Goal: Task Accomplishment & Management: Manage account settings

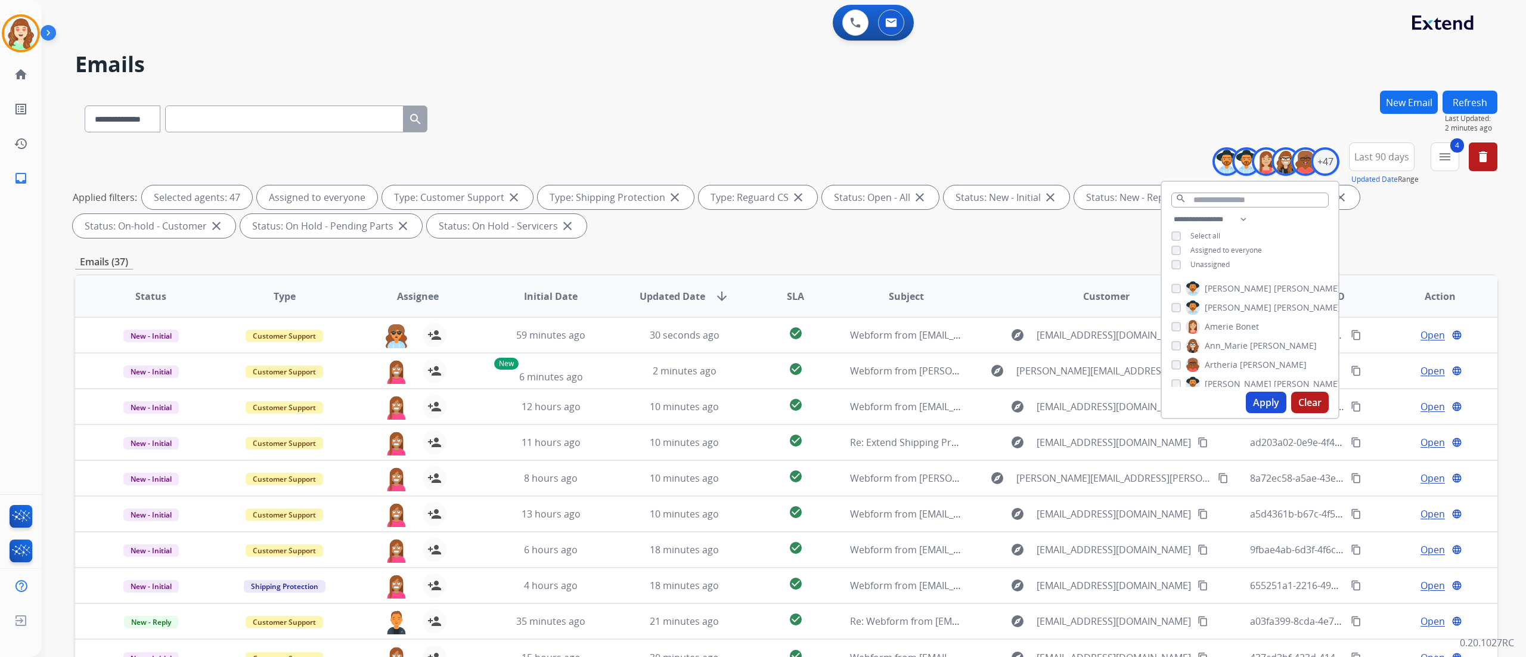
select select "**********"
click at [790, 298] on span "SLA" at bounding box center [795, 296] width 17 height 14
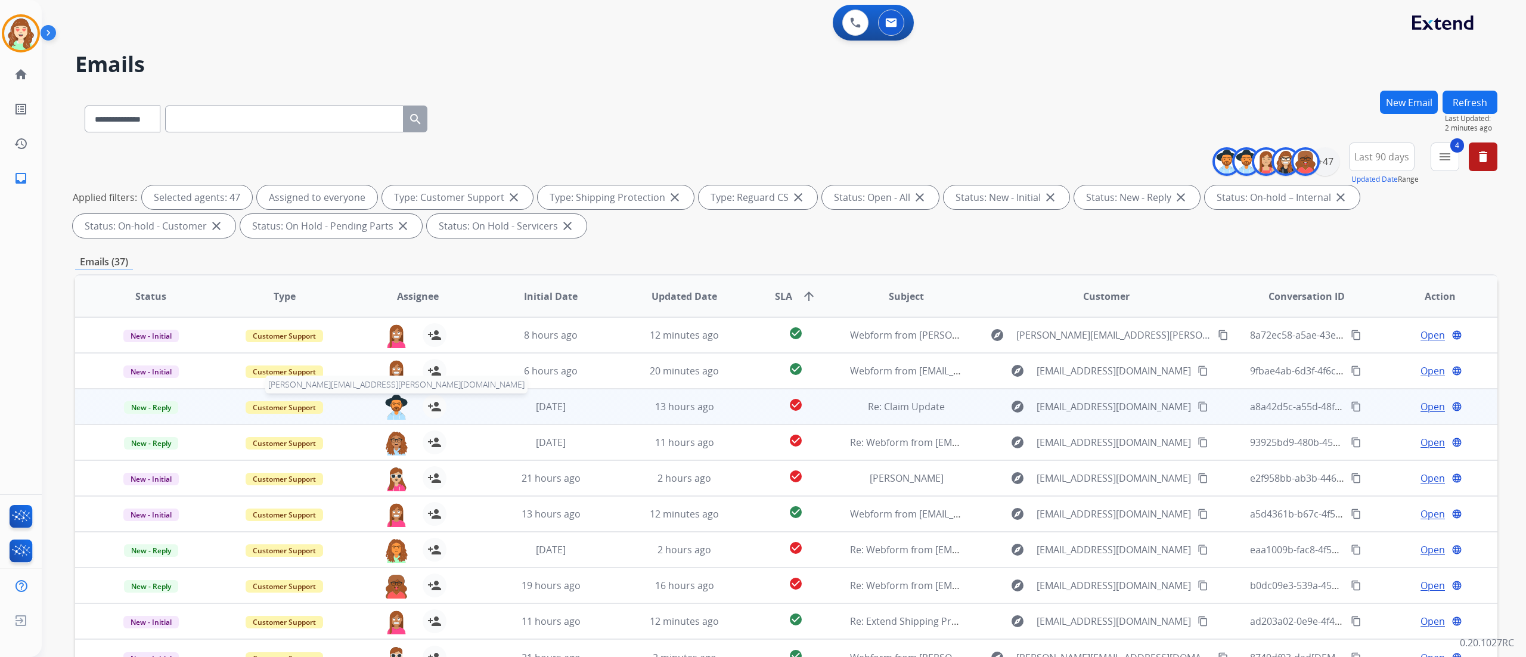
click at [405, 410] on img at bounding box center [396, 407] width 24 height 25
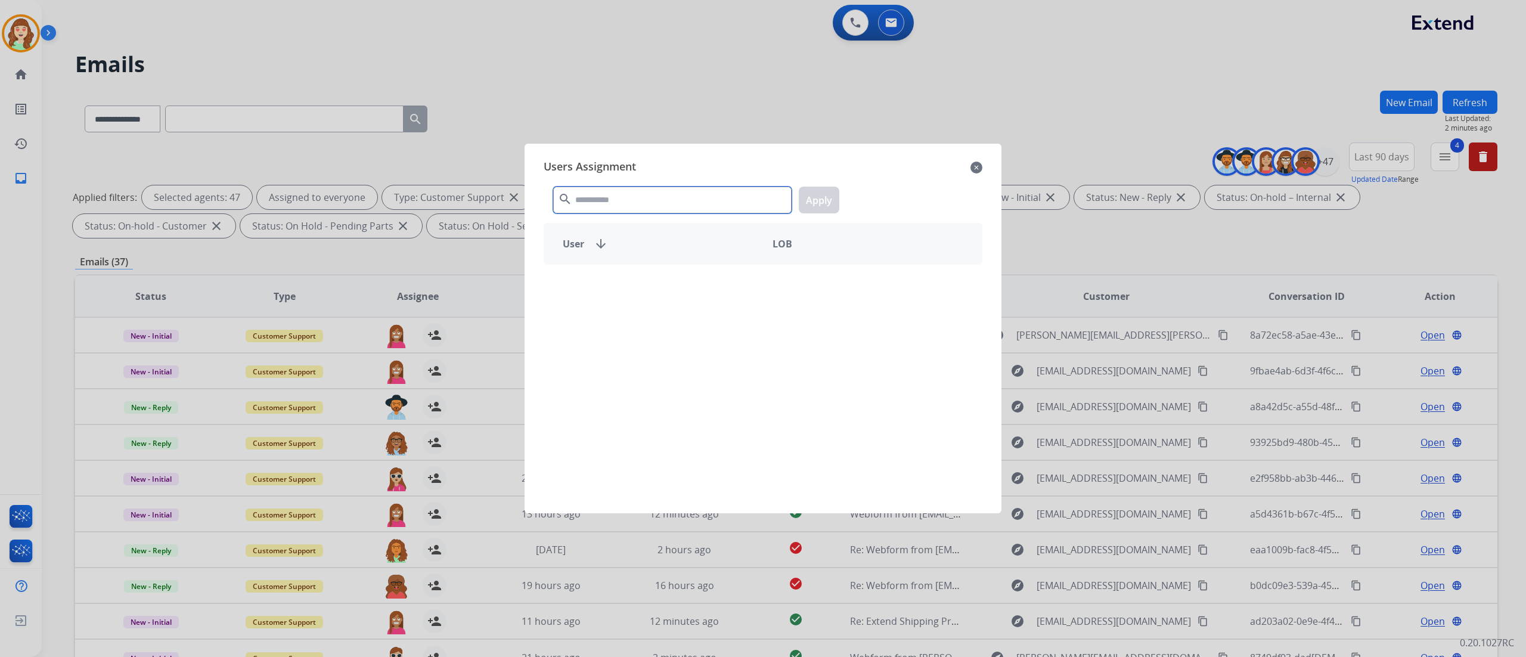
click at [745, 207] on input "text" at bounding box center [672, 200] width 238 height 27
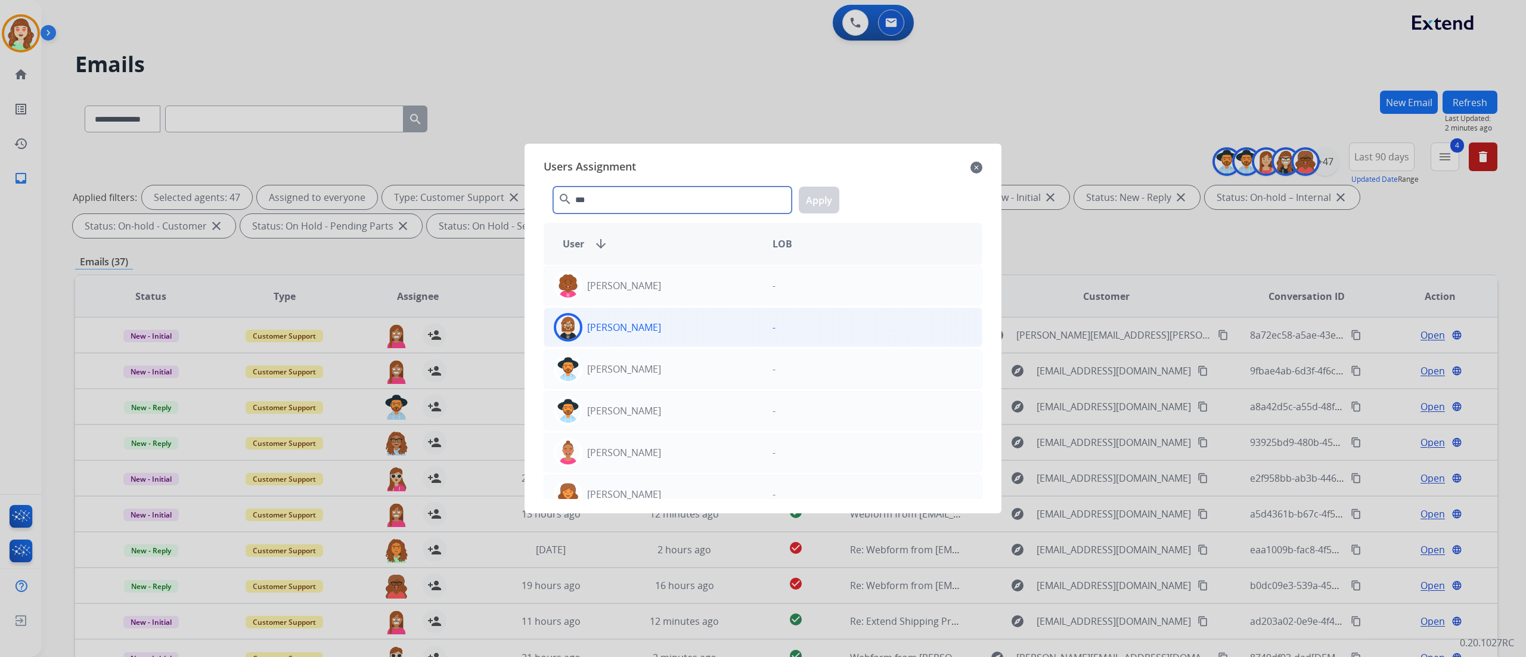
type input "***"
click at [699, 322] on div "[PERSON_NAME]" at bounding box center [653, 327] width 219 height 29
click at [821, 199] on button "Apply" at bounding box center [819, 200] width 41 height 27
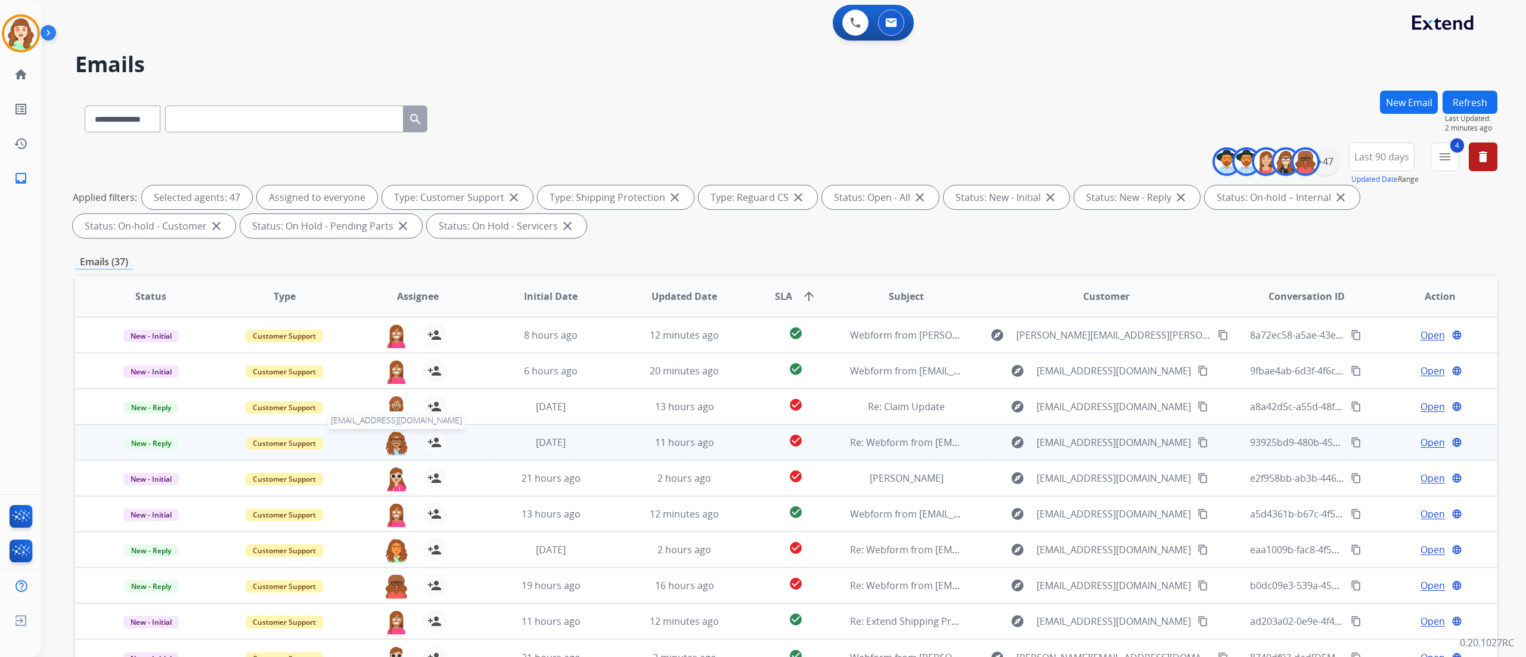
click at [399, 436] on img at bounding box center [396, 442] width 24 height 25
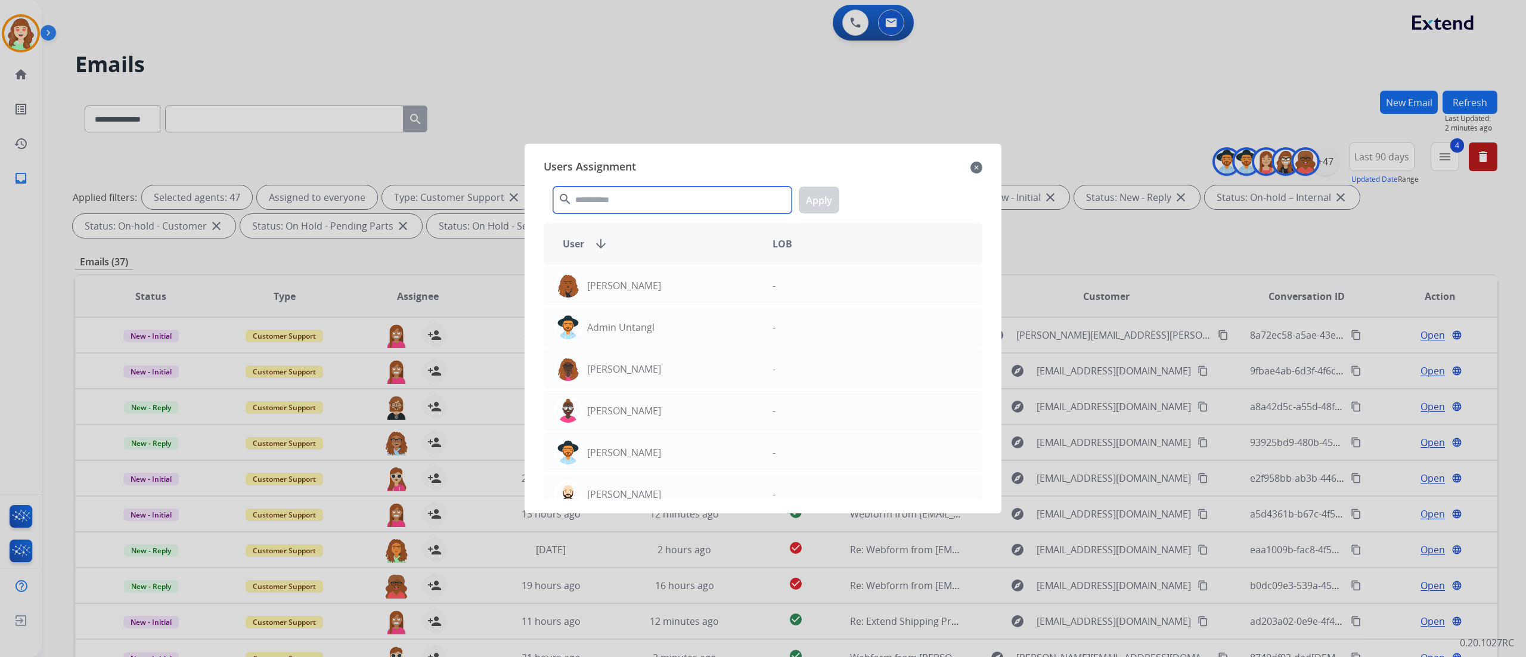
click at [639, 206] on input "text" at bounding box center [672, 200] width 238 height 27
type input "***"
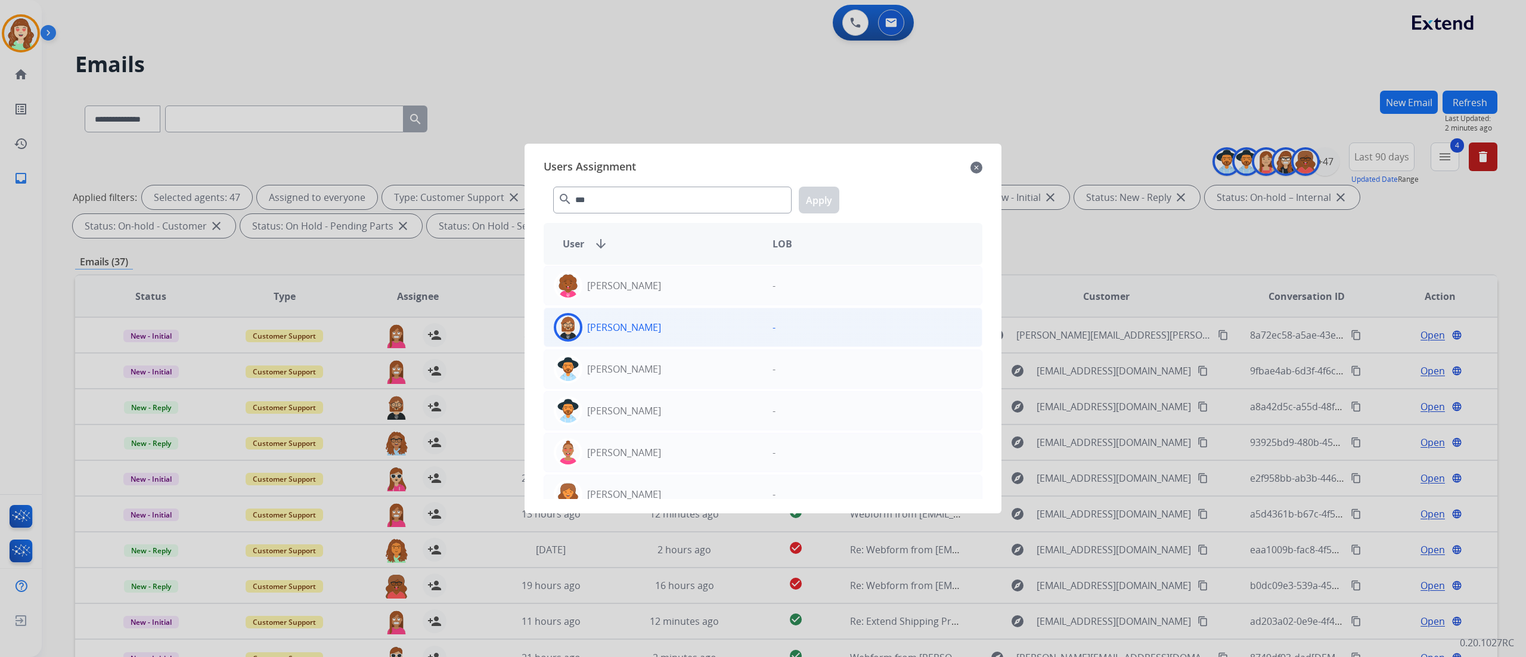
click at [720, 322] on div "[PERSON_NAME]" at bounding box center [653, 327] width 219 height 29
click at [815, 209] on button "Apply" at bounding box center [819, 200] width 41 height 27
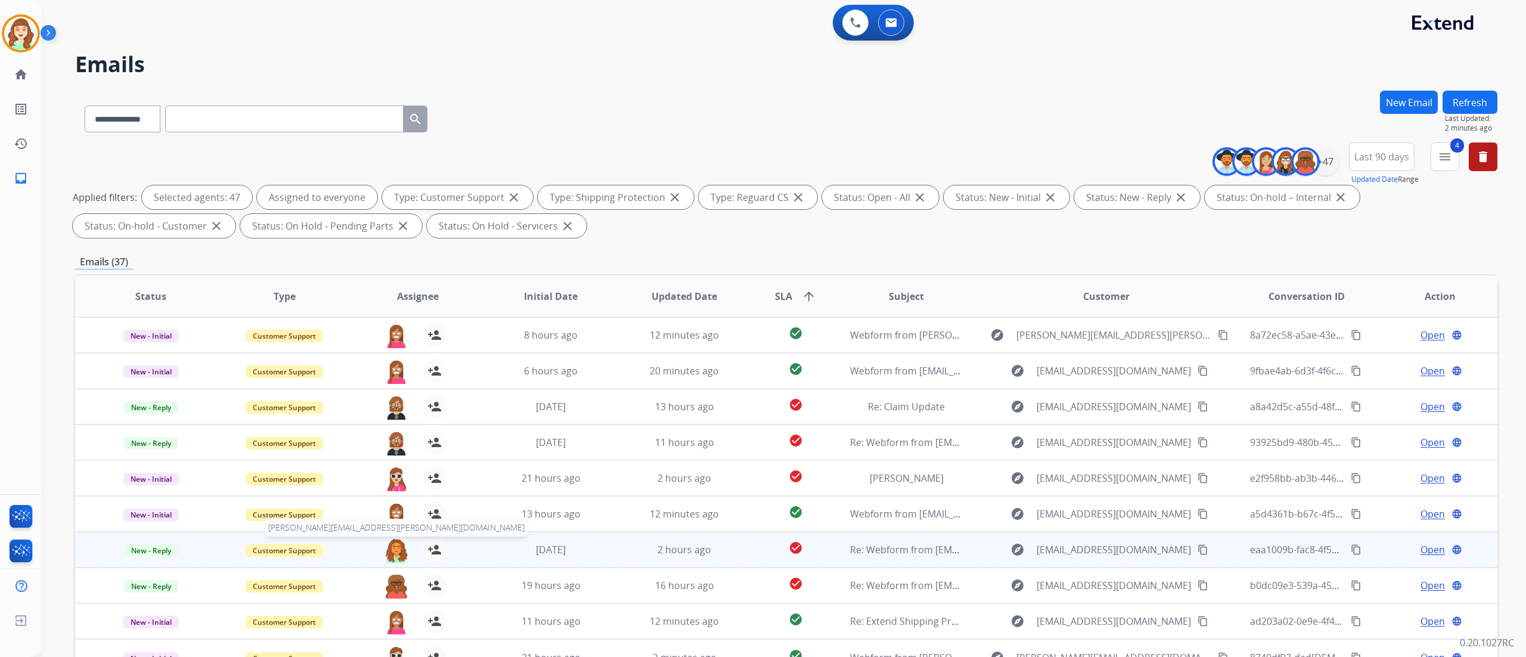
click at [393, 552] on img at bounding box center [396, 550] width 24 height 25
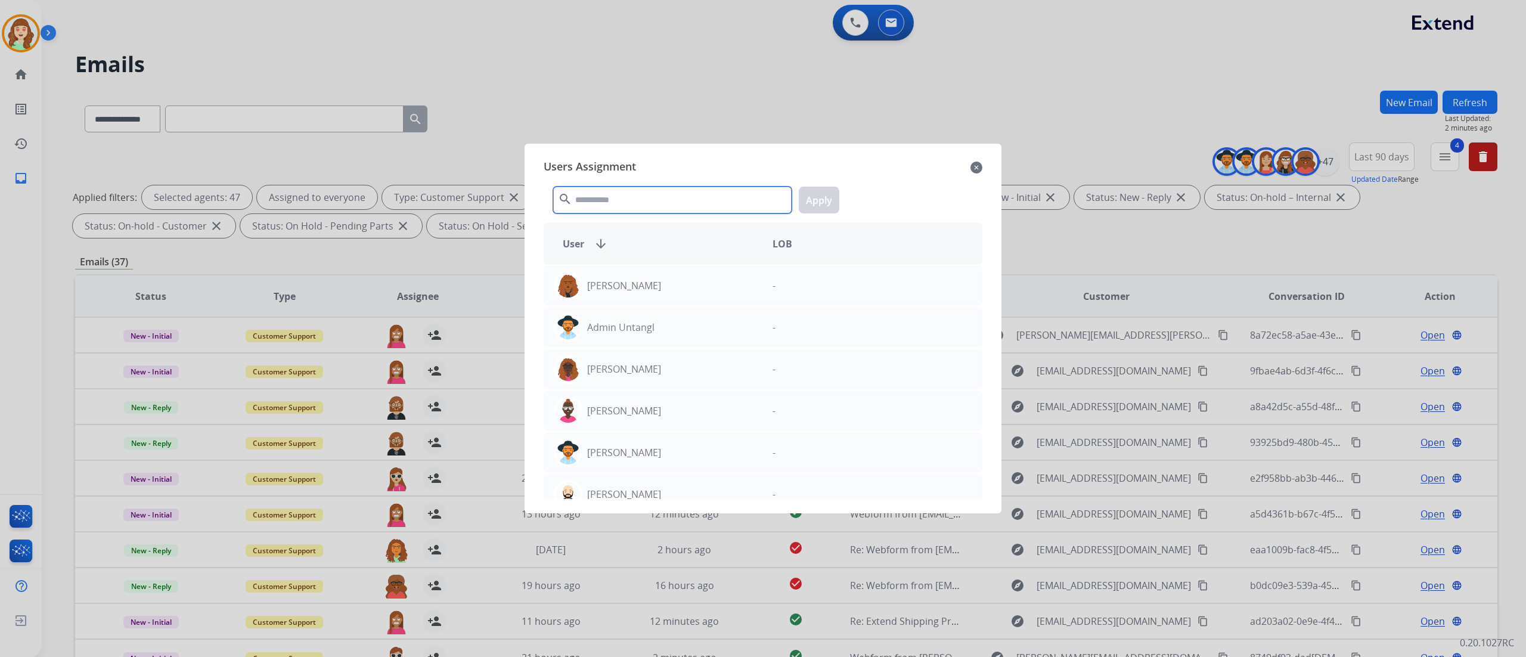
click at [688, 203] on input "text" at bounding box center [672, 200] width 238 height 27
type input "***"
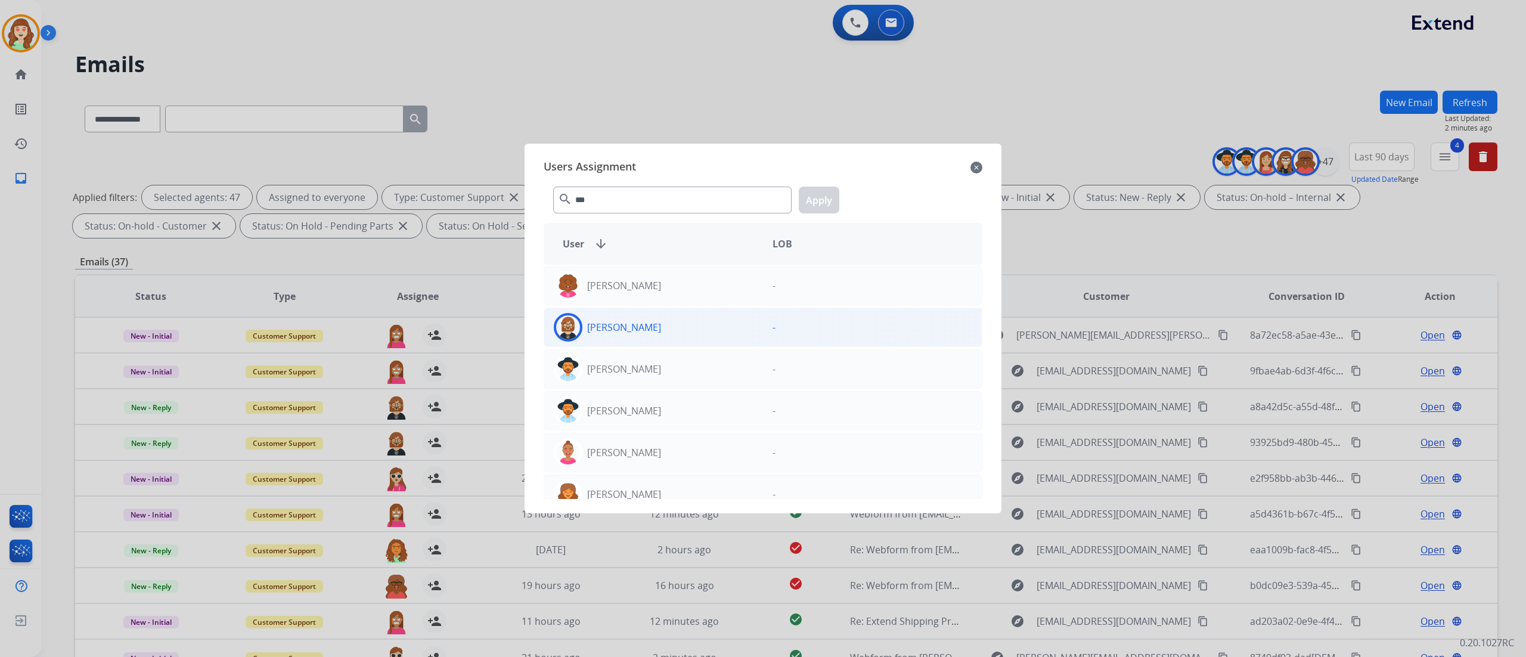
click at [711, 319] on div "[PERSON_NAME]" at bounding box center [653, 327] width 219 height 29
click at [821, 201] on button "Apply" at bounding box center [819, 200] width 41 height 27
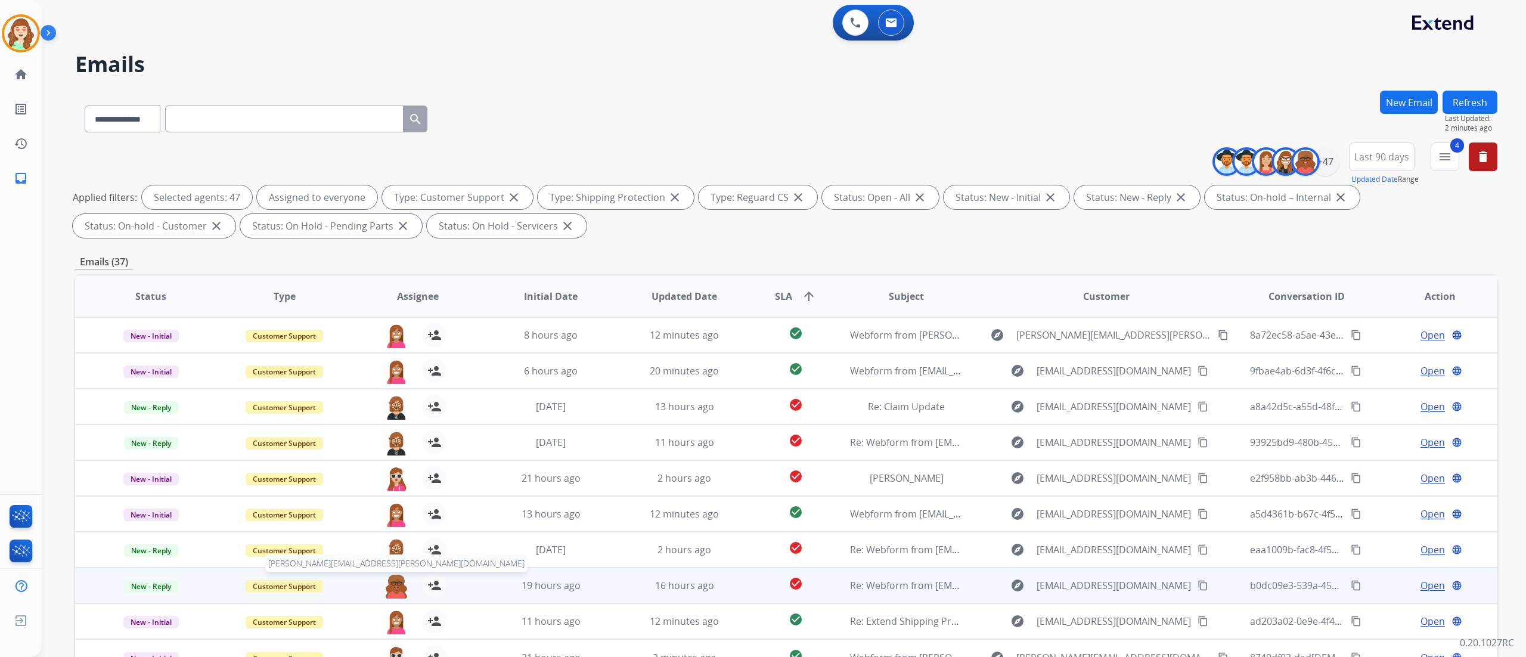
click at [396, 588] on img at bounding box center [396, 585] width 24 height 25
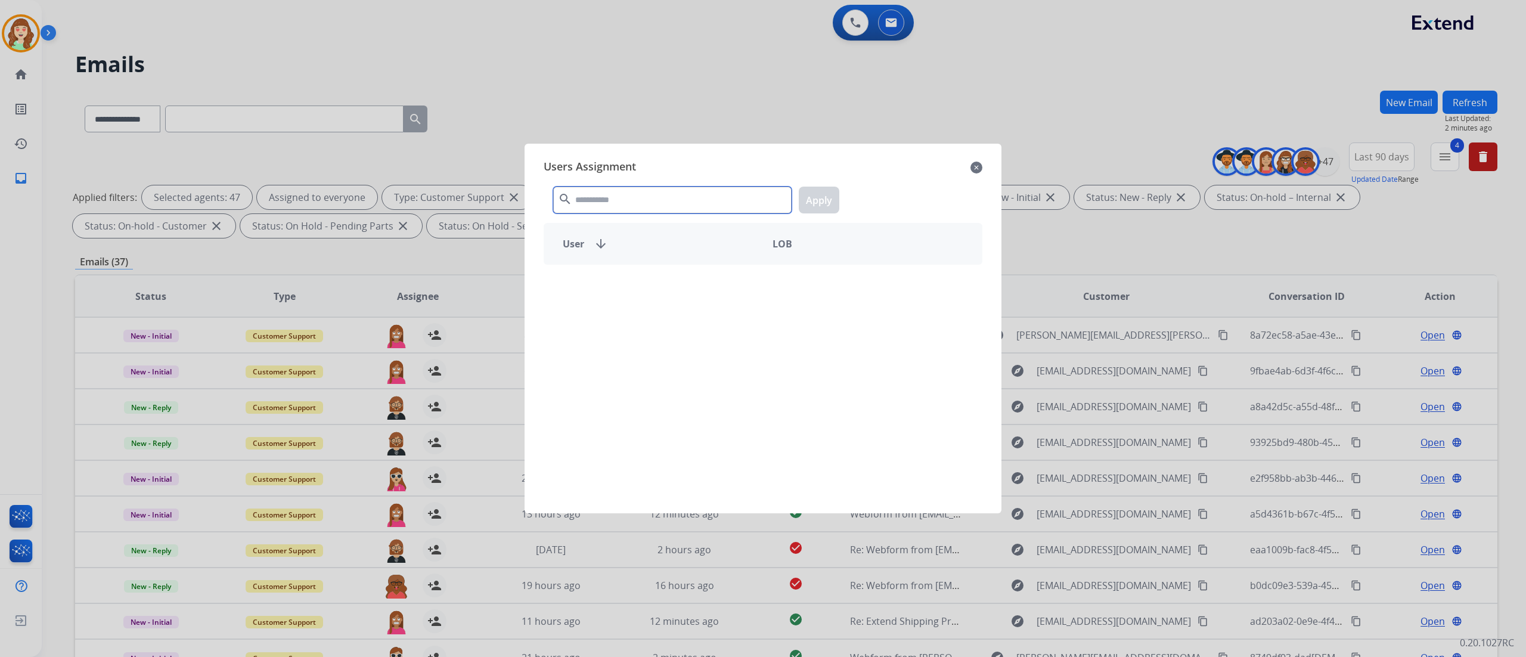
click at [645, 199] on input "text" at bounding box center [672, 200] width 238 height 27
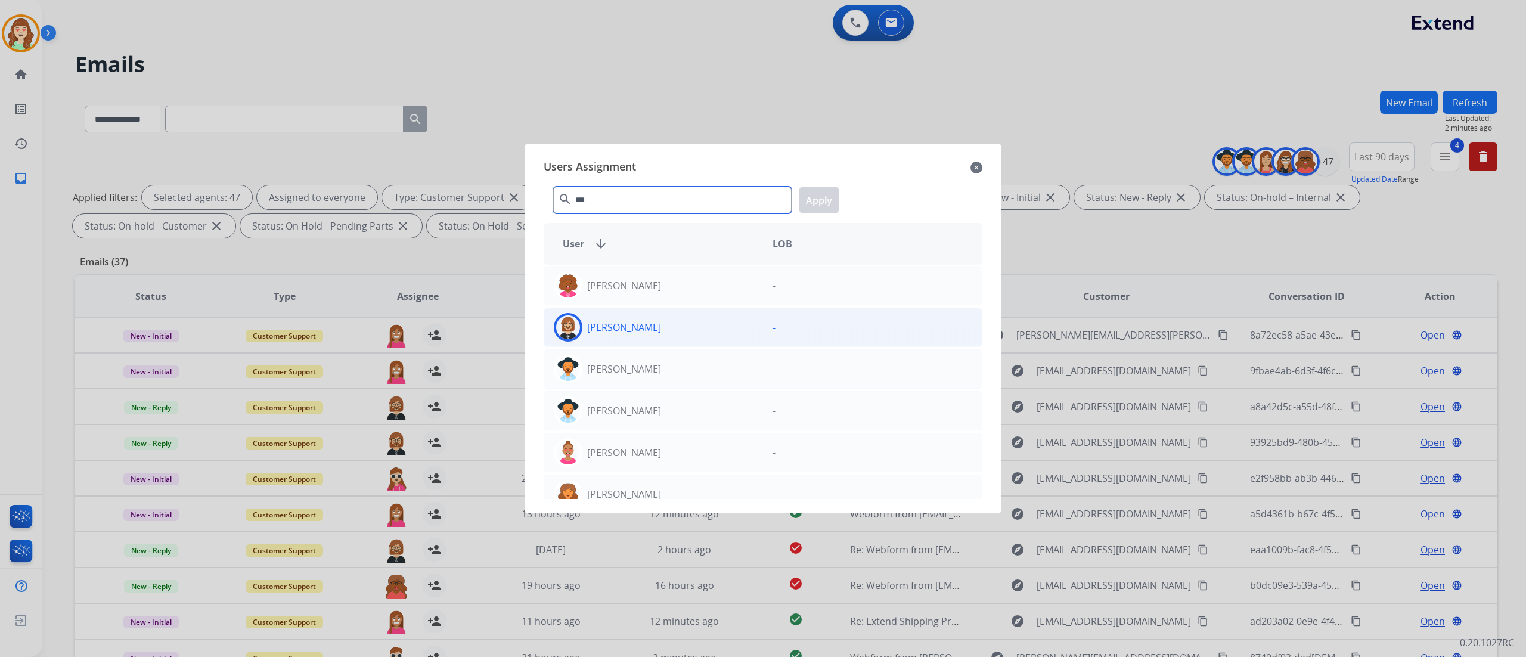
type input "***"
click at [694, 327] on div "[PERSON_NAME]" at bounding box center [653, 327] width 219 height 29
click at [814, 199] on button "Apply" at bounding box center [819, 200] width 41 height 27
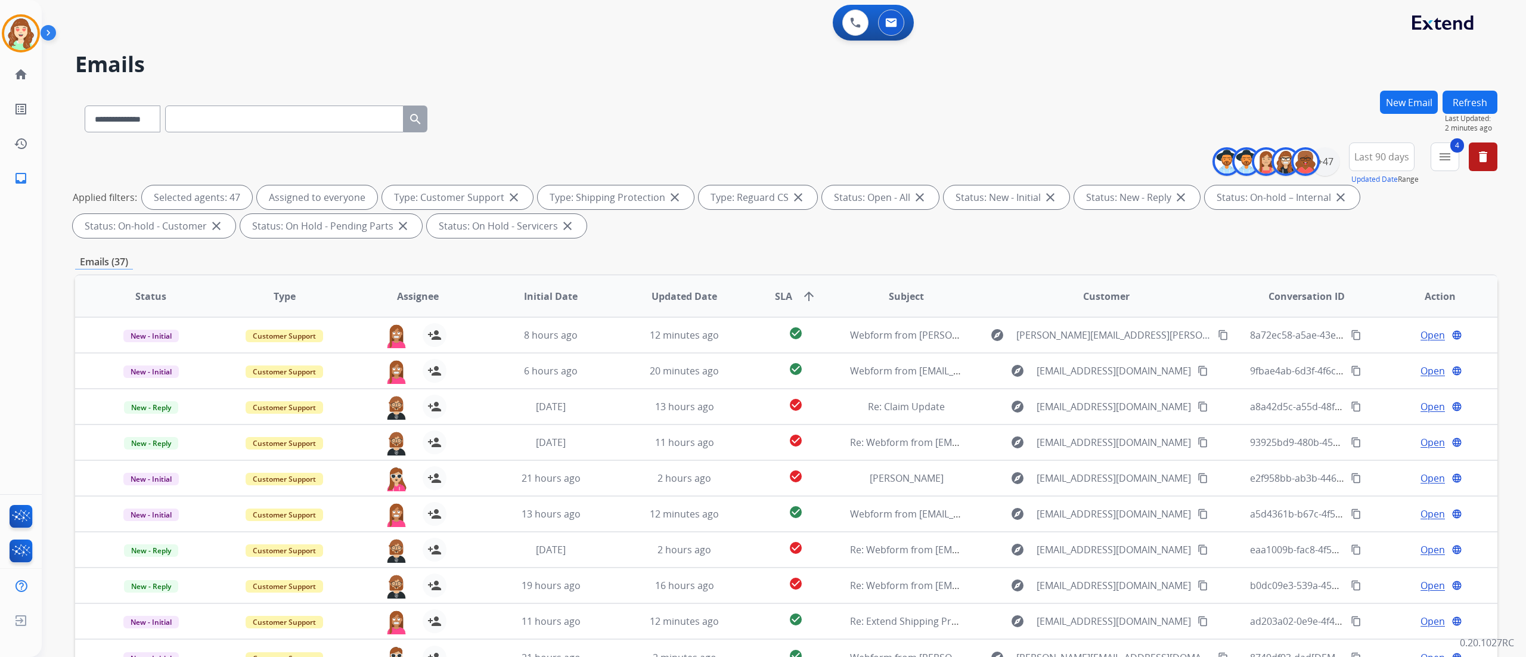
click at [1474, 250] on div "**********" at bounding box center [786, 413] width 1422 height 645
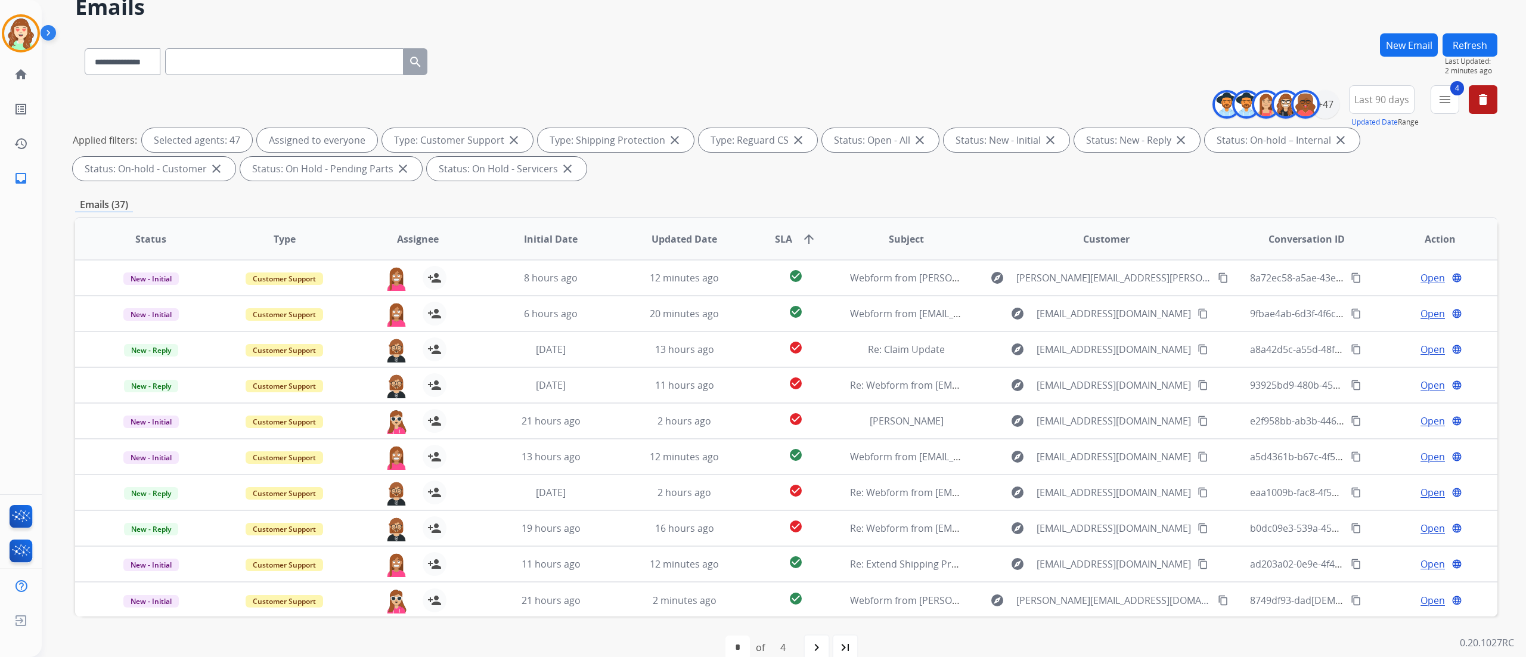
scroll to position [79, 0]
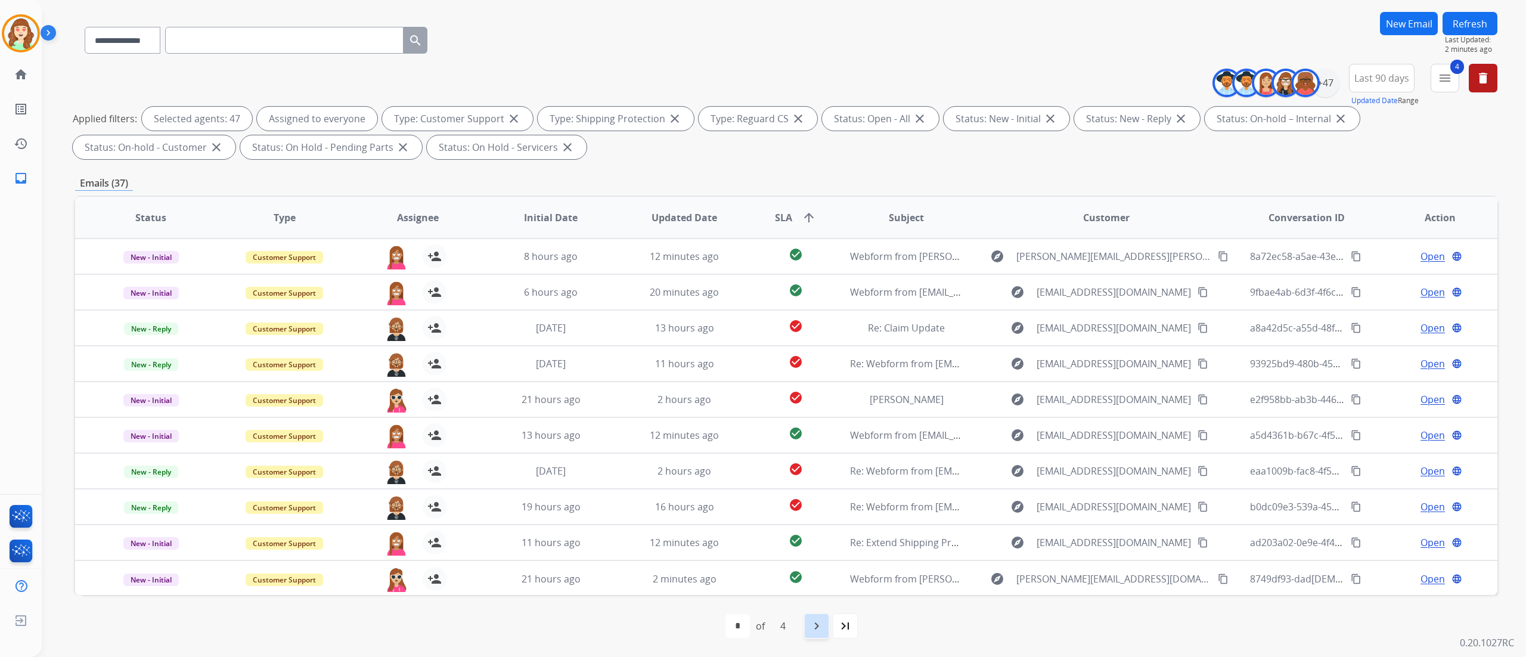
click at [817, 626] on mat-icon "navigate_next" at bounding box center [817, 626] width 14 height 14
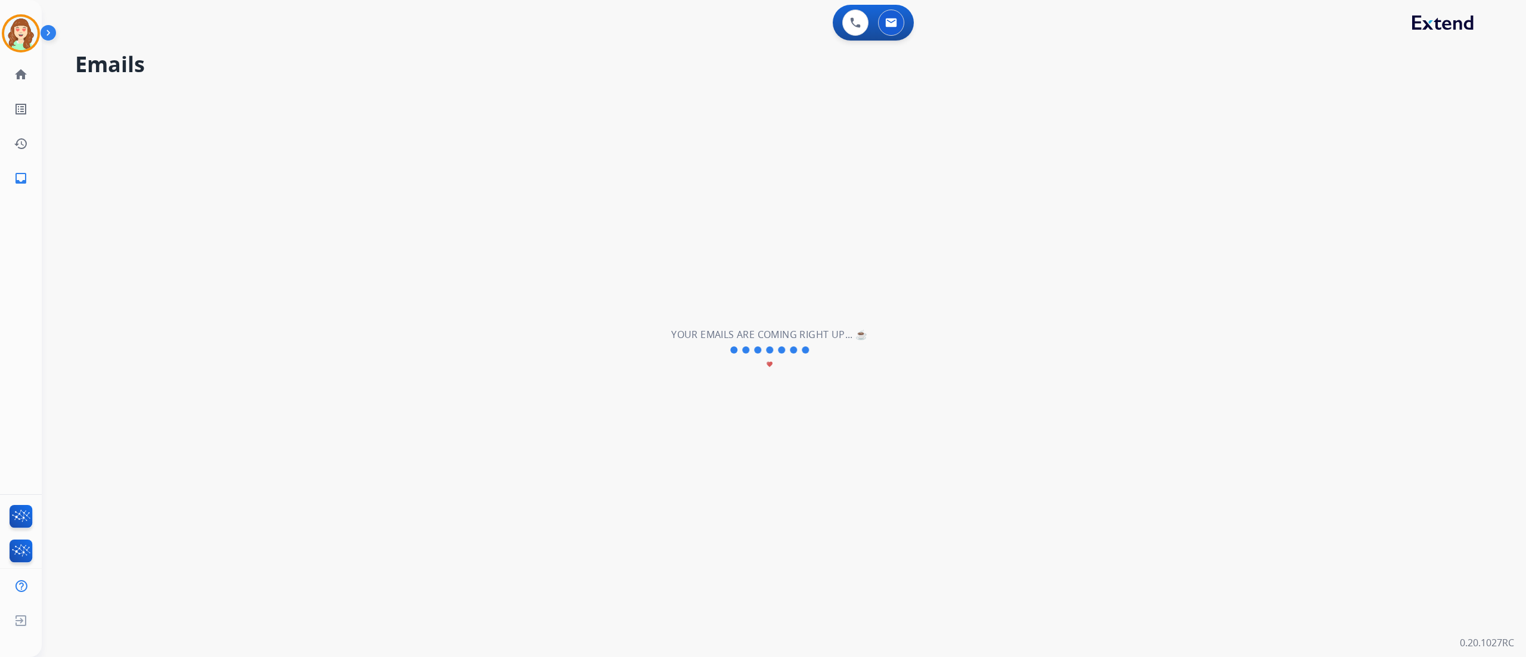
scroll to position [0, 0]
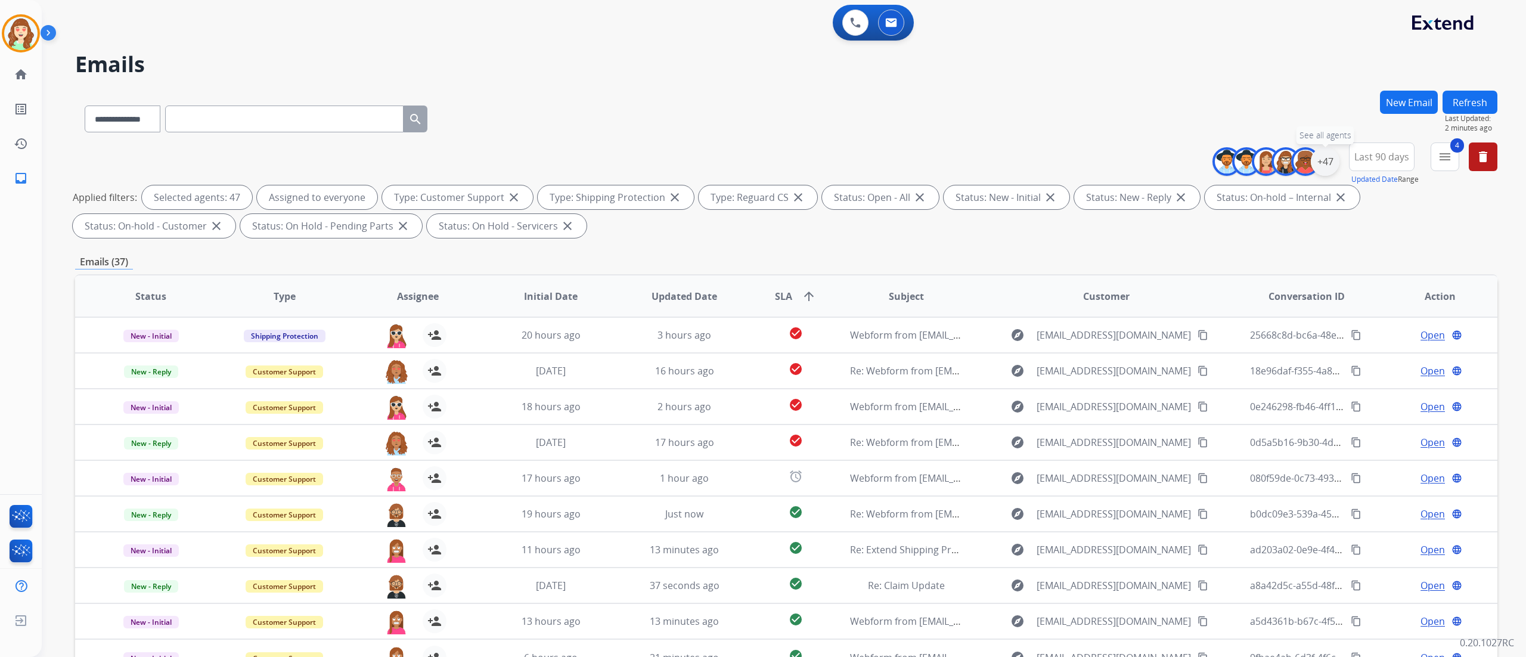
click at [1331, 171] on div "+47" at bounding box center [1325, 161] width 29 height 29
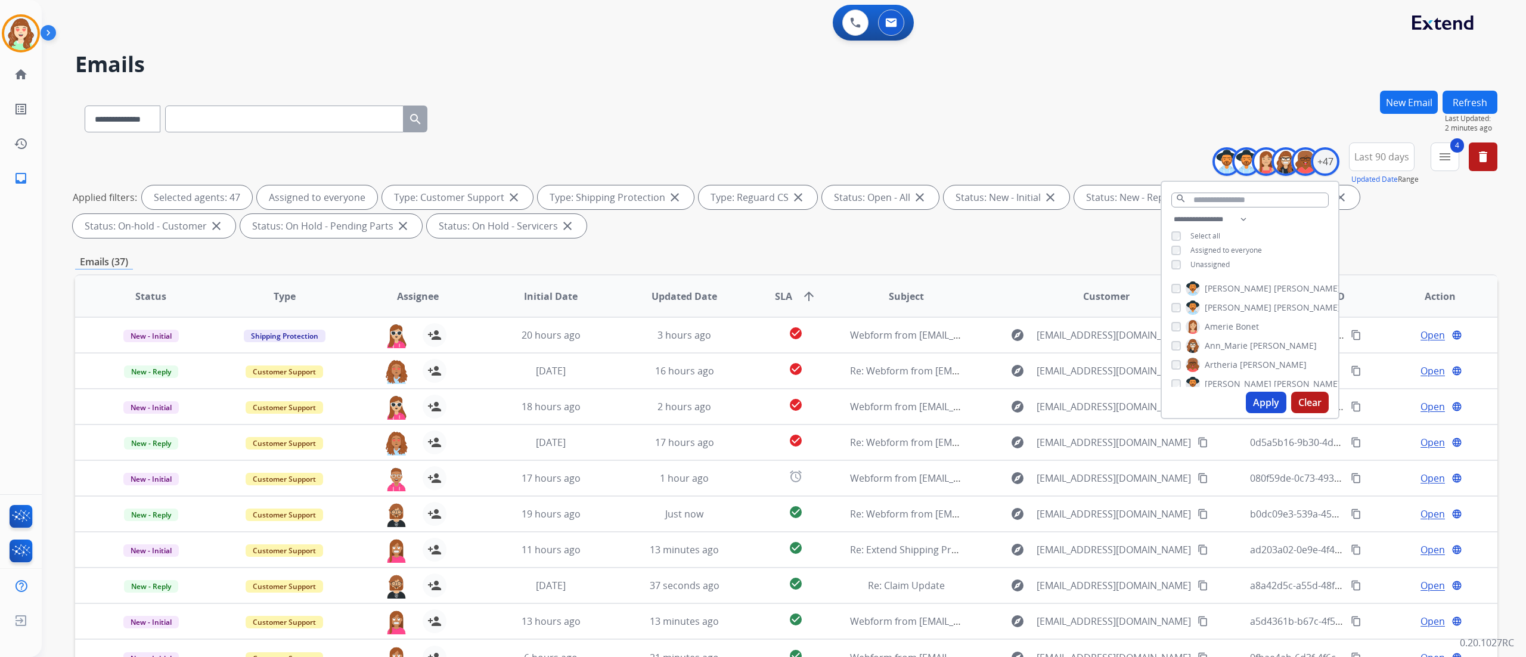
click at [1274, 397] on button "Apply" at bounding box center [1266, 402] width 41 height 21
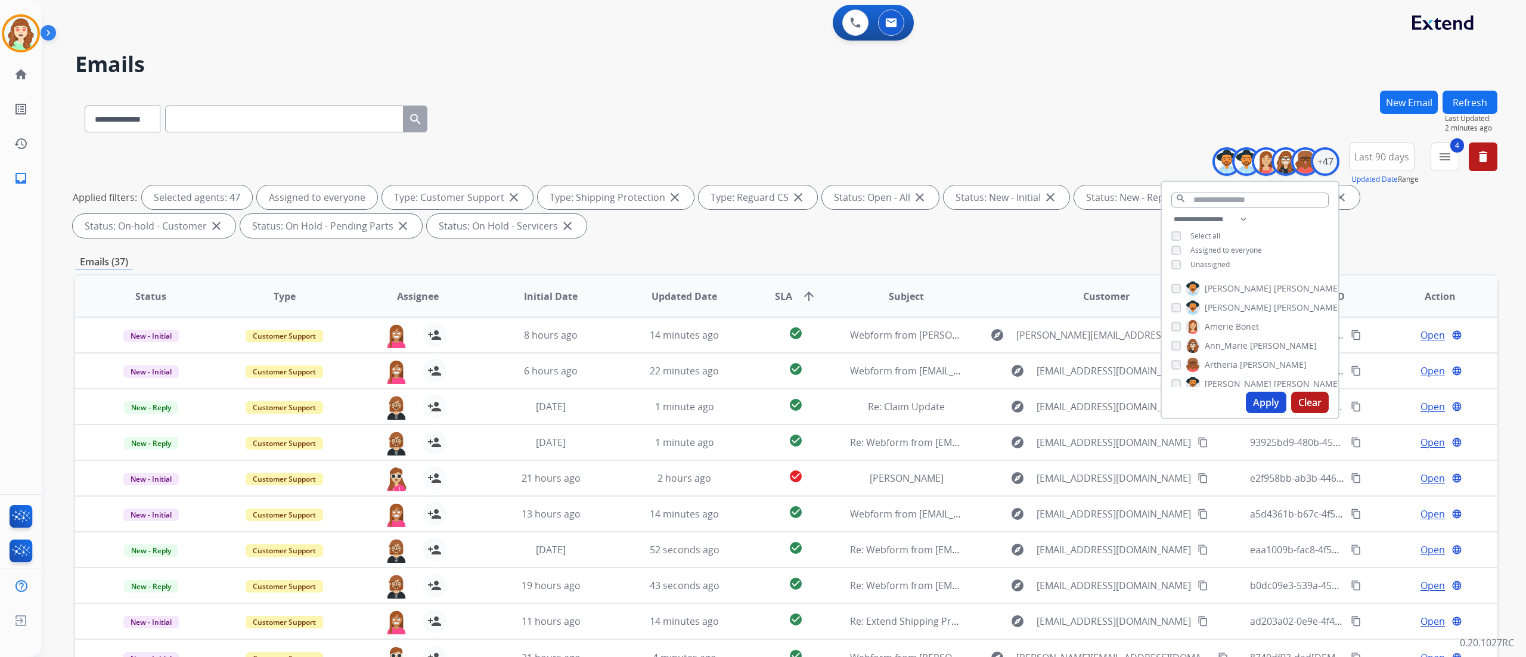
click at [1517, 391] on div "**********" at bounding box center [784, 328] width 1484 height 657
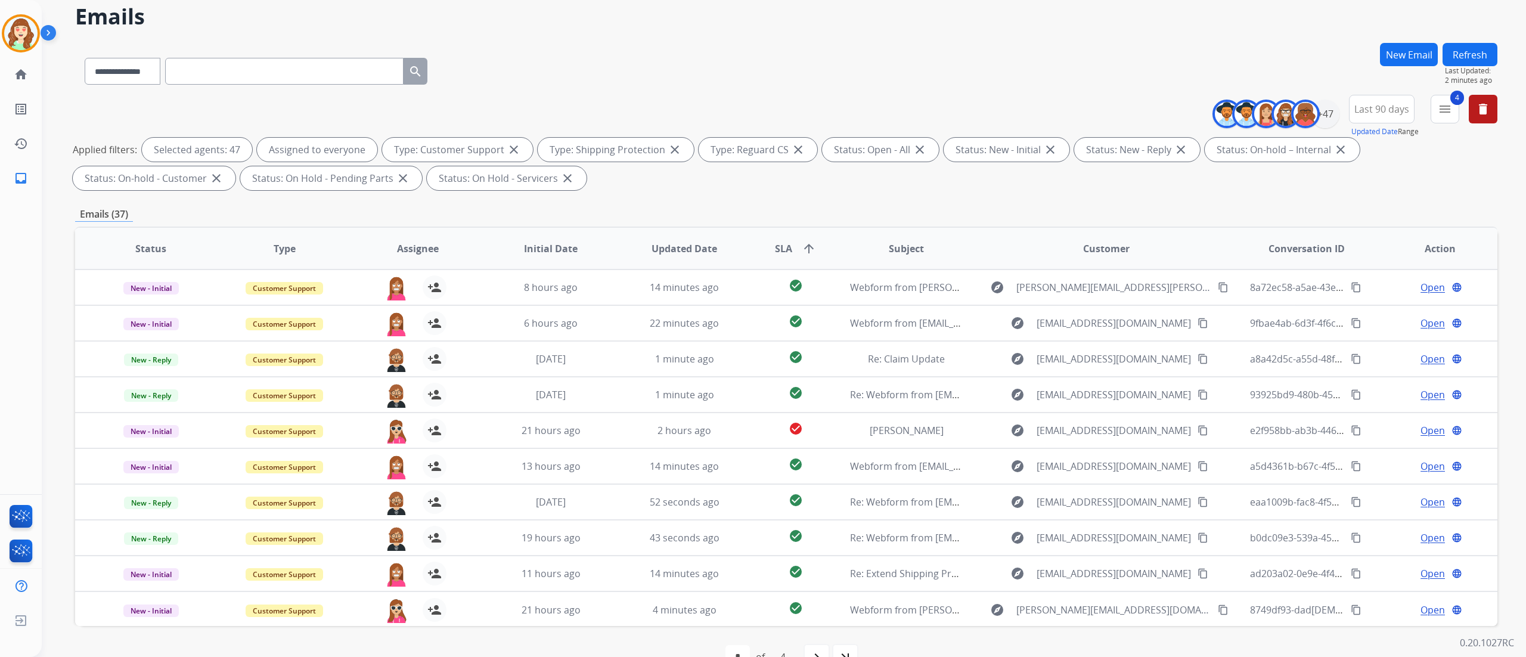
scroll to position [79, 0]
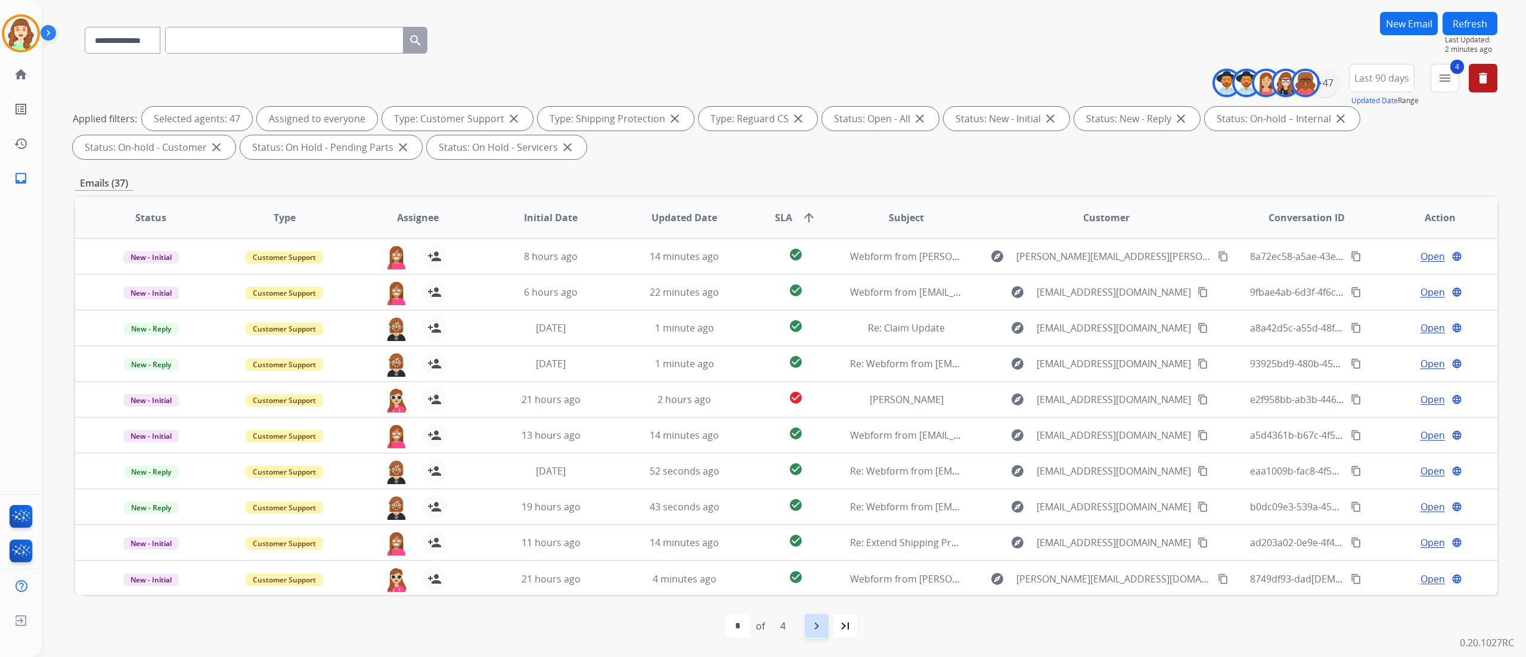
click at [820, 627] on mat-icon "navigate_next" at bounding box center [817, 626] width 14 height 14
select select "*"
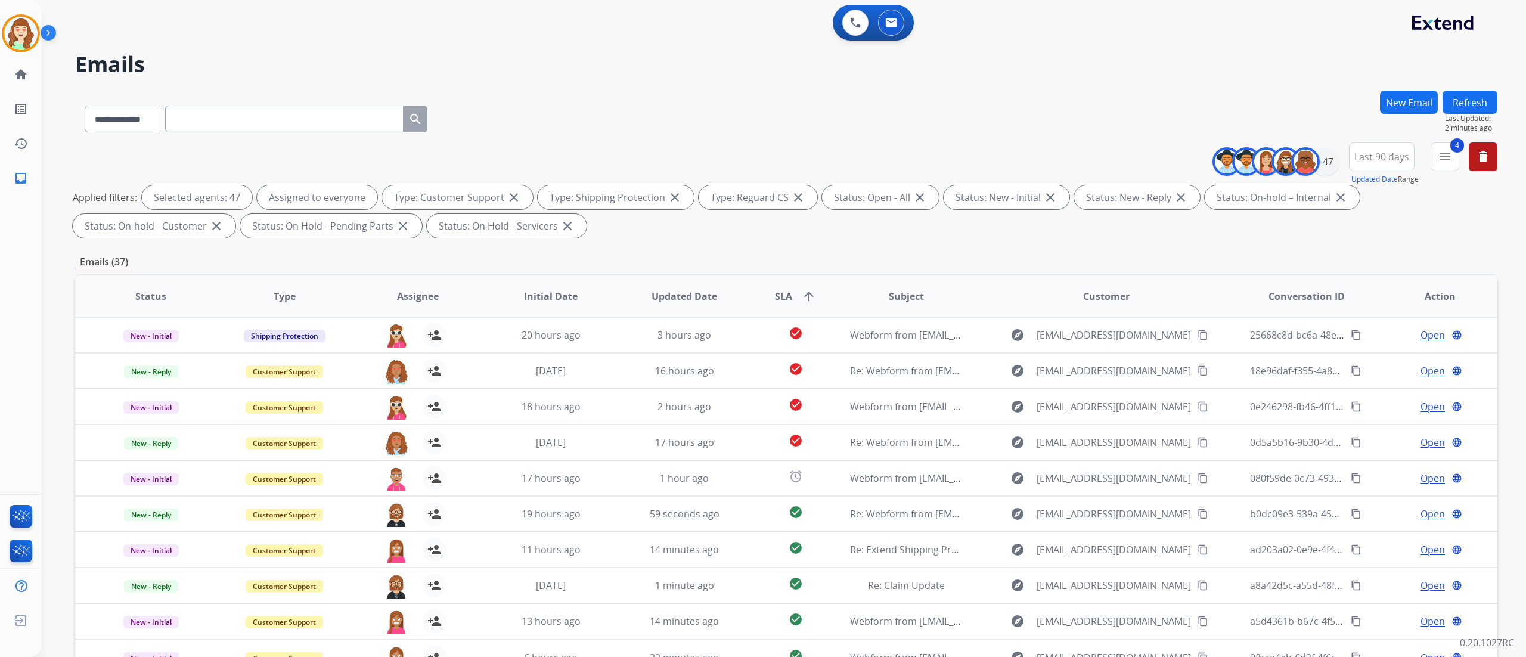
click at [1512, 380] on div "**********" at bounding box center [784, 328] width 1484 height 657
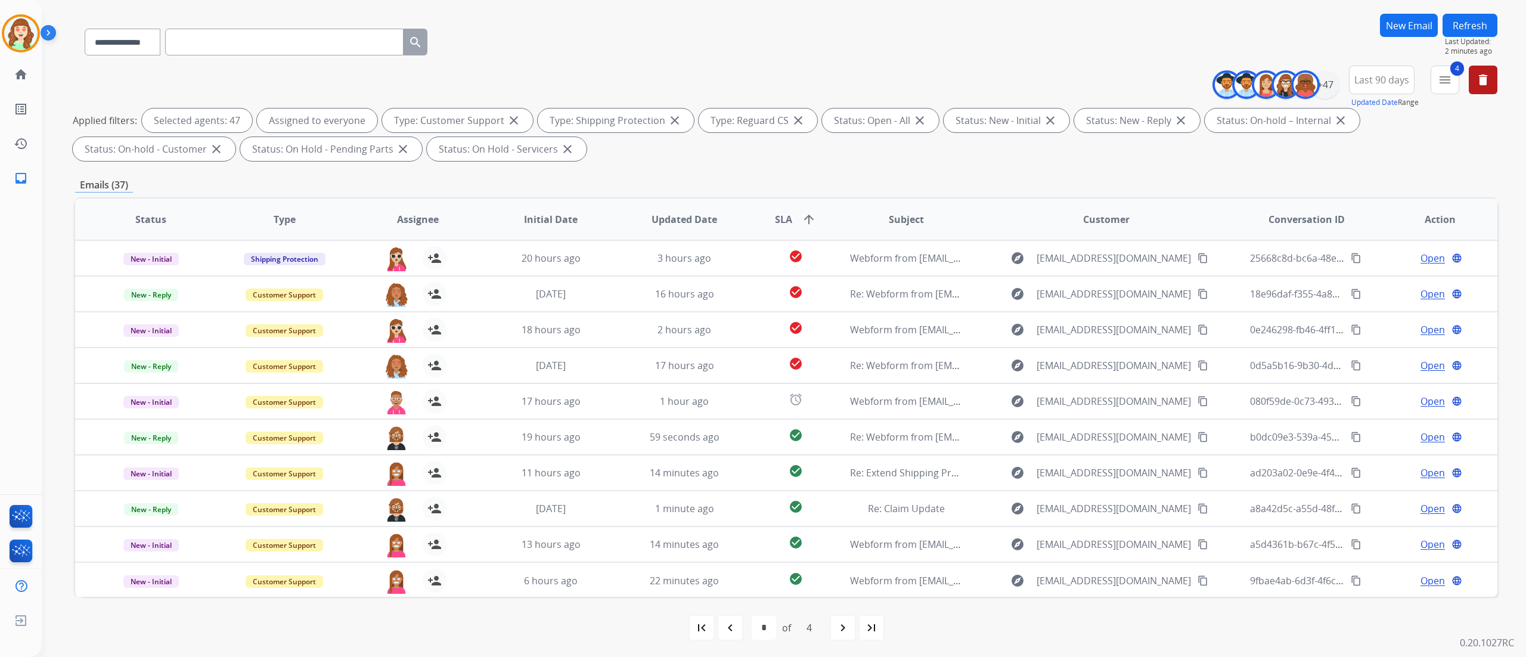
scroll to position [79, 0]
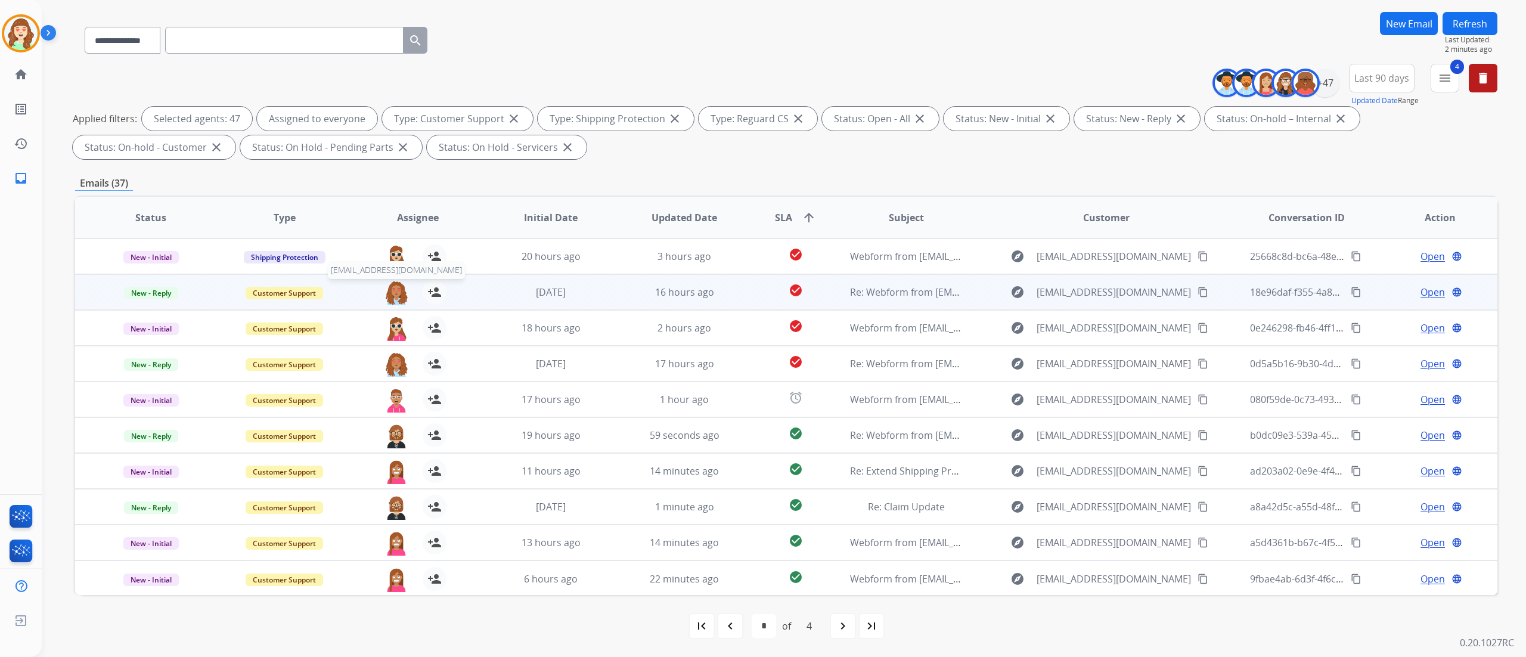
click at [387, 290] on img at bounding box center [396, 292] width 24 height 25
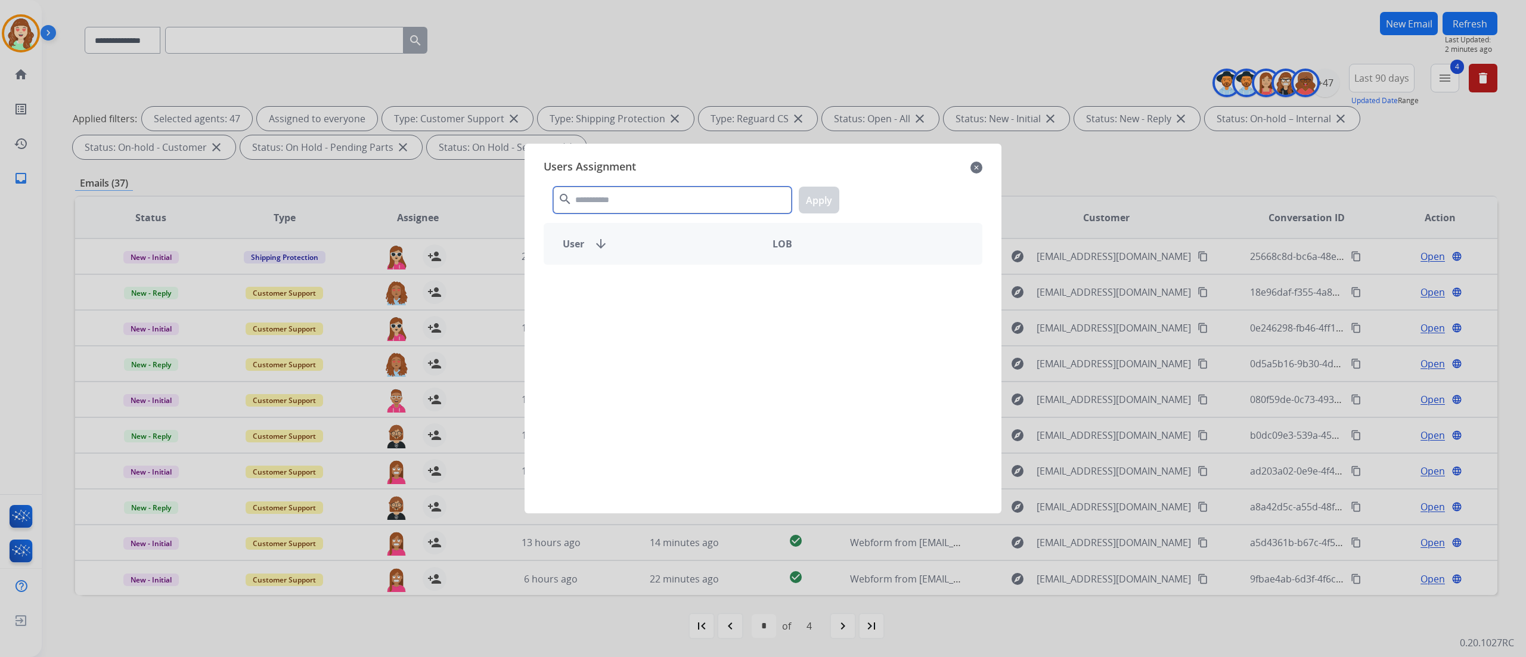
click at [634, 196] on input "text" at bounding box center [672, 200] width 238 height 27
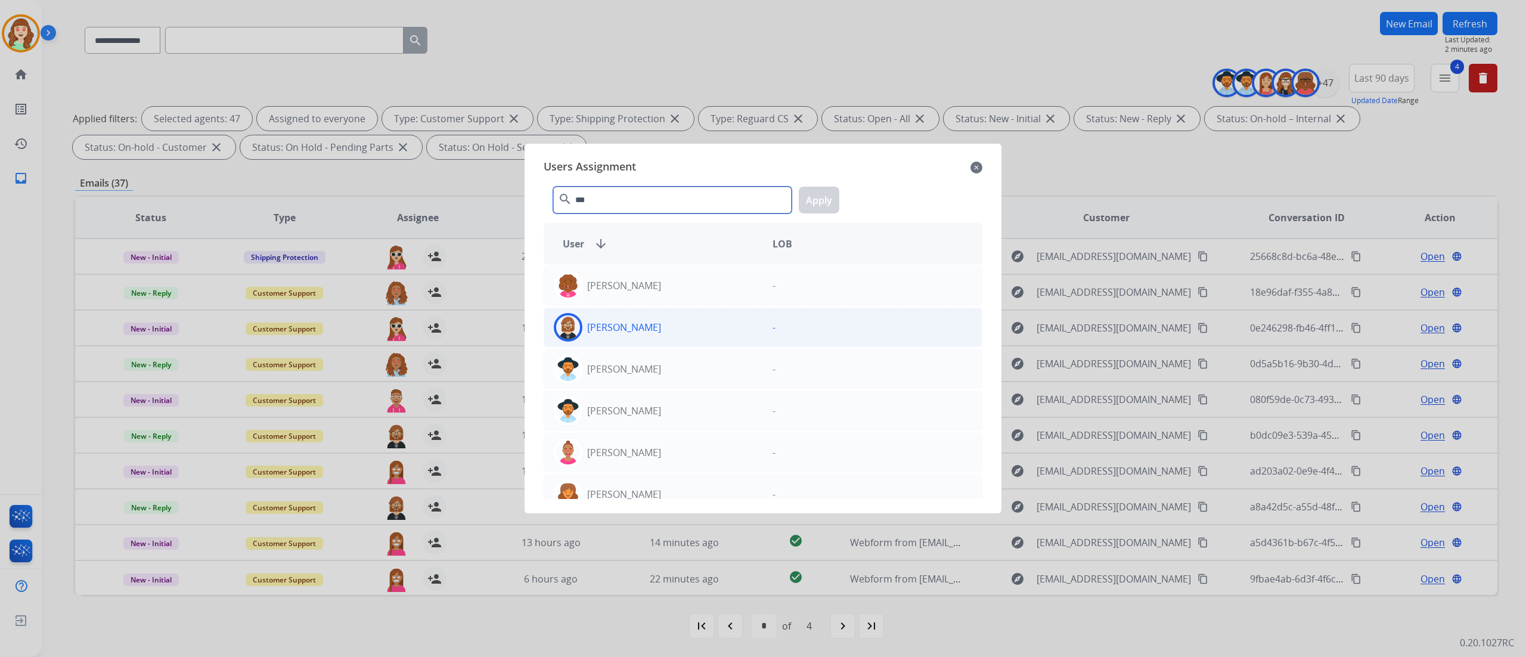
type input "***"
click at [704, 327] on div "[PERSON_NAME]" at bounding box center [653, 327] width 219 height 29
click at [825, 190] on button "Apply" at bounding box center [819, 200] width 41 height 27
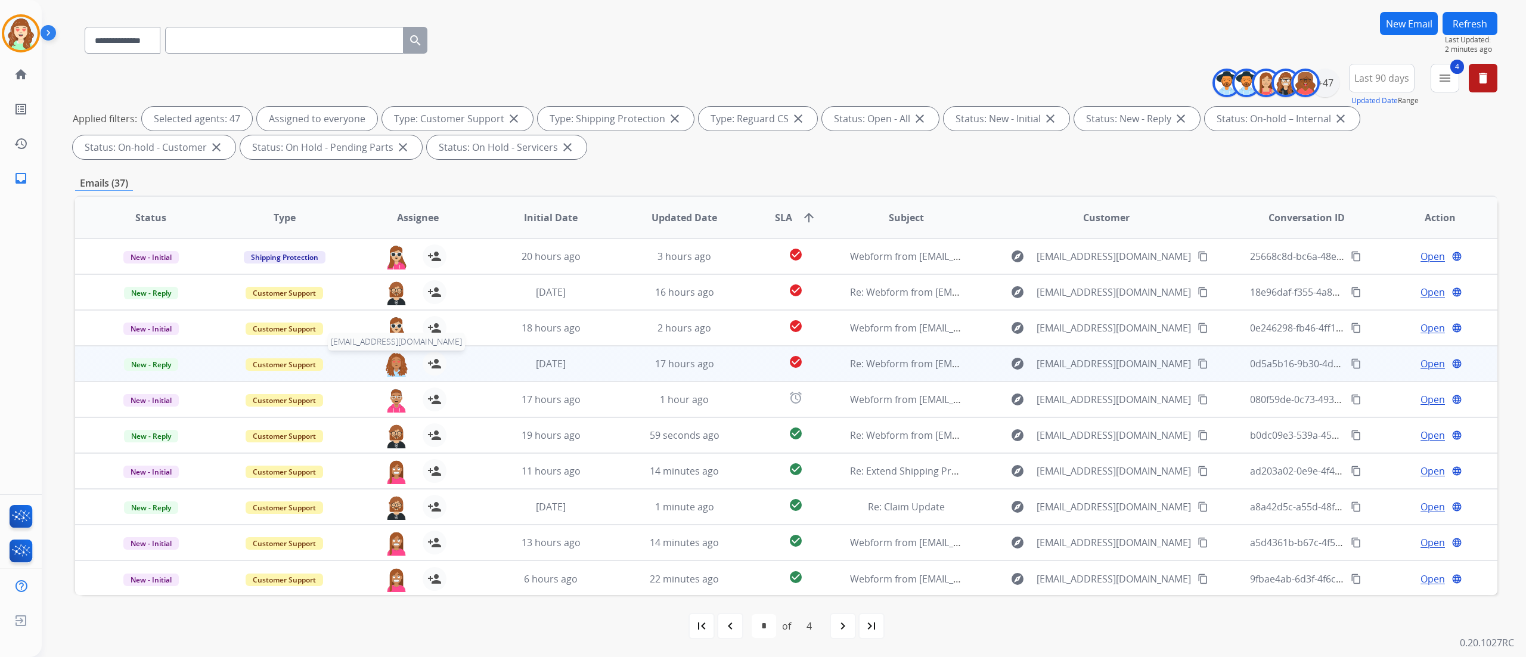
click at [391, 355] on img at bounding box center [396, 364] width 24 height 25
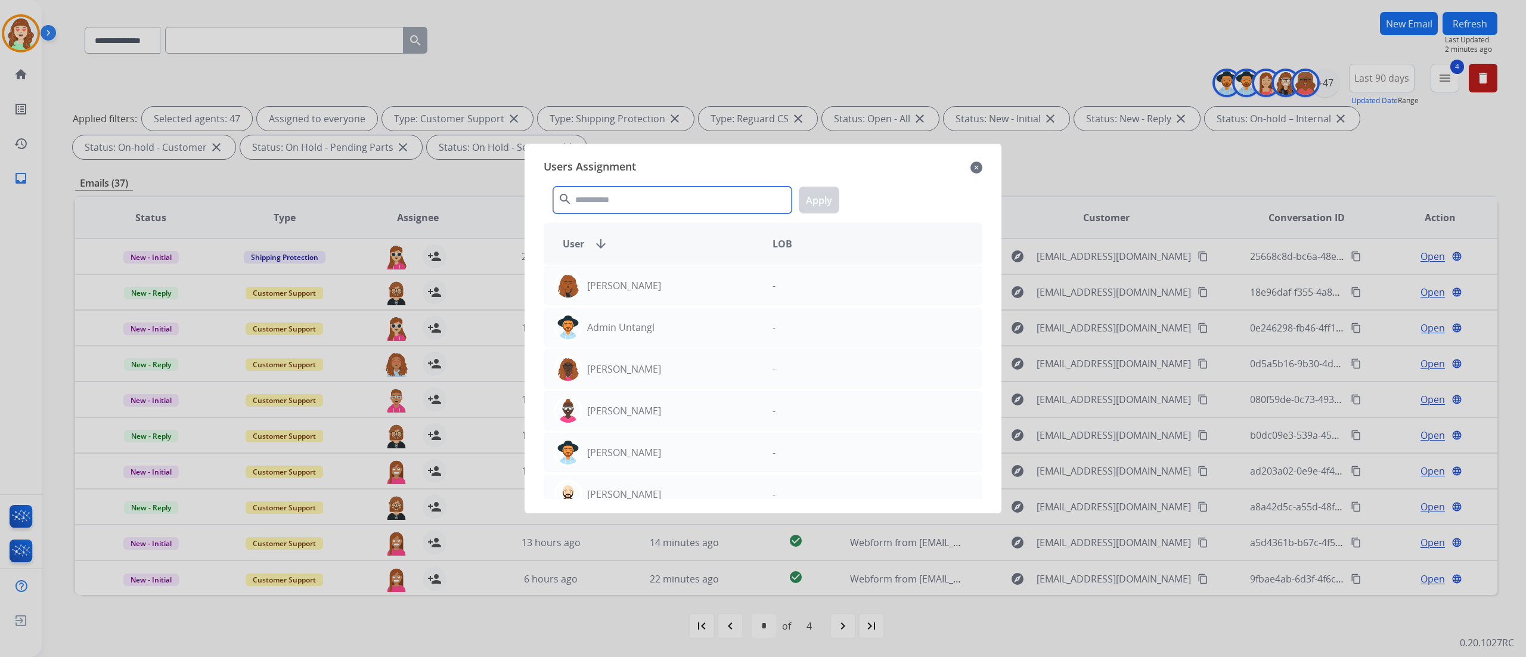
click at [673, 199] on input "text" at bounding box center [672, 200] width 238 height 27
type input "***"
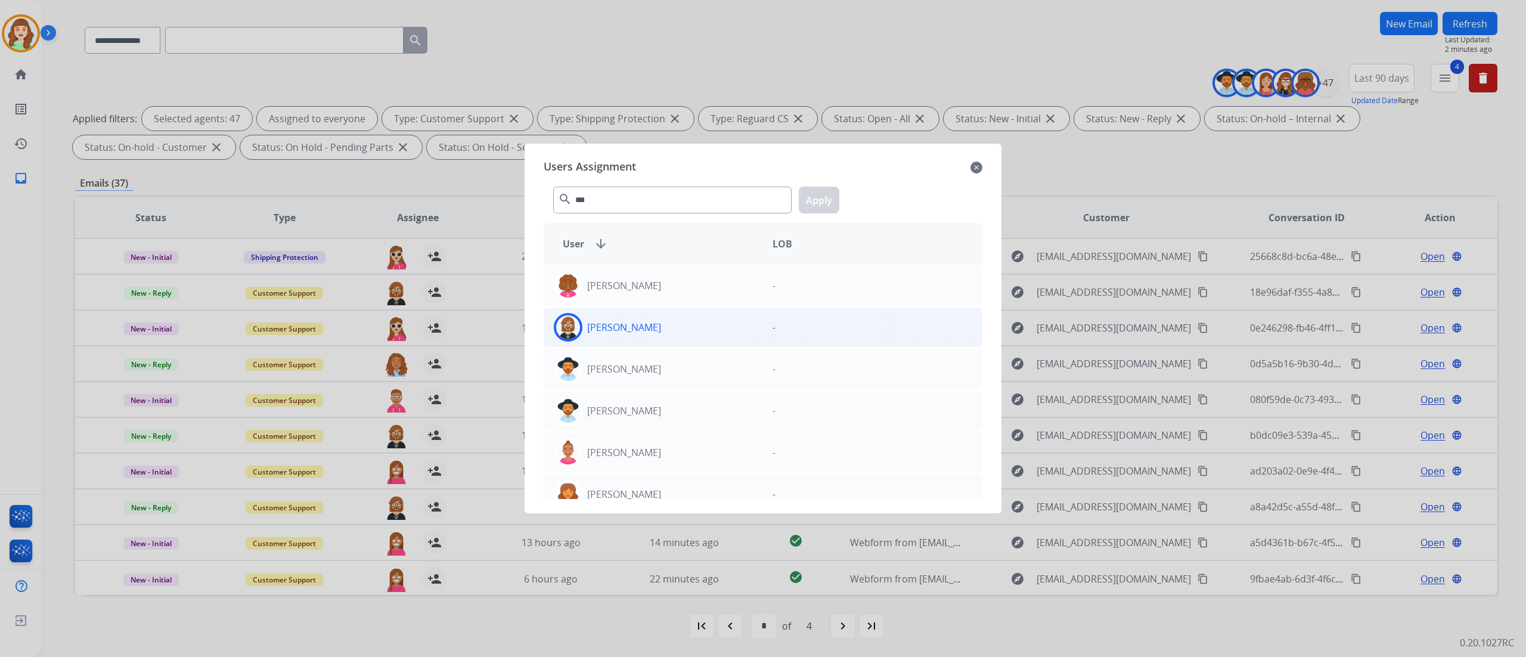
click at [665, 333] on div "[PERSON_NAME]" at bounding box center [653, 327] width 219 height 29
click at [821, 211] on button "Apply" at bounding box center [819, 200] width 41 height 27
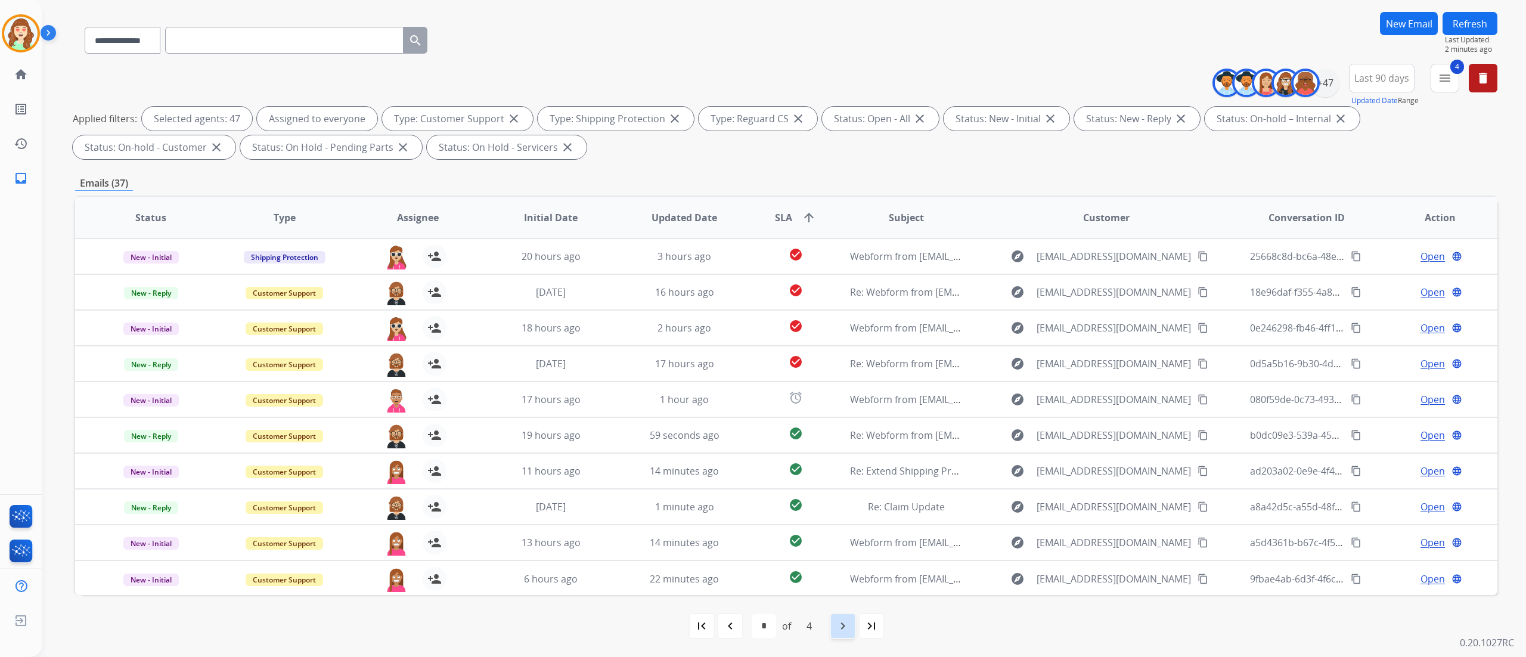
click at [849, 626] on mat-icon "navigate_next" at bounding box center [843, 626] width 14 height 14
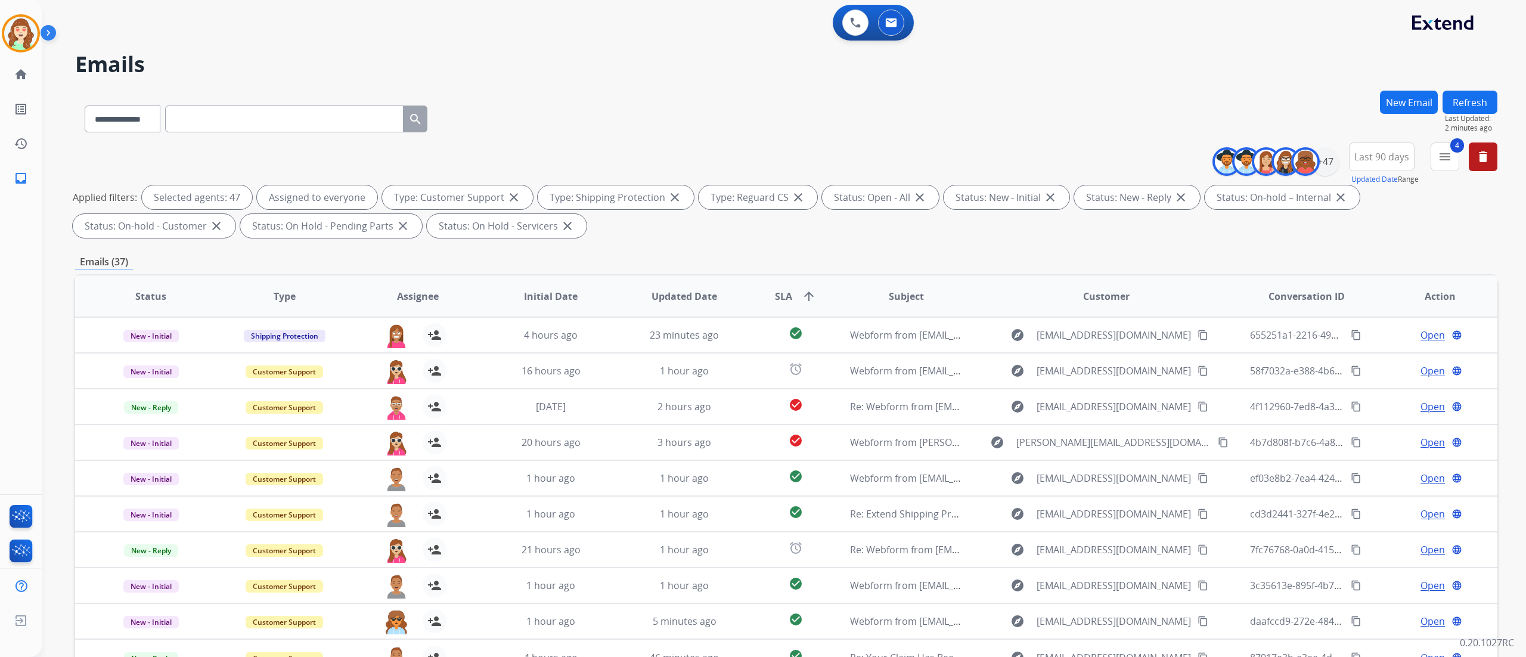
click at [1525, 426] on div "**********" at bounding box center [784, 328] width 1484 height 657
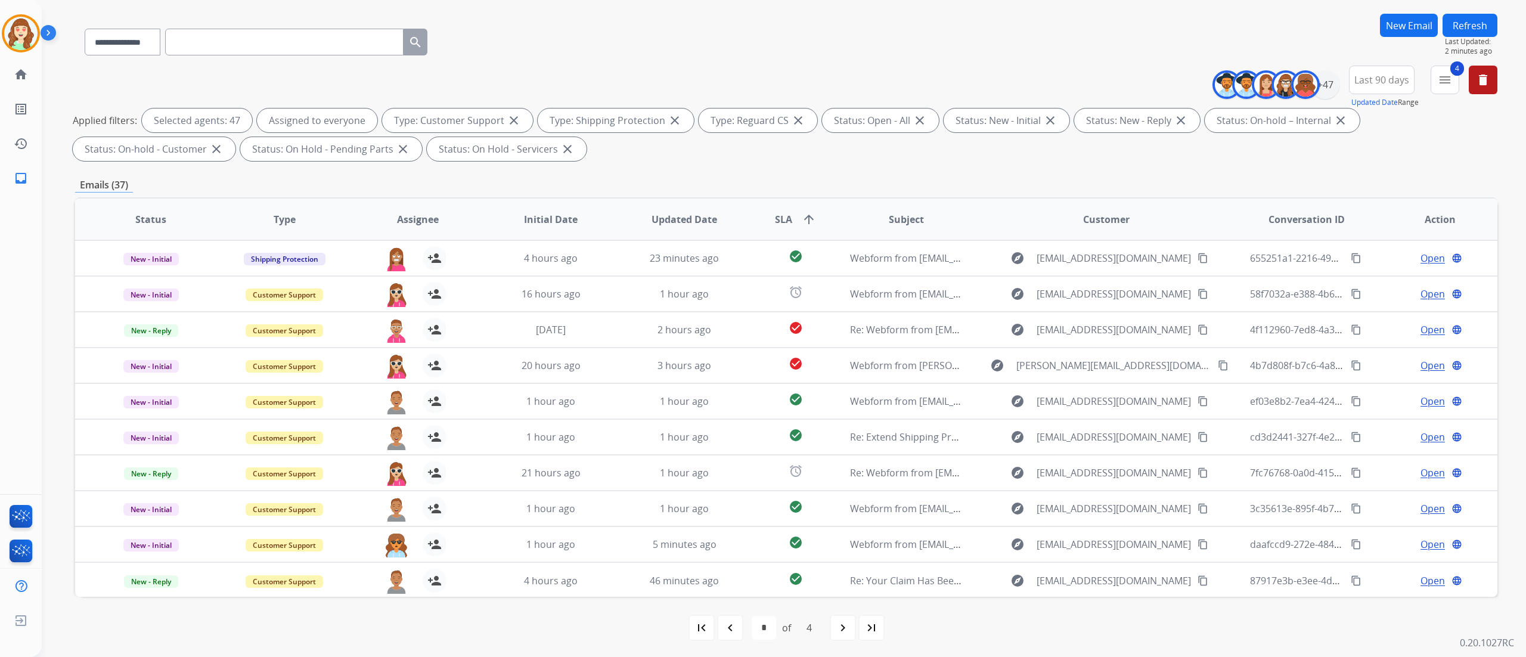
scroll to position [79, 0]
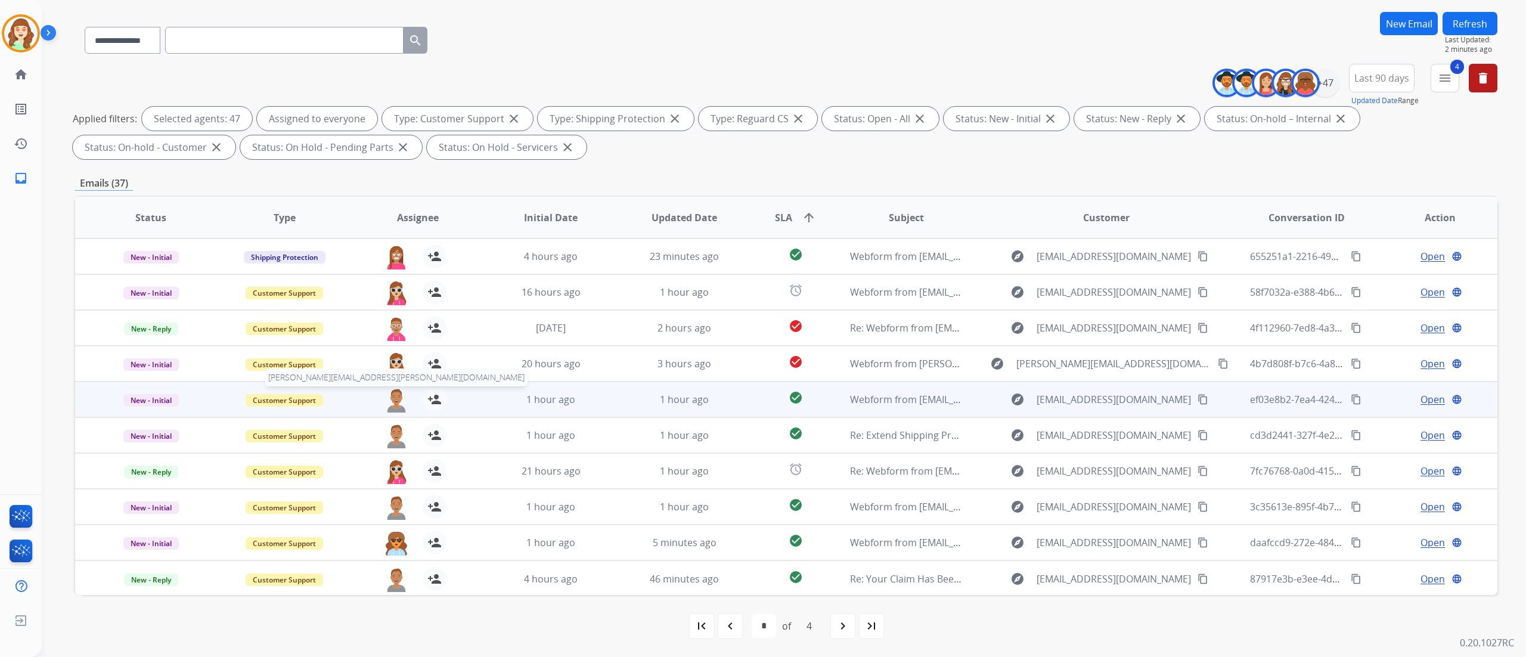
click at [390, 399] on img at bounding box center [396, 399] width 24 height 25
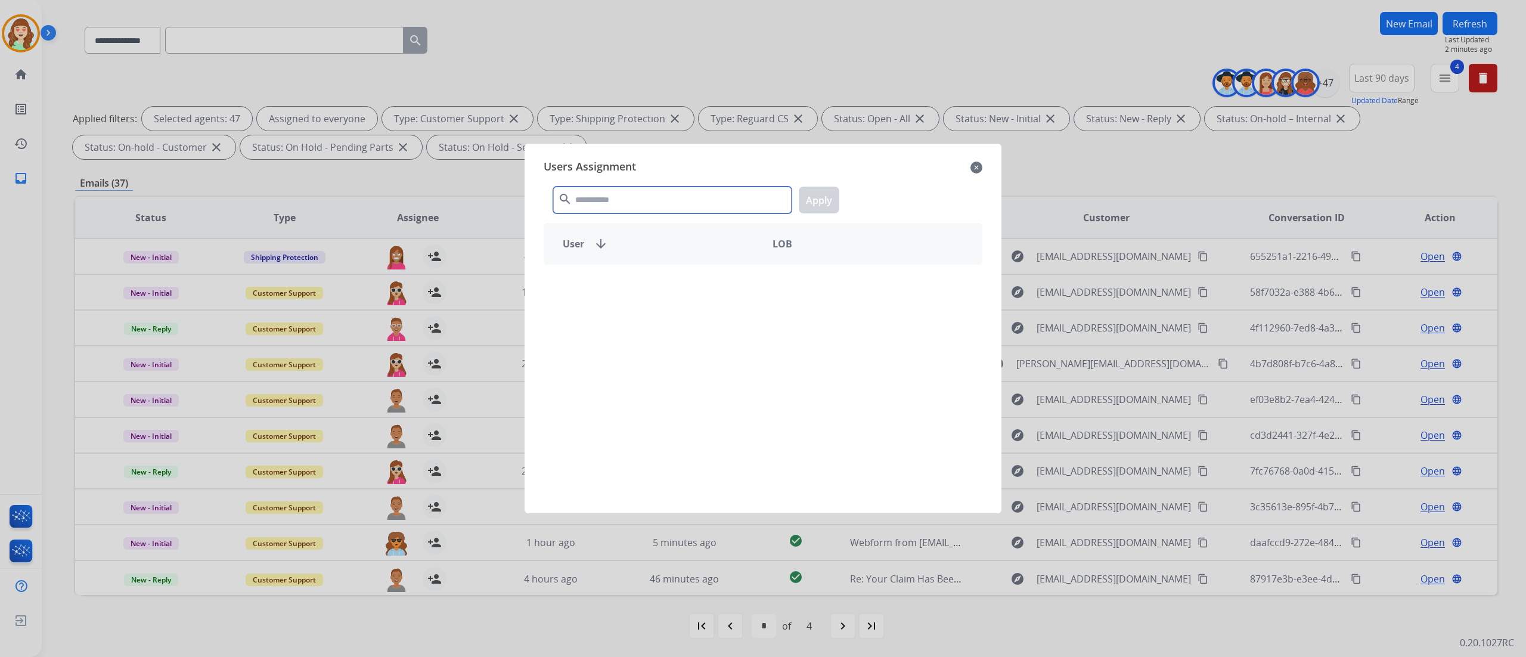
click at [686, 204] on input "text" at bounding box center [672, 200] width 238 height 27
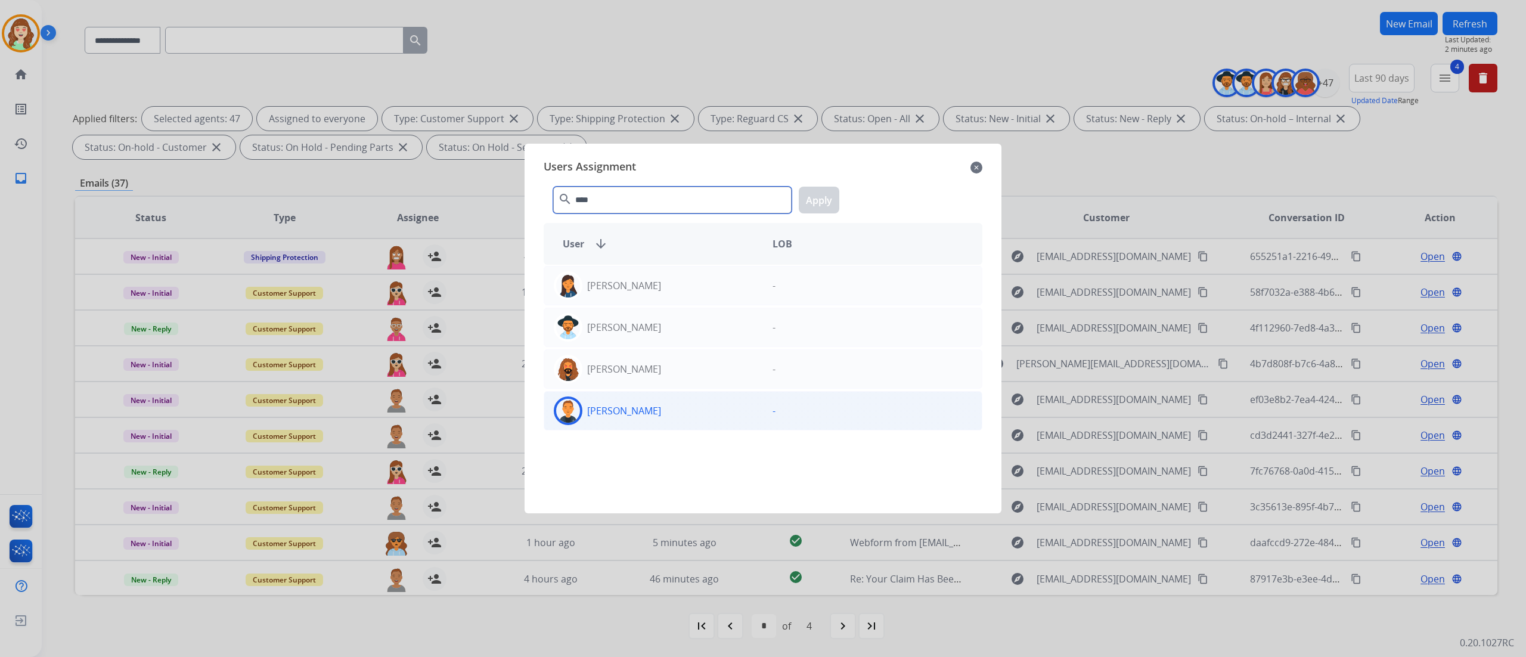
type input "****"
click at [696, 399] on div "[PERSON_NAME]" at bounding box center [653, 410] width 219 height 29
click at [832, 204] on button "Apply" at bounding box center [819, 200] width 41 height 27
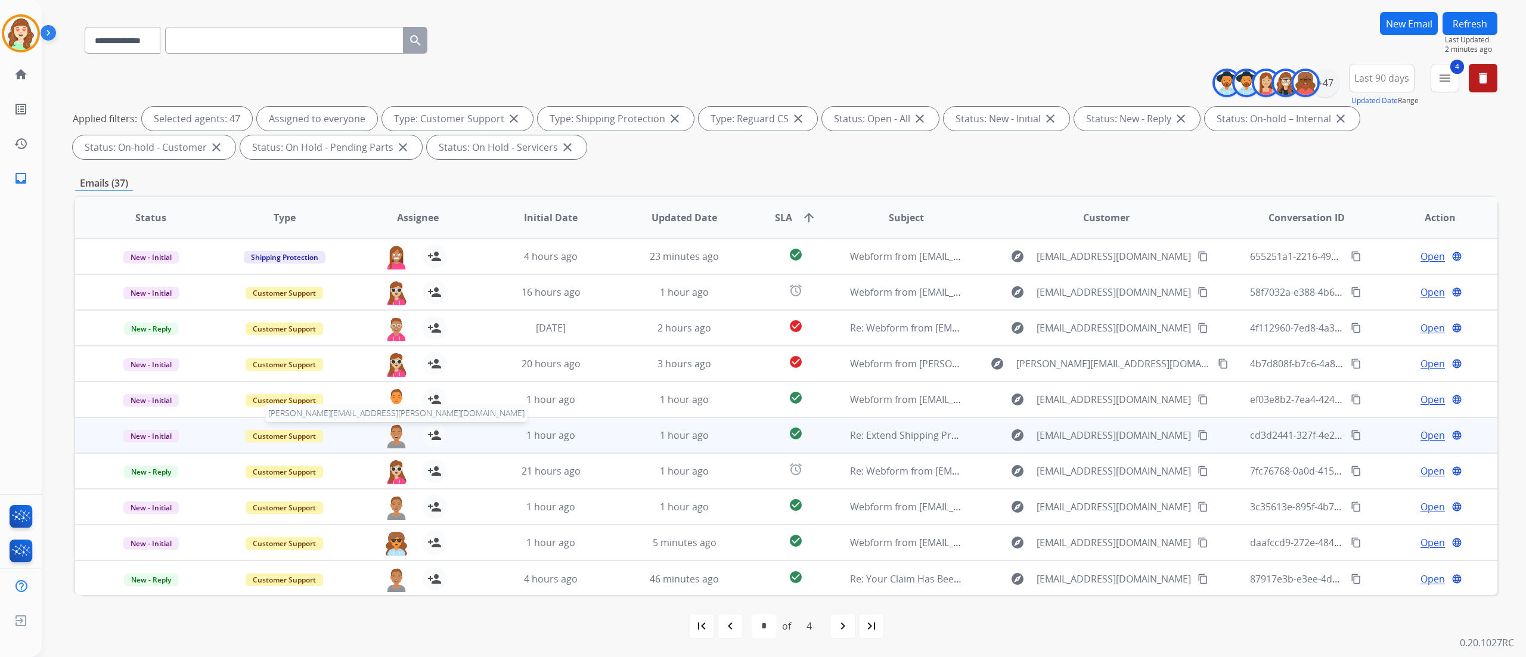
click at [397, 433] on img at bounding box center [396, 435] width 24 height 25
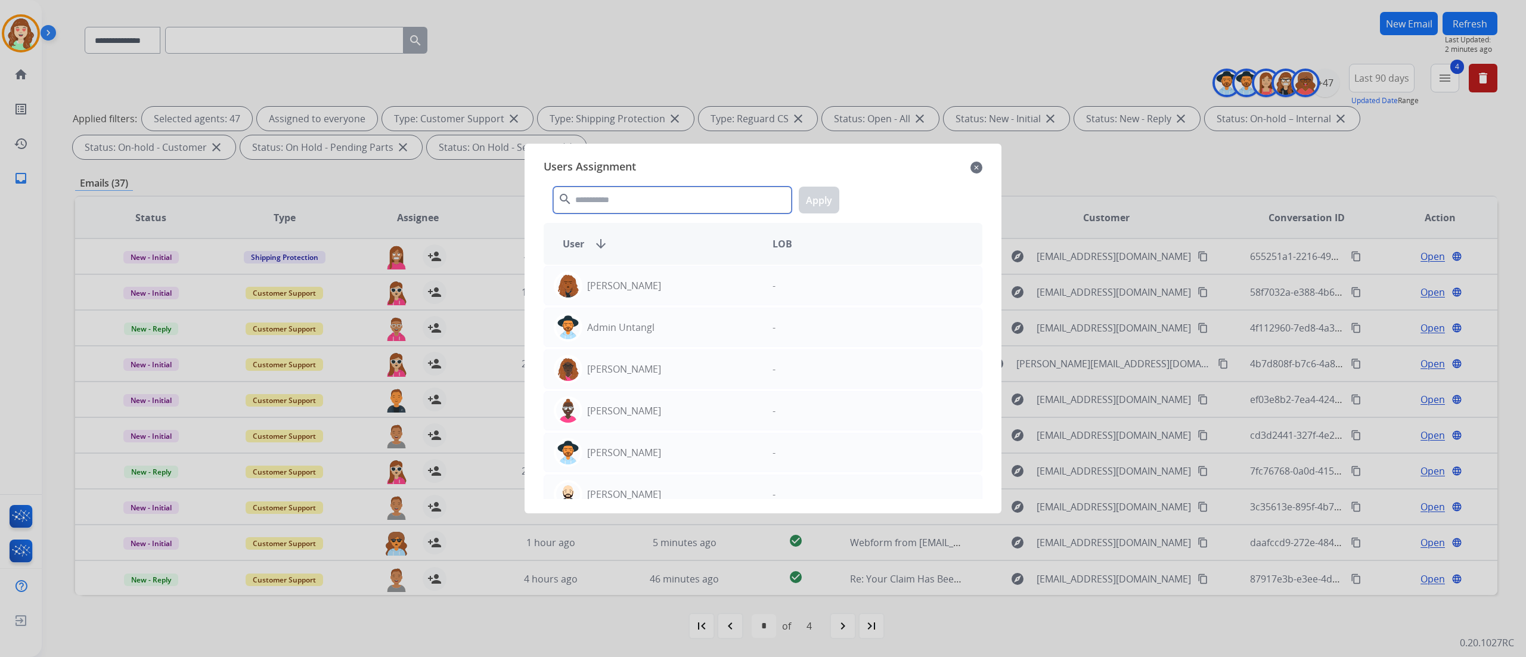
click at [626, 210] on input "text" at bounding box center [672, 200] width 238 height 27
type input "****"
click at [684, 417] on div "[PERSON_NAME]" at bounding box center [653, 410] width 219 height 29
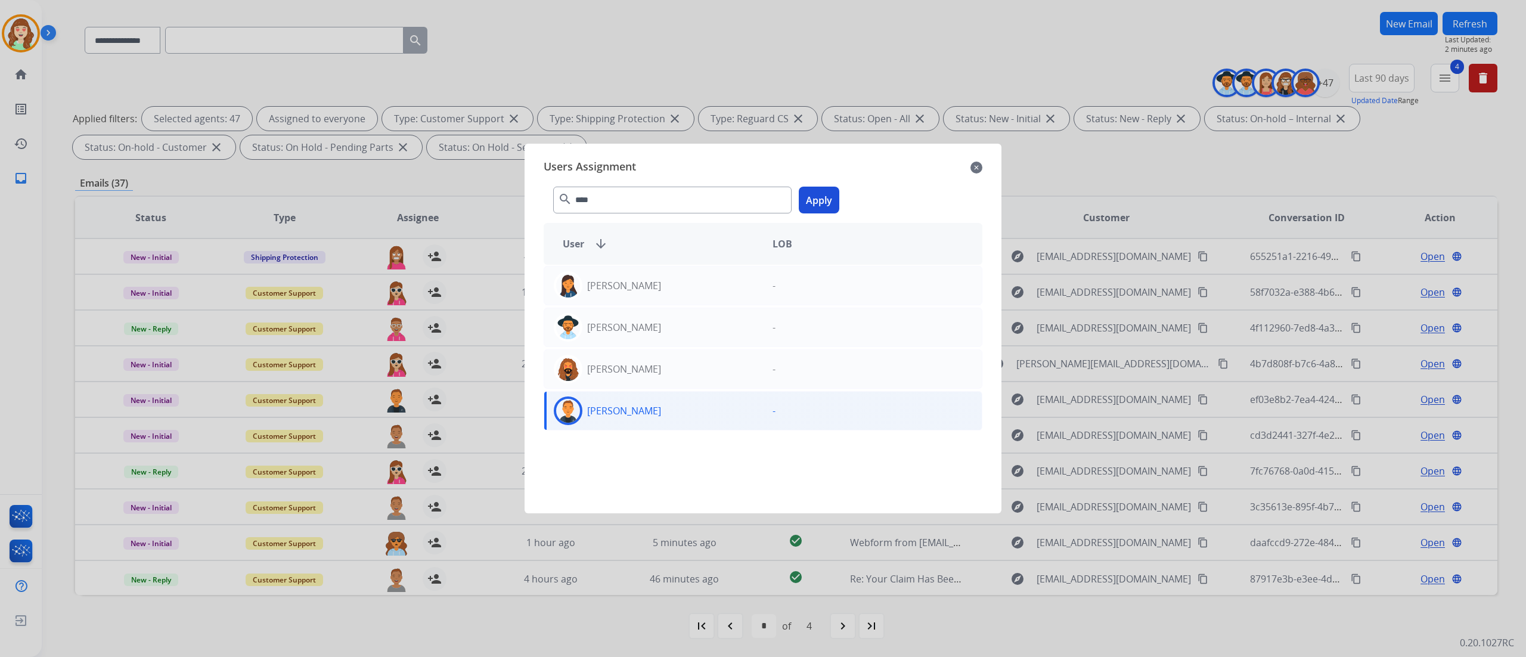
click at [835, 206] on button "Apply" at bounding box center [819, 200] width 41 height 27
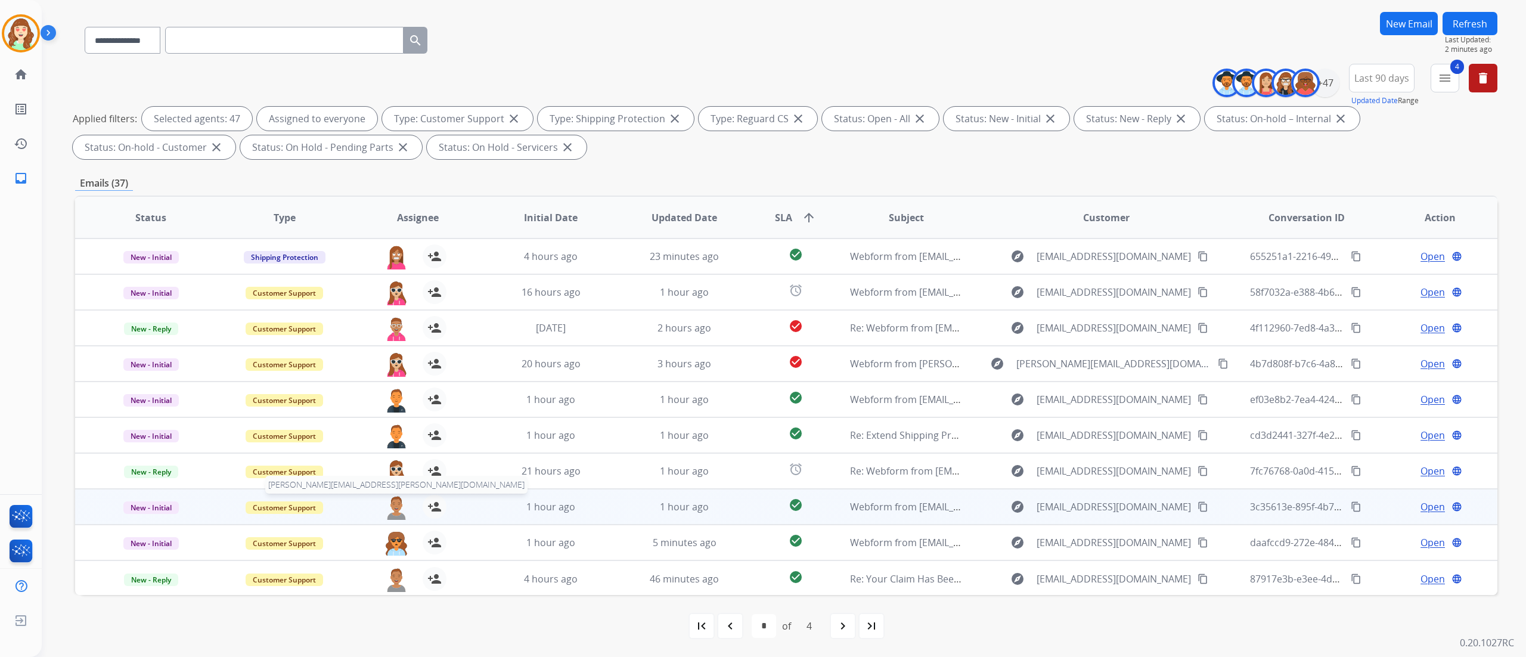
click at [392, 507] on img at bounding box center [396, 507] width 24 height 25
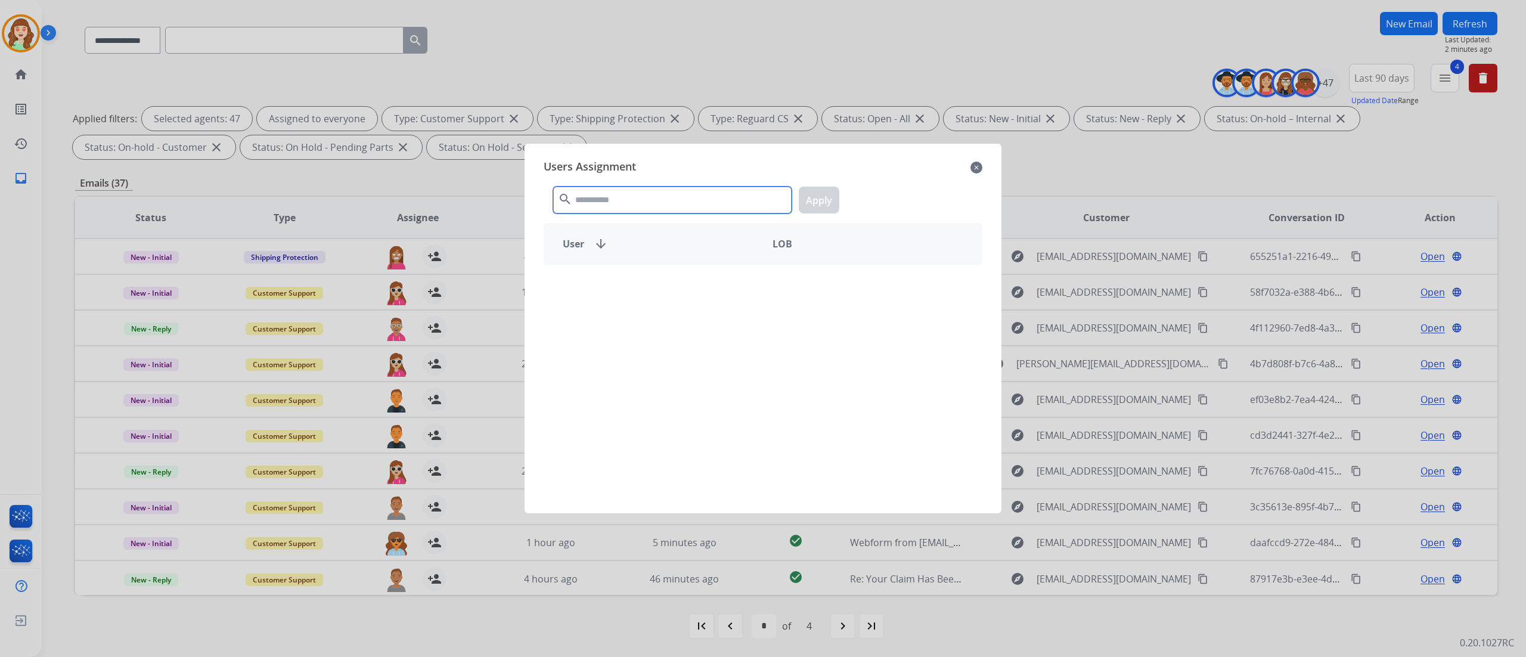
click at [621, 207] on input "text" at bounding box center [672, 200] width 238 height 27
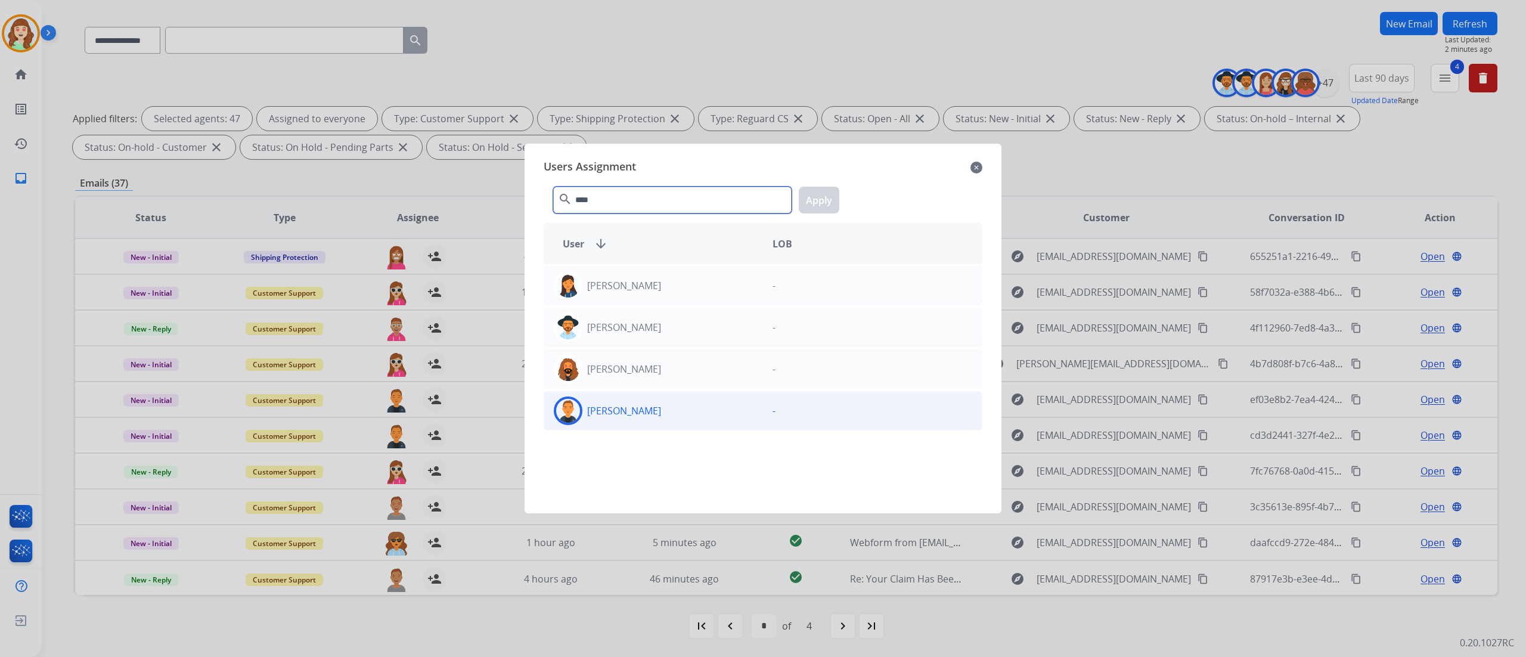
type input "****"
click at [687, 415] on div "[PERSON_NAME]" at bounding box center [653, 410] width 219 height 29
click at [812, 211] on button "Apply" at bounding box center [819, 200] width 41 height 27
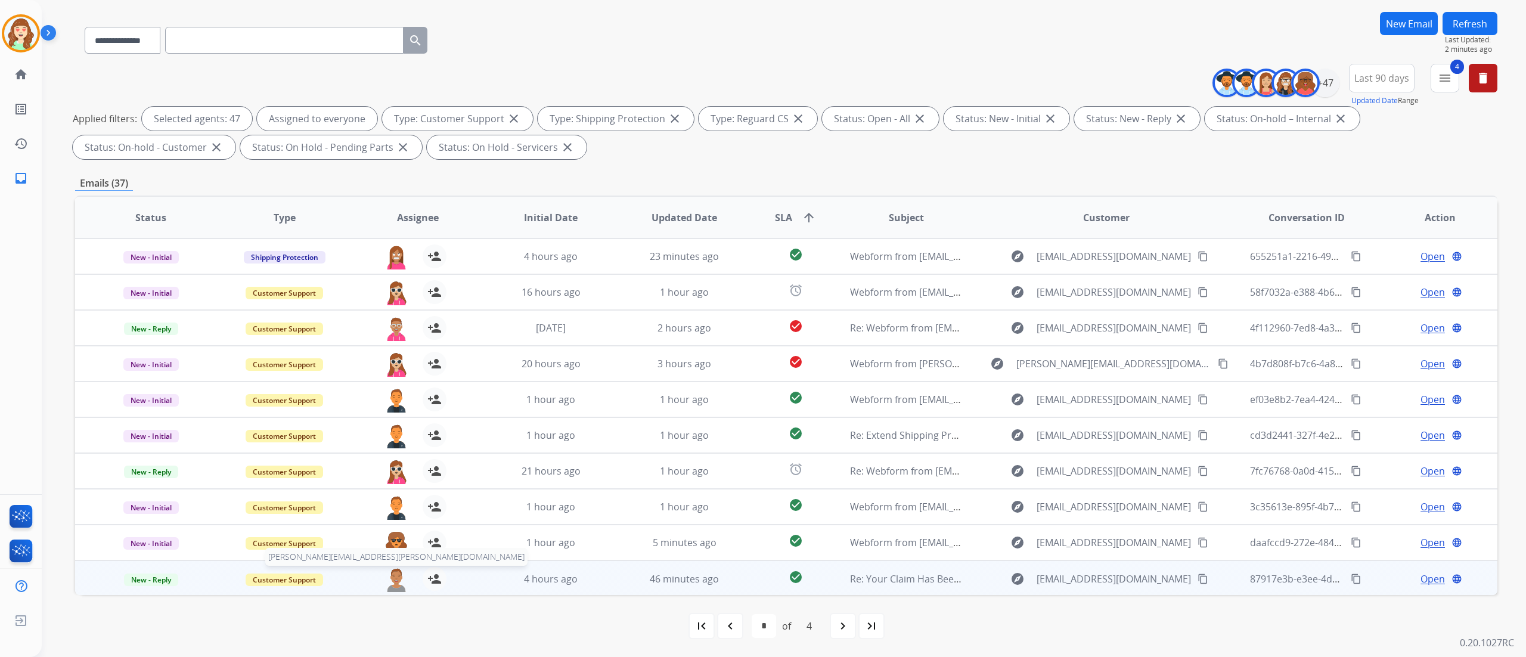
click at [393, 579] on img at bounding box center [396, 579] width 24 height 25
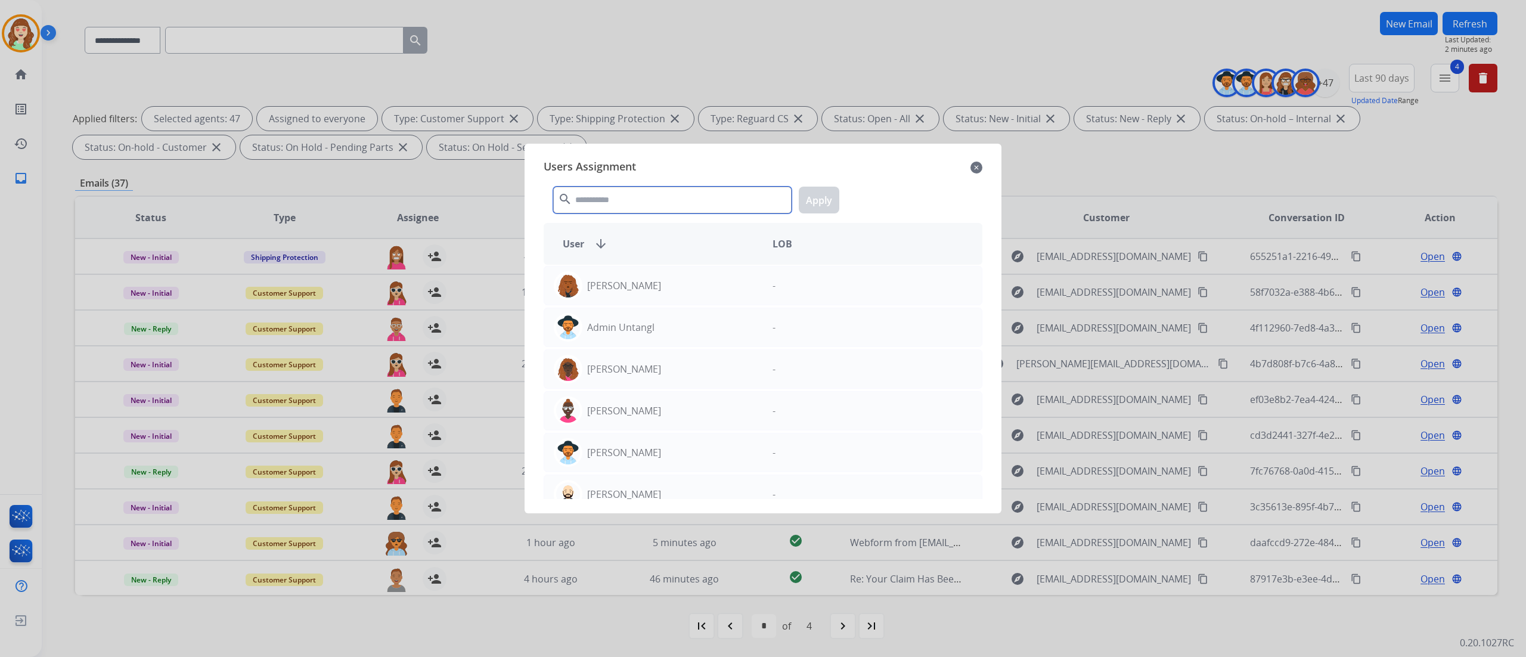
click at [643, 207] on input "text" at bounding box center [672, 200] width 238 height 27
type input "***"
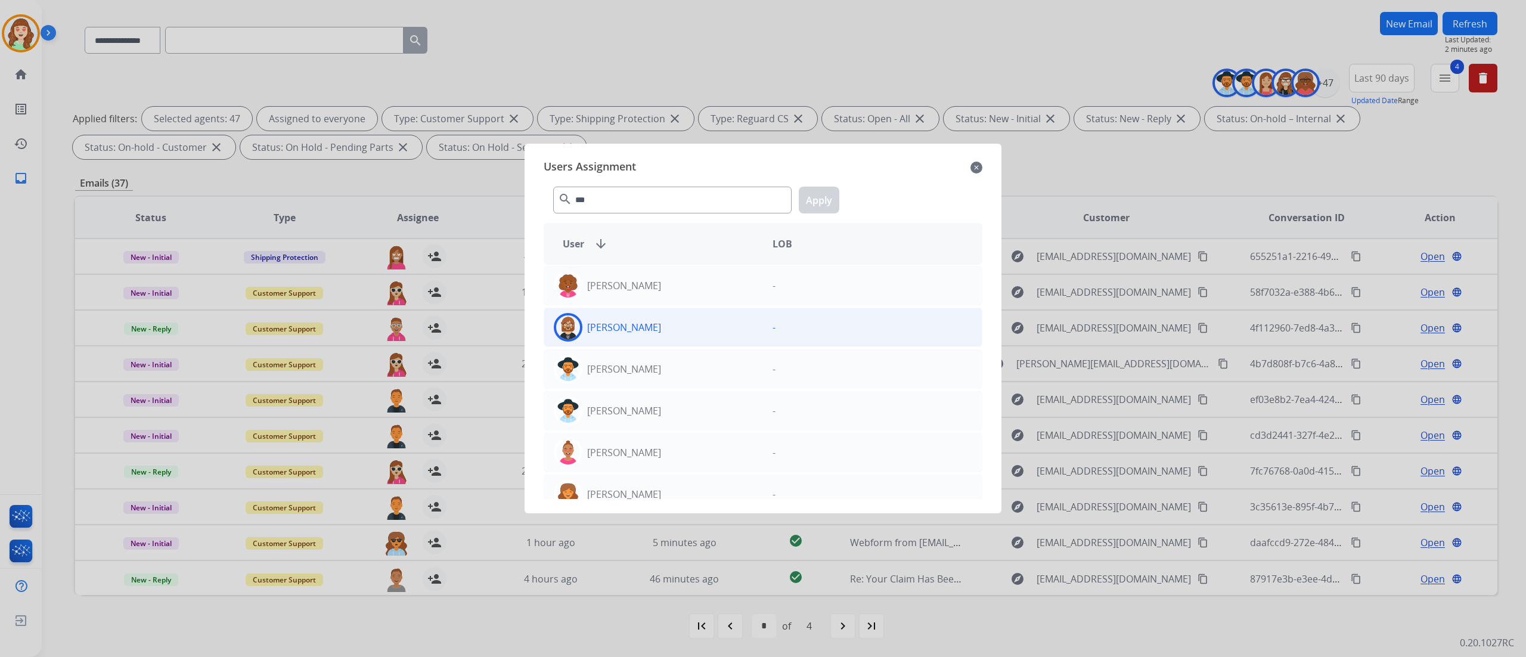
click at [715, 316] on div "[PERSON_NAME]" at bounding box center [653, 327] width 219 height 29
click at [820, 191] on button "Apply" at bounding box center [819, 200] width 41 height 27
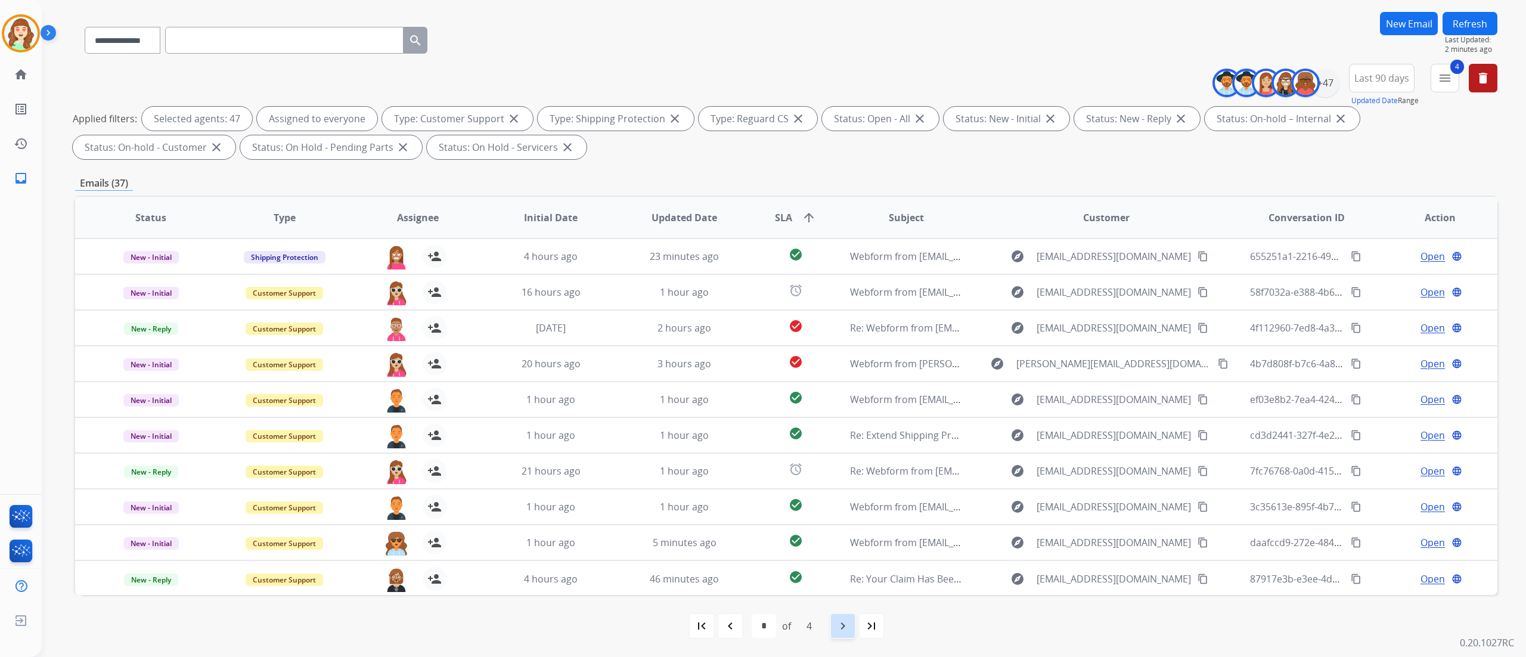
click at [841, 622] on mat-icon "navigate_next" at bounding box center [843, 626] width 14 height 14
select select "*"
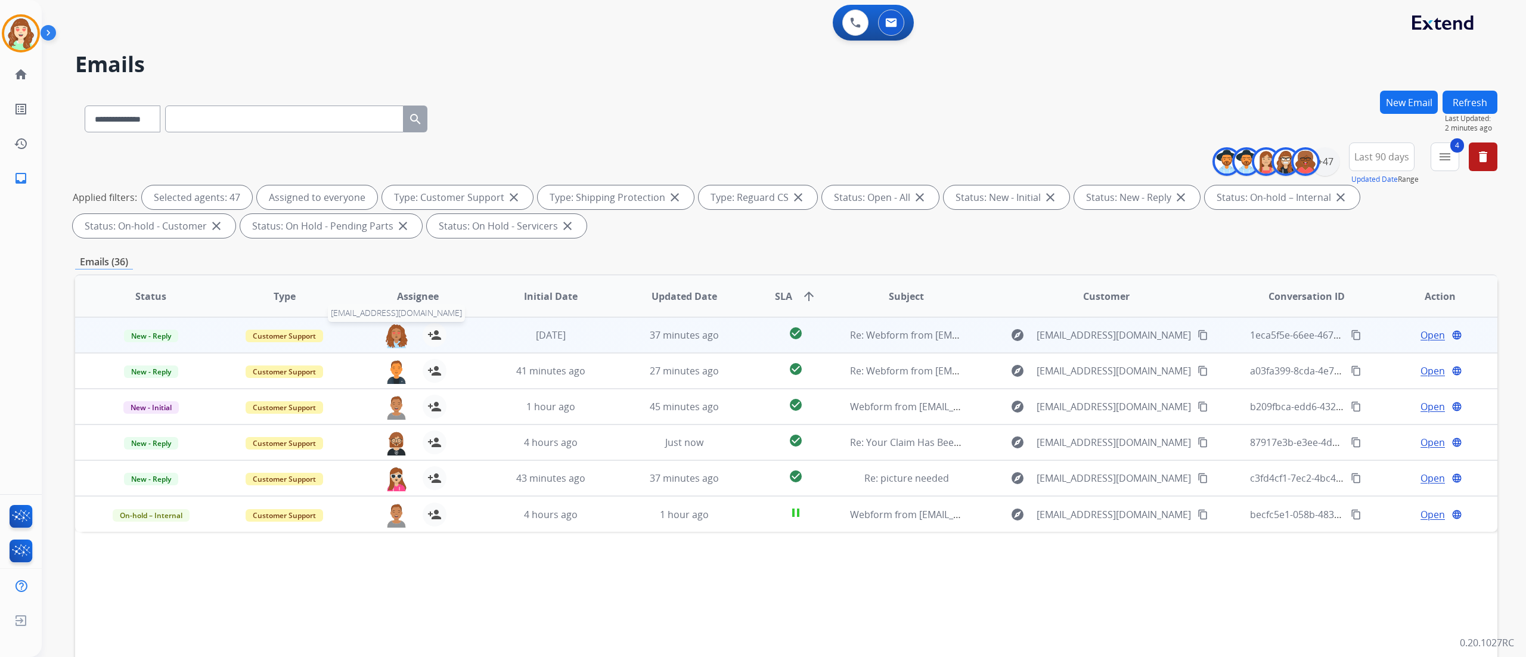
click at [396, 339] on img at bounding box center [396, 335] width 24 height 25
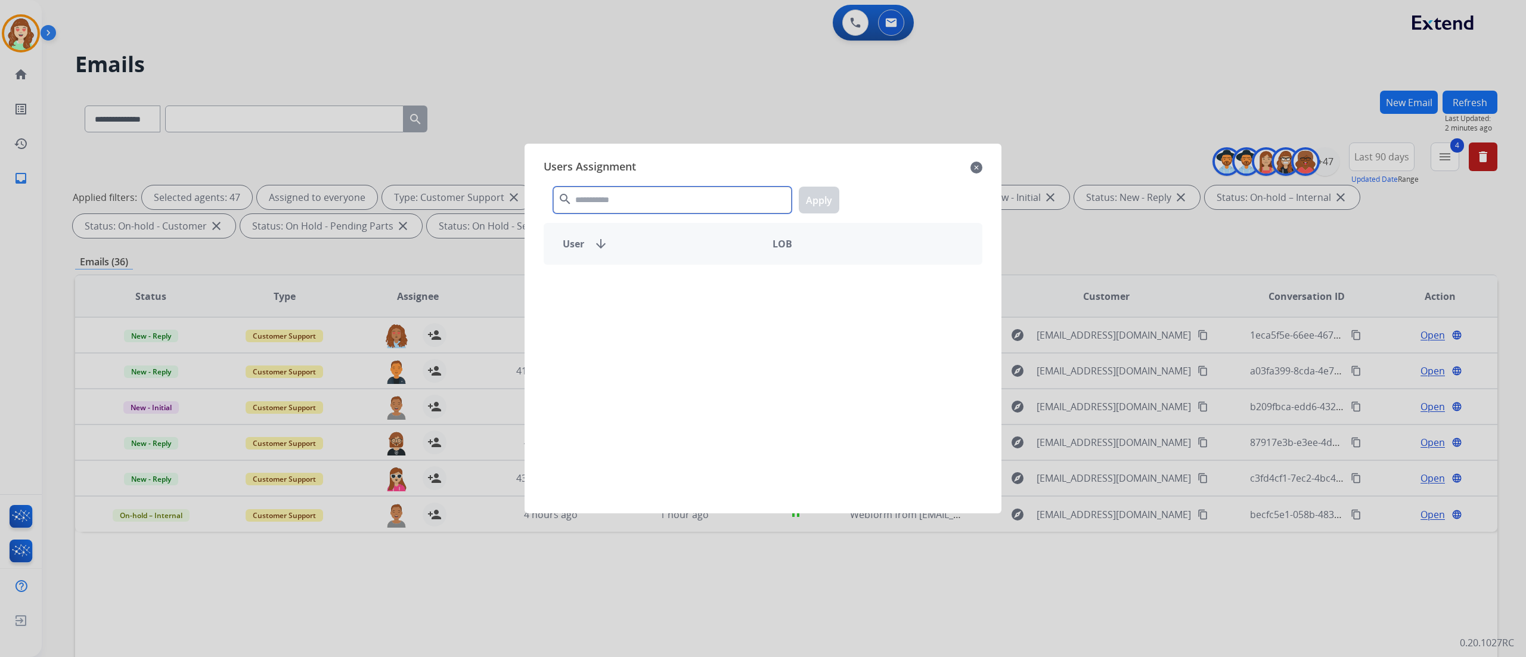
click at [638, 207] on input "text" at bounding box center [672, 200] width 238 height 27
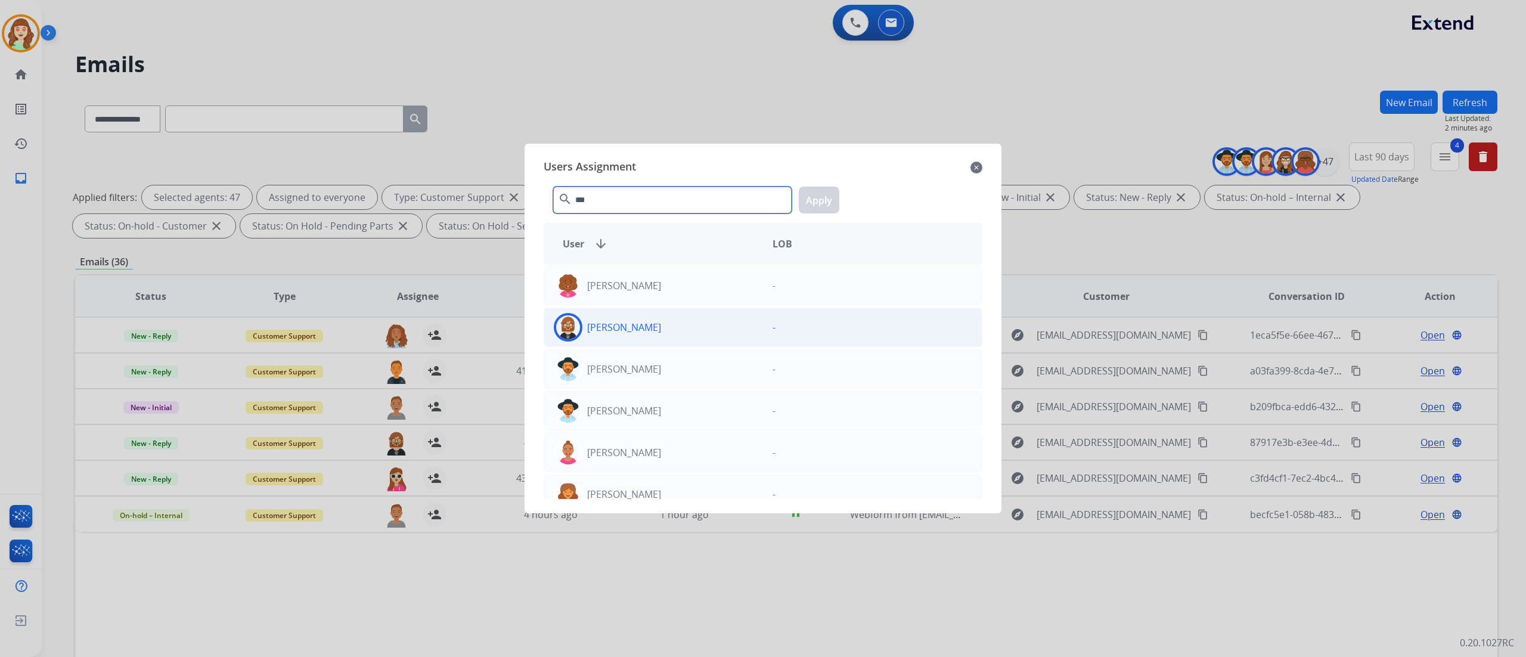
type input "***"
click at [671, 331] on div "[PERSON_NAME]" at bounding box center [653, 327] width 219 height 29
click at [826, 196] on button "Apply" at bounding box center [819, 200] width 41 height 27
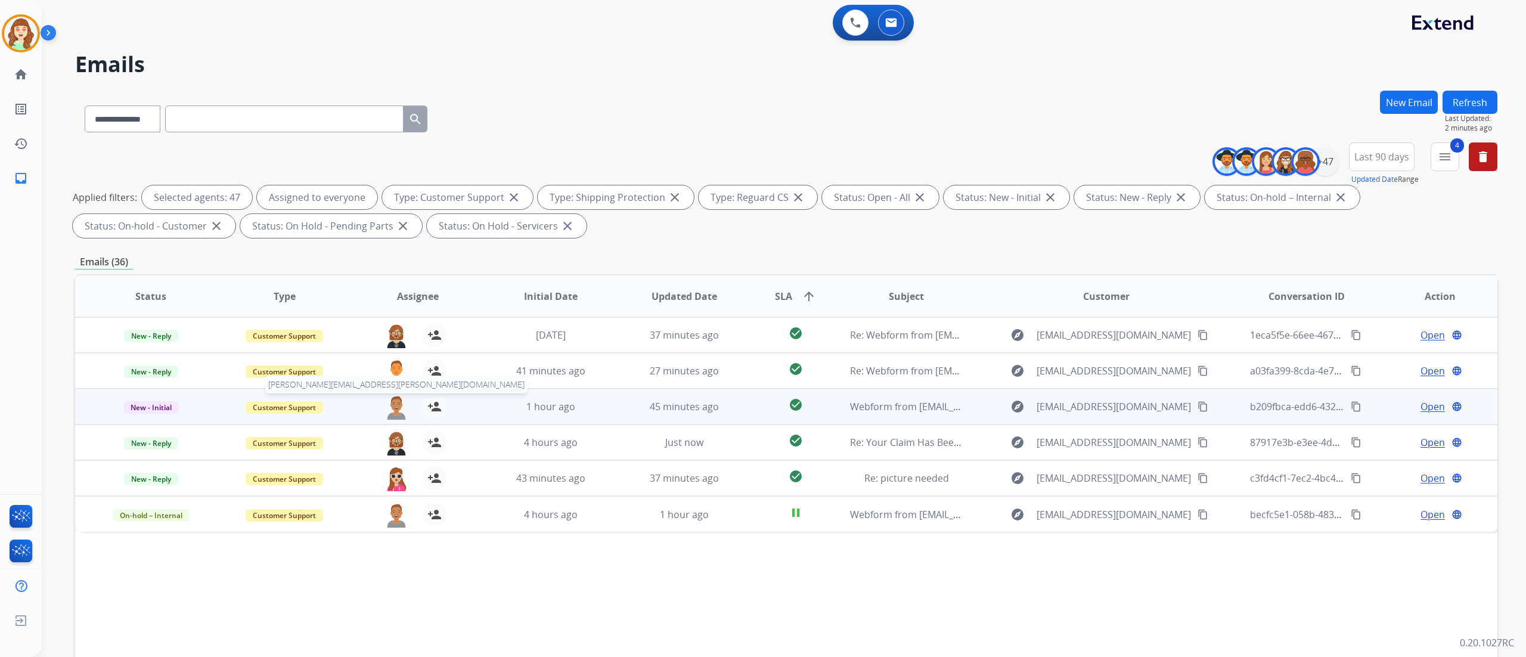
click at [399, 401] on img at bounding box center [396, 407] width 24 height 25
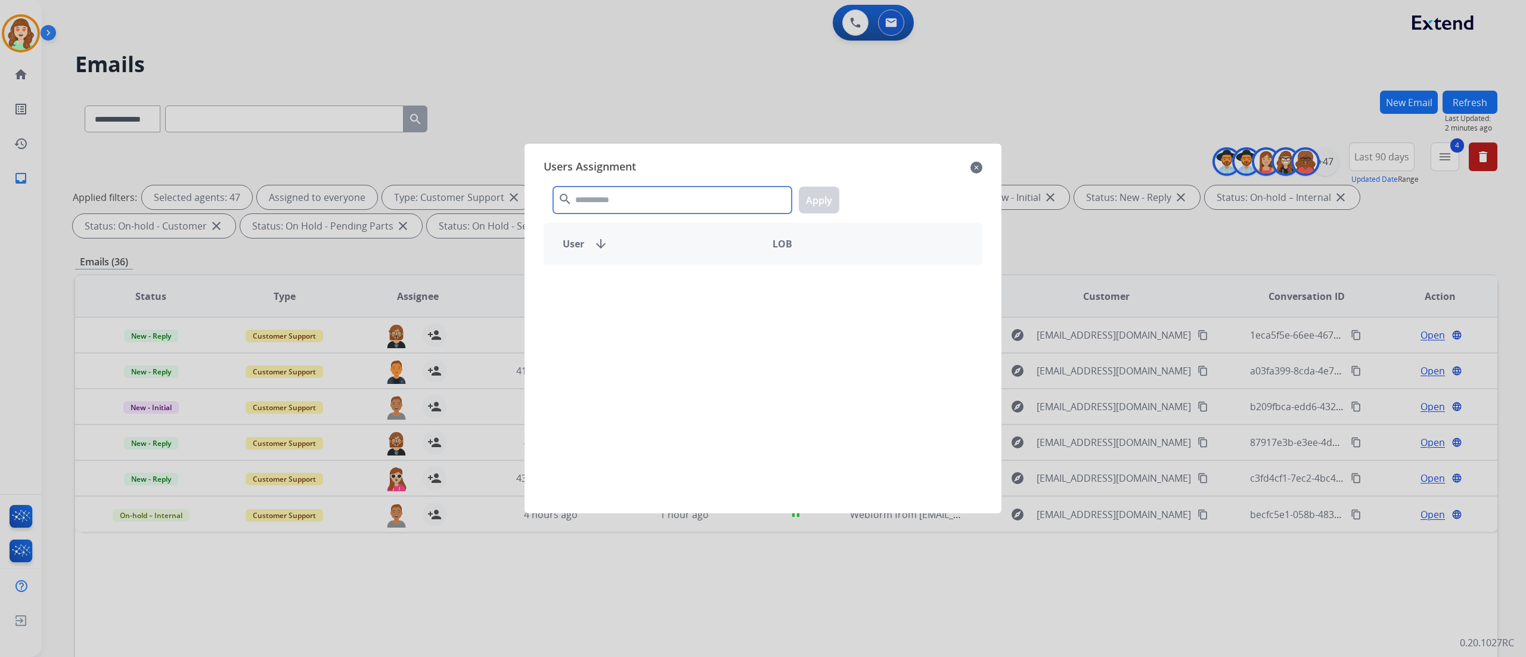
click at [690, 202] on input "text" at bounding box center [672, 200] width 238 height 27
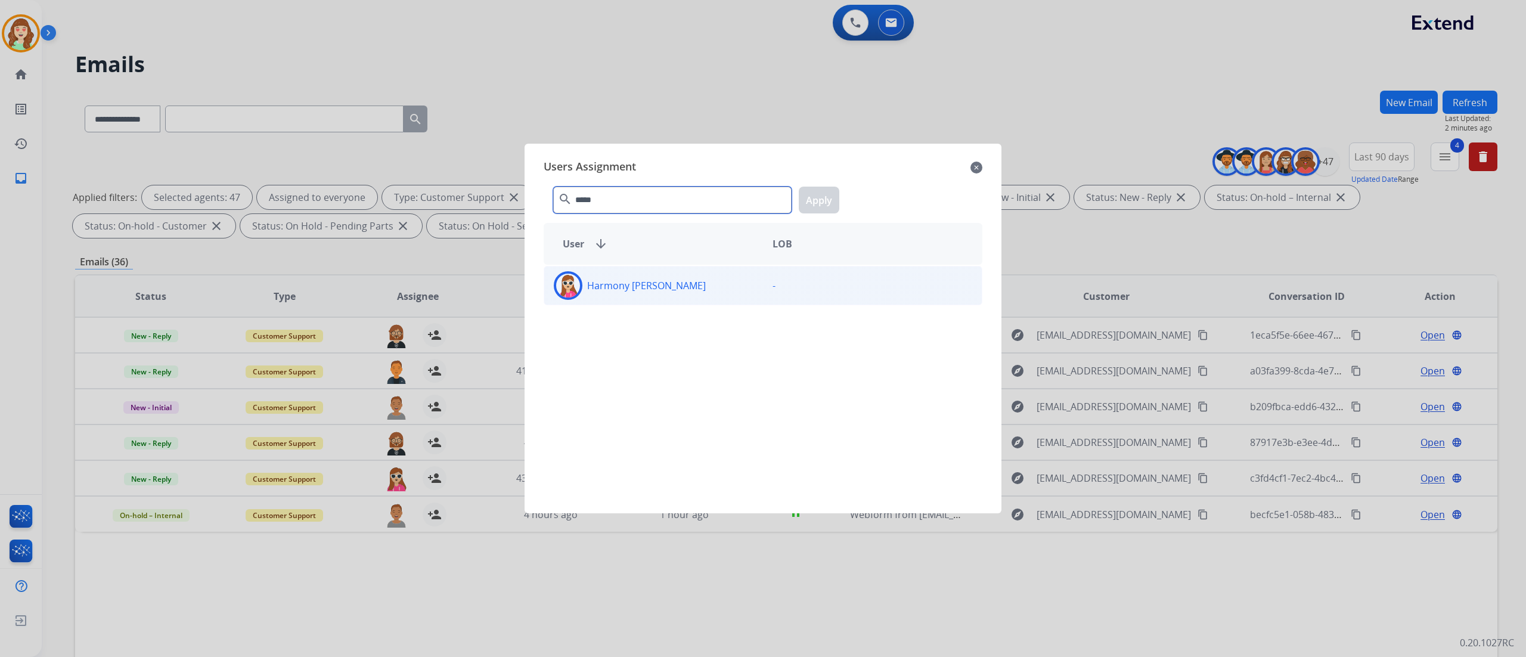
type input "*****"
click at [705, 286] on div "Harmony [PERSON_NAME]" at bounding box center [653, 285] width 219 height 29
click at [823, 198] on button "Apply" at bounding box center [819, 200] width 41 height 27
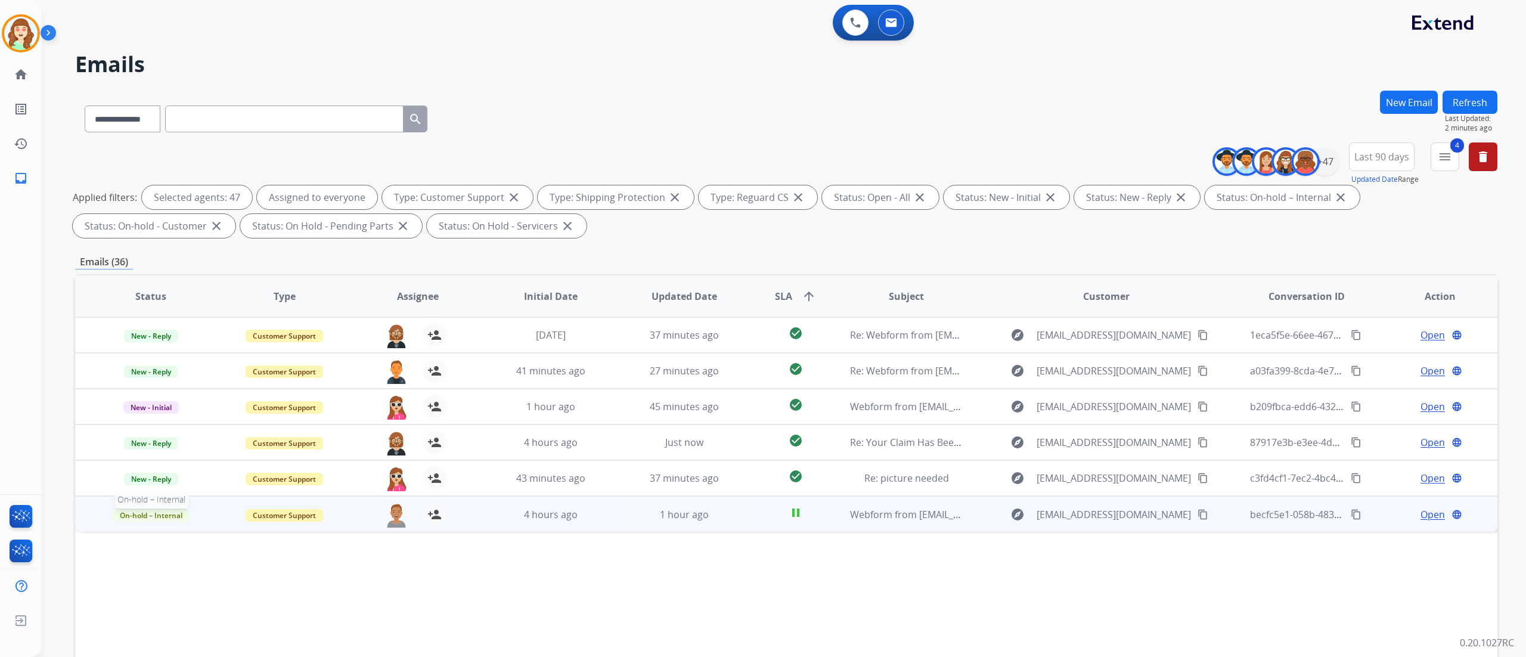
click at [162, 517] on span "On-hold – Internal" at bounding box center [151, 515] width 77 height 13
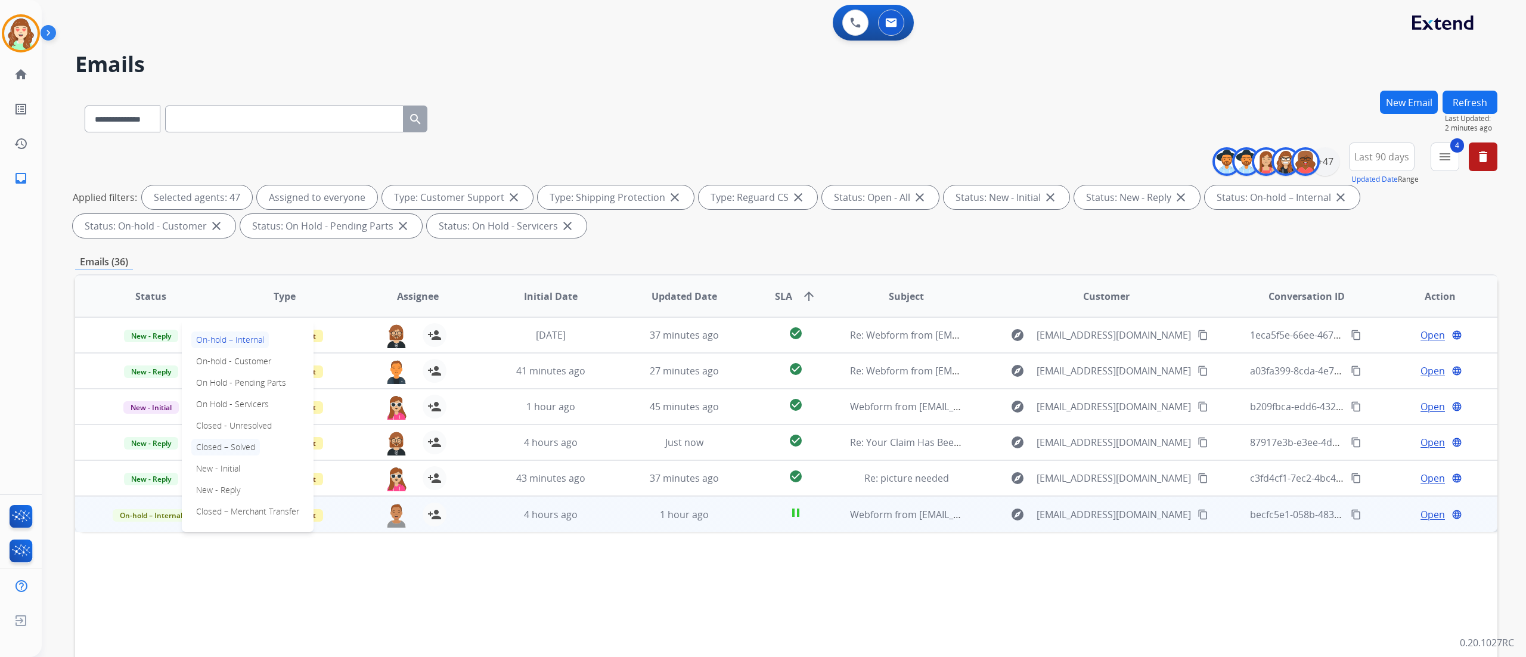
click at [232, 445] on p "Closed – Solved" at bounding box center [225, 447] width 69 height 17
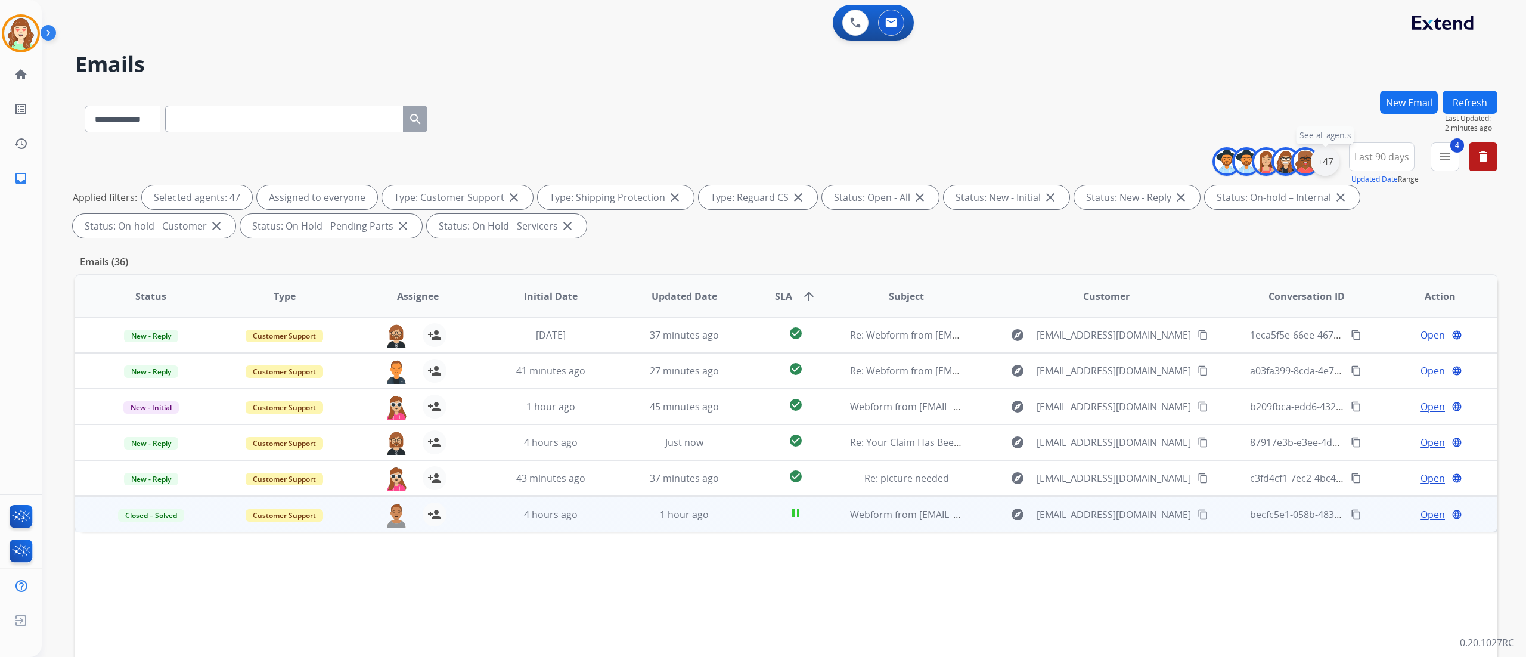
click at [1325, 166] on div "+47" at bounding box center [1325, 161] width 29 height 29
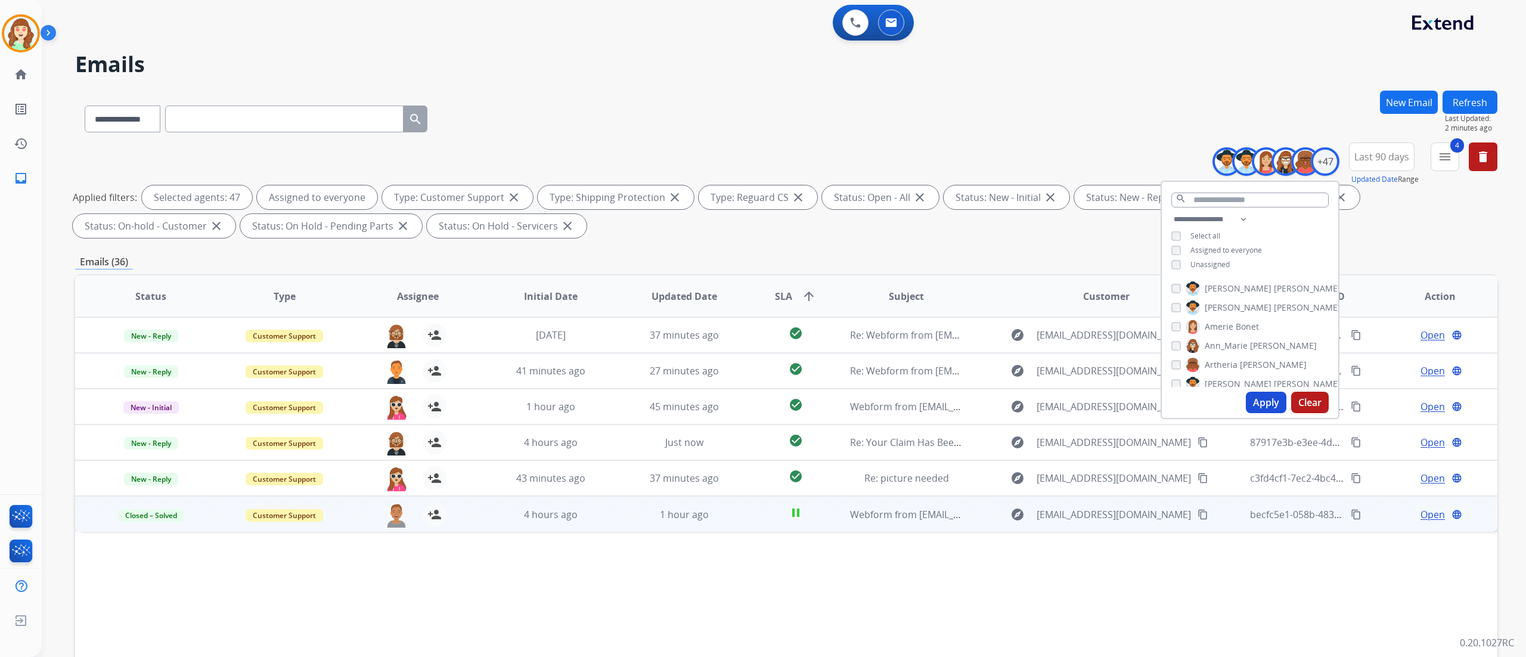
click at [1269, 403] on button "Apply" at bounding box center [1266, 402] width 41 height 21
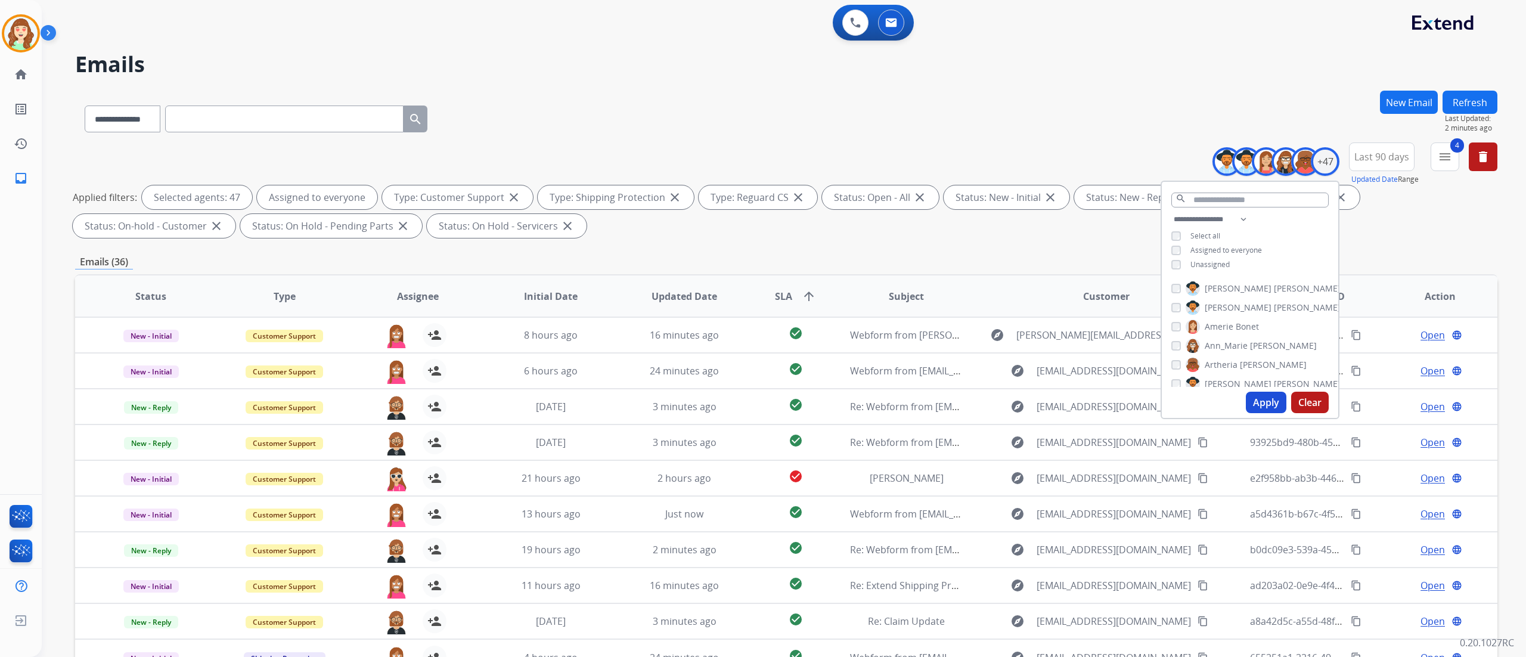
click at [1525, 330] on div "**********" at bounding box center [784, 328] width 1484 height 657
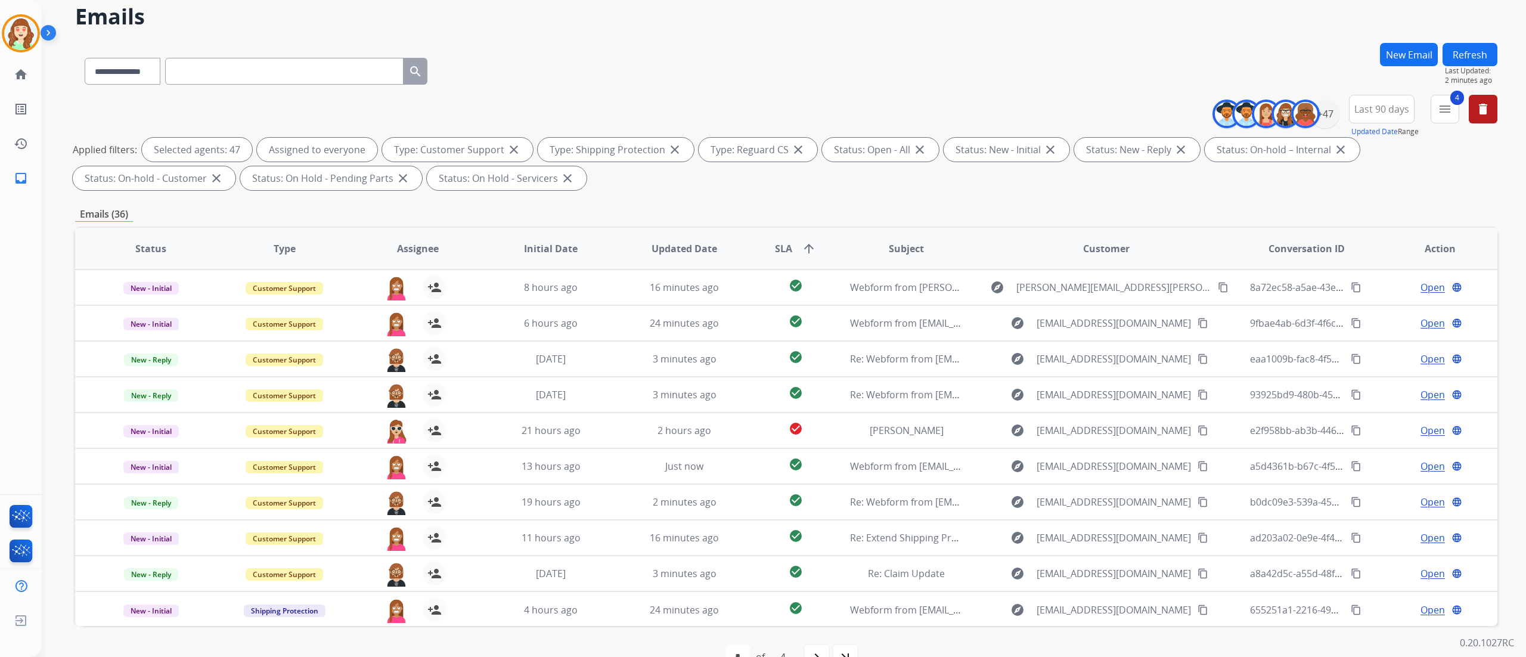
scroll to position [79, 0]
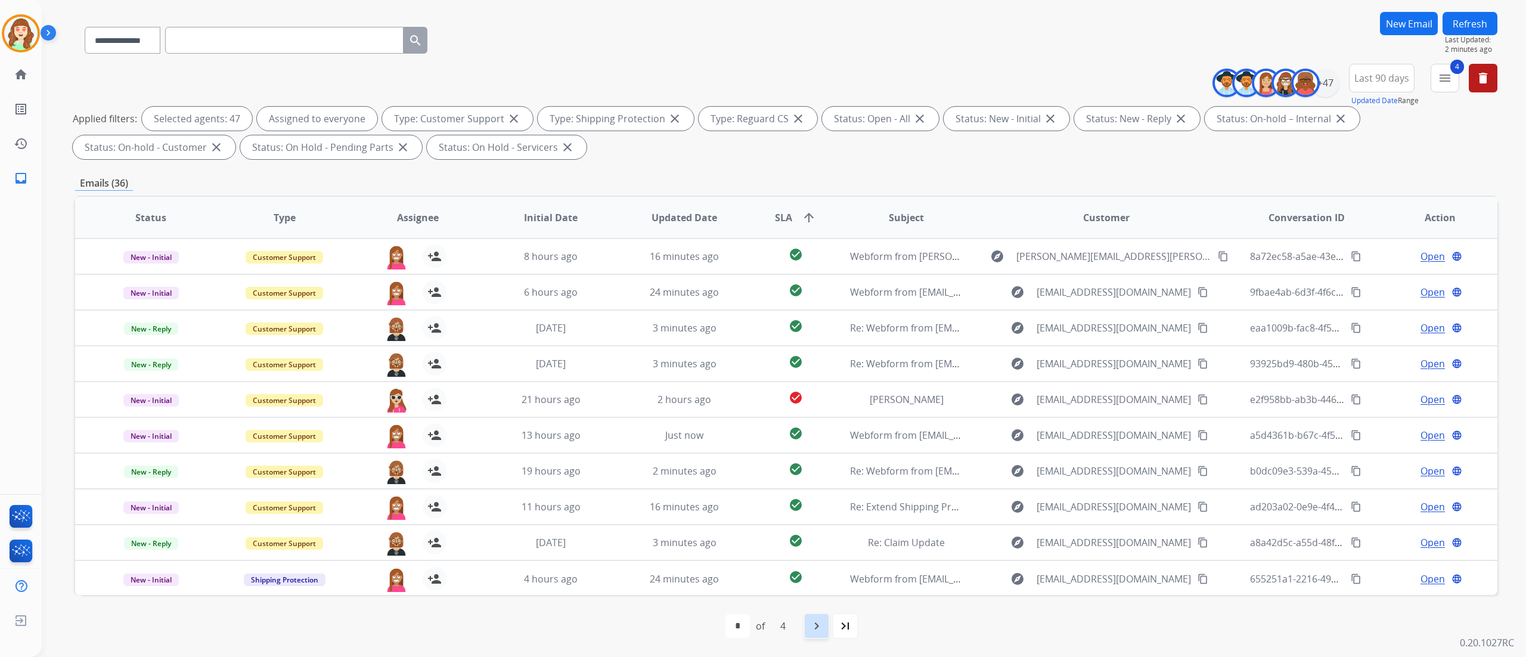
click at [815, 632] on mat-icon "navigate_next" at bounding box center [817, 626] width 14 height 14
select select "*"
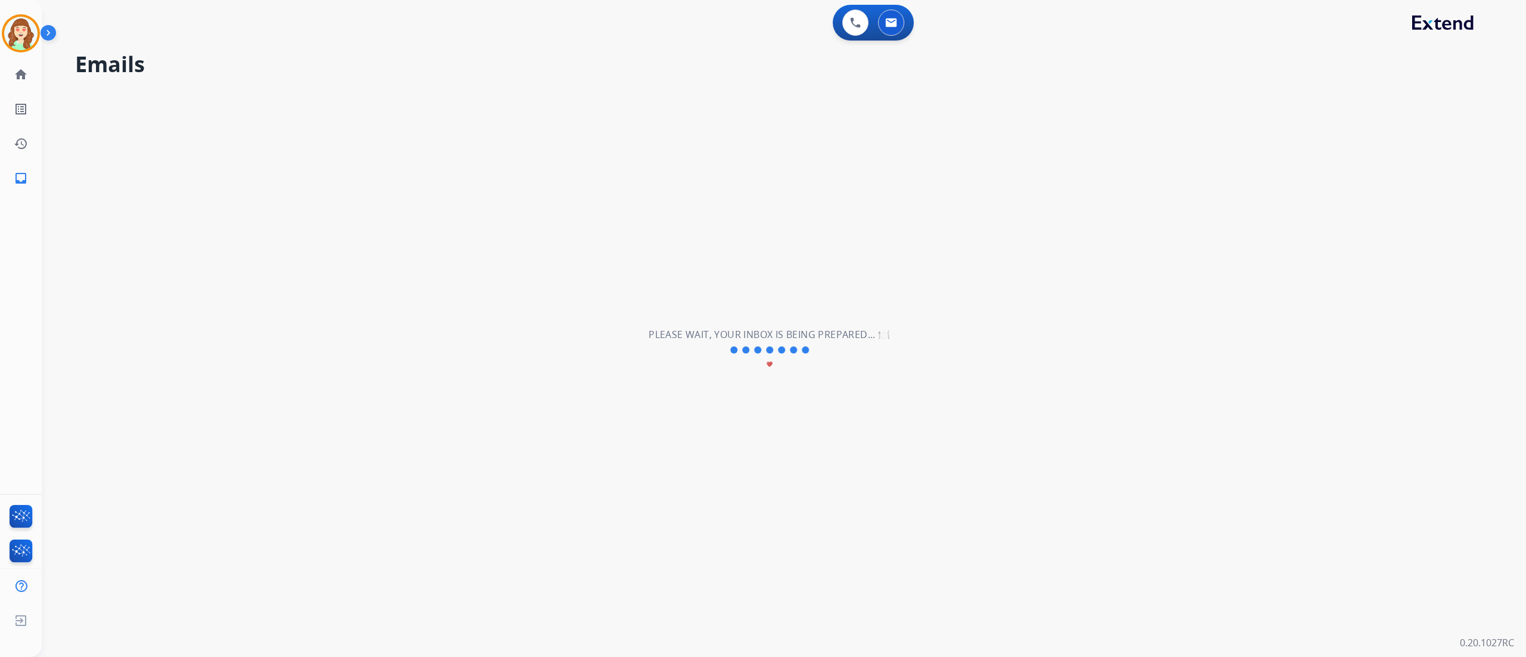
scroll to position [0, 0]
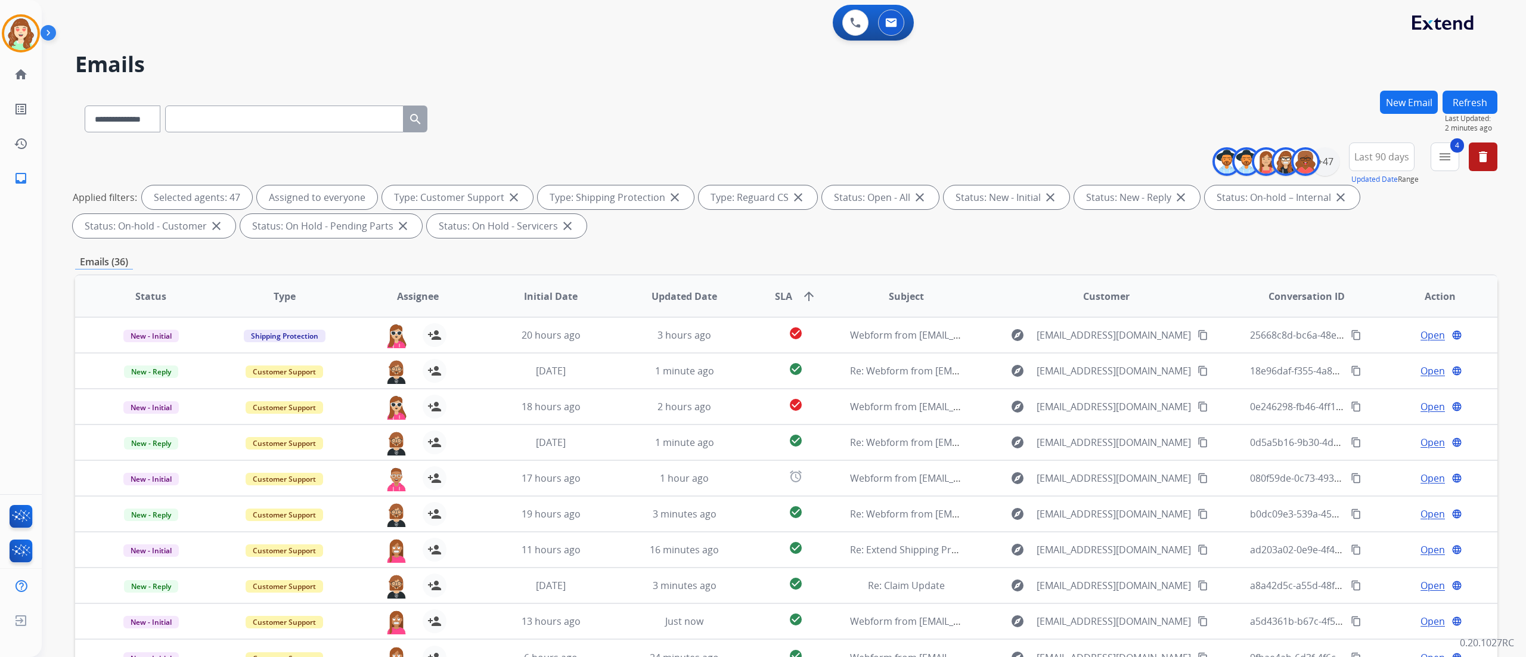
click at [1519, 393] on div "**********" at bounding box center [784, 328] width 1484 height 657
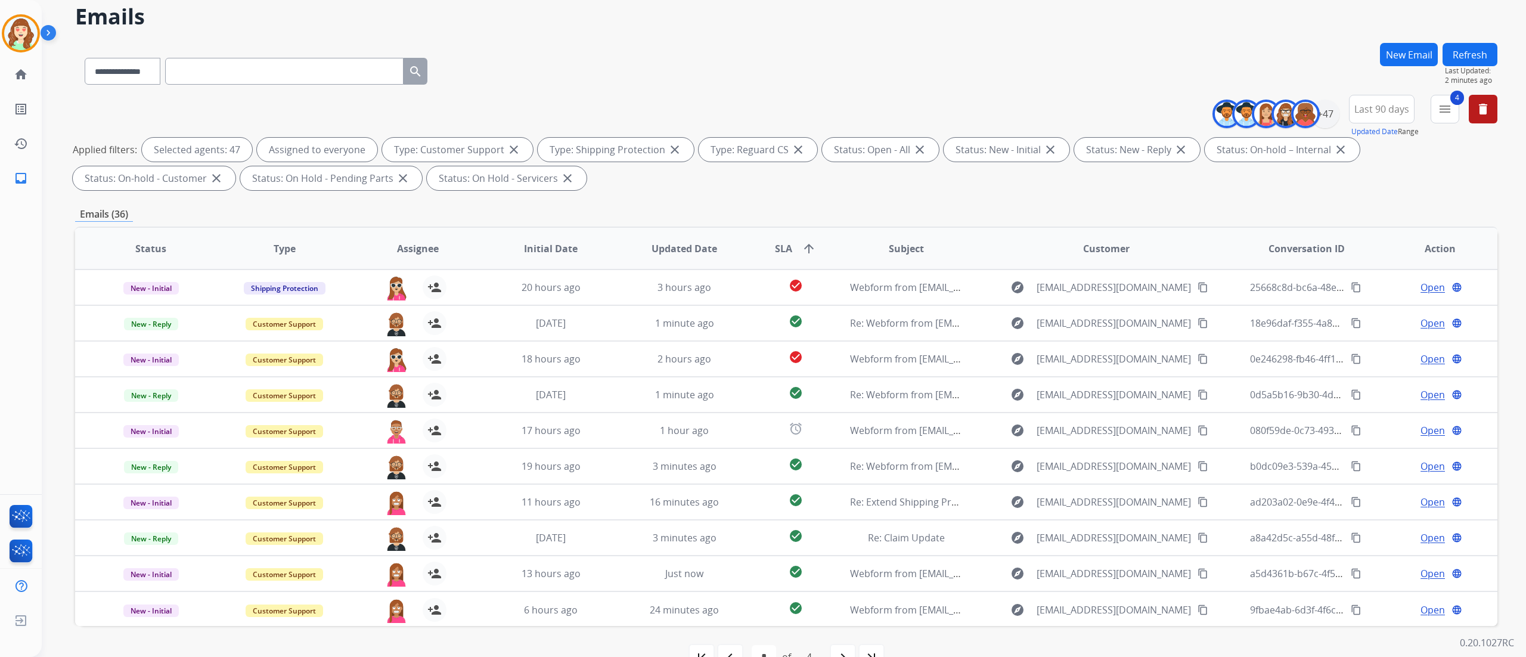
scroll to position [79, 0]
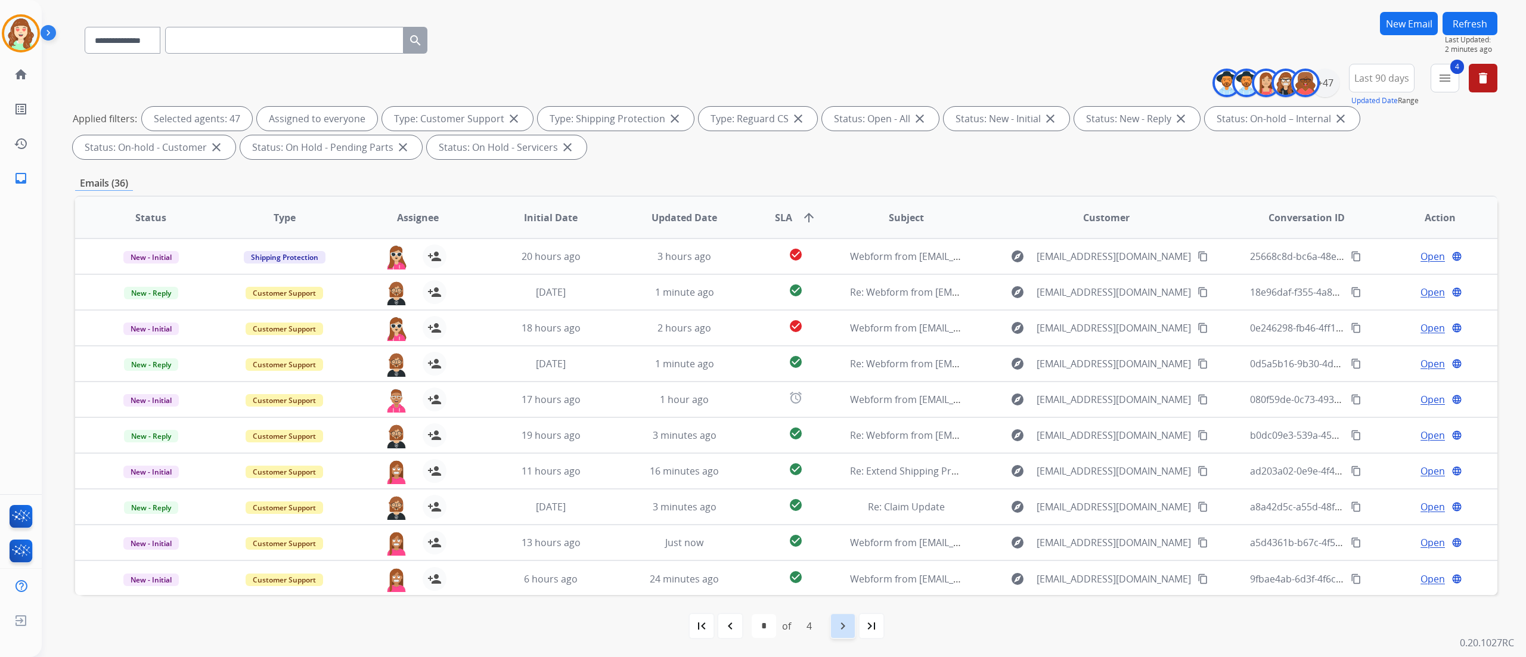
click at [842, 625] on mat-icon "navigate_next" at bounding box center [843, 626] width 14 height 14
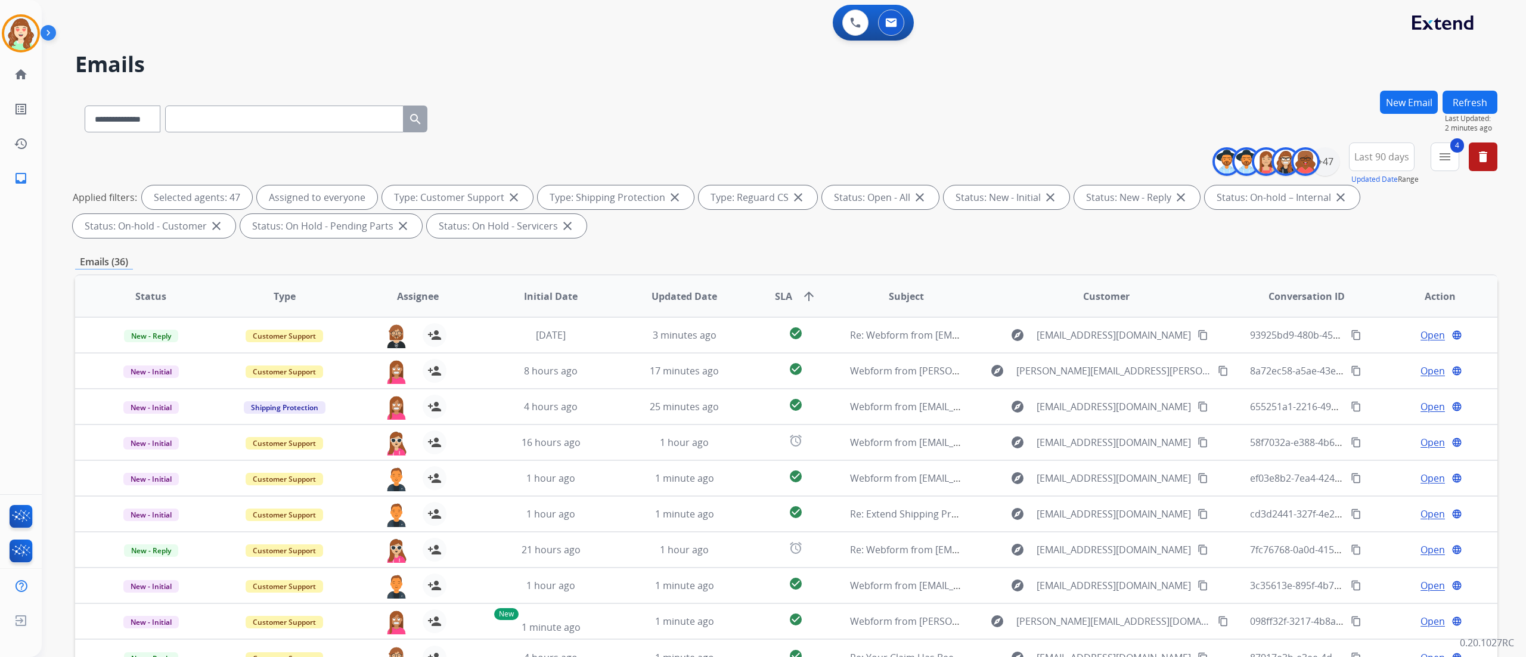
click at [1497, 483] on div "**********" at bounding box center [784, 328] width 1484 height 657
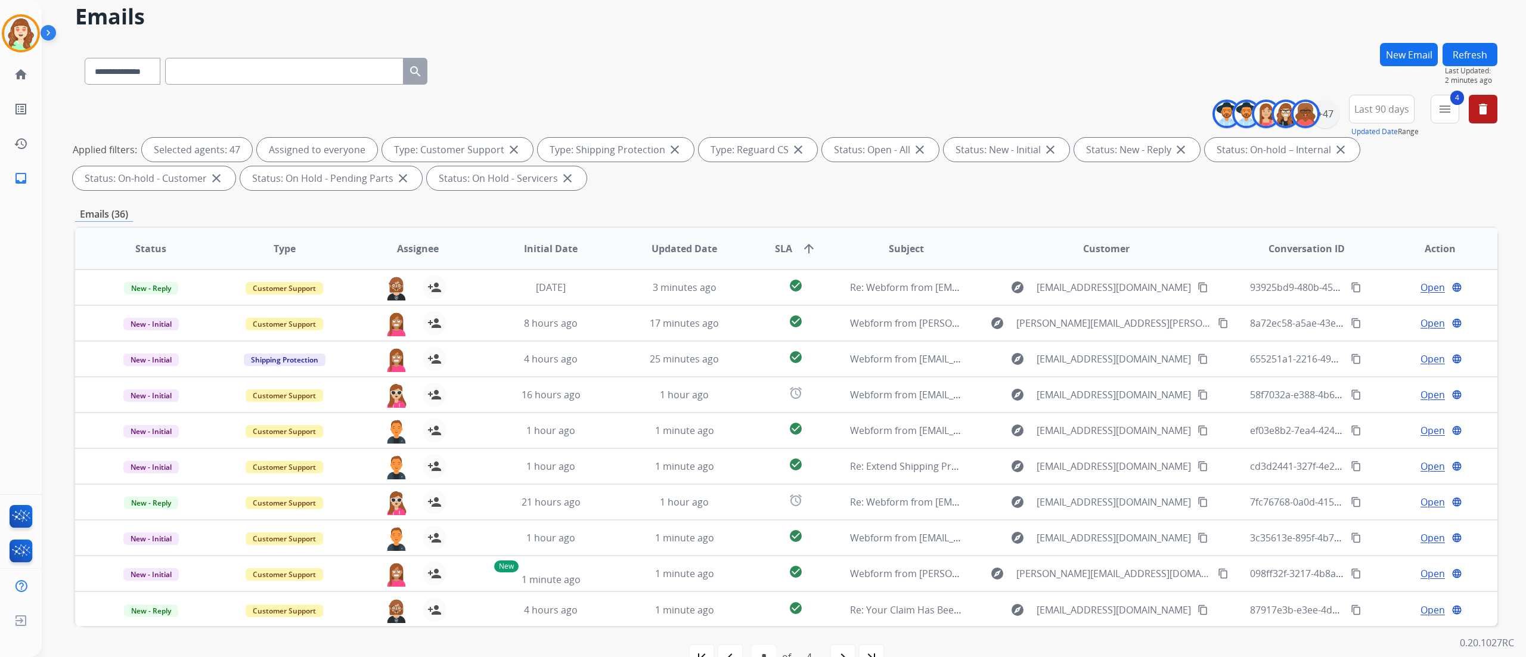
scroll to position [79, 0]
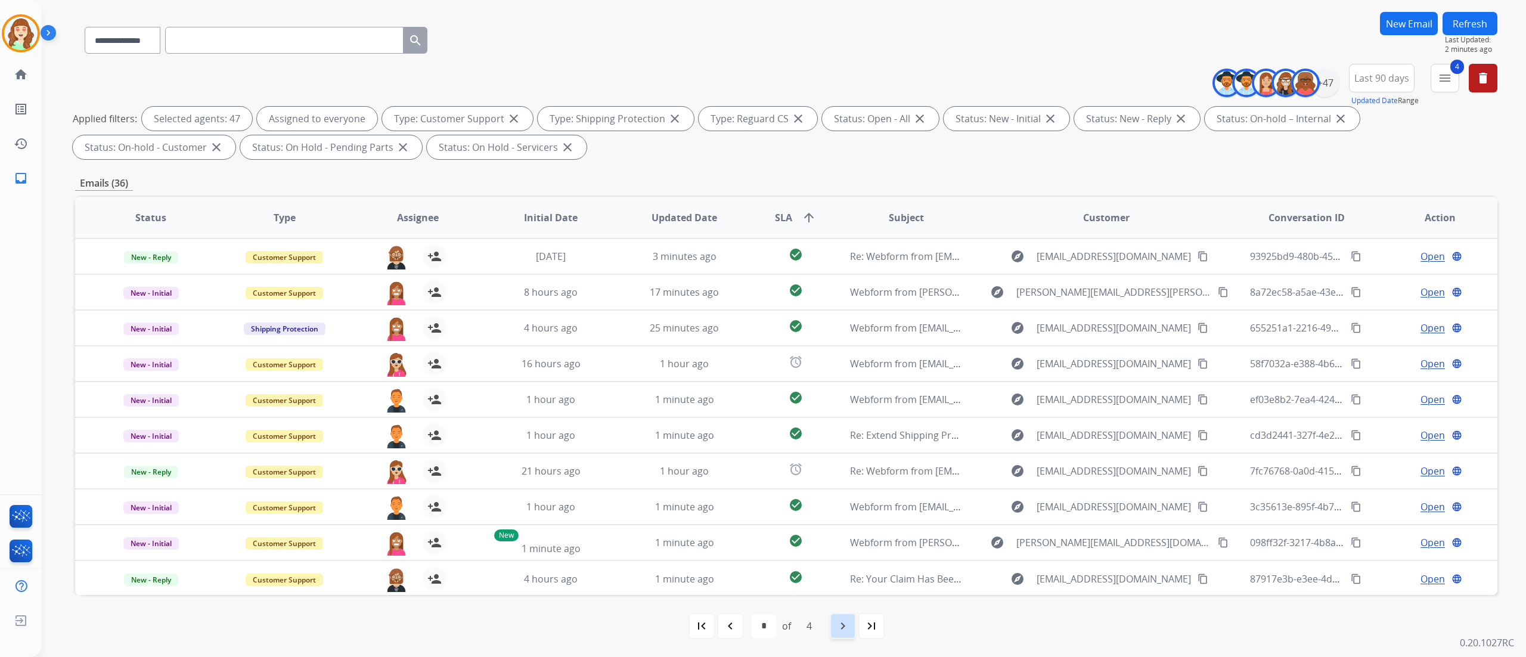
click at [845, 619] on mat-icon "navigate_next" at bounding box center [843, 626] width 14 height 14
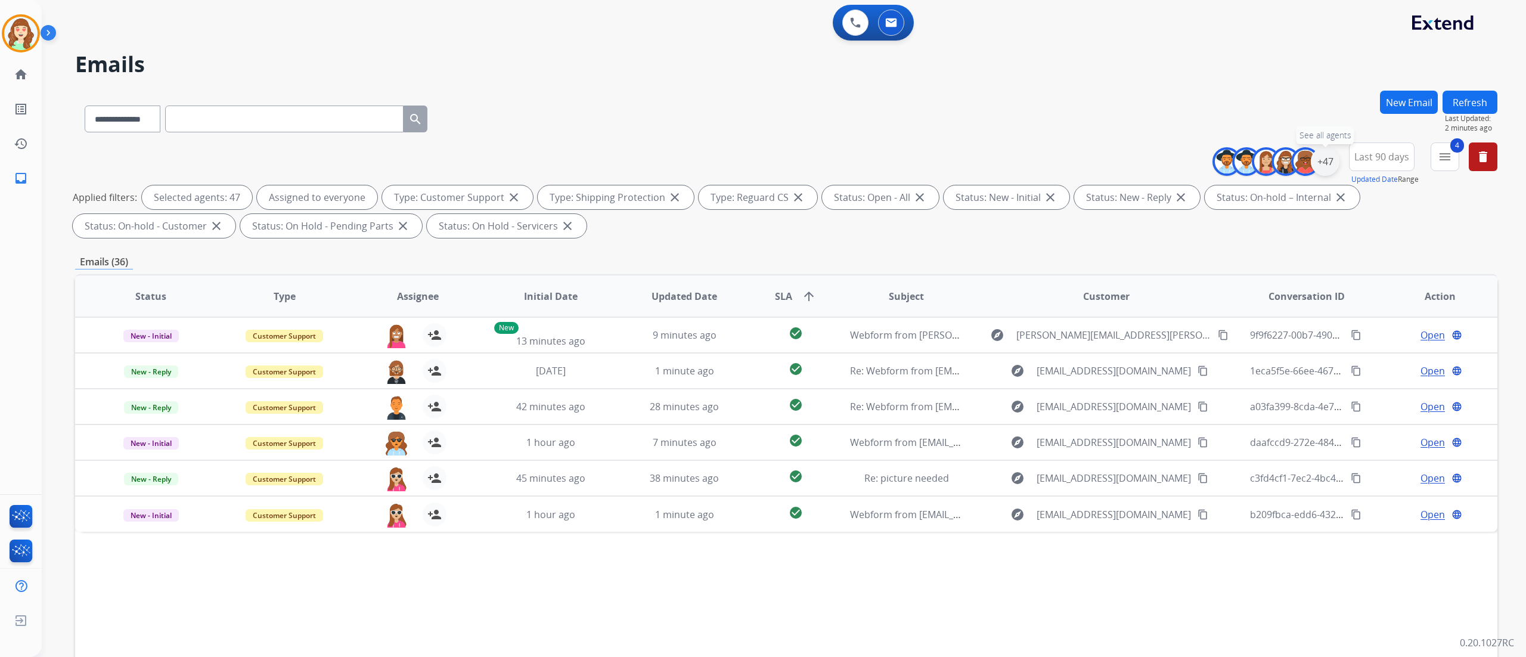
click at [1319, 159] on div "+47" at bounding box center [1325, 161] width 29 height 29
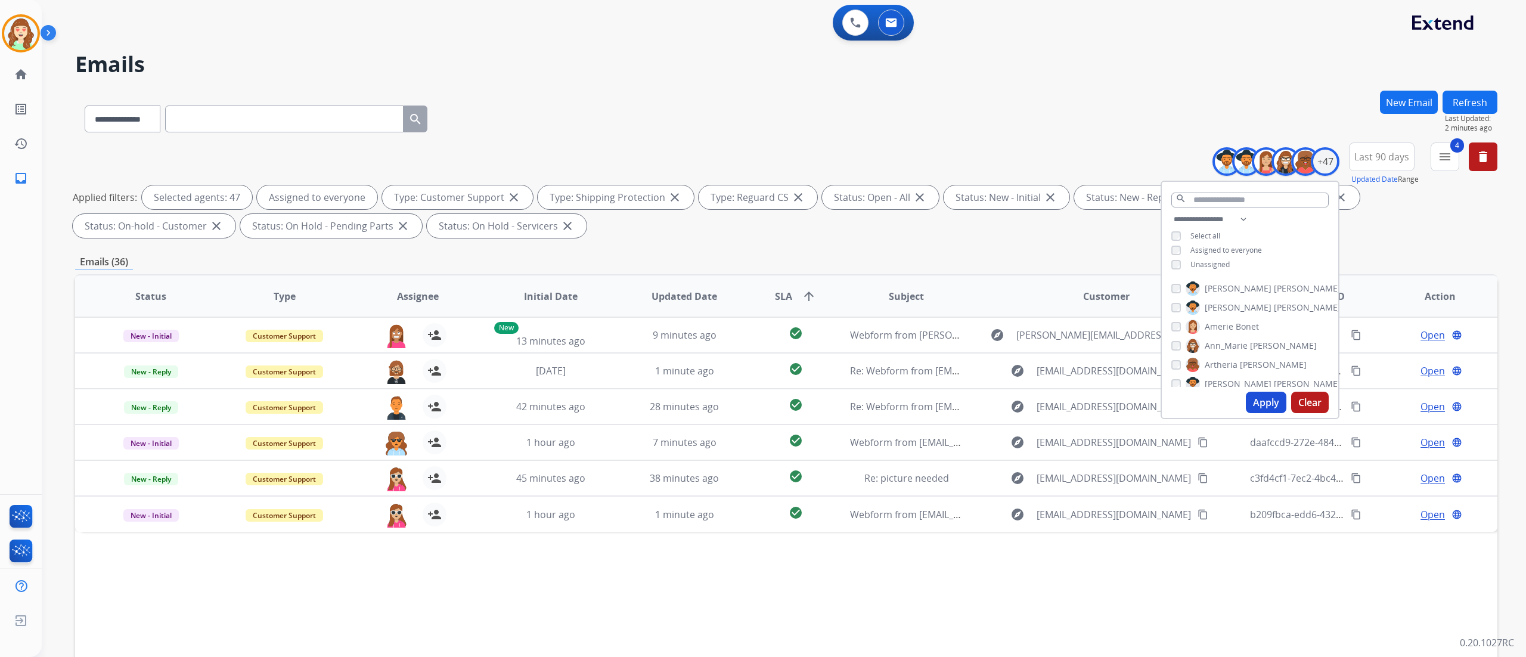
click at [1307, 405] on button "Clear" at bounding box center [1310, 402] width 38 height 21
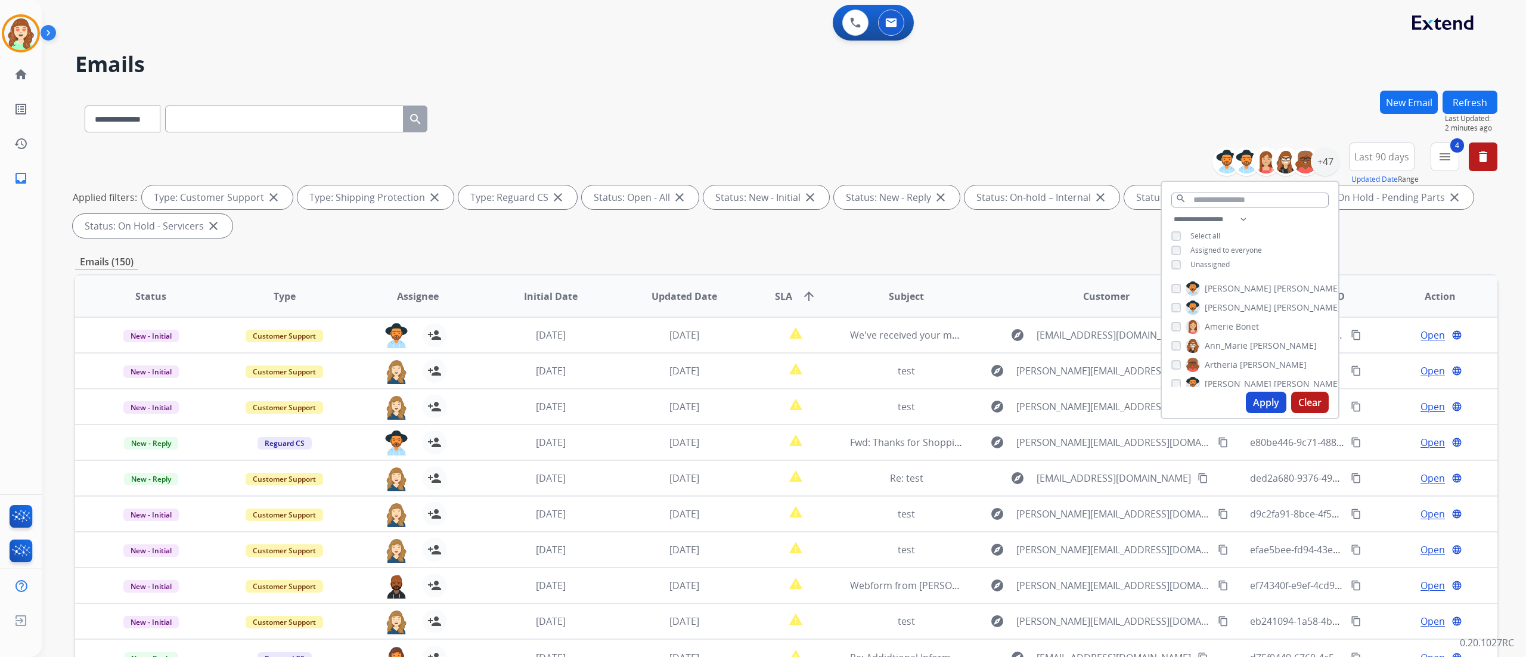
click at [1173, 269] on div "**********" at bounding box center [1250, 243] width 176 height 62
click at [1174, 269] on div "**********" at bounding box center [1250, 243] width 176 height 62
click at [1269, 408] on button "Apply" at bounding box center [1266, 402] width 41 height 21
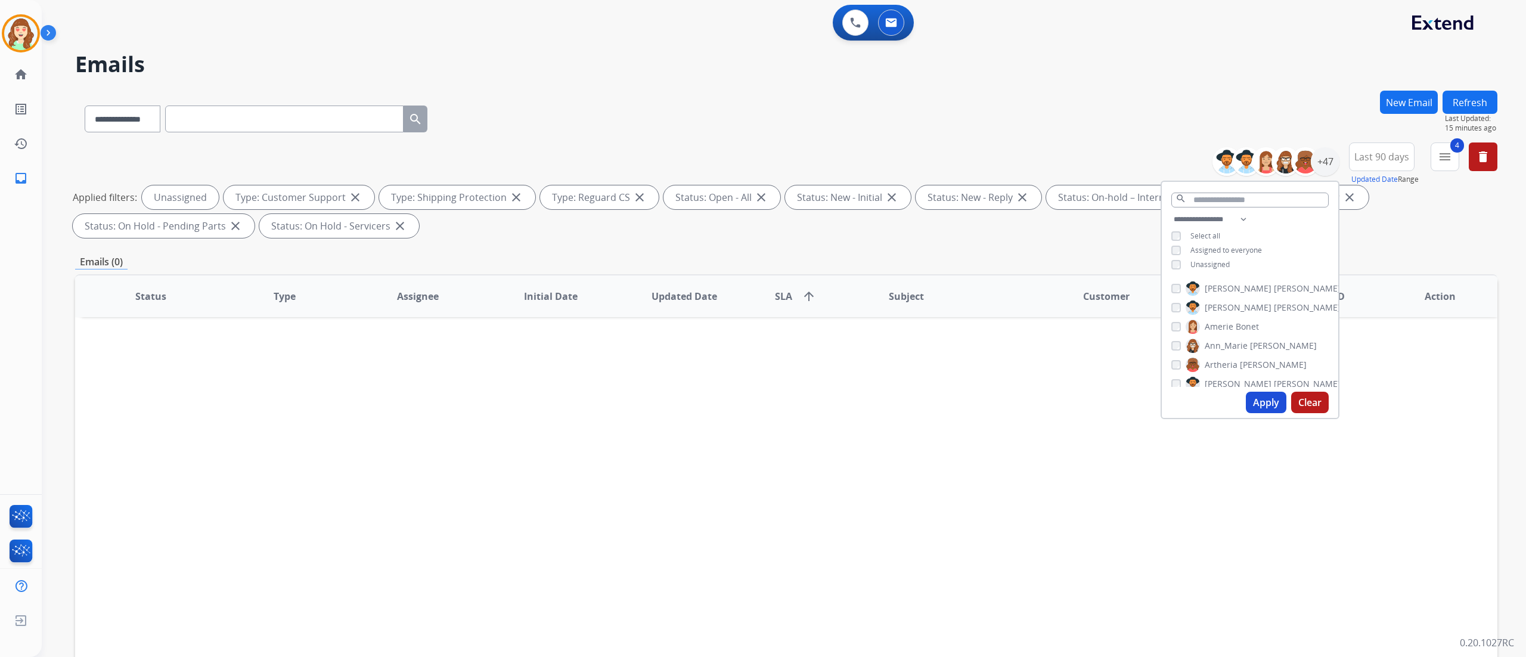
click at [1255, 403] on button "Apply" at bounding box center [1266, 402] width 41 height 21
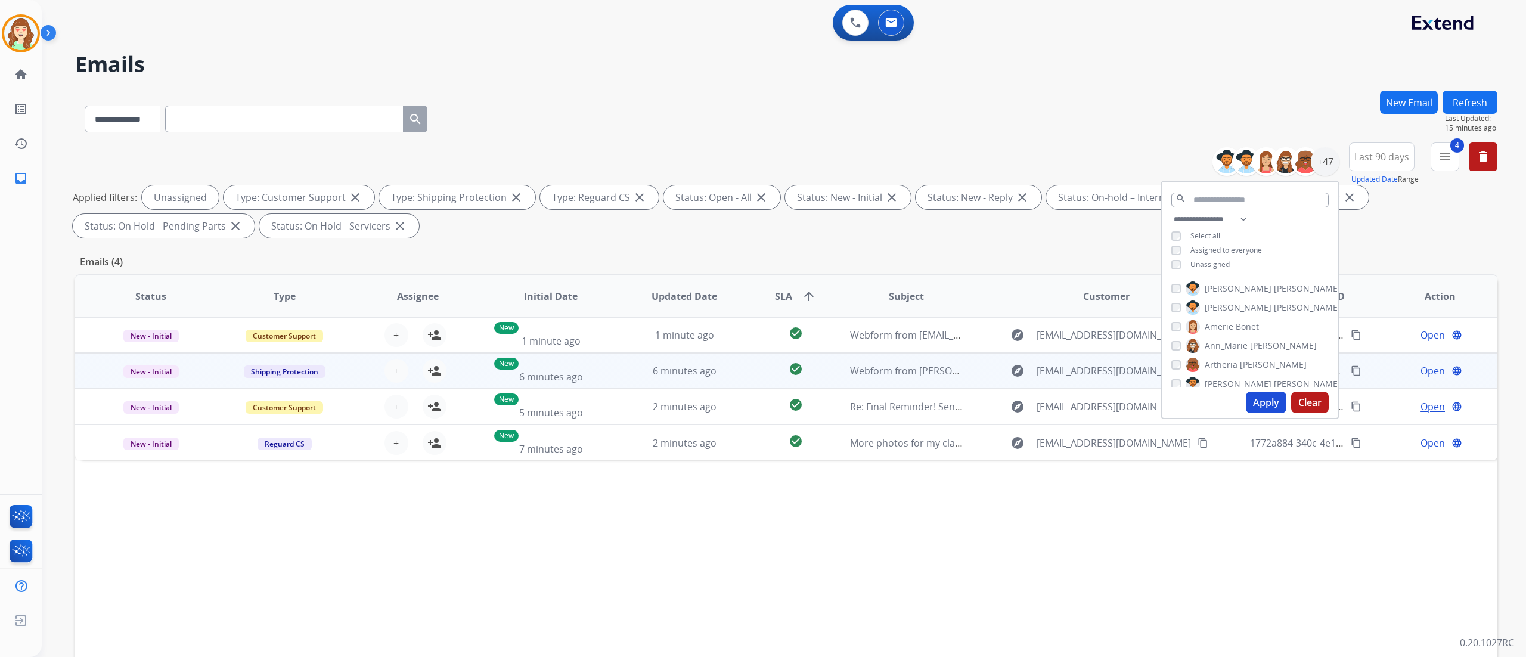
click at [391, 355] on div "+ Select agent person_add Assign to Me" at bounding box center [408, 370] width 133 height 33
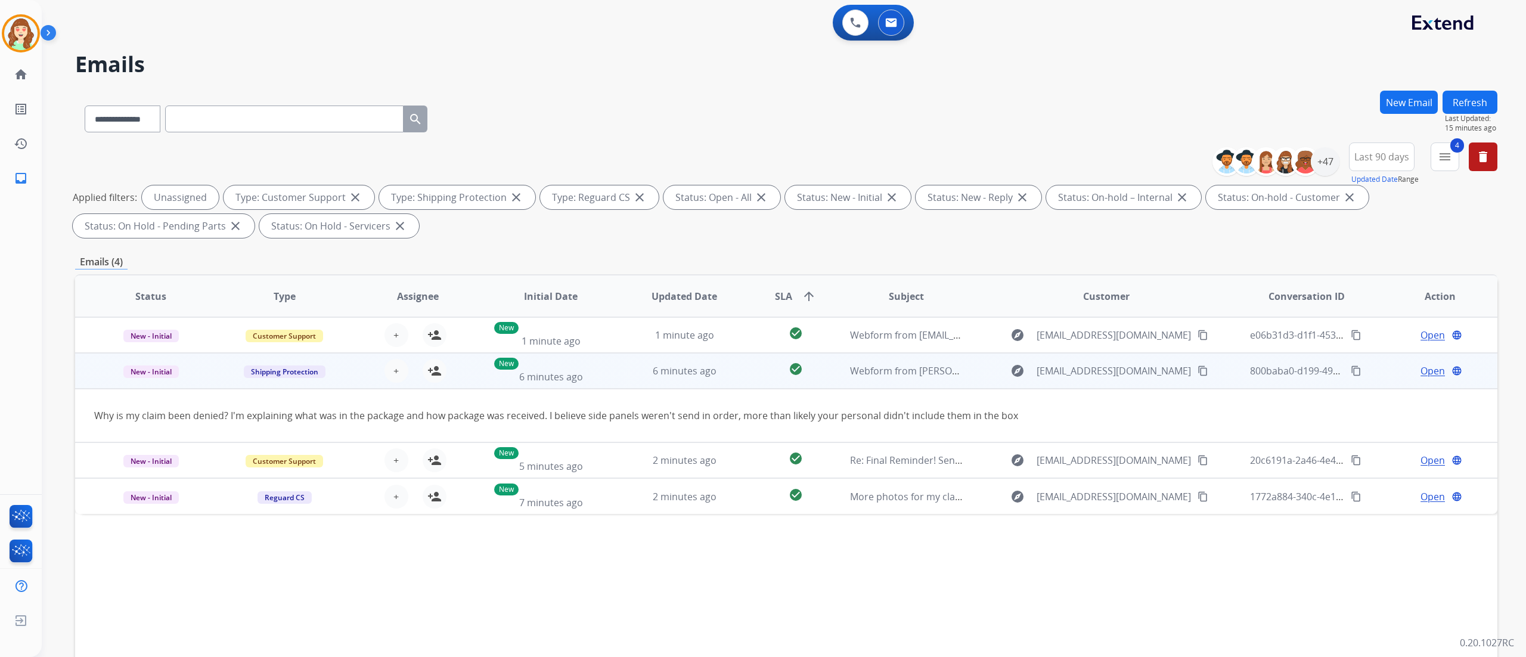
click at [384, 359] on div "+ Select agent person_add Assign to Me" at bounding box center [408, 371] width 76 height 24
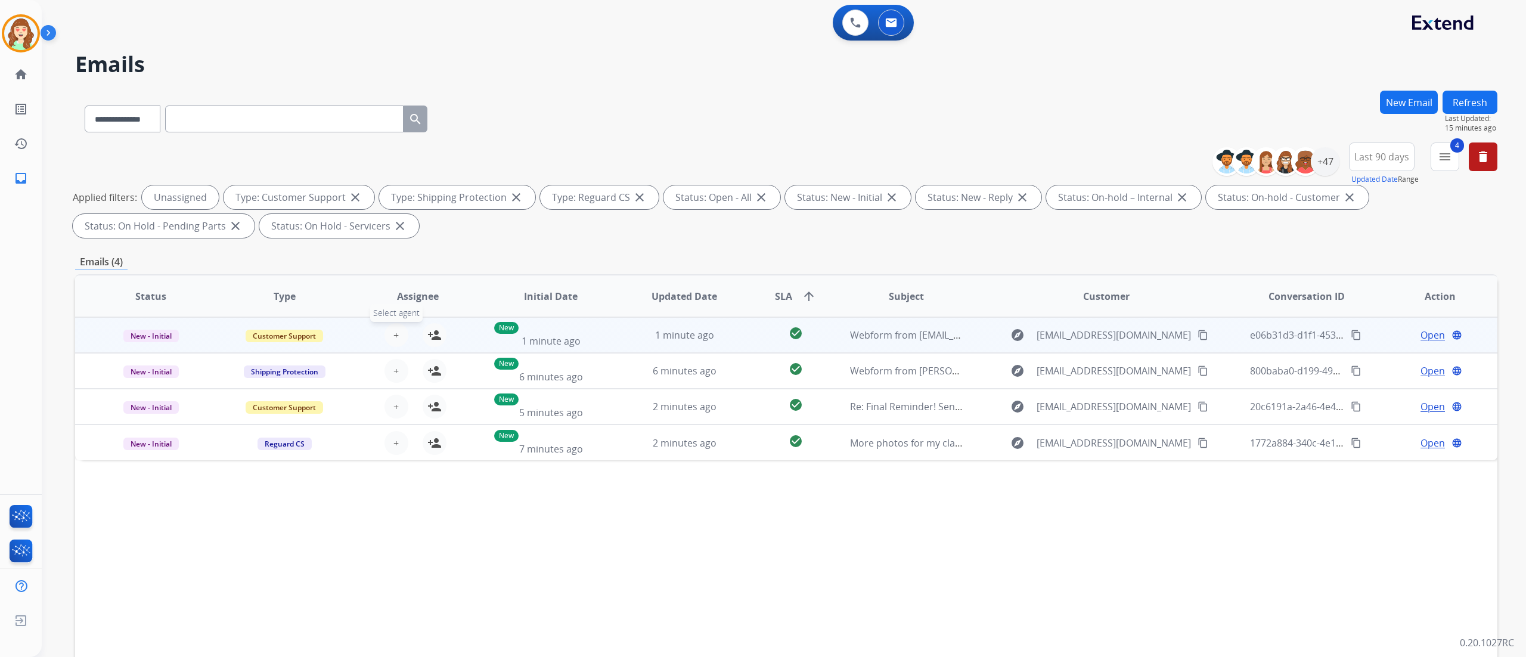
click at [394, 337] on span "+" at bounding box center [395, 335] width 5 height 14
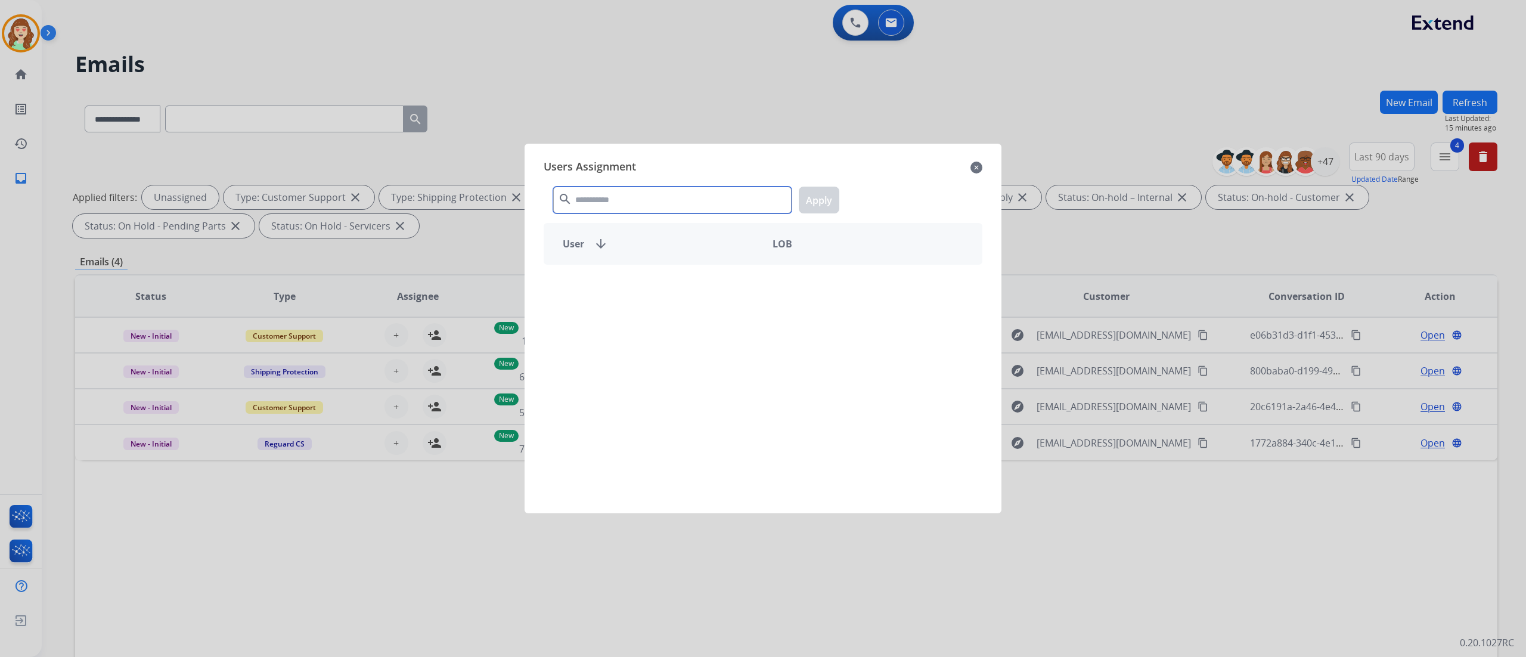
click at [590, 195] on input "text" at bounding box center [672, 200] width 238 height 27
type input "***"
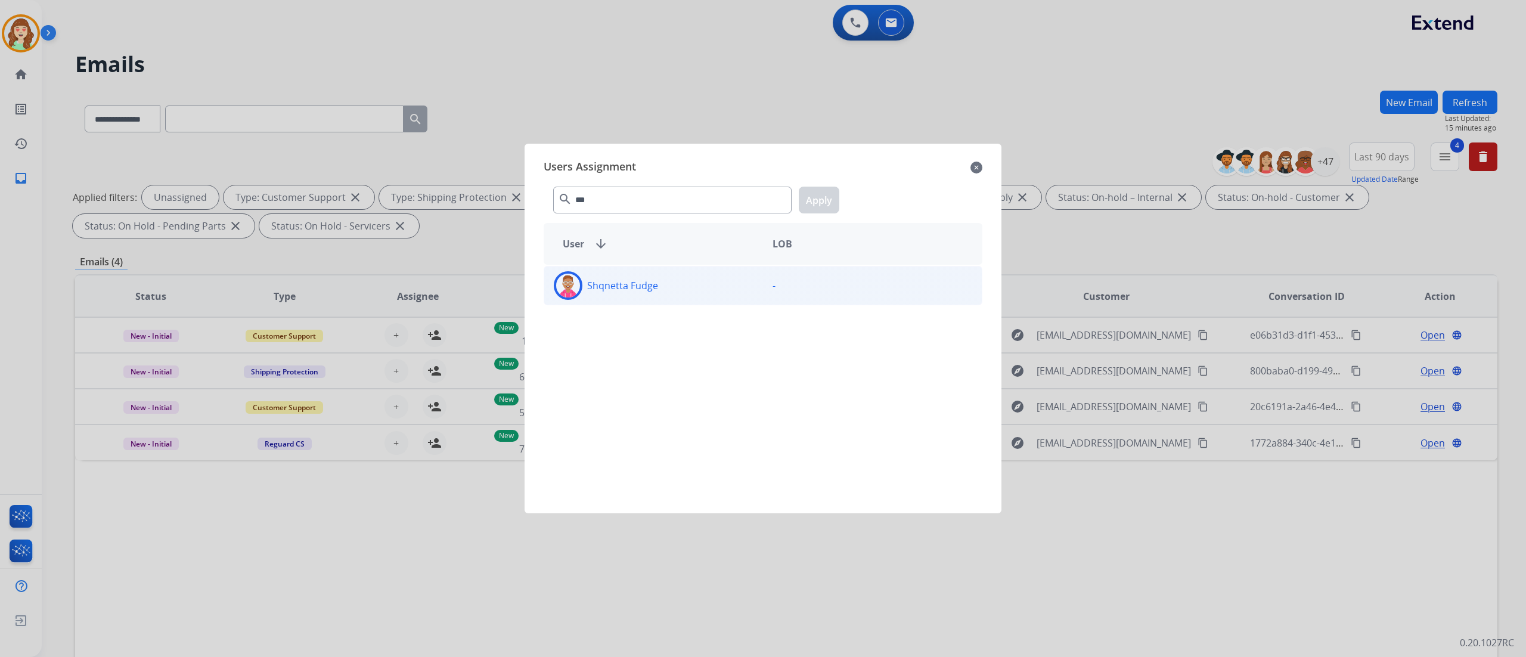
click at [664, 298] on div "Shqnetta Fudge" at bounding box center [653, 285] width 219 height 29
click at [821, 188] on button "Apply" at bounding box center [819, 200] width 41 height 27
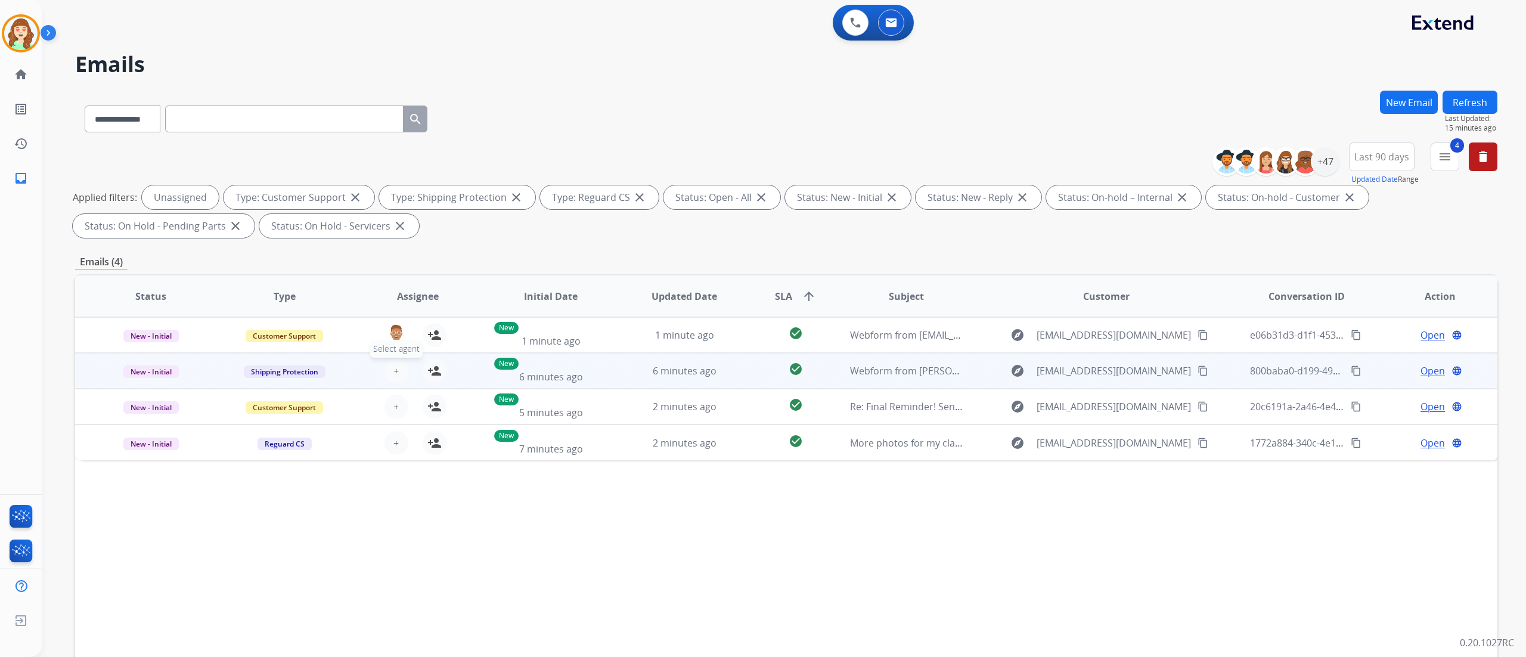
click at [394, 380] on button "+ Select agent" at bounding box center [396, 371] width 24 height 24
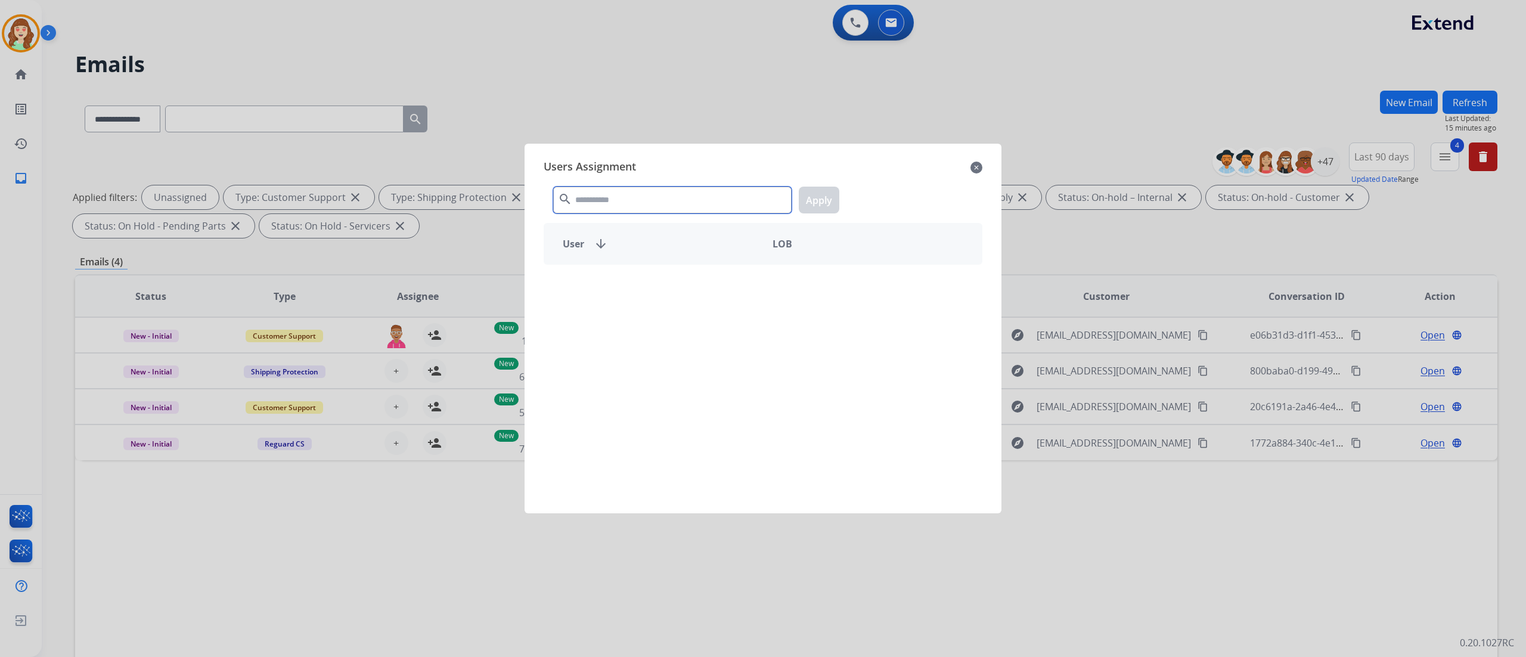
click at [609, 204] on input "text" at bounding box center [672, 200] width 238 height 27
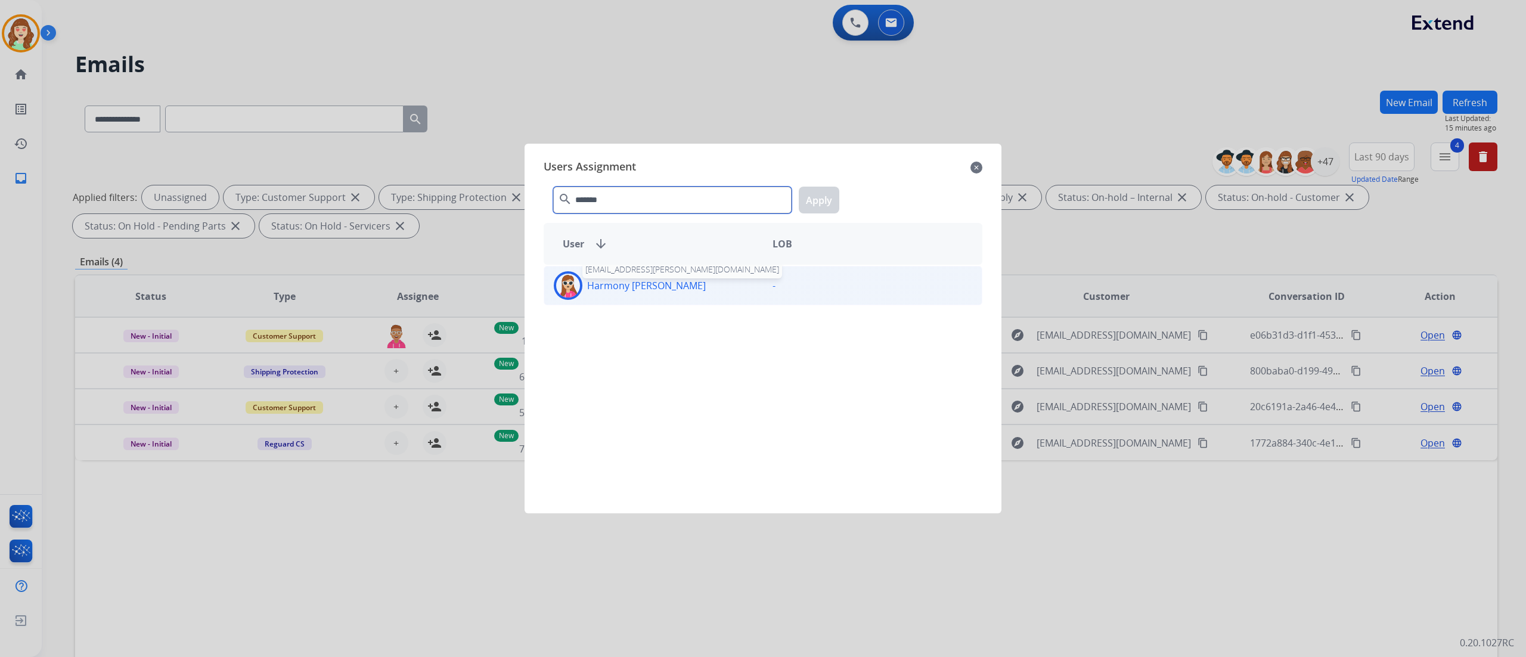
type input "*******"
click at [650, 284] on p "Harmony [PERSON_NAME]" at bounding box center [646, 285] width 119 height 14
click at [826, 200] on button "Apply" at bounding box center [819, 200] width 41 height 27
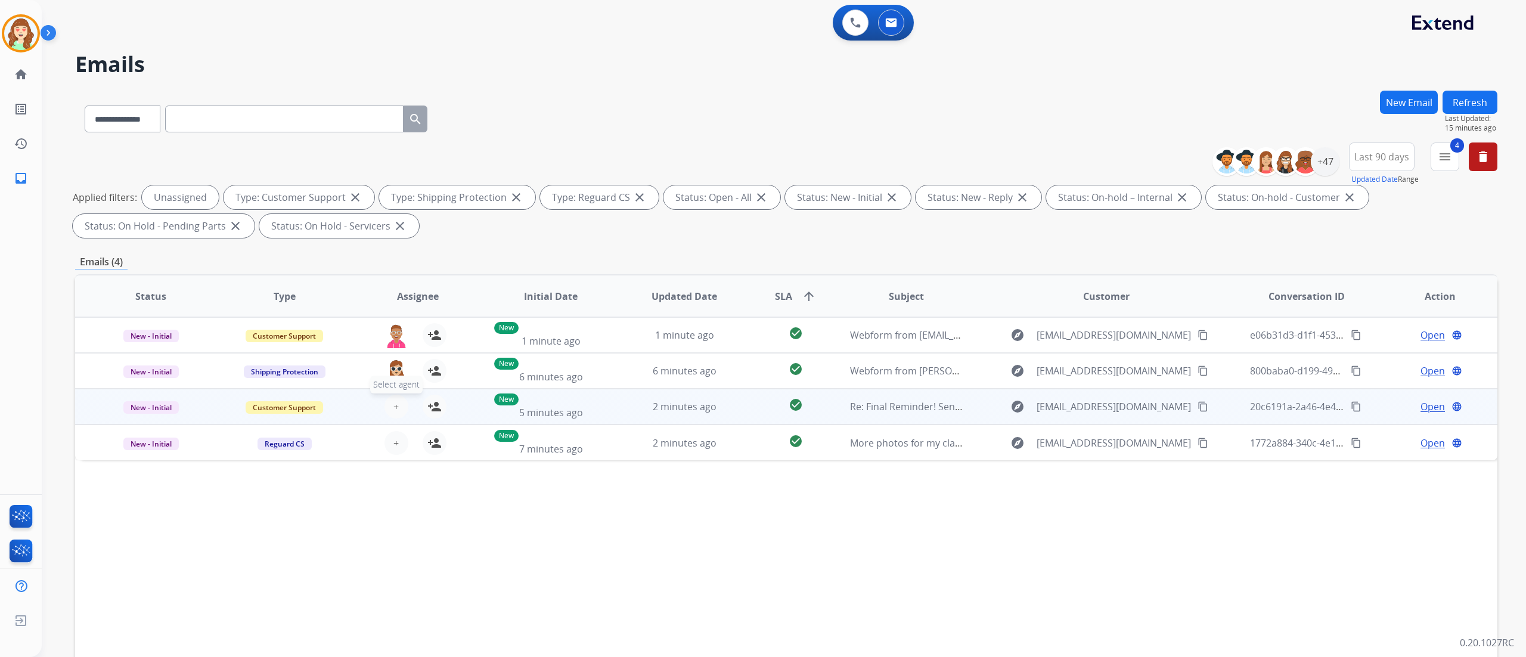
click at [394, 398] on button "+ Select agent" at bounding box center [396, 407] width 24 height 24
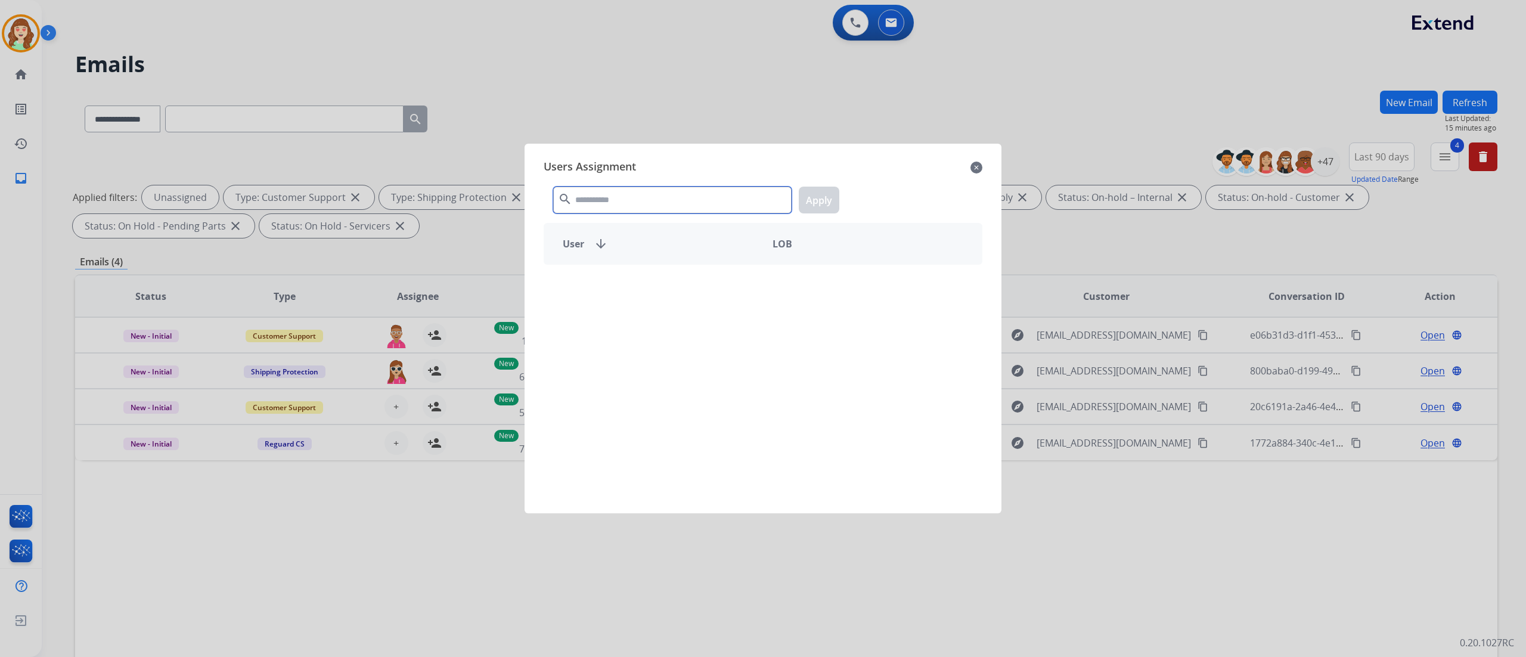
click at [603, 207] on input "text" at bounding box center [672, 200] width 238 height 27
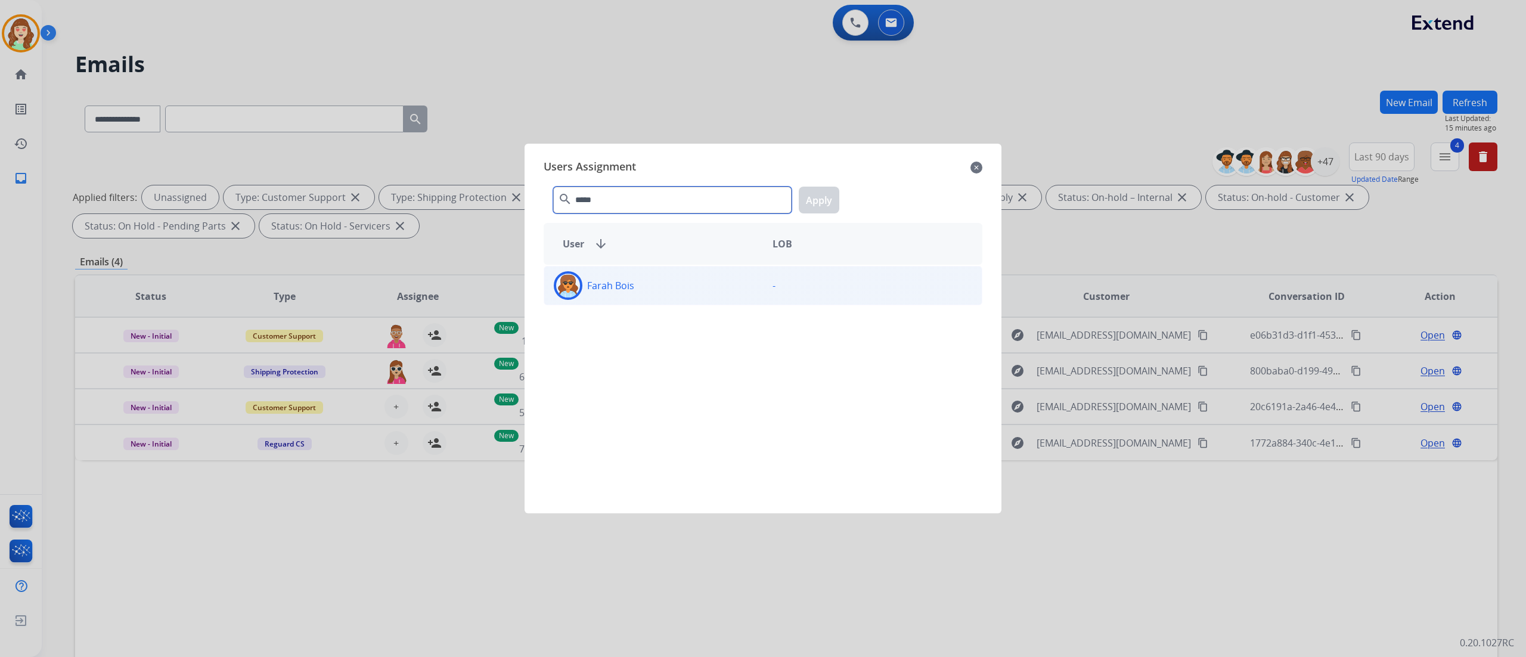
type input "*****"
click at [678, 287] on div "Farah Bois" at bounding box center [653, 285] width 219 height 29
click at [827, 197] on button "Apply" at bounding box center [819, 200] width 41 height 27
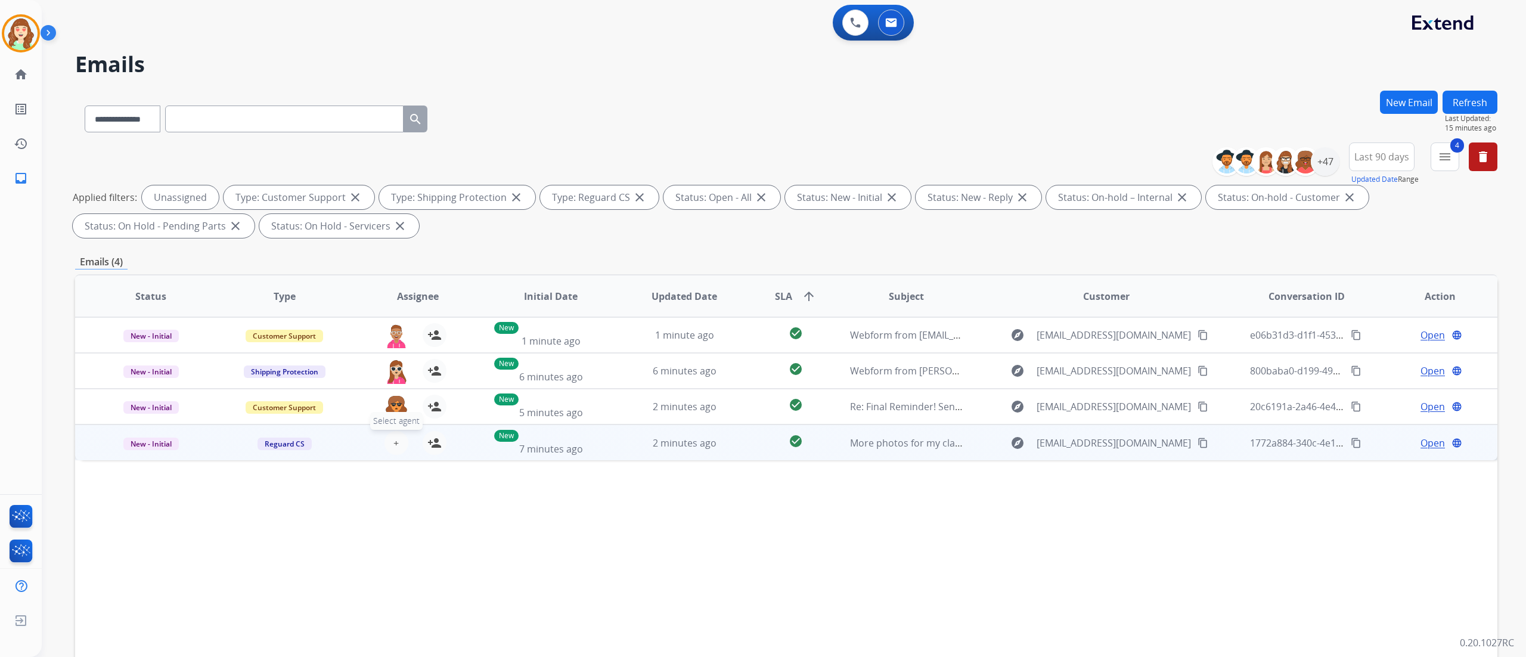
click at [384, 440] on button "+ Select agent" at bounding box center [396, 443] width 24 height 24
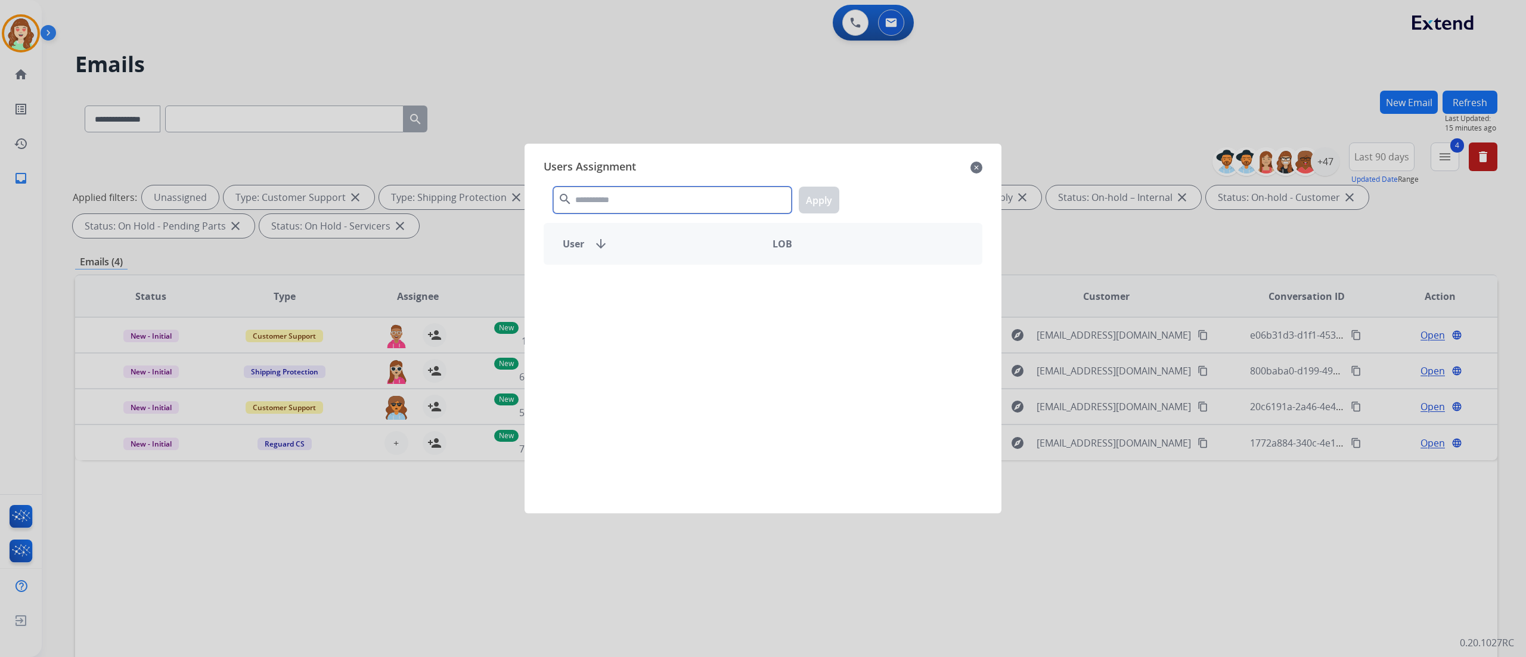
click at [649, 196] on input "text" at bounding box center [672, 200] width 238 height 27
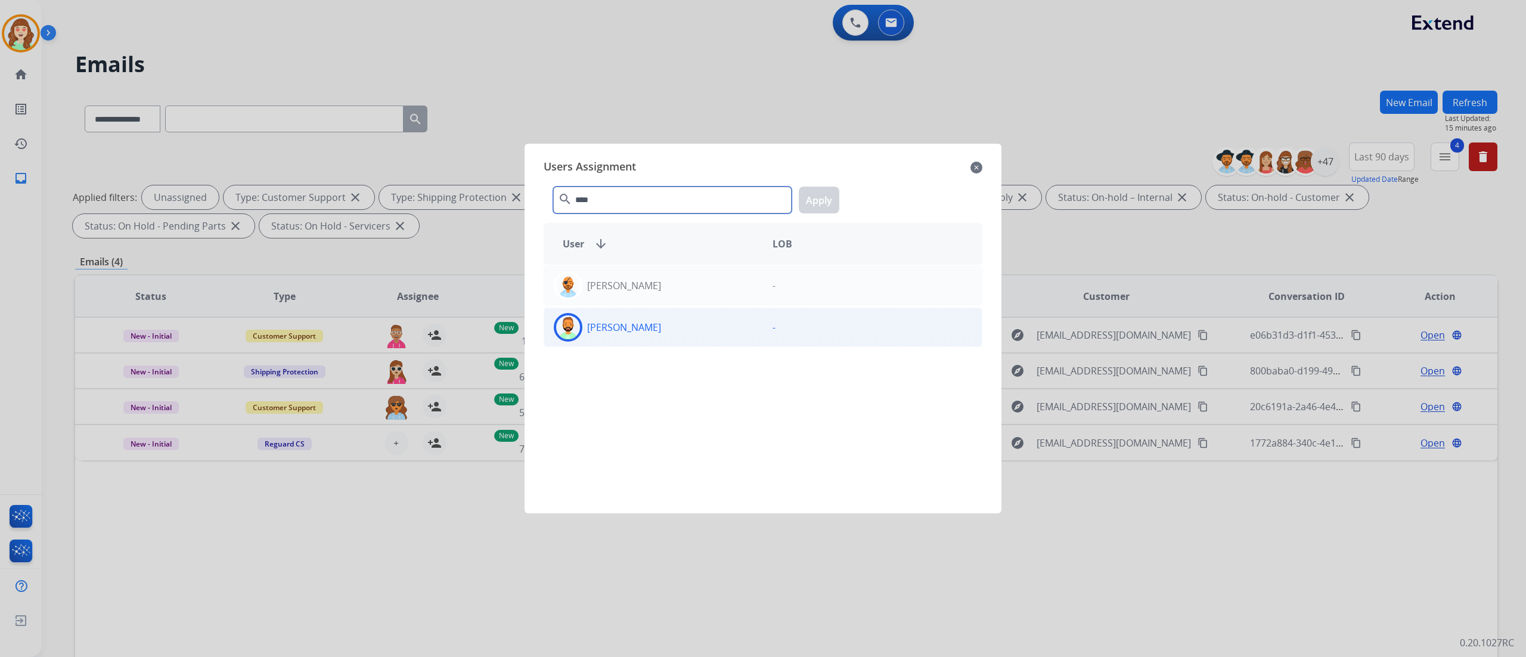
type input "****"
click at [671, 333] on div "[PERSON_NAME]" at bounding box center [653, 327] width 219 height 29
click at [820, 187] on button "Apply" at bounding box center [819, 200] width 41 height 27
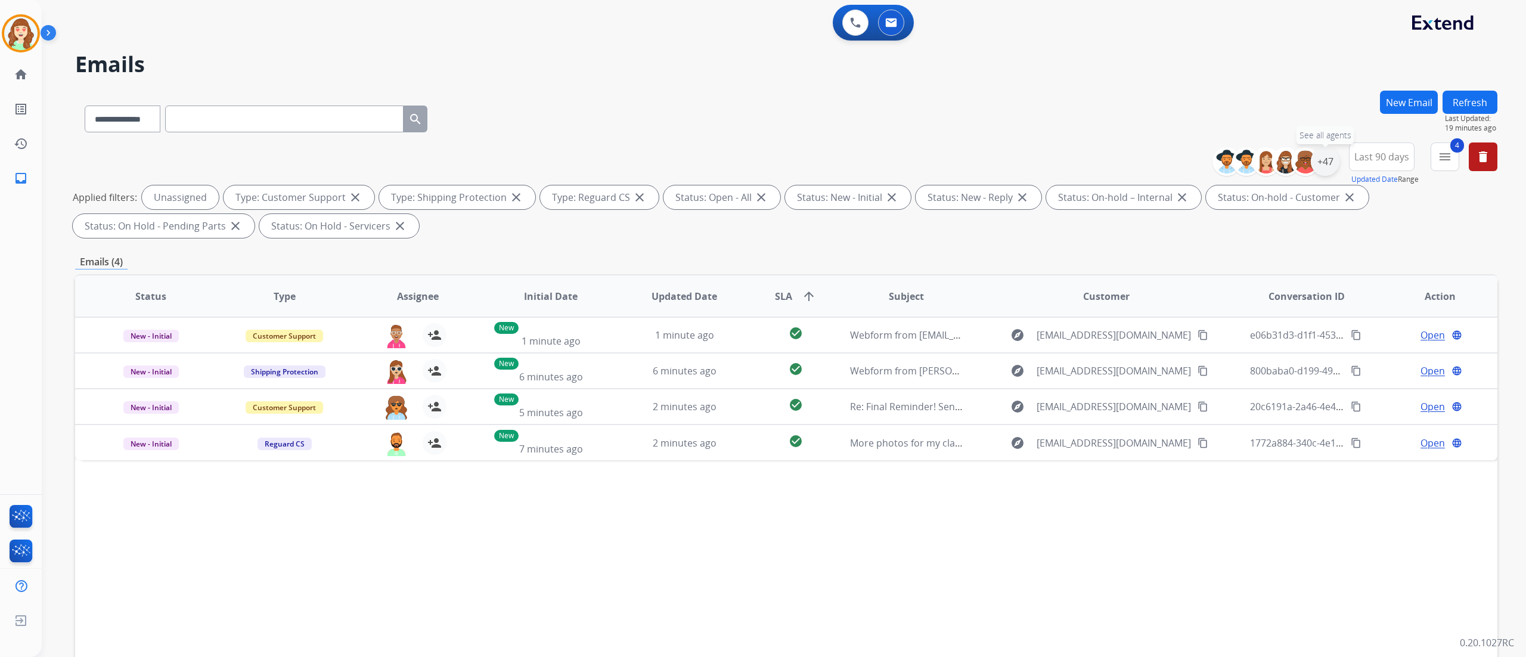
click at [1326, 162] on div "+47" at bounding box center [1325, 161] width 29 height 29
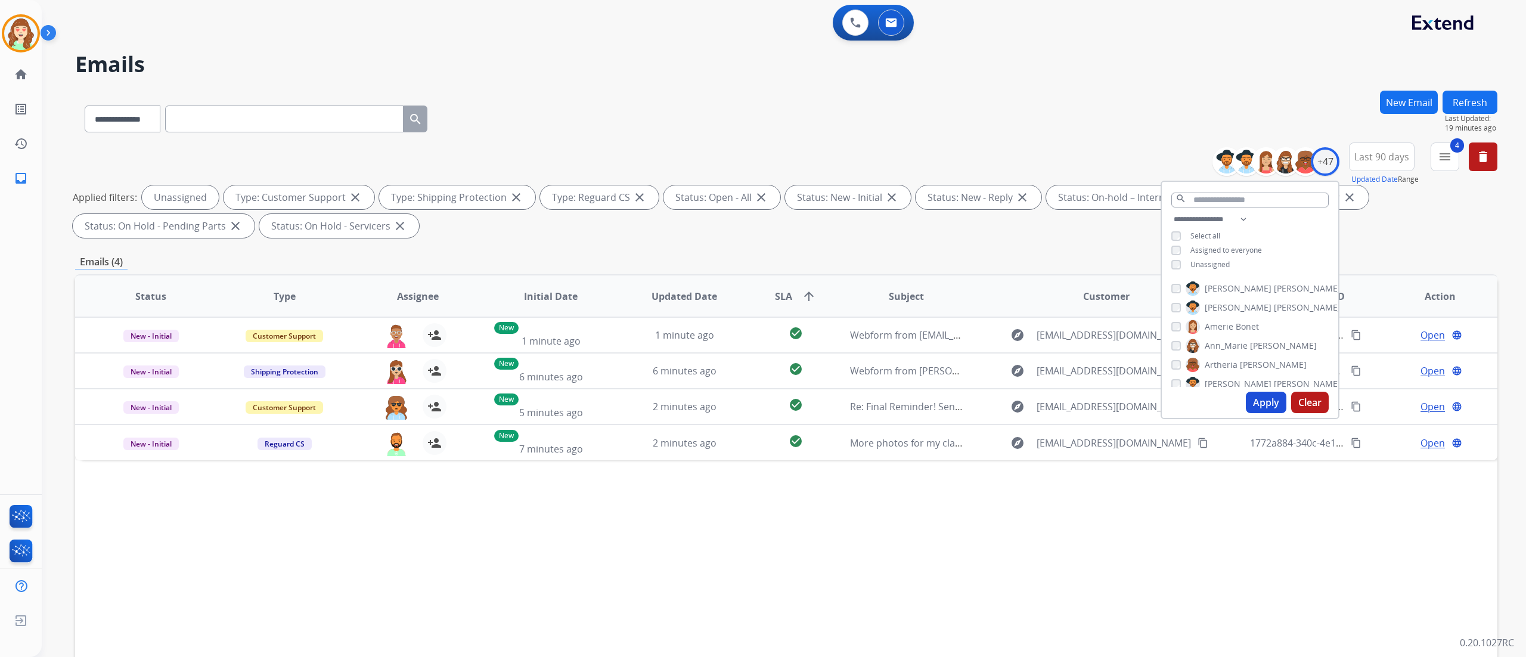
click at [1262, 403] on button "Apply" at bounding box center [1266, 402] width 41 height 21
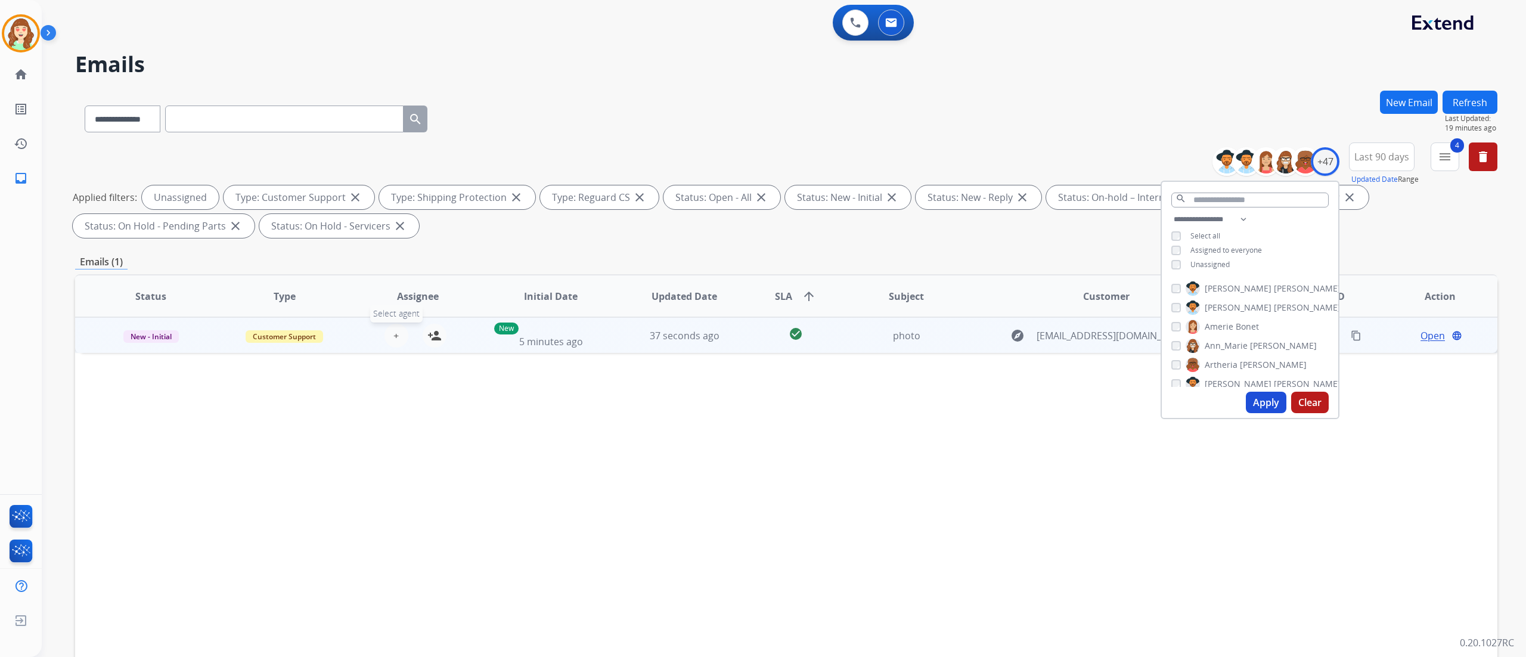
click at [395, 333] on span "+" at bounding box center [395, 335] width 5 height 14
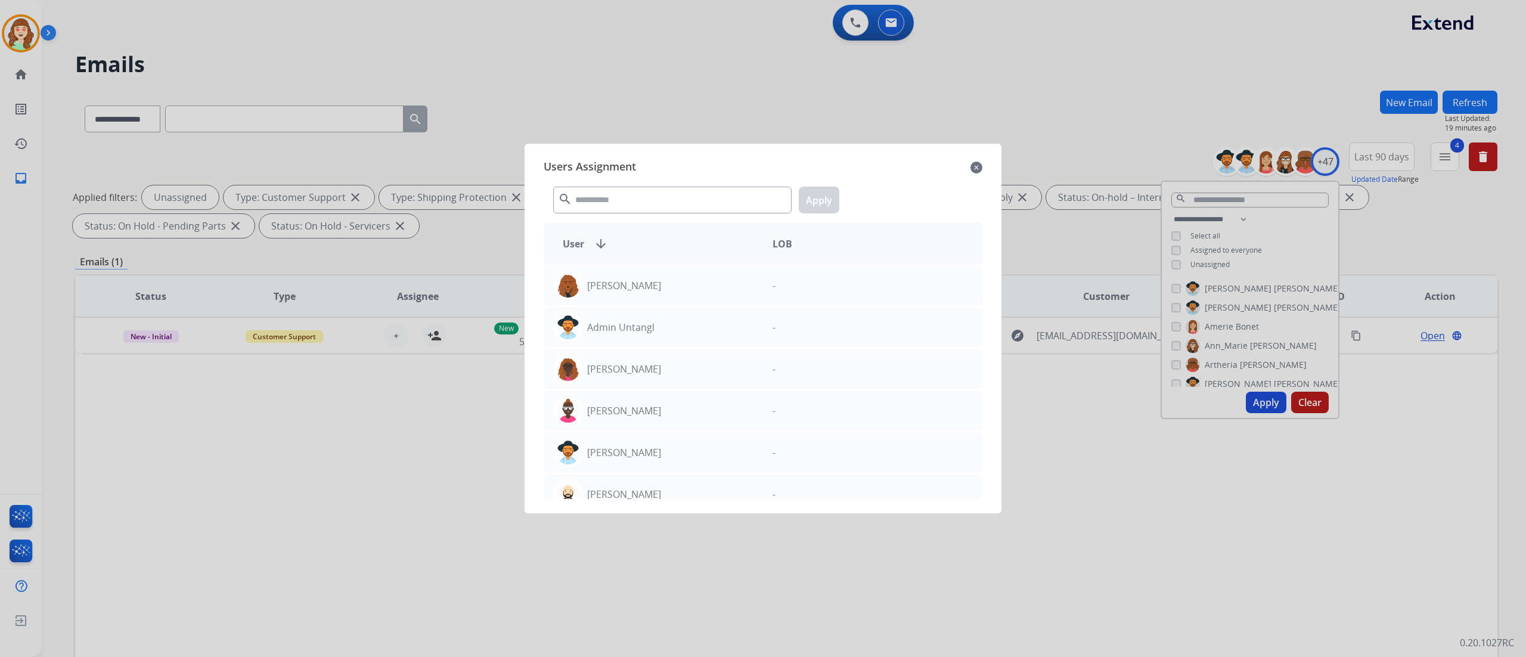
click at [610, 185] on div "search Apply" at bounding box center [763, 197] width 439 height 41
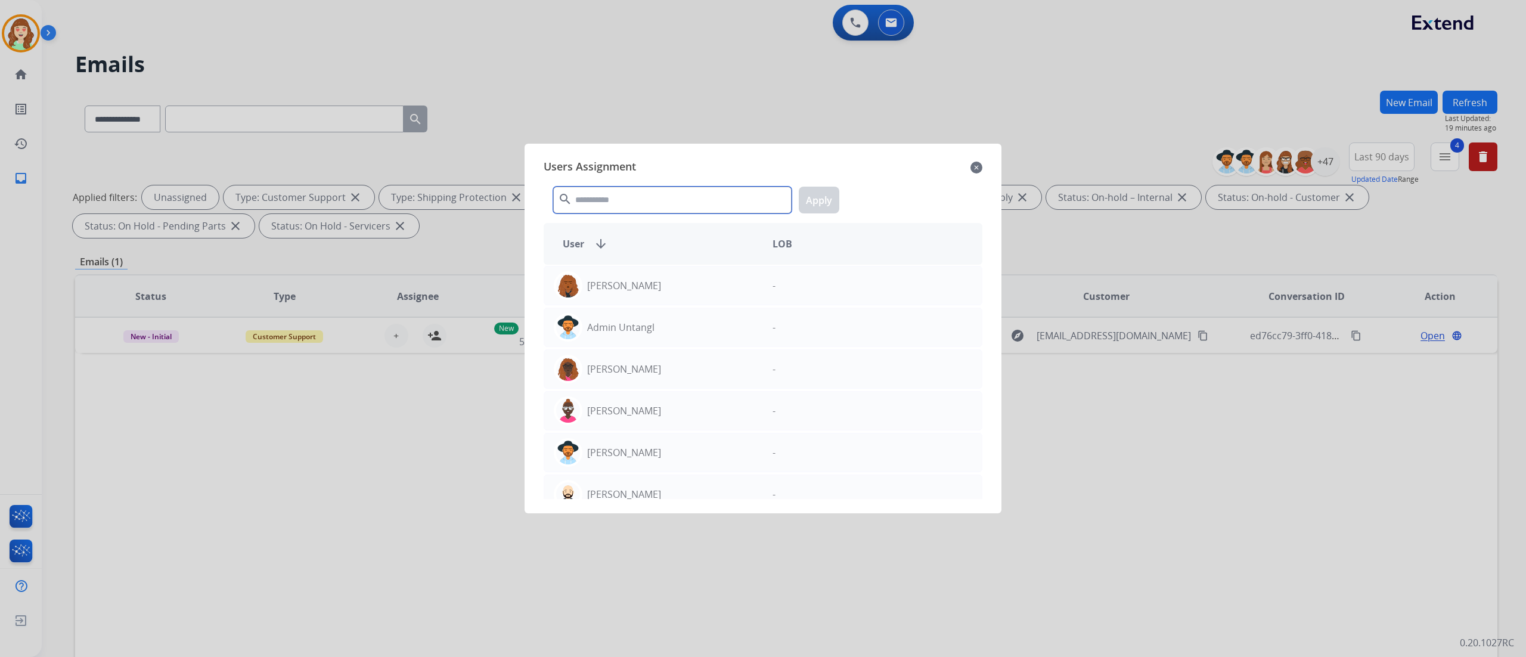
click at [613, 203] on input "text" at bounding box center [672, 200] width 238 height 27
type input "****"
click at [678, 410] on div "[PERSON_NAME]" at bounding box center [653, 410] width 219 height 29
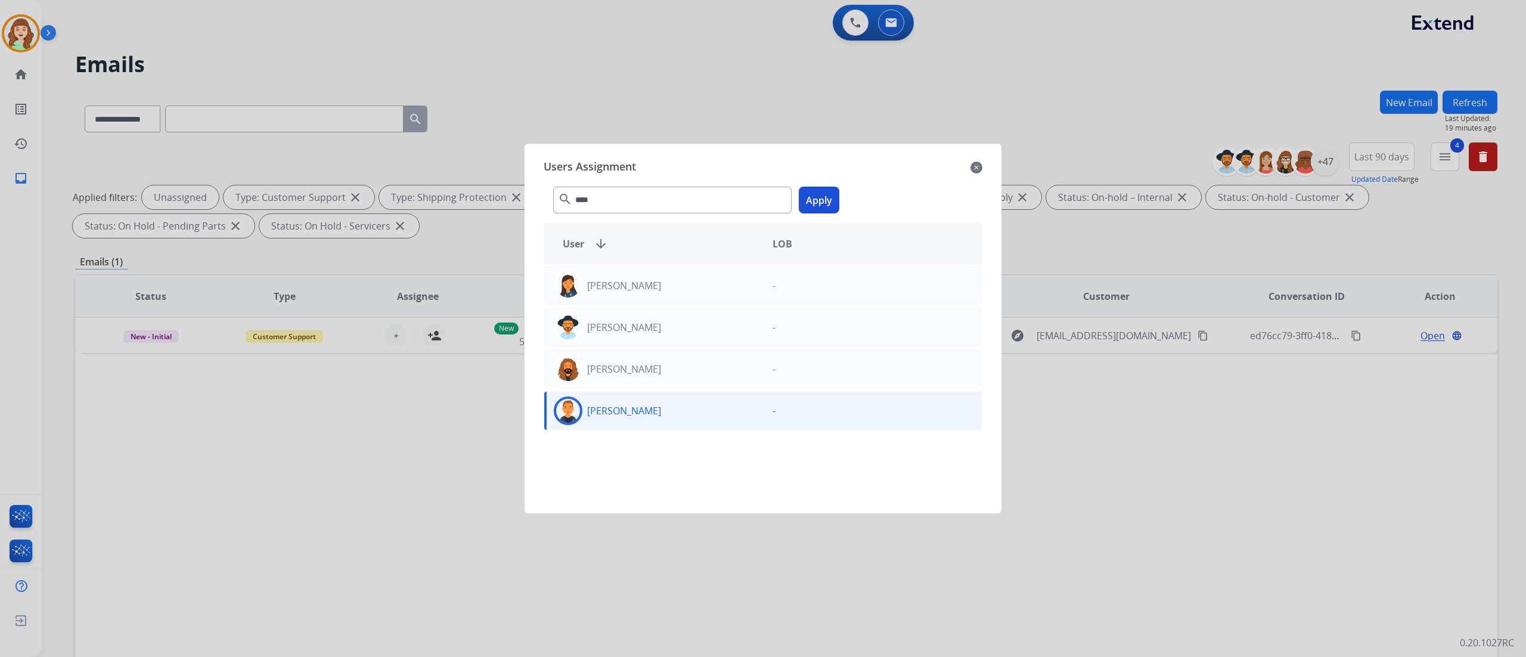
click at [823, 185] on div "**** search Apply" at bounding box center [763, 197] width 439 height 41
click at [823, 199] on button "Apply" at bounding box center [819, 200] width 41 height 27
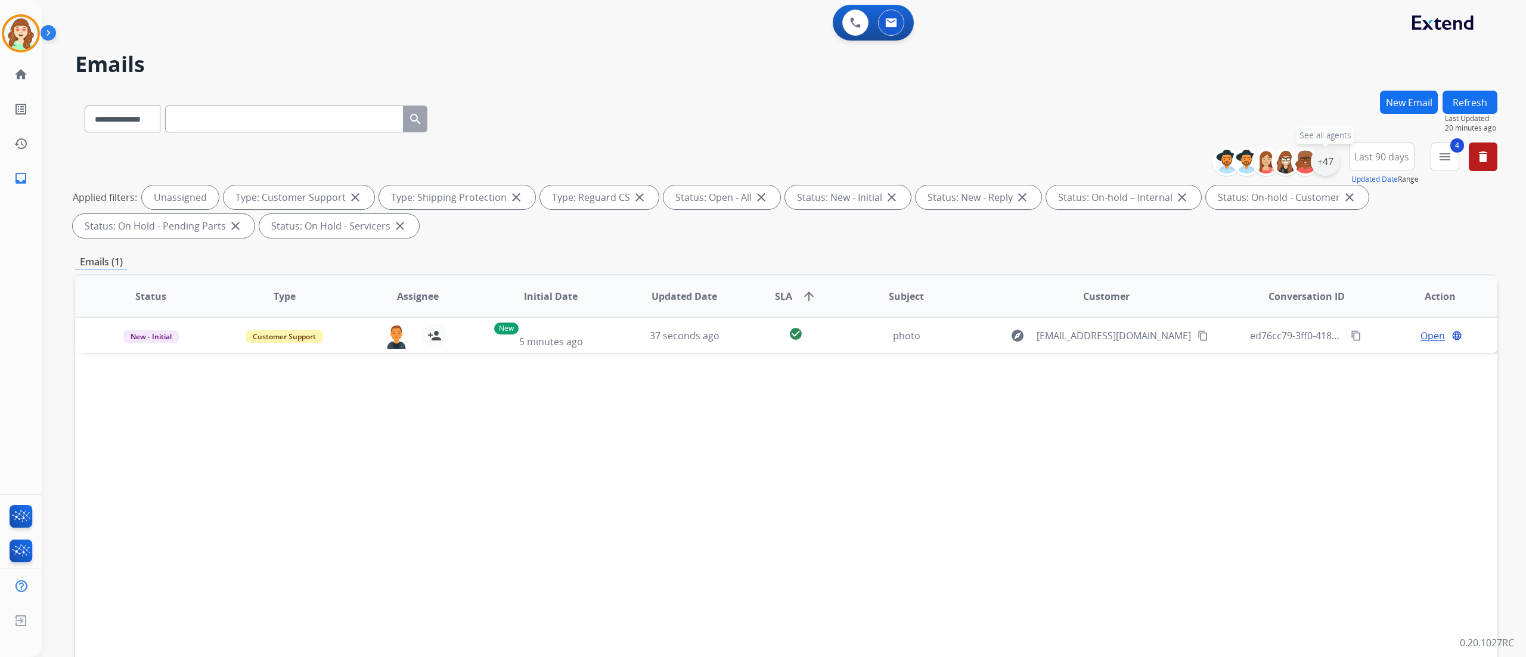
click at [1322, 159] on div "+47" at bounding box center [1325, 161] width 29 height 29
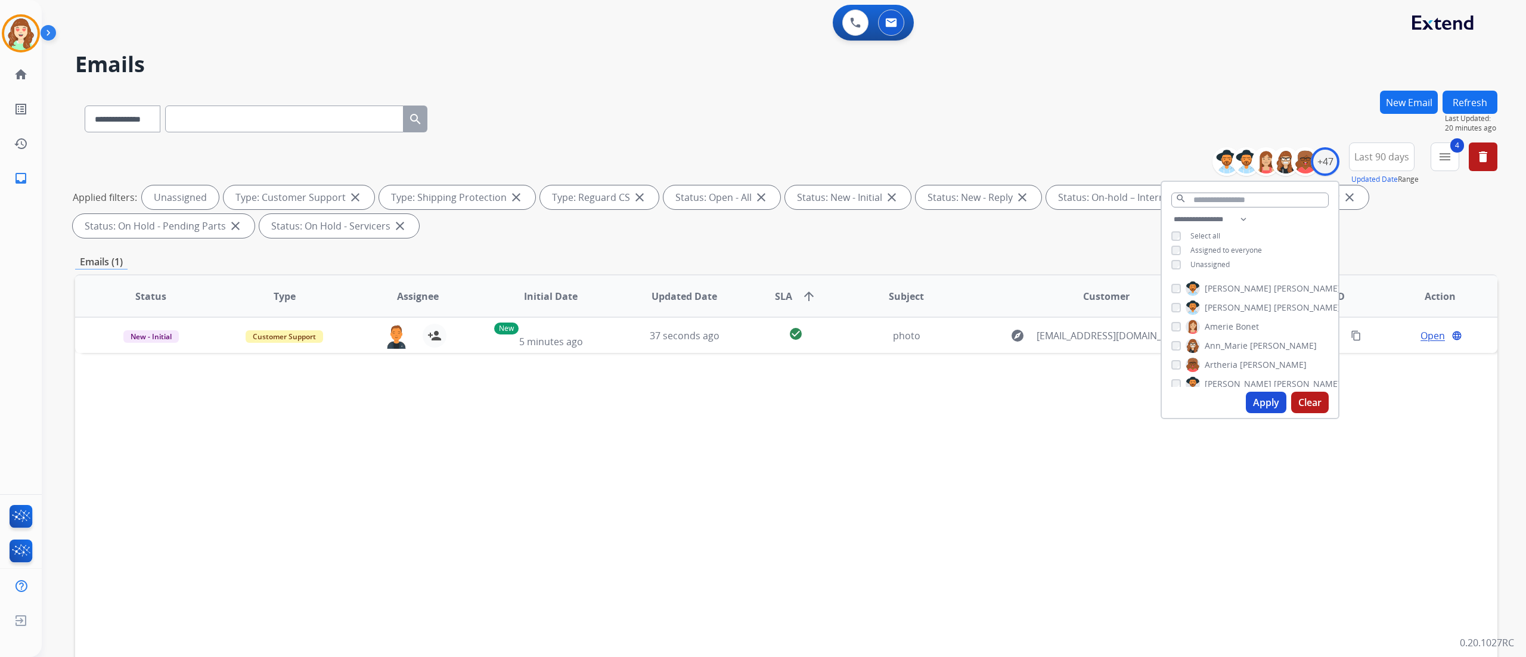
click at [1252, 399] on button "Apply" at bounding box center [1266, 402] width 41 height 21
click at [211, 419] on div "Status Type Assignee Initial Date Updated Date SLA arrow_upward Subject Custome…" at bounding box center [786, 473] width 1422 height 399
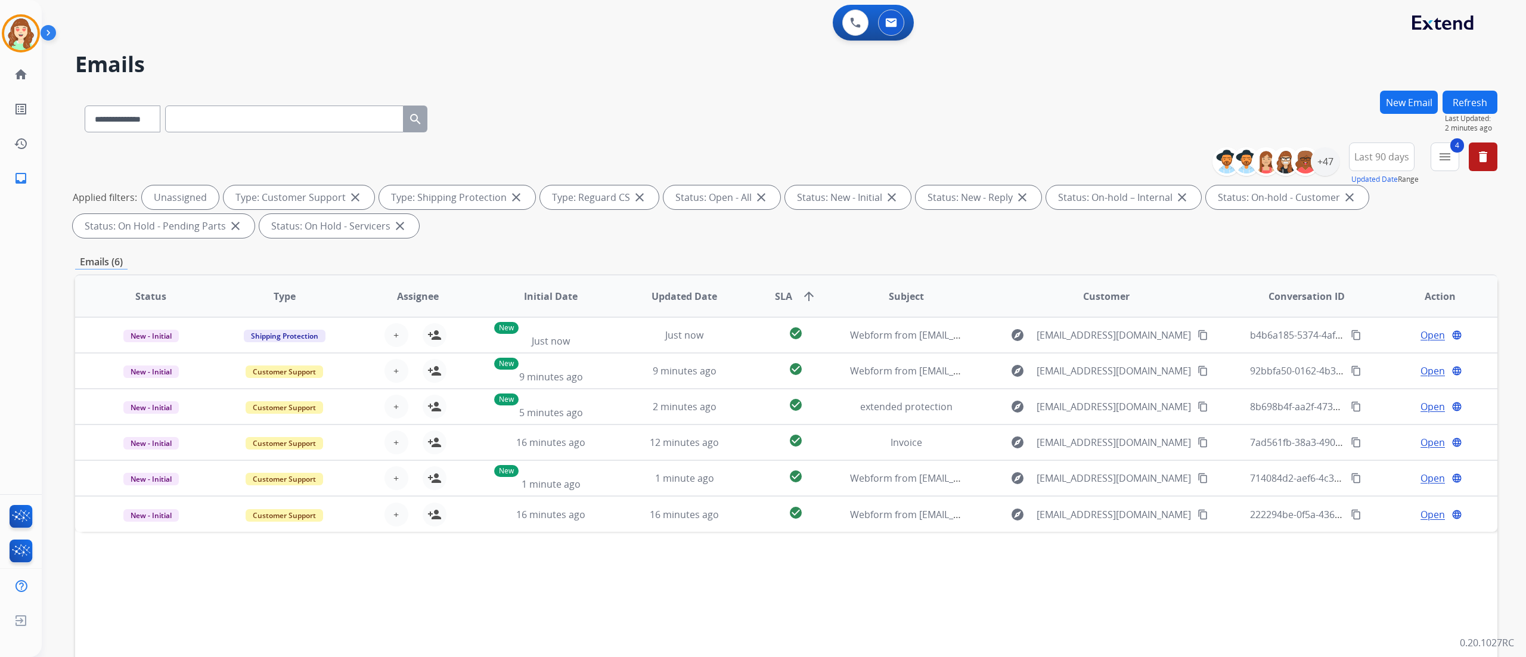
click at [185, 587] on div "Status Type Assignee Initial Date Updated Date SLA arrow_upward Subject Custome…" at bounding box center [786, 473] width 1422 height 399
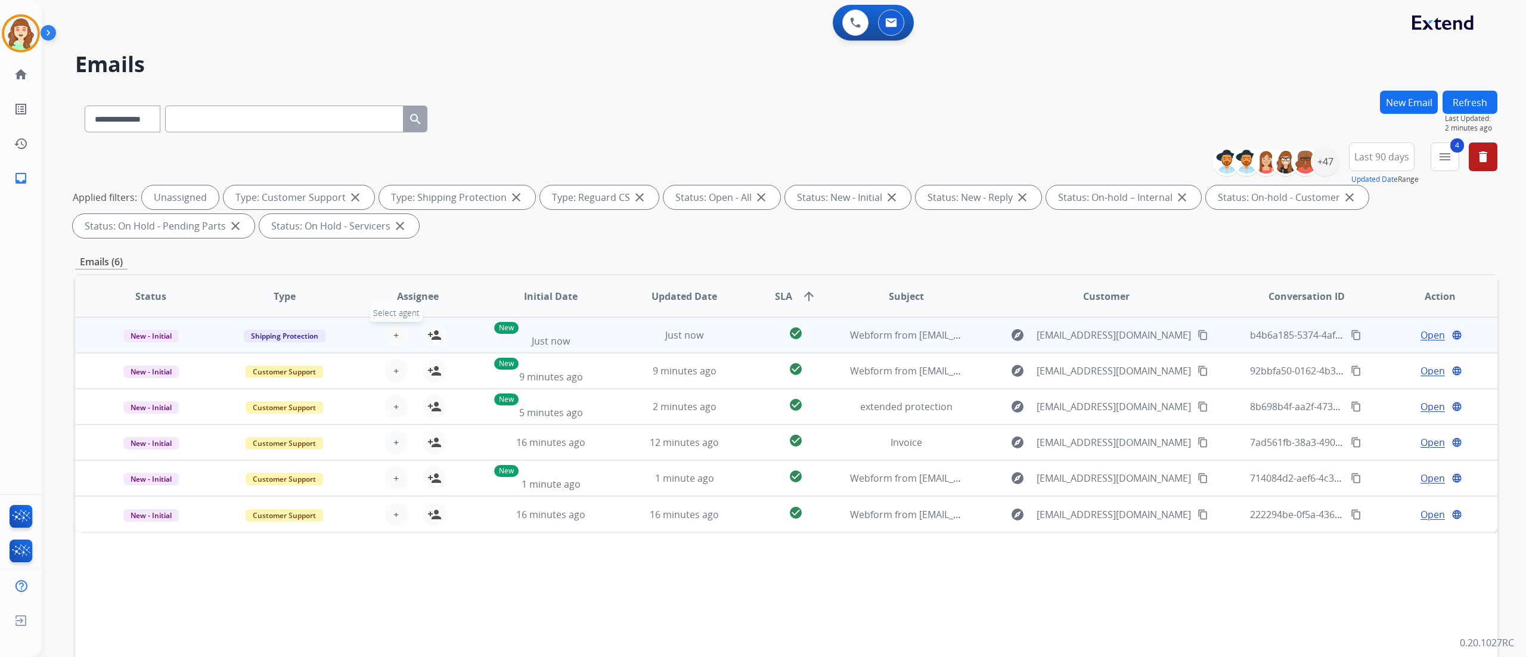
click at [395, 333] on span "+" at bounding box center [395, 335] width 5 height 14
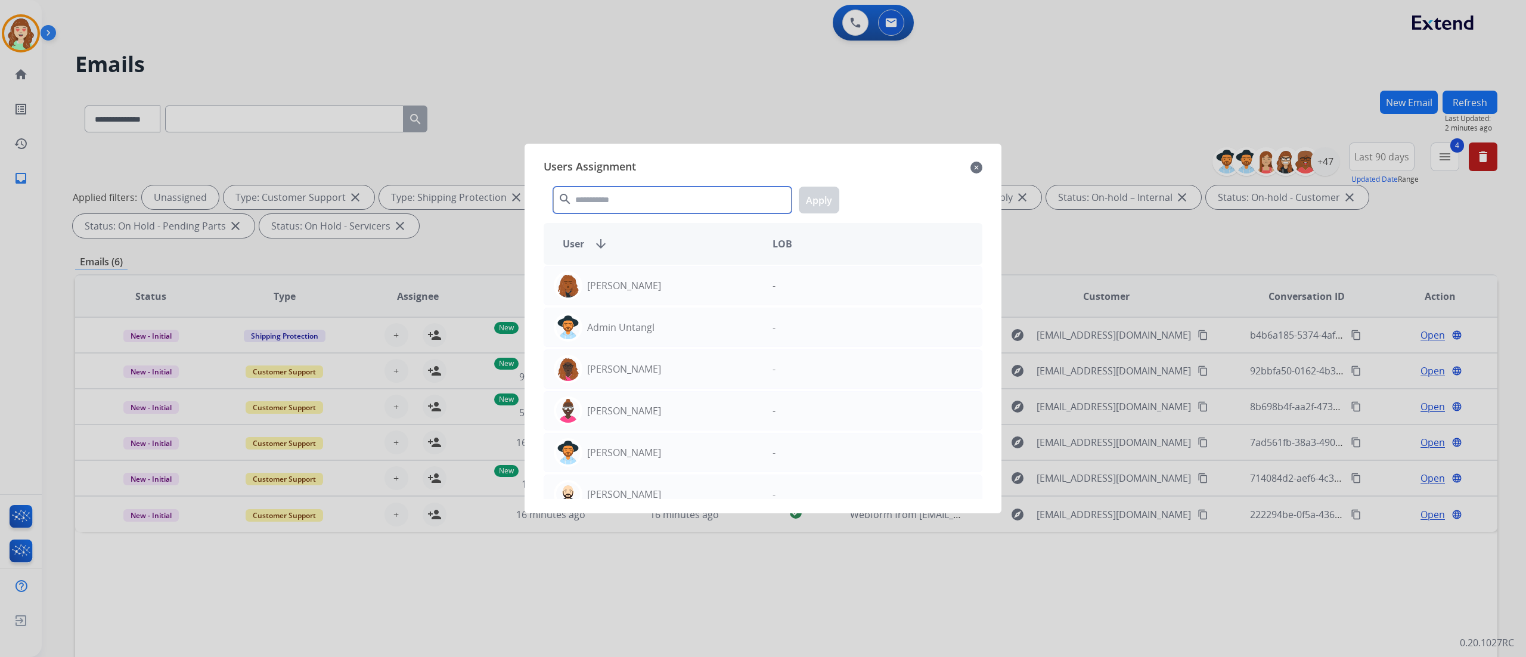
click at [642, 201] on input "text" at bounding box center [672, 200] width 238 height 27
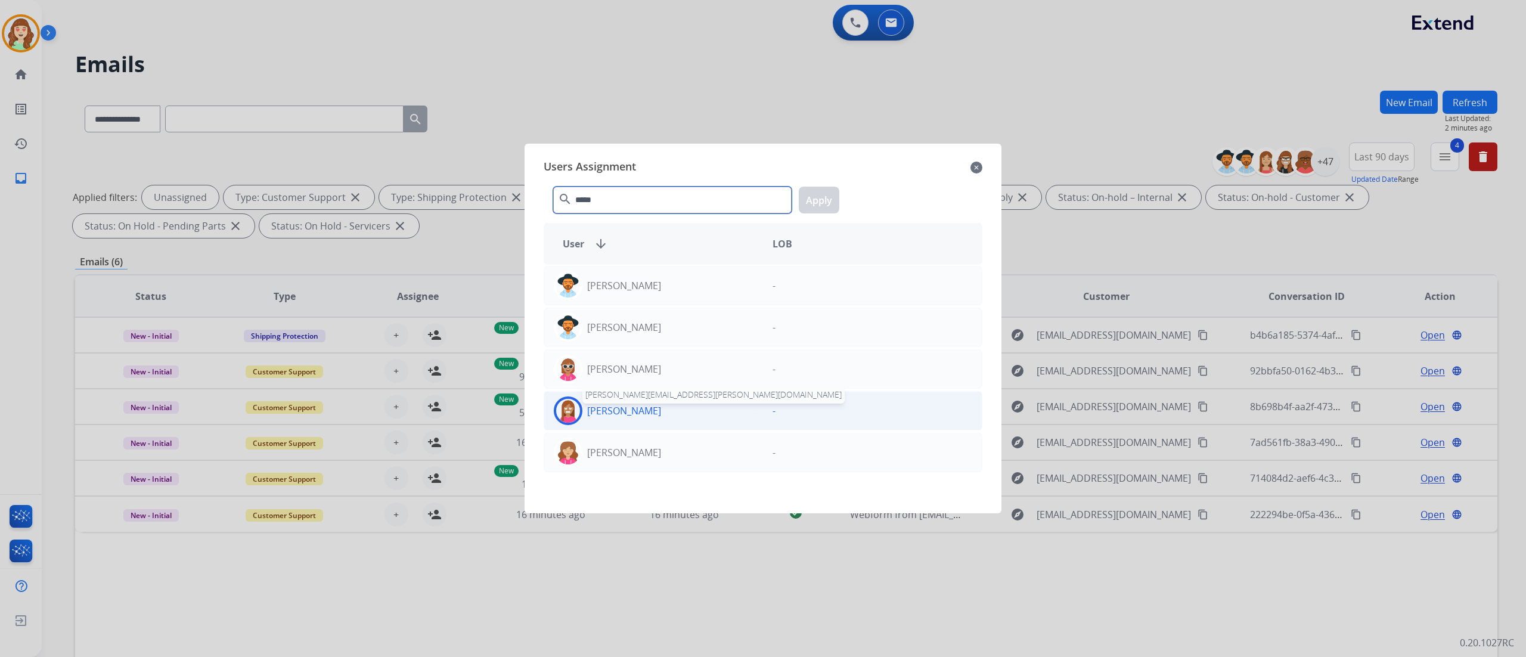
type input "*****"
click at [661, 405] on p "[PERSON_NAME]" at bounding box center [624, 411] width 74 height 14
click at [813, 203] on button "Apply" at bounding box center [819, 200] width 41 height 27
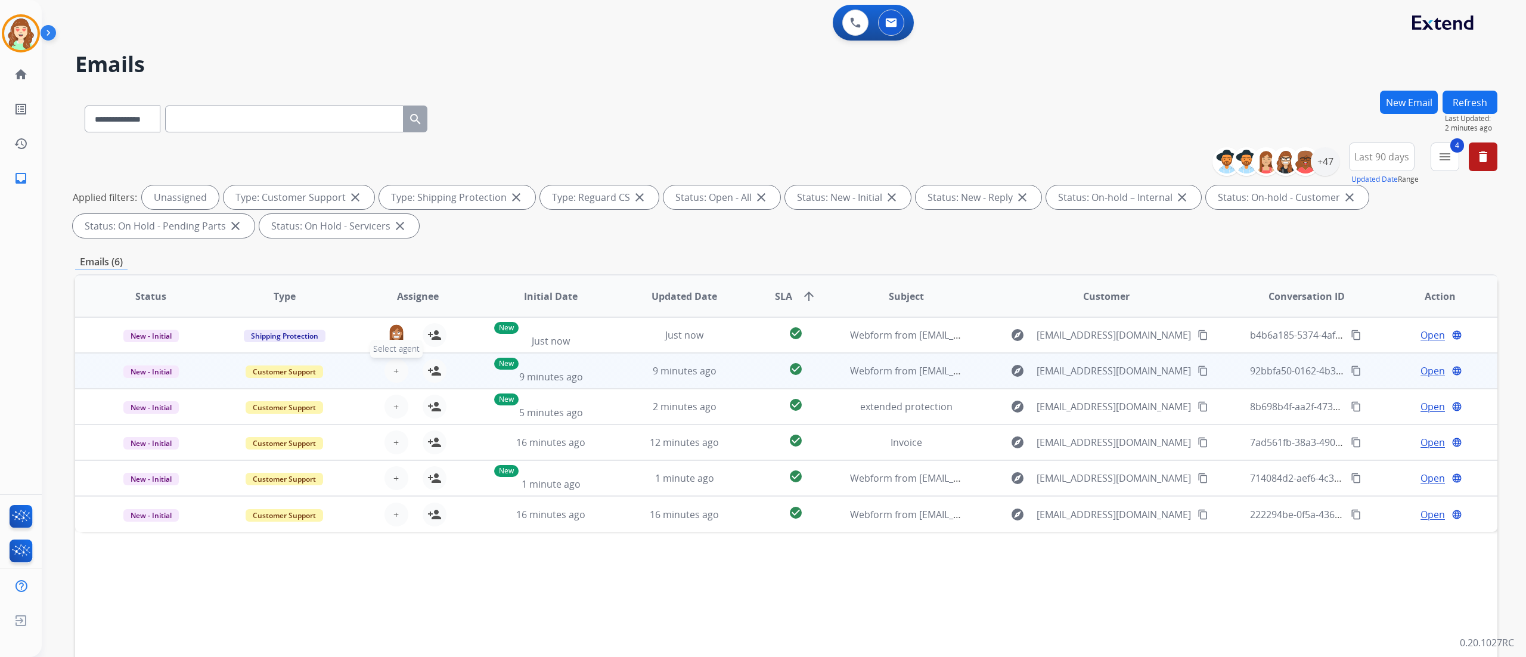
click at [392, 380] on button "+ Select agent" at bounding box center [396, 371] width 24 height 24
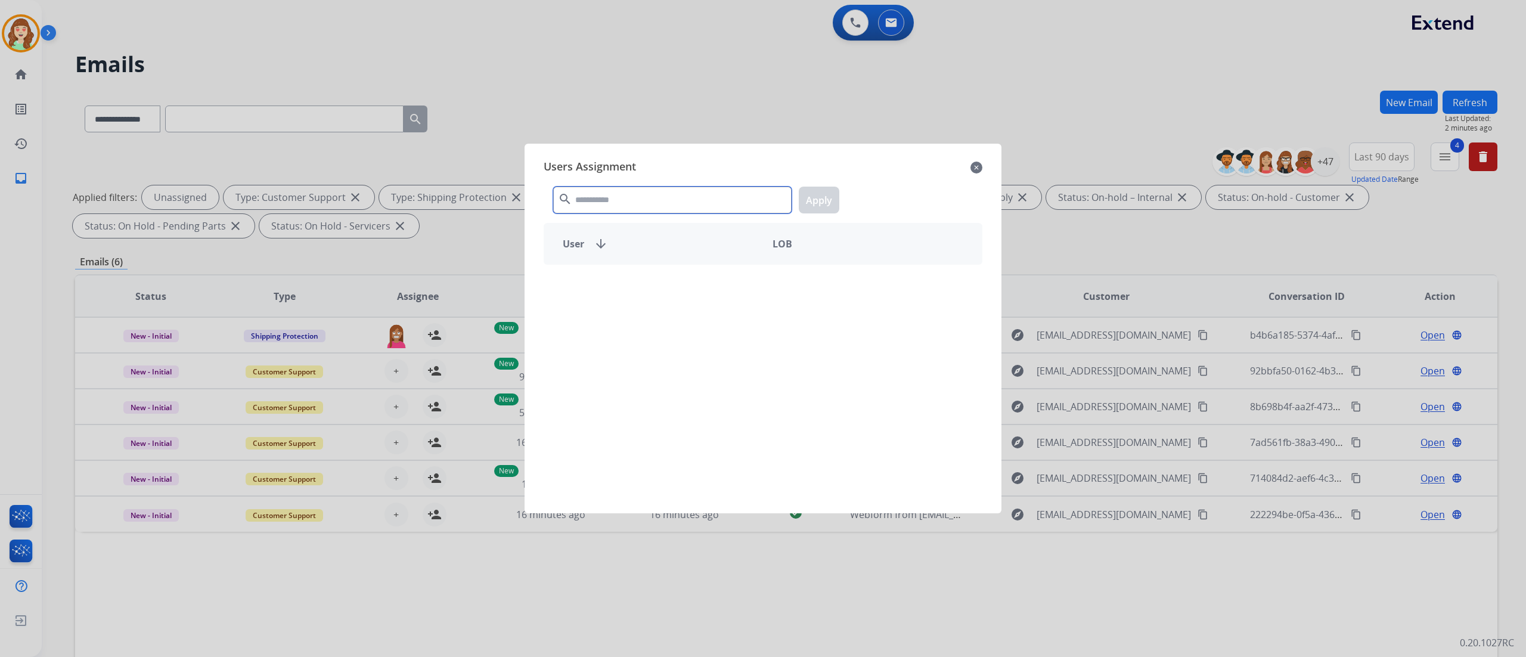
click at [632, 206] on input "text" at bounding box center [672, 200] width 238 height 27
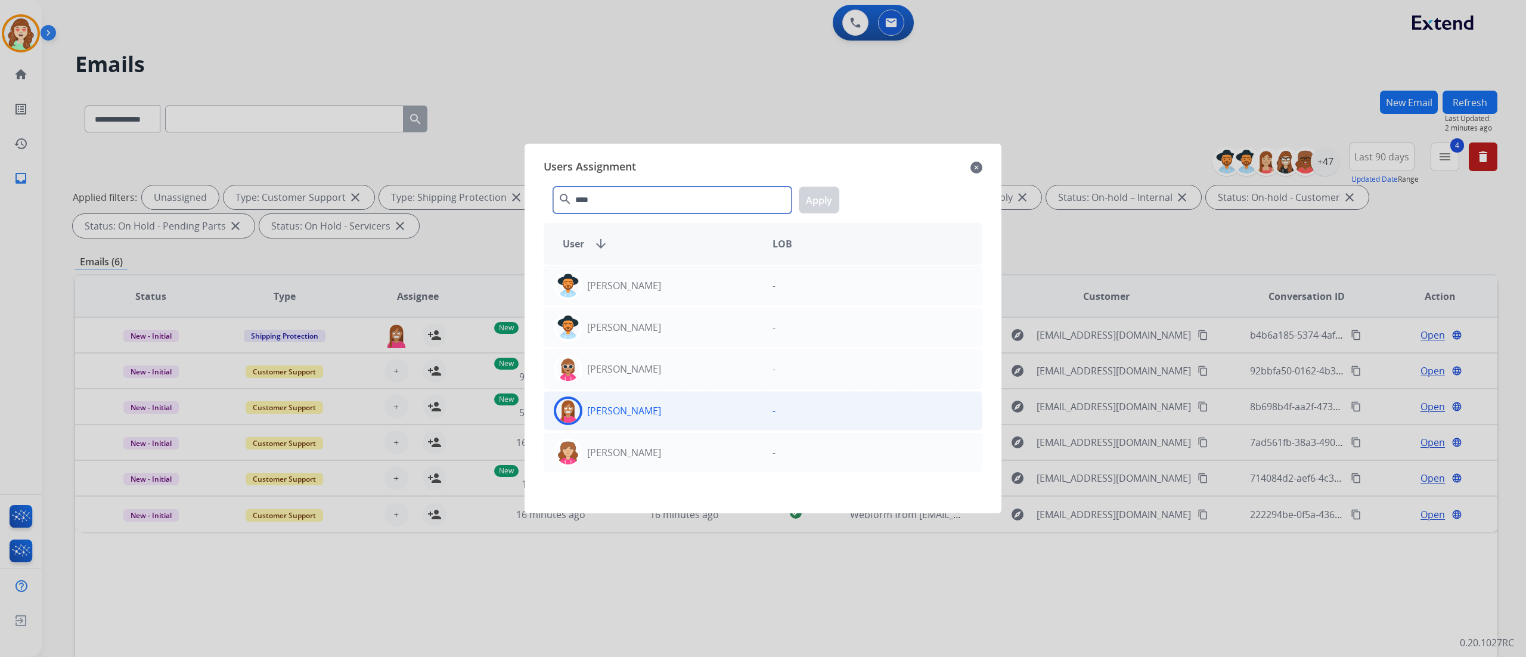
type input "****"
click at [701, 400] on div "[PERSON_NAME]" at bounding box center [653, 410] width 219 height 29
click at [823, 193] on button "Apply" at bounding box center [819, 200] width 41 height 27
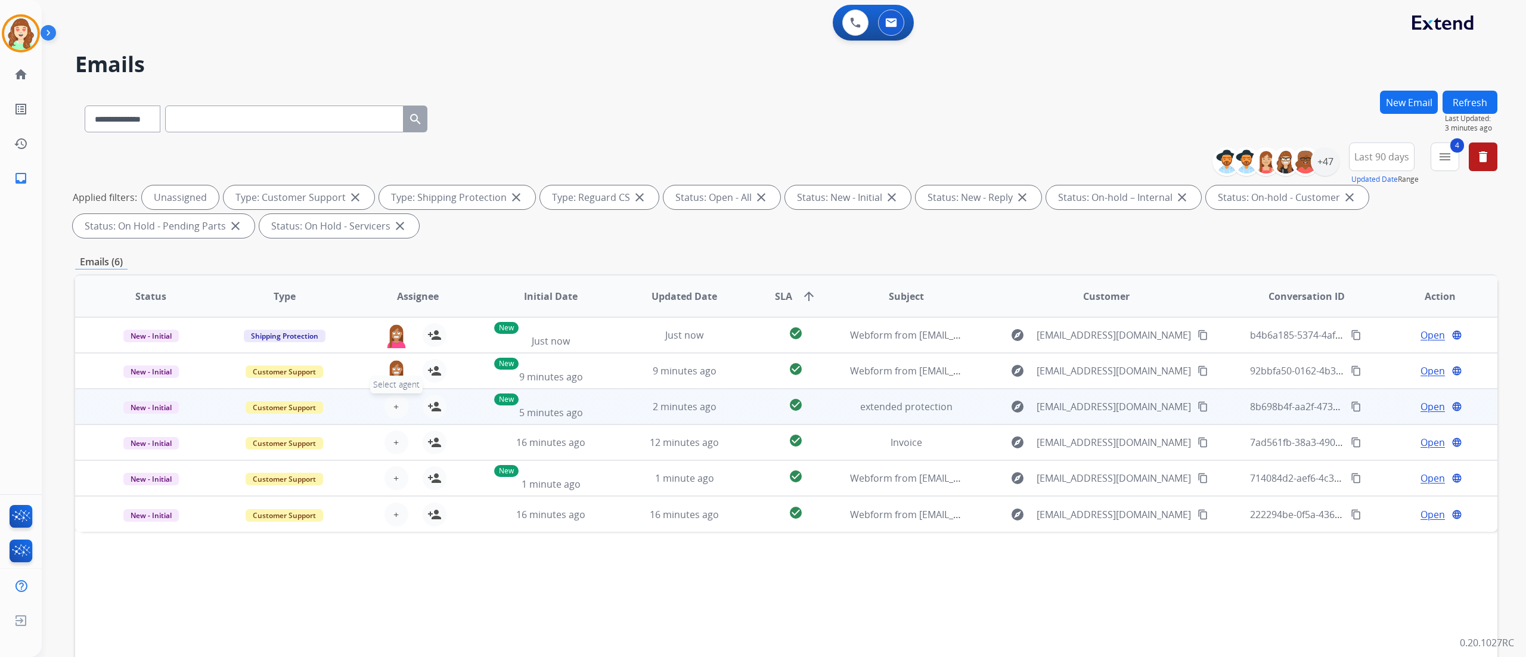
click at [396, 401] on span "+" at bounding box center [395, 406] width 5 height 14
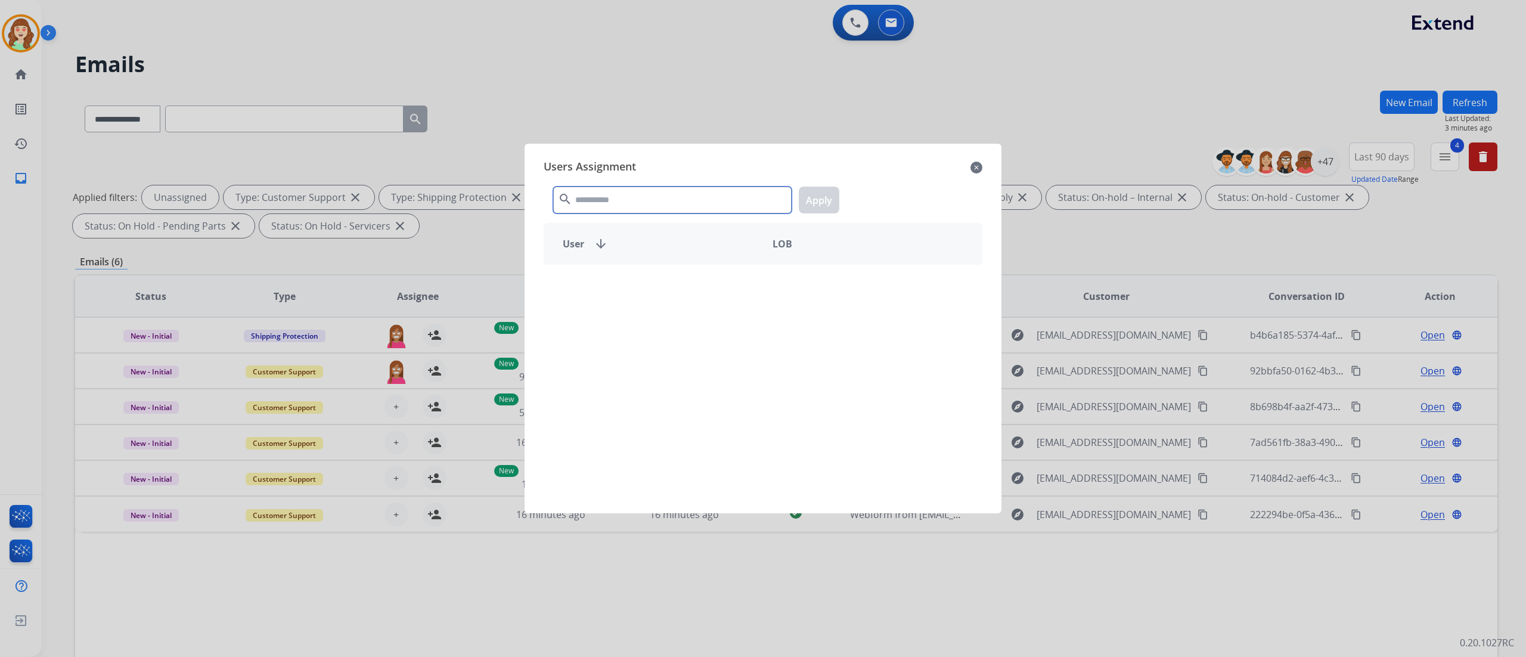
click at [612, 195] on input "text" at bounding box center [672, 200] width 238 height 27
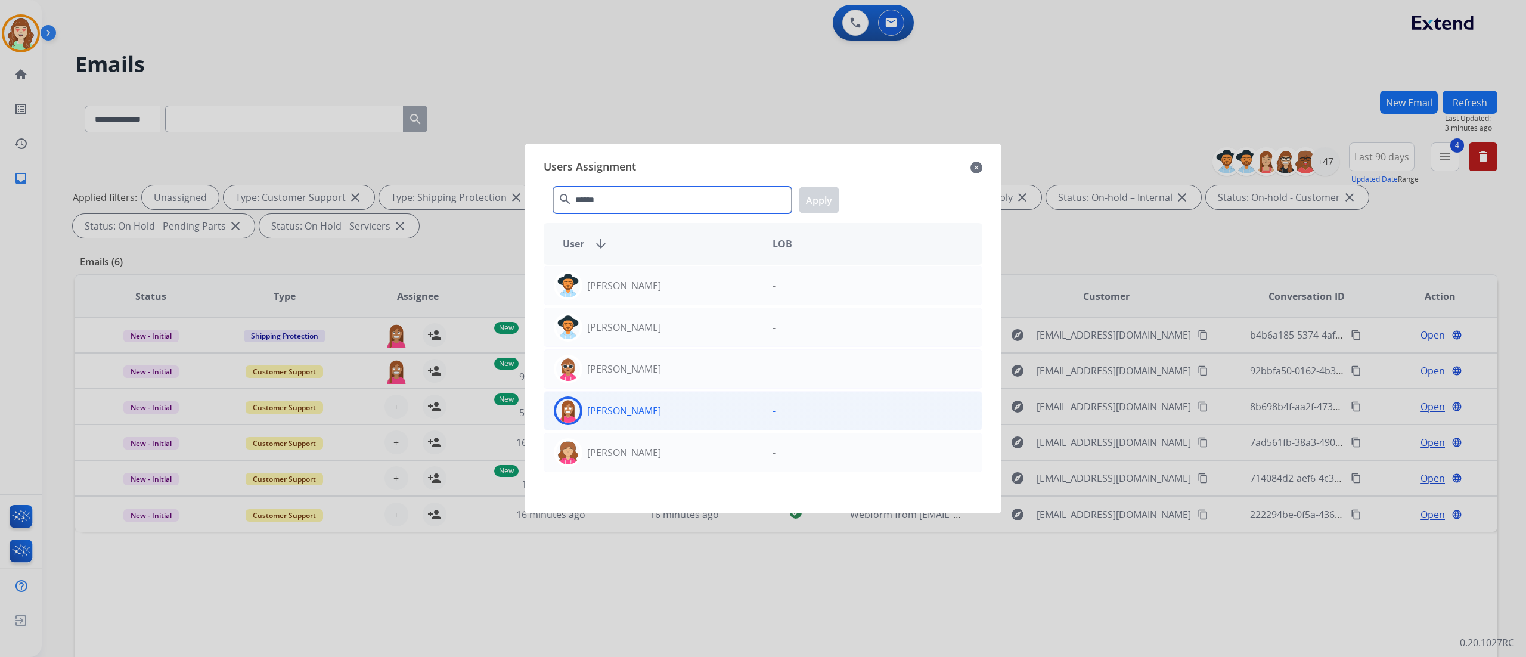
type input "******"
click at [700, 417] on div "[PERSON_NAME]" at bounding box center [653, 410] width 219 height 29
click at [819, 204] on button "Apply" at bounding box center [819, 200] width 41 height 27
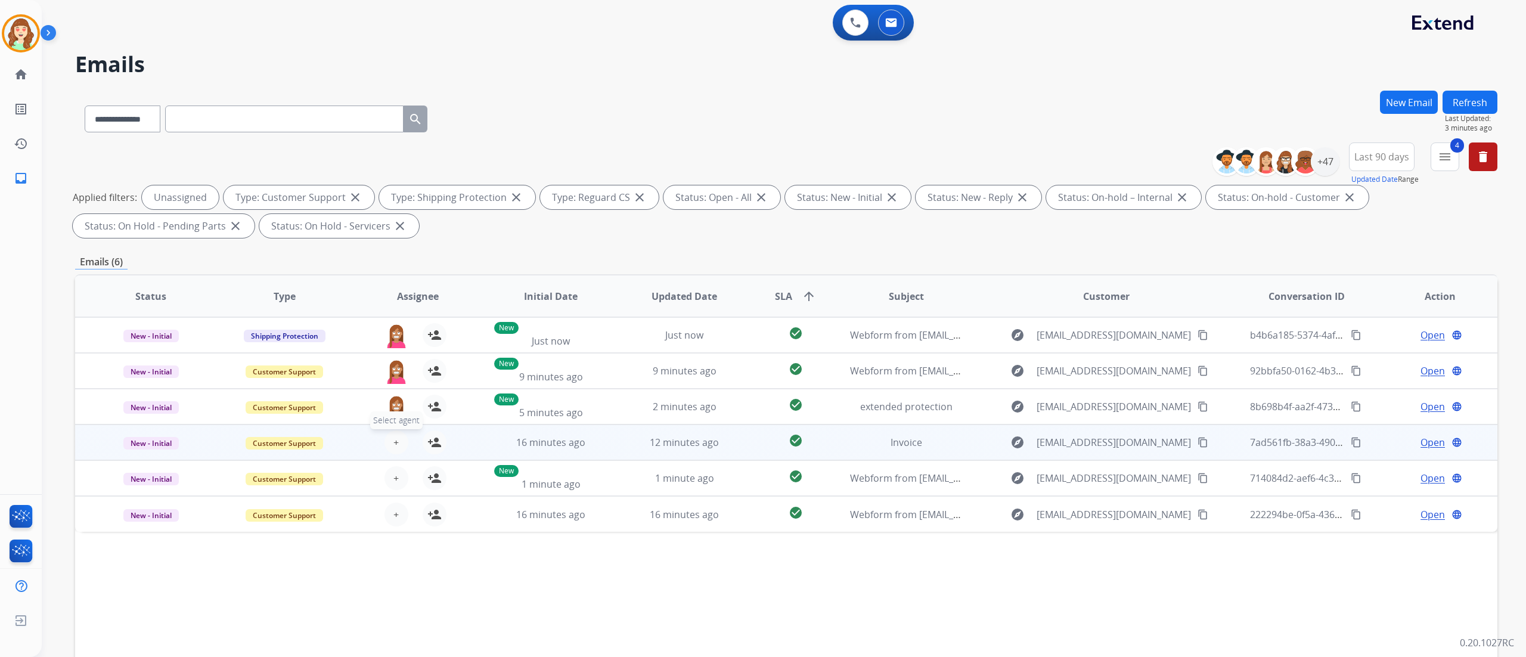
click at [397, 430] on button "+ Select agent" at bounding box center [396, 442] width 24 height 24
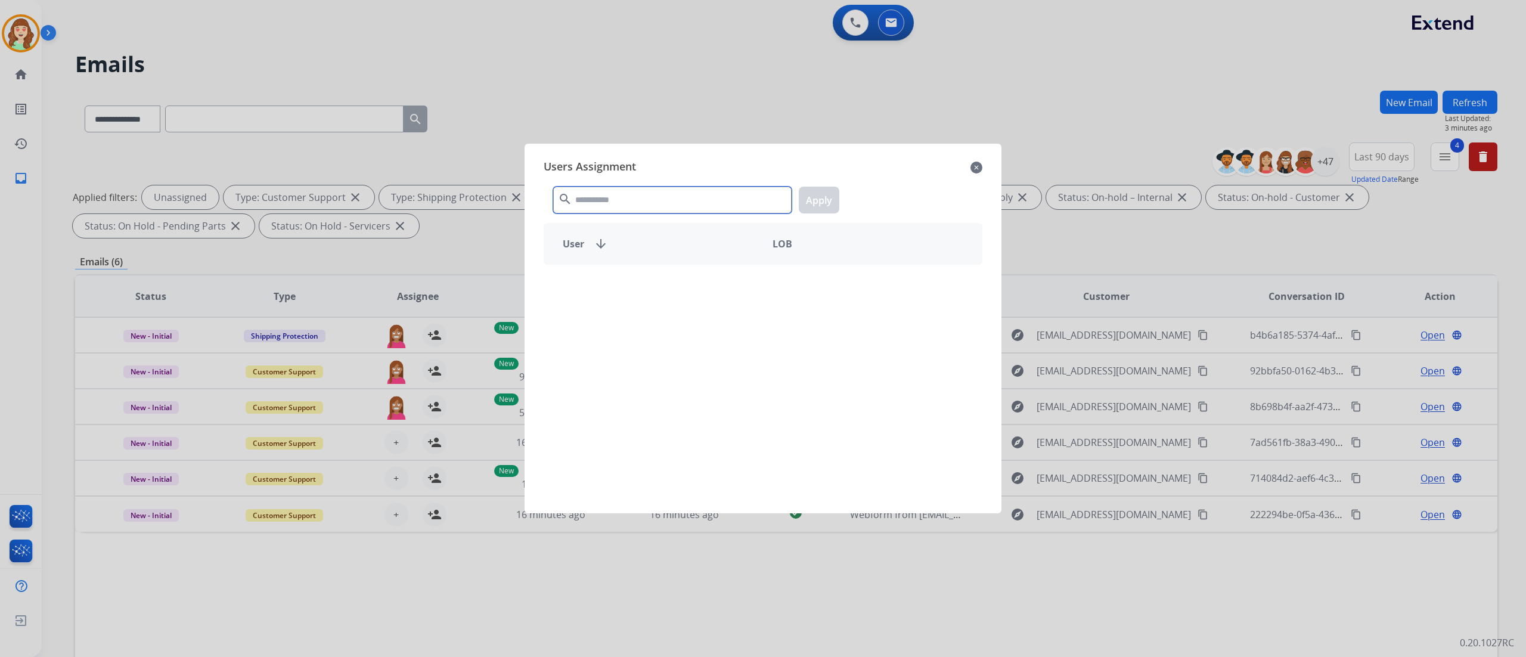
click at [601, 205] on input "text" at bounding box center [672, 200] width 238 height 27
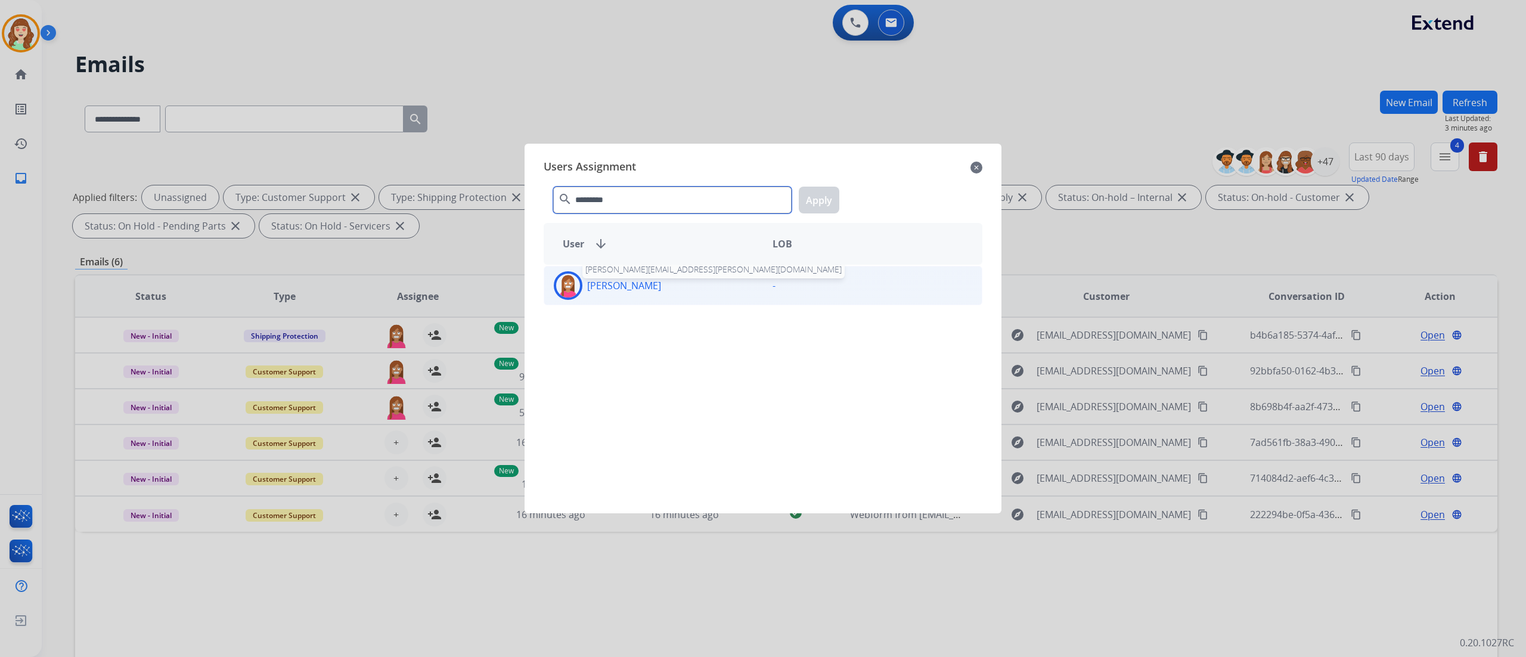
type input "*********"
click at [661, 283] on p "[PERSON_NAME]" at bounding box center [624, 285] width 74 height 14
click at [821, 205] on button "Apply" at bounding box center [819, 200] width 41 height 27
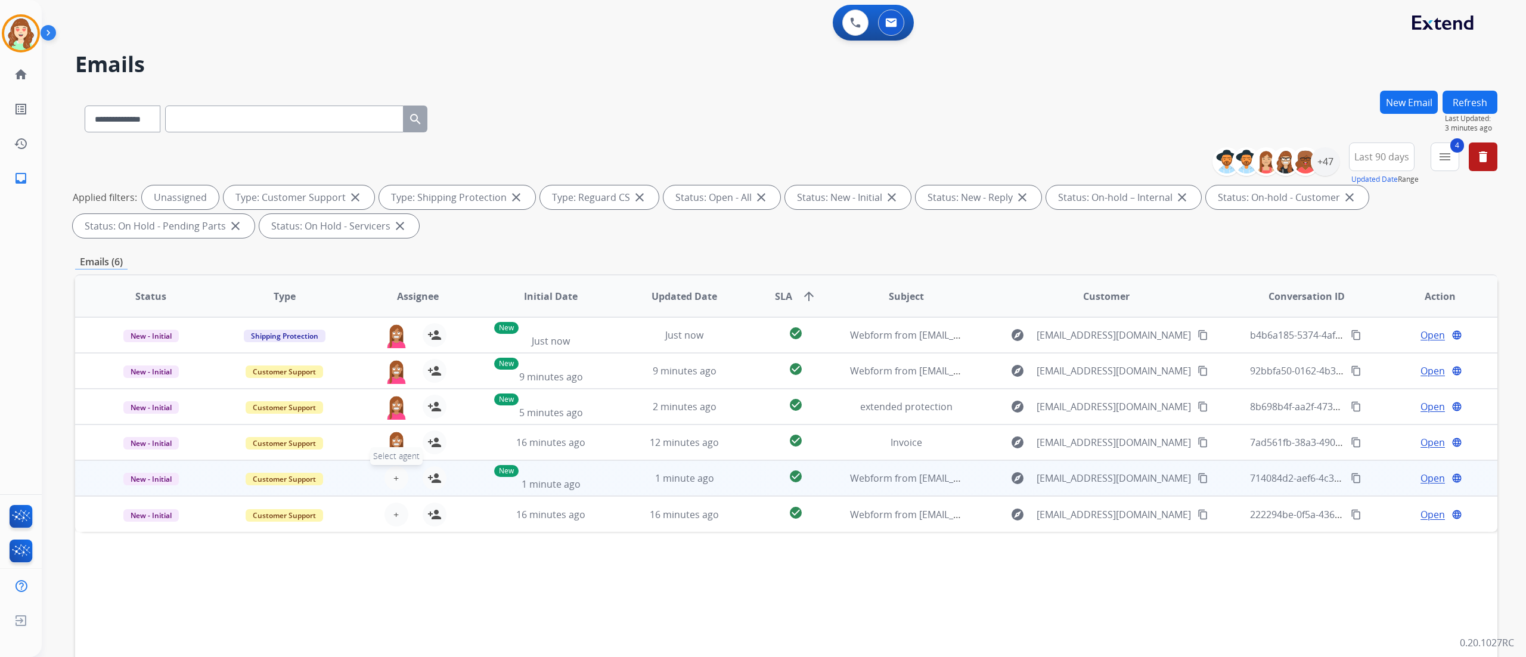
click at [399, 477] on button "+ Select agent" at bounding box center [396, 478] width 24 height 24
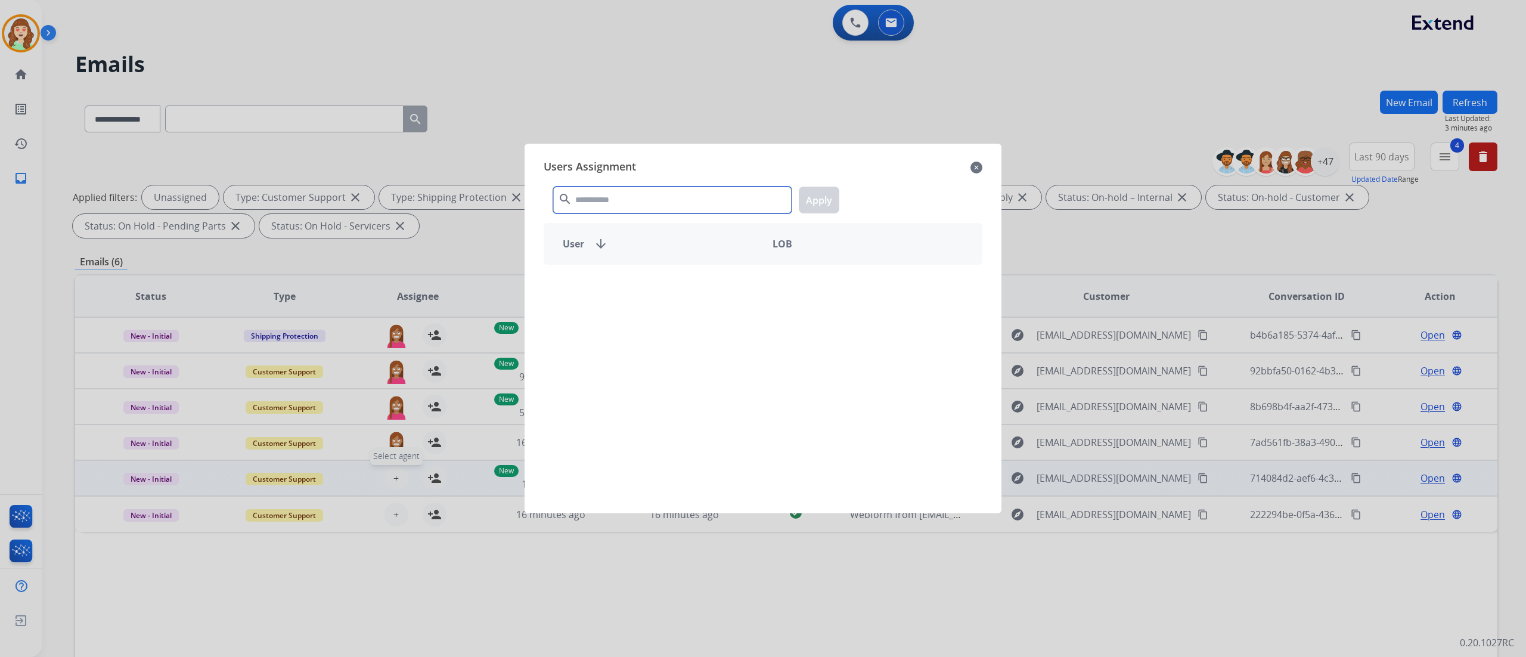
click at [644, 203] on input "text" at bounding box center [672, 200] width 238 height 27
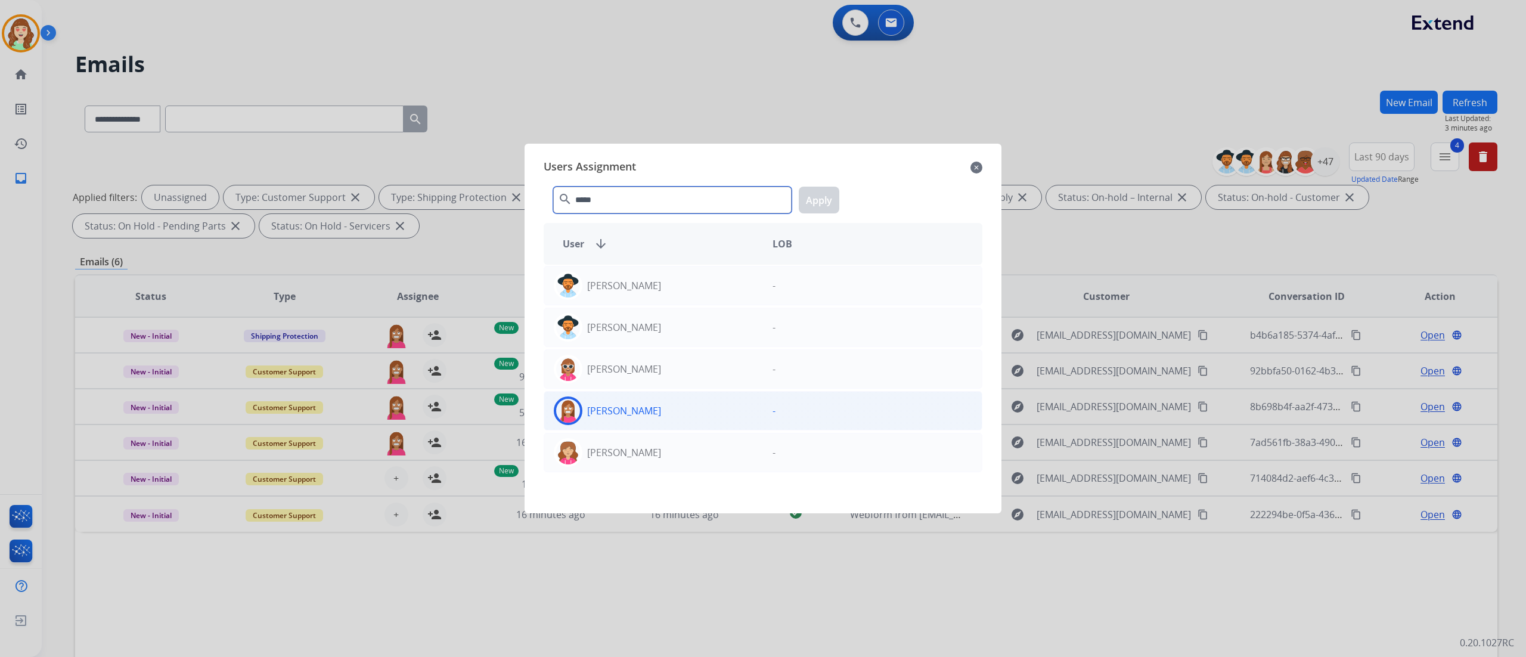
type input "*****"
click at [702, 421] on div "[PERSON_NAME]" at bounding box center [653, 410] width 219 height 29
click at [826, 201] on button "Apply" at bounding box center [819, 200] width 41 height 27
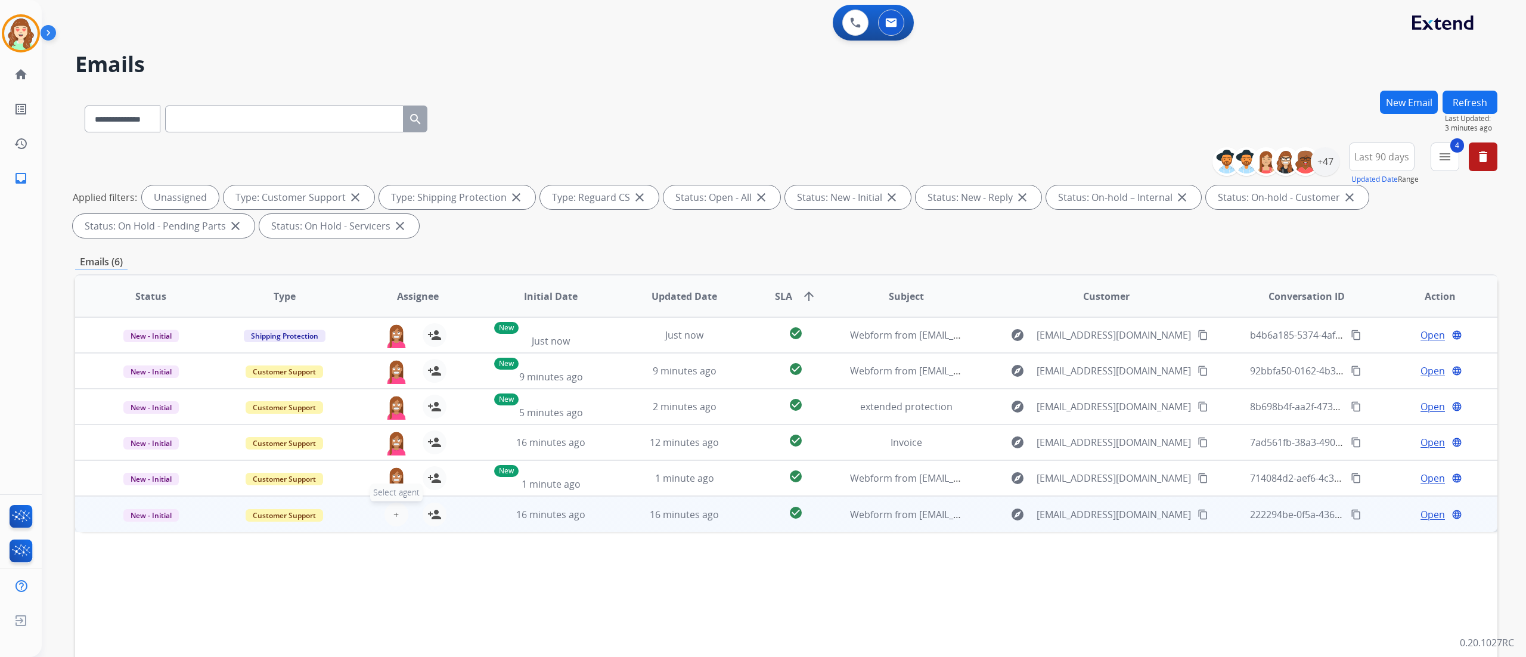
click at [395, 510] on span "+" at bounding box center [395, 514] width 5 height 14
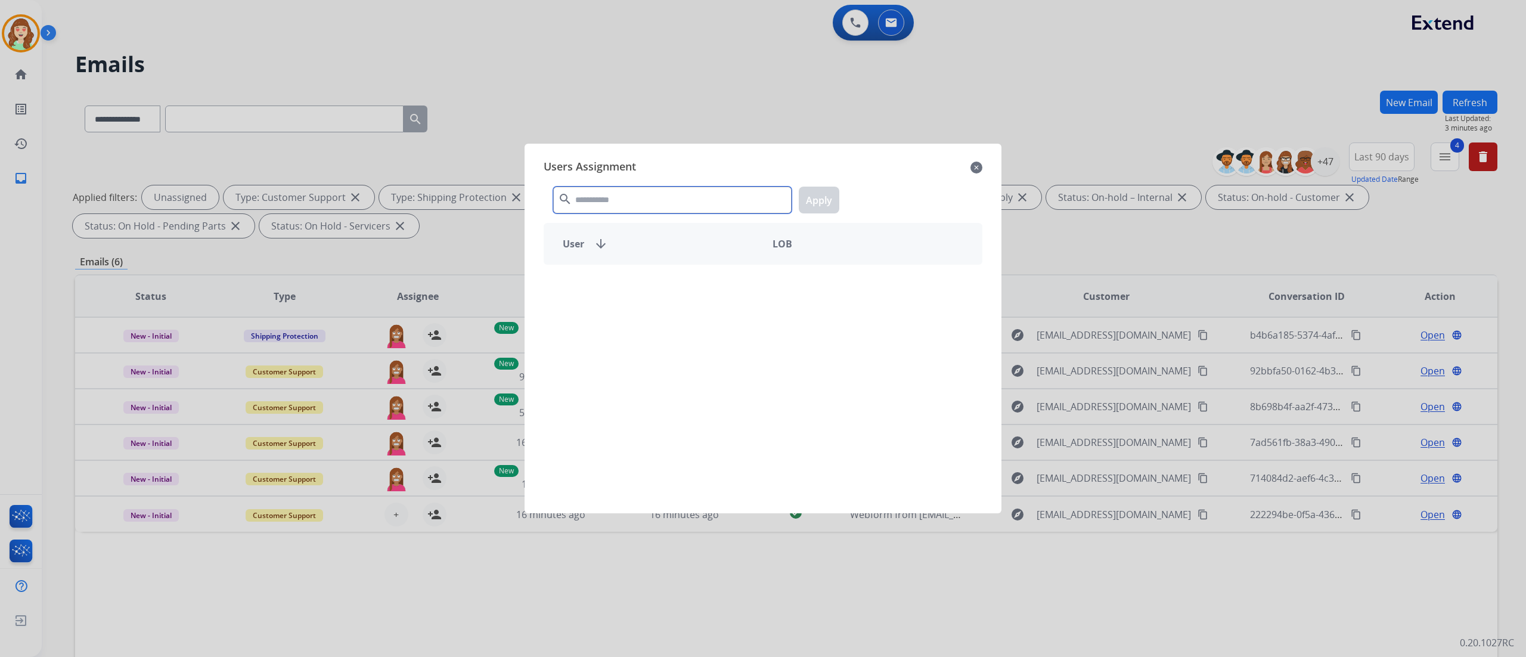
click at [609, 200] on input "text" at bounding box center [672, 200] width 238 height 27
type input "*******"
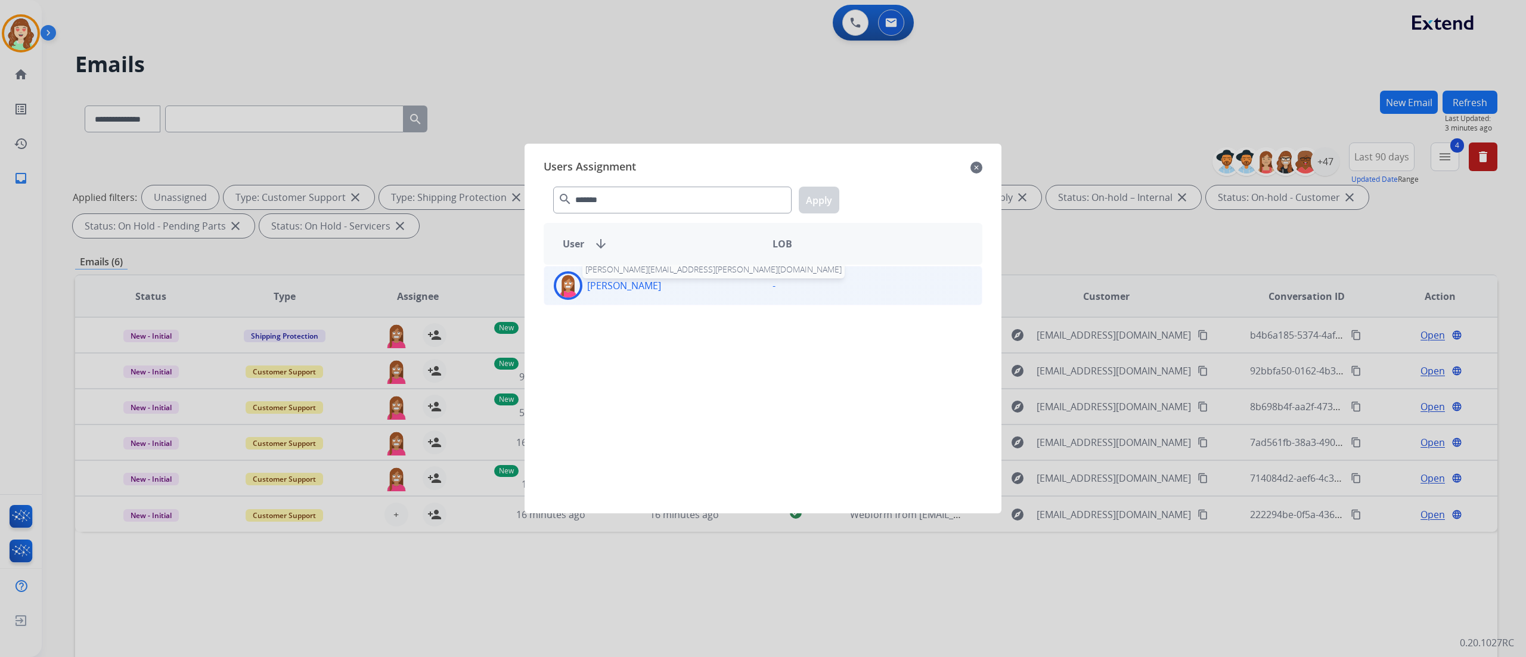
click at [661, 281] on p "[PERSON_NAME]" at bounding box center [624, 285] width 74 height 14
click at [828, 198] on button "Apply" at bounding box center [819, 200] width 41 height 27
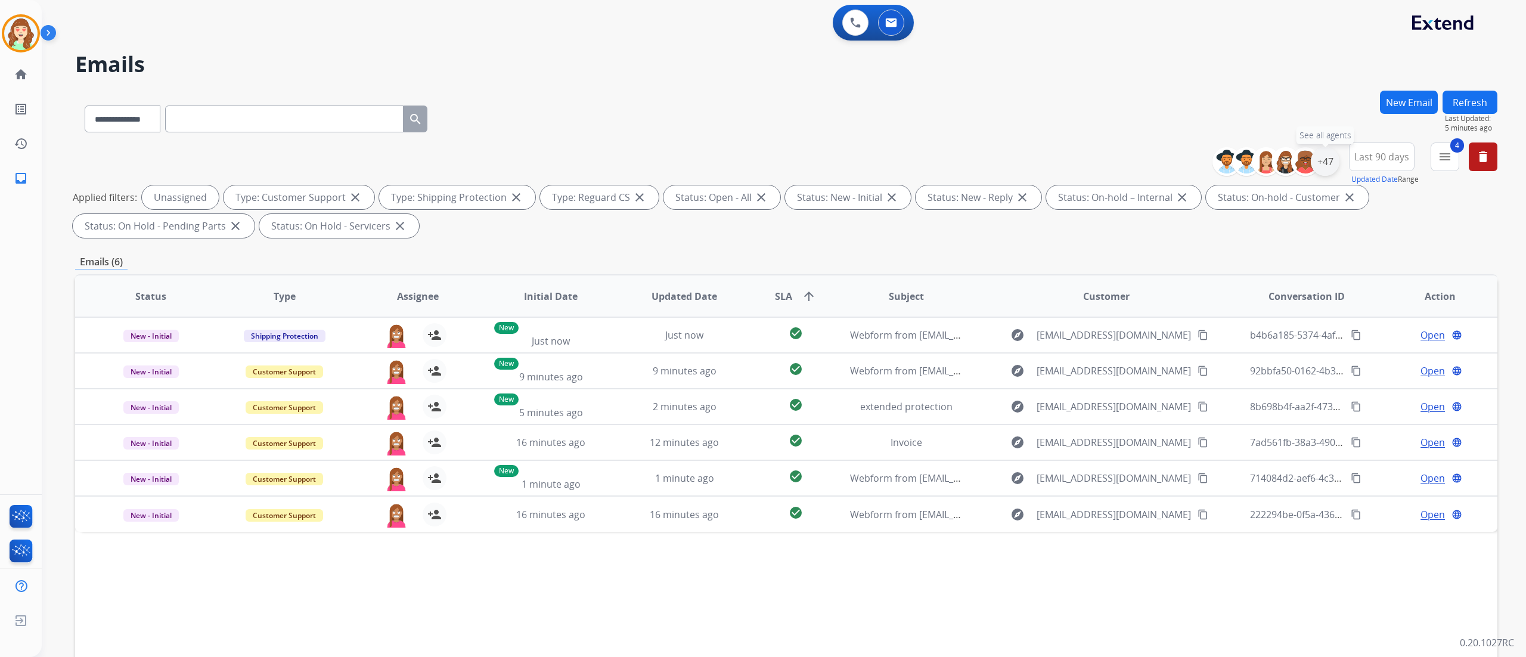
click at [1324, 162] on div "+47" at bounding box center [1325, 161] width 29 height 29
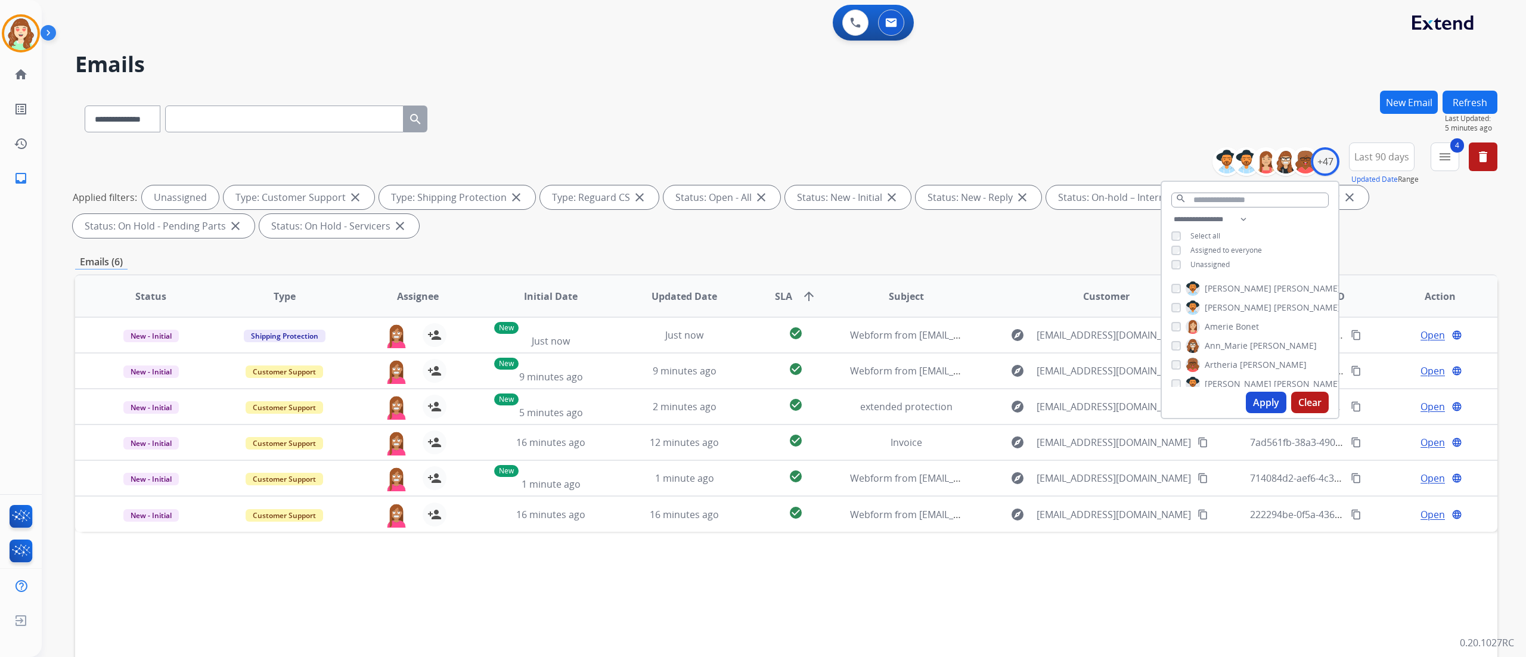
click at [1263, 405] on button "Apply" at bounding box center [1266, 402] width 41 height 21
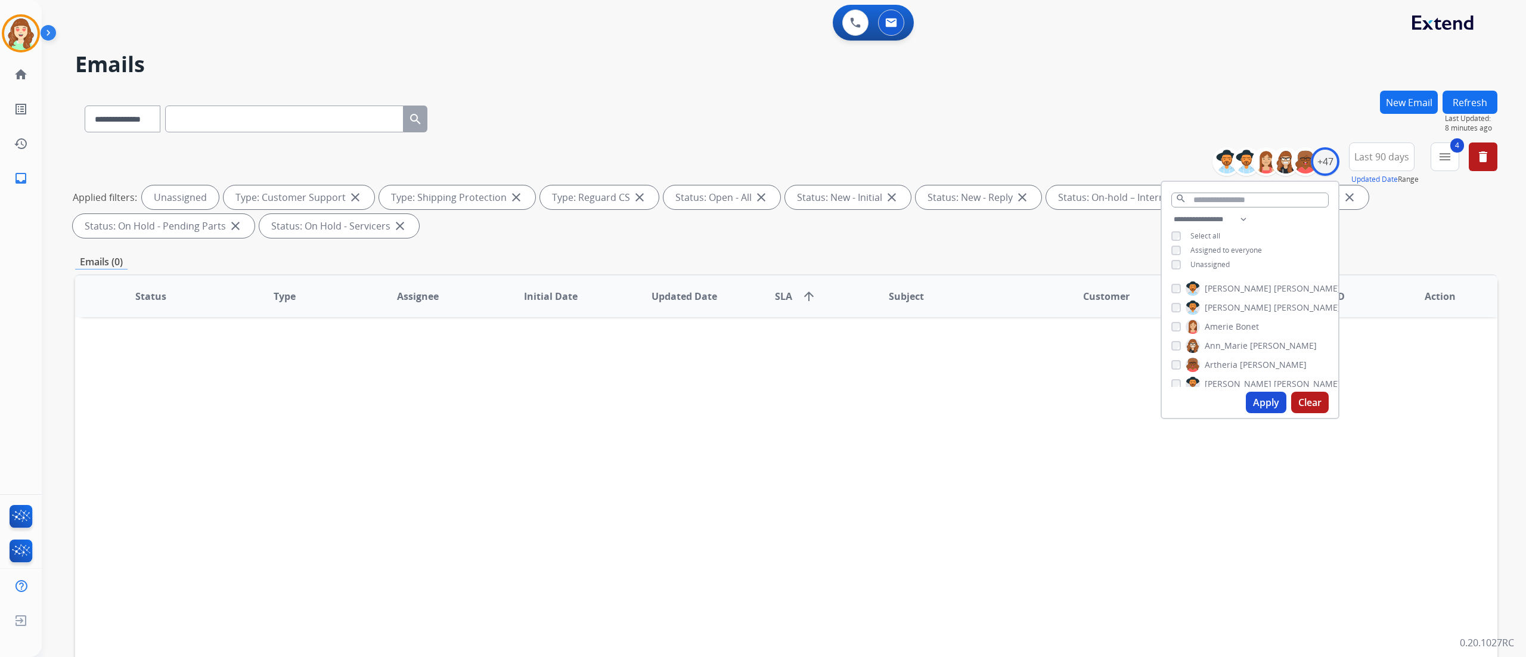
click at [1257, 399] on button "Apply" at bounding box center [1266, 402] width 41 height 21
click at [1264, 407] on button "Apply" at bounding box center [1266, 402] width 41 height 21
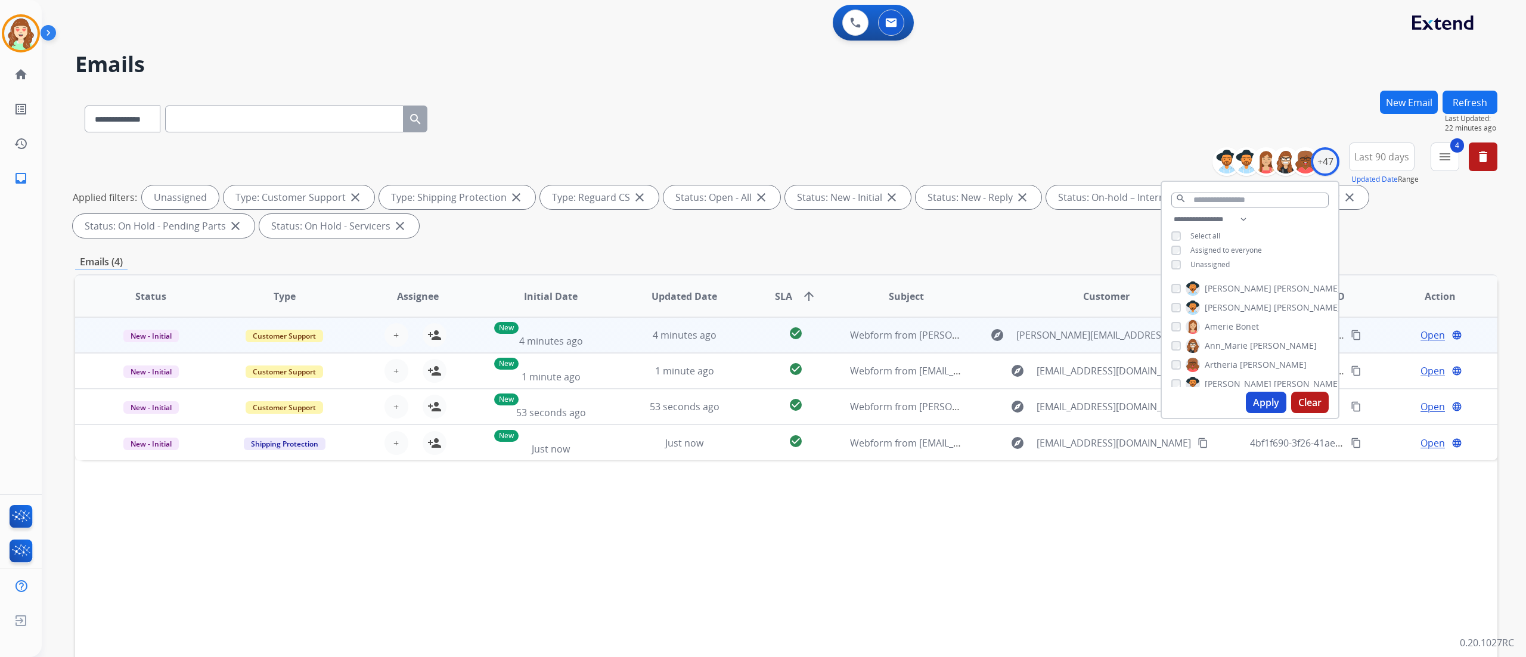
click at [392, 348] on div "+ Select agent person_add Assign to Me" at bounding box center [408, 334] width 133 height 33
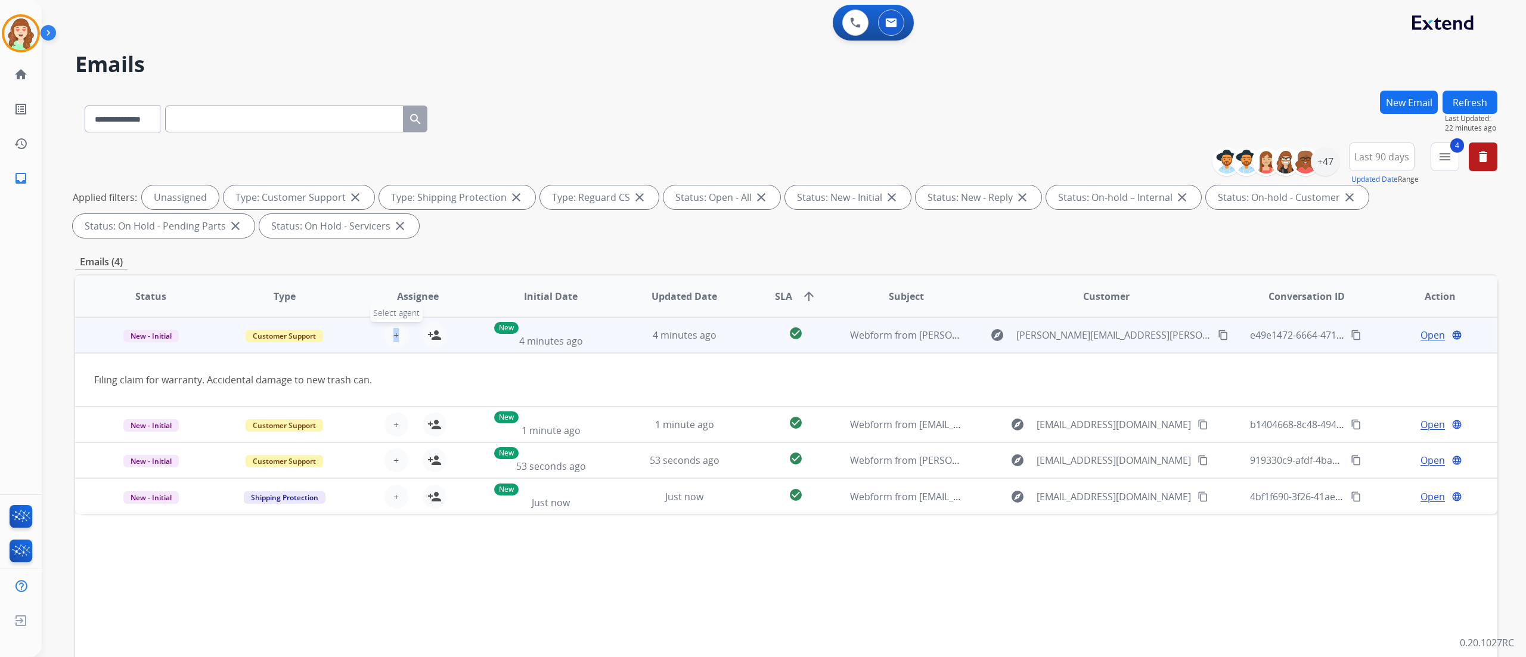
drag, startPoint x: 392, startPoint y: 348, endPoint x: 396, endPoint y: 327, distance: 21.2
click at [396, 327] on div "+ Select agent person_add Assign to Me" at bounding box center [408, 334] width 133 height 33
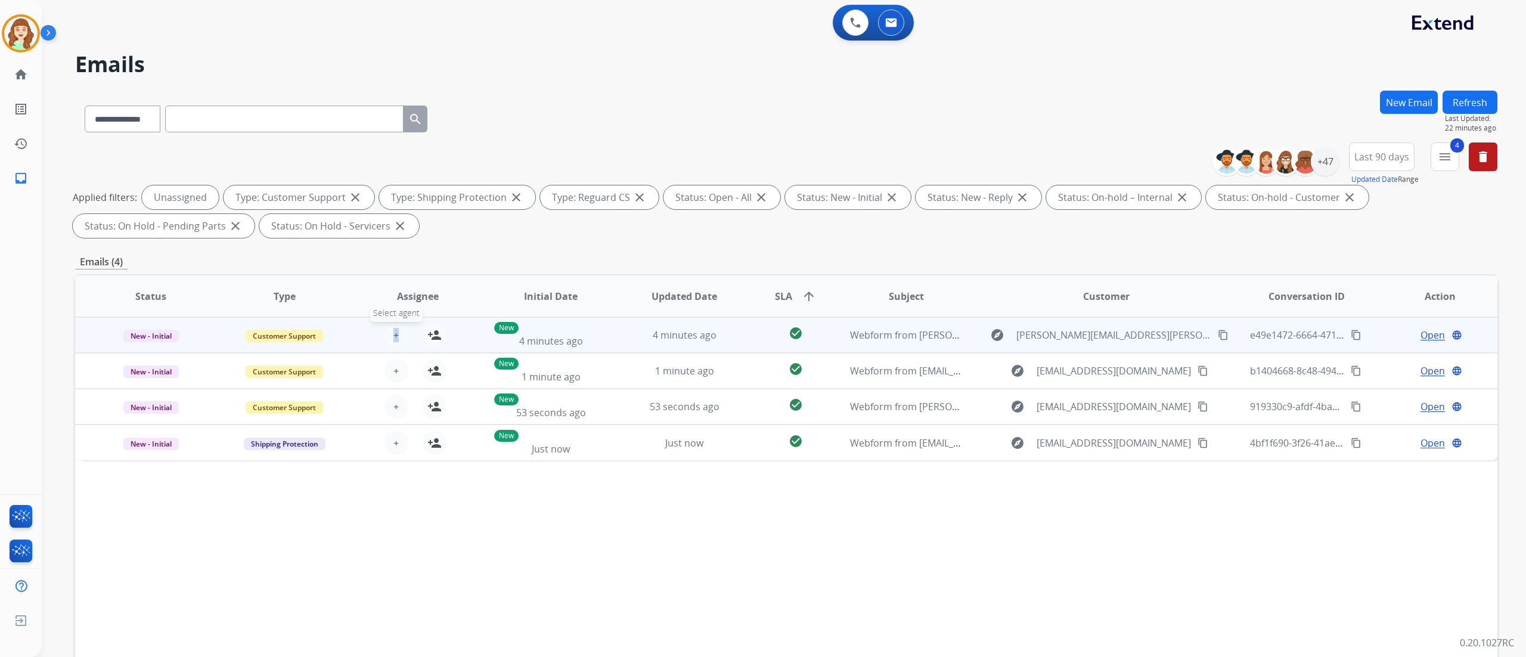
click at [396, 328] on span "+" at bounding box center [395, 335] width 5 height 14
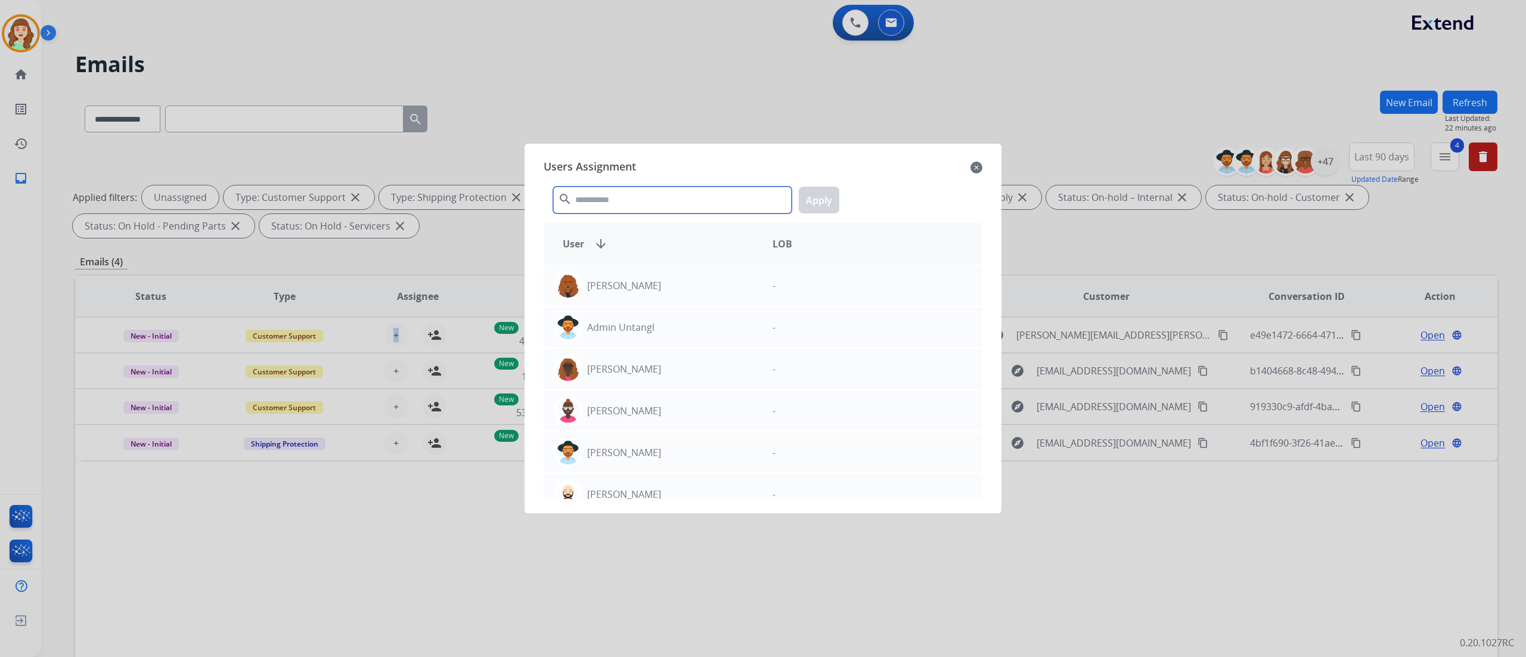
click at [649, 202] on input "text" at bounding box center [672, 200] width 238 height 27
click at [973, 162] on mat-icon "close" at bounding box center [976, 167] width 12 height 14
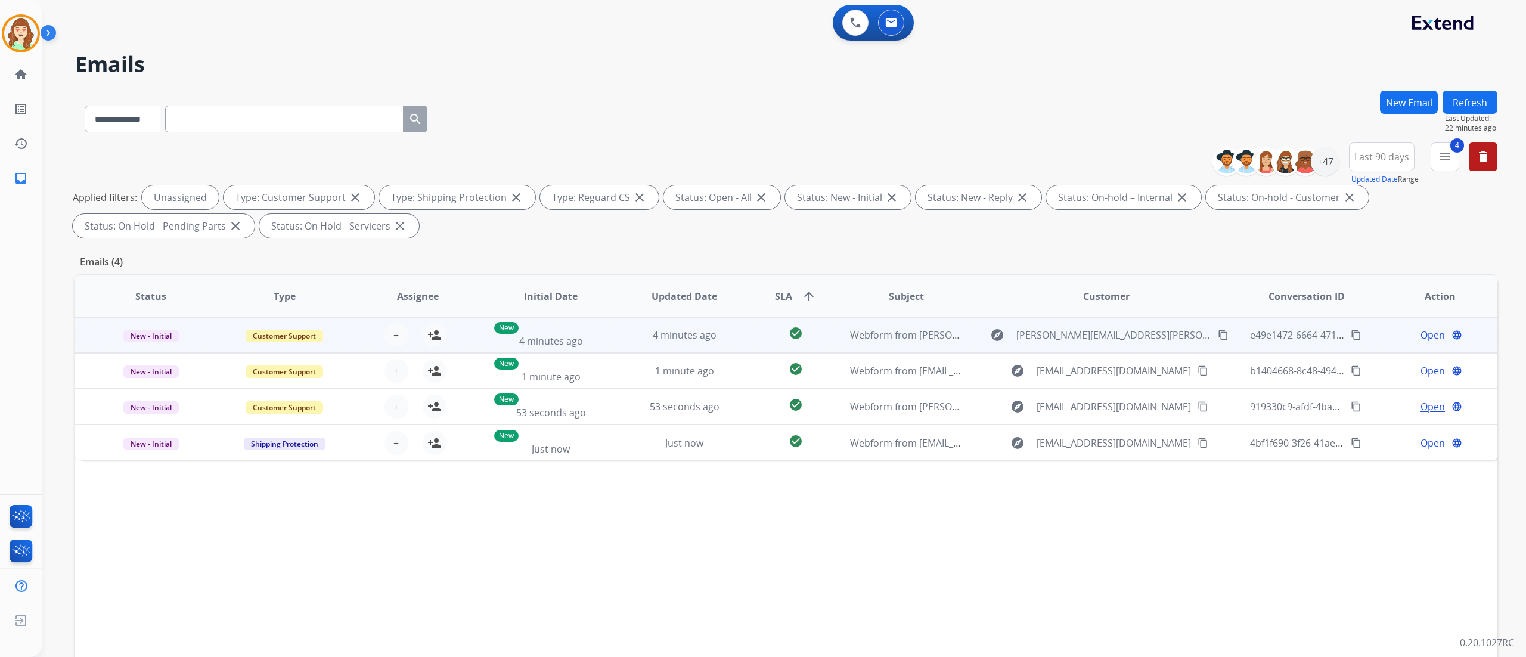
click at [402, 323] on div "+ Select agent person_add Assign to Me" at bounding box center [408, 335] width 76 height 24
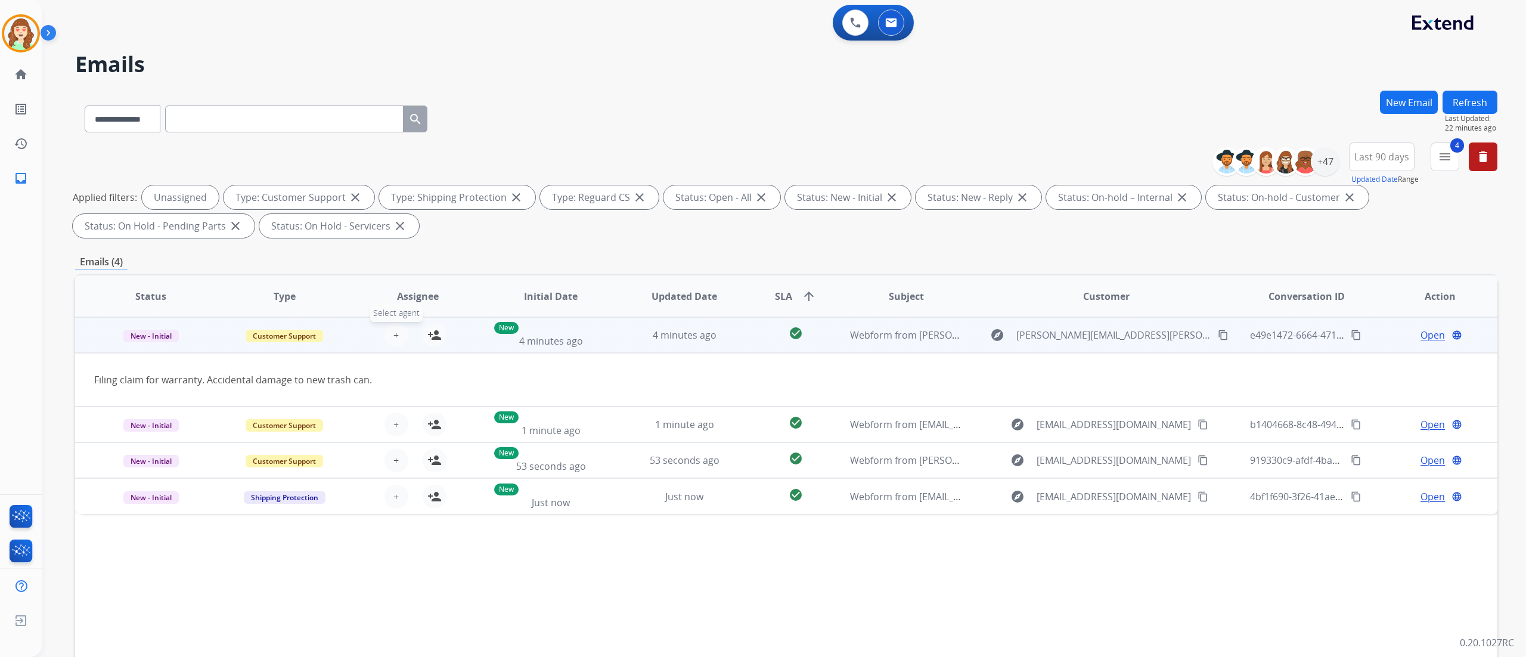
click at [397, 326] on button "+ Select agent" at bounding box center [396, 335] width 24 height 24
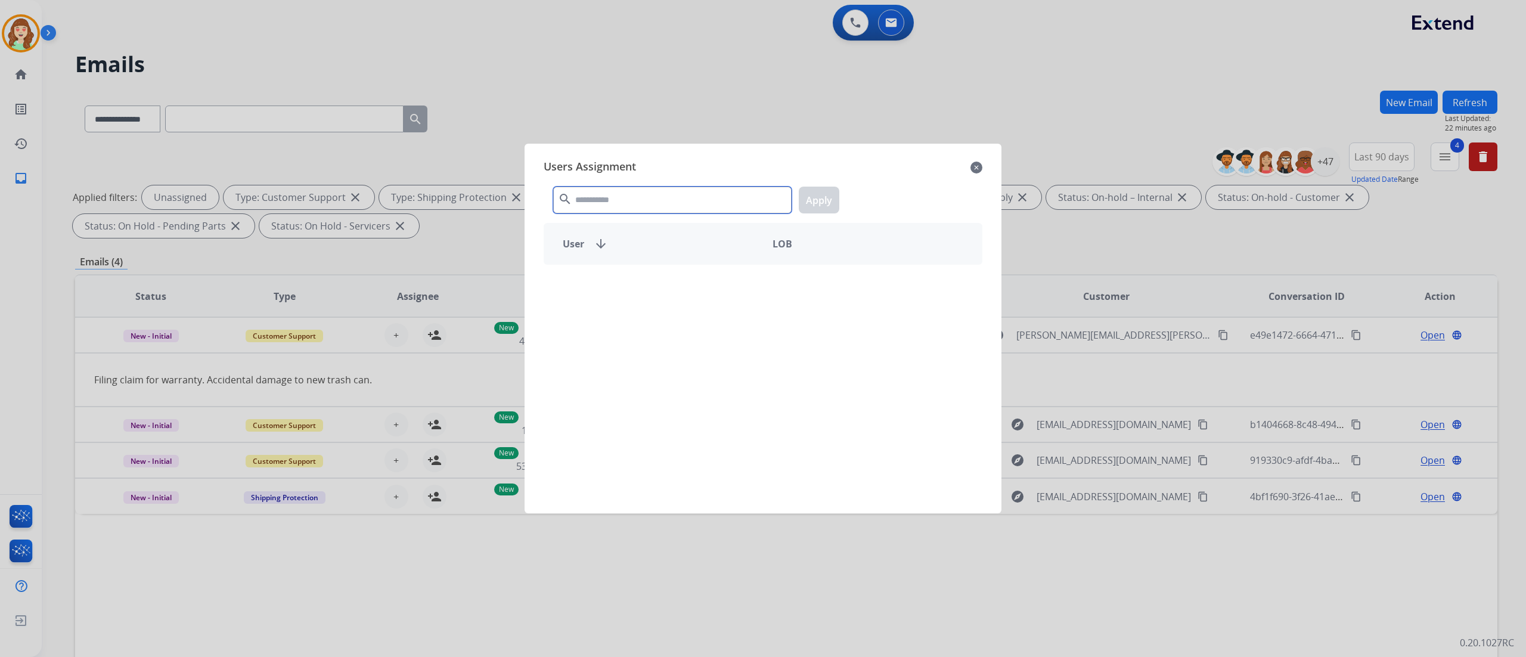
click at [625, 197] on input "text" at bounding box center [672, 200] width 238 height 27
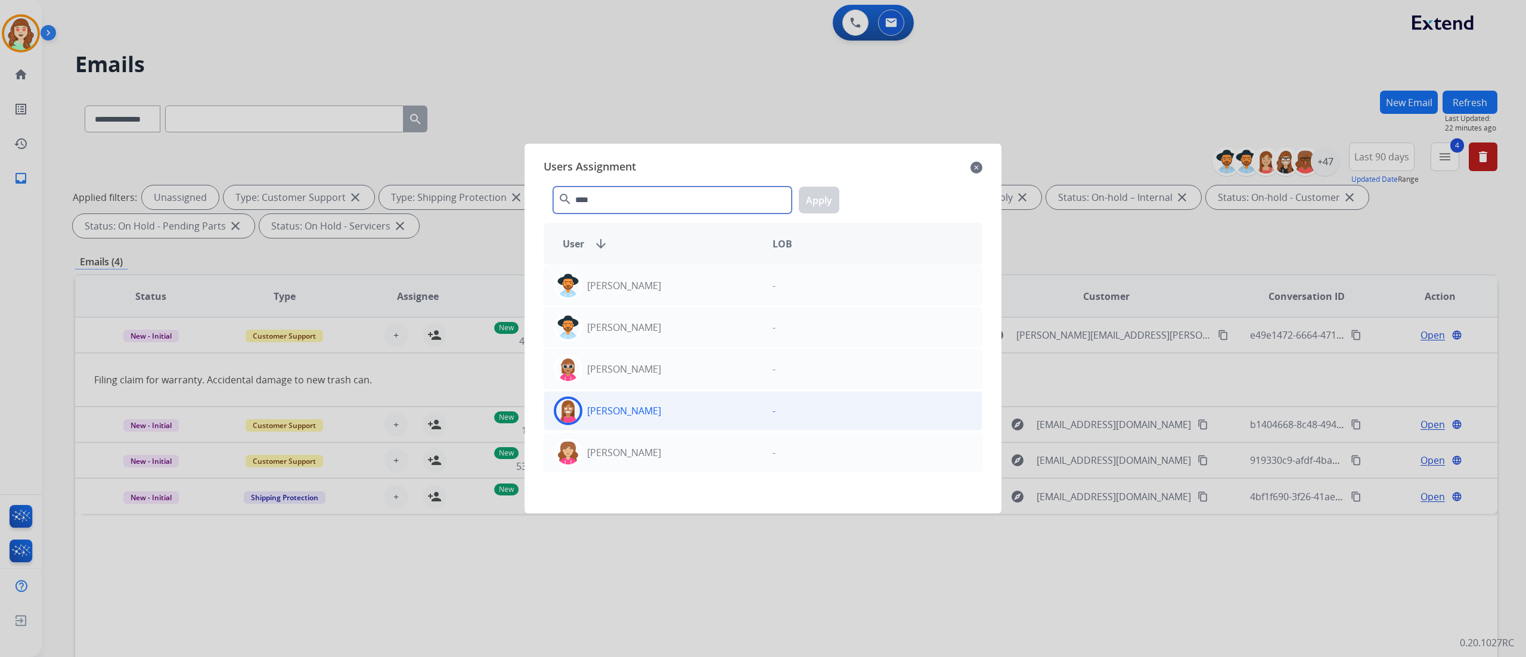
type input "****"
click at [727, 415] on div "[PERSON_NAME]" at bounding box center [653, 410] width 219 height 29
click at [821, 204] on button "Apply" at bounding box center [819, 200] width 41 height 27
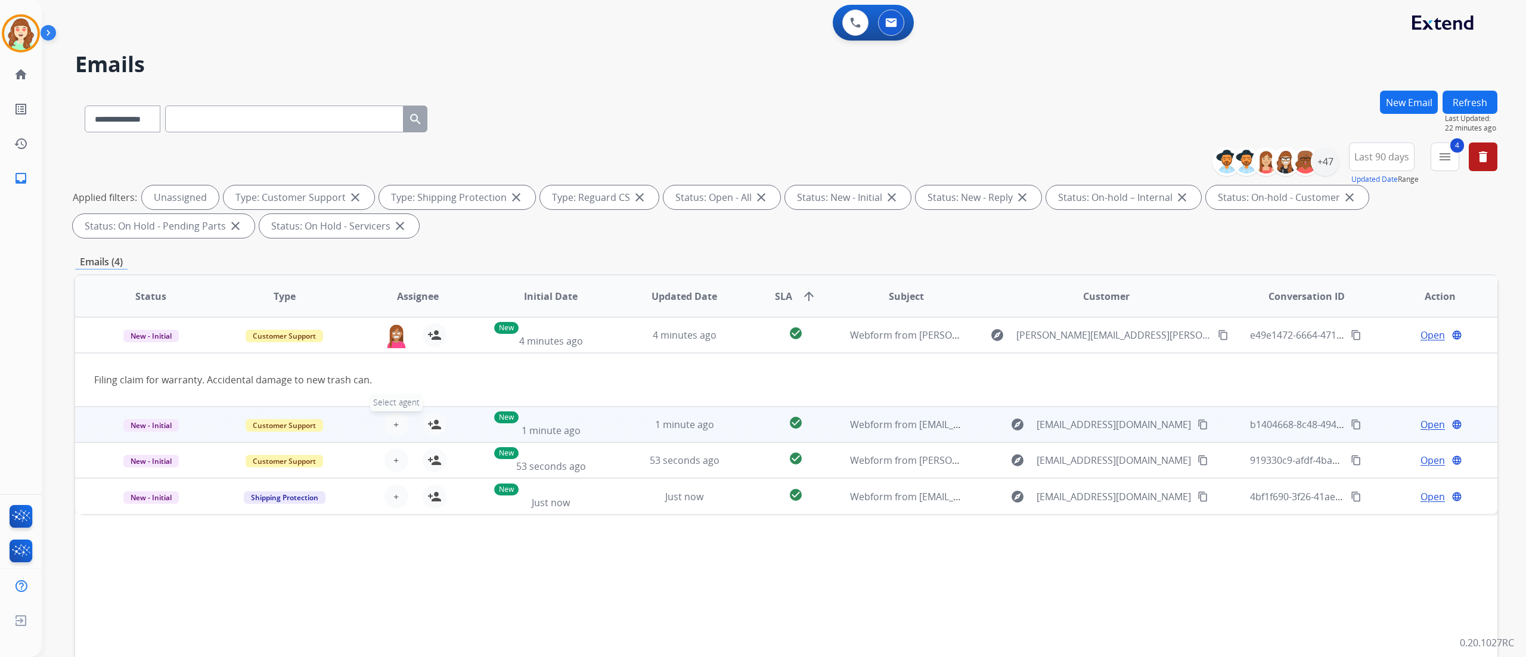
click at [398, 427] on button "+ Select agent" at bounding box center [396, 425] width 24 height 24
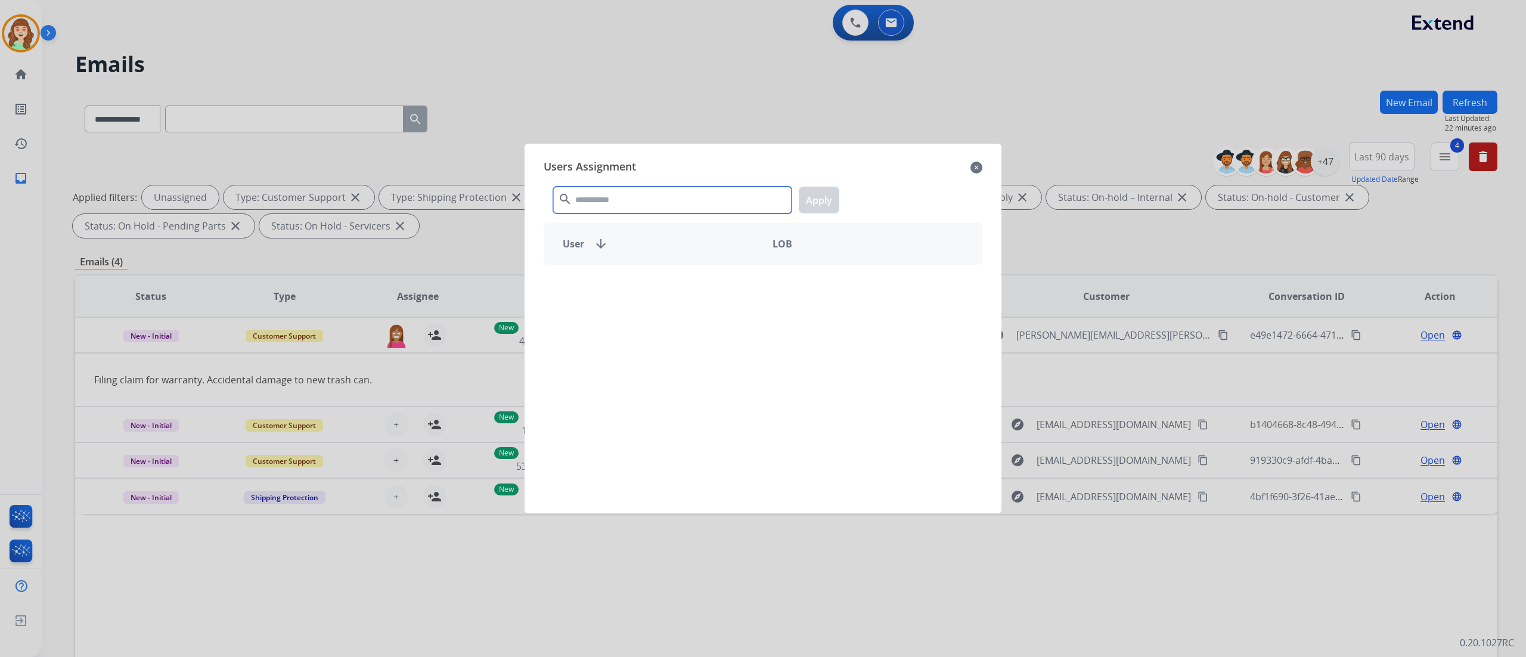
click at [620, 200] on input "text" at bounding box center [672, 200] width 238 height 27
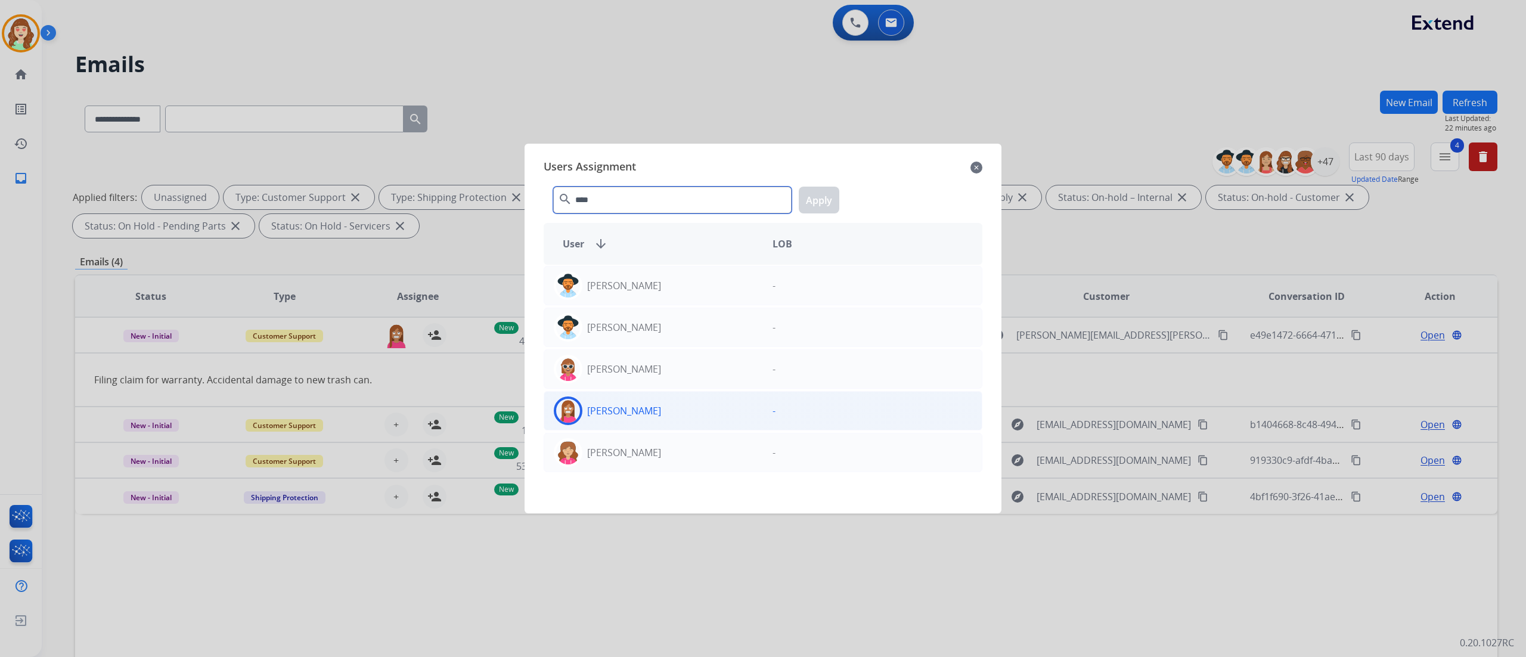
type input "****"
click at [720, 404] on div "[PERSON_NAME]" at bounding box center [653, 410] width 219 height 29
click at [818, 200] on button "Apply" at bounding box center [819, 200] width 41 height 27
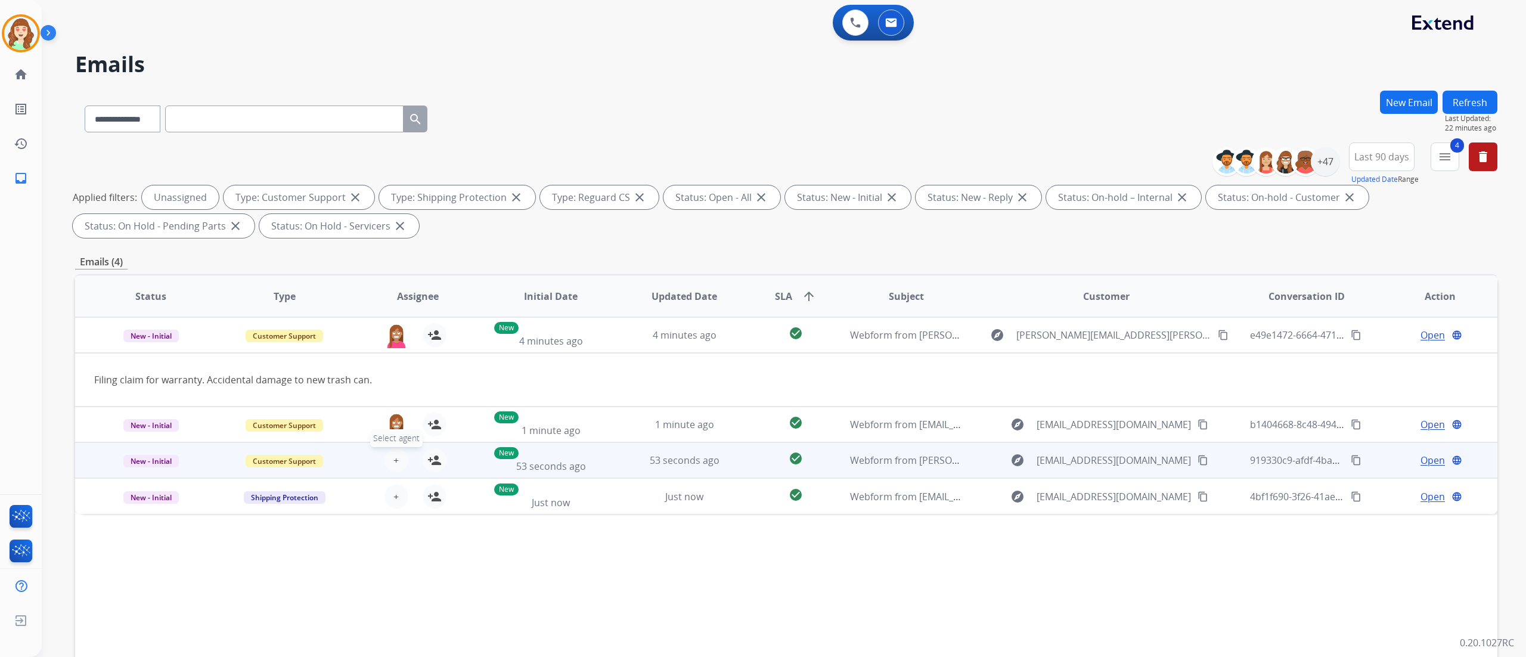
click at [390, 460] on button "+ Select agent" at bounding box center [396, 460] width 24 height 24
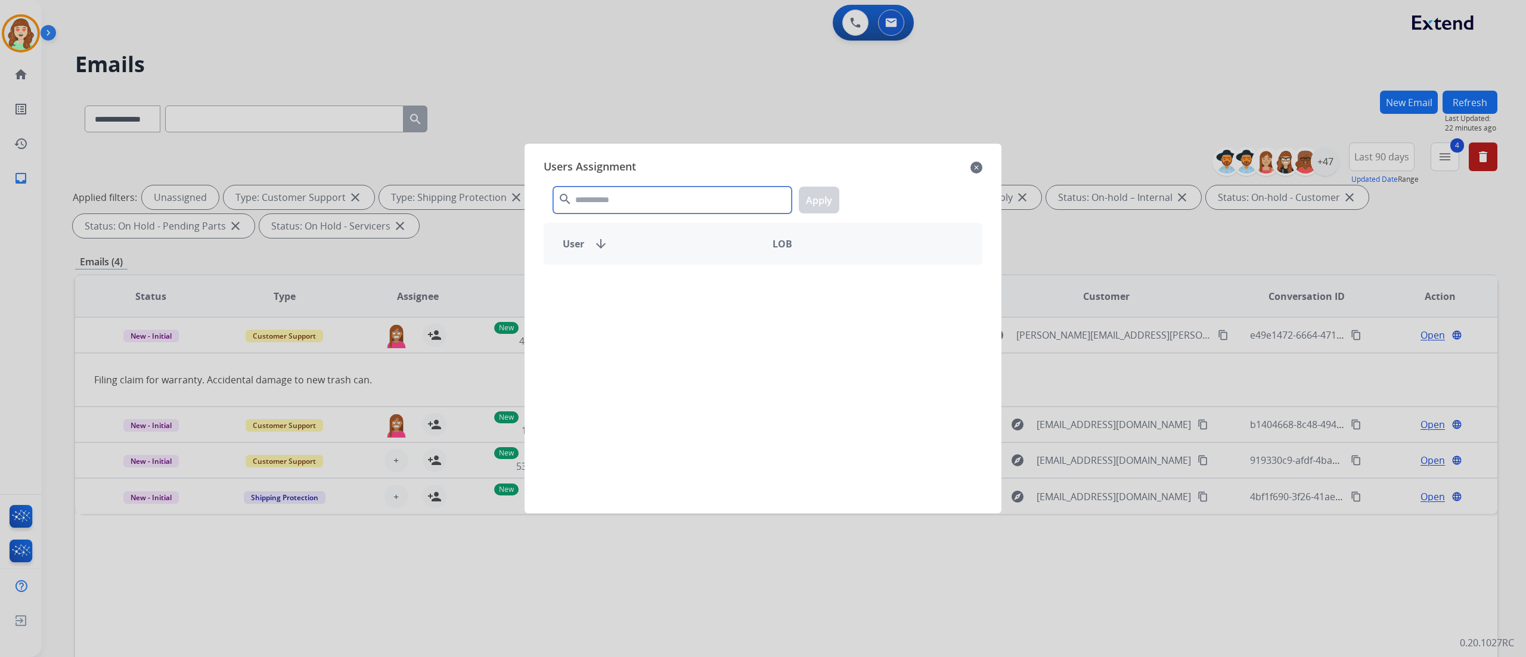
click at [641, 207] on input "text" at bounding box center [672, 200] width 238 height 27
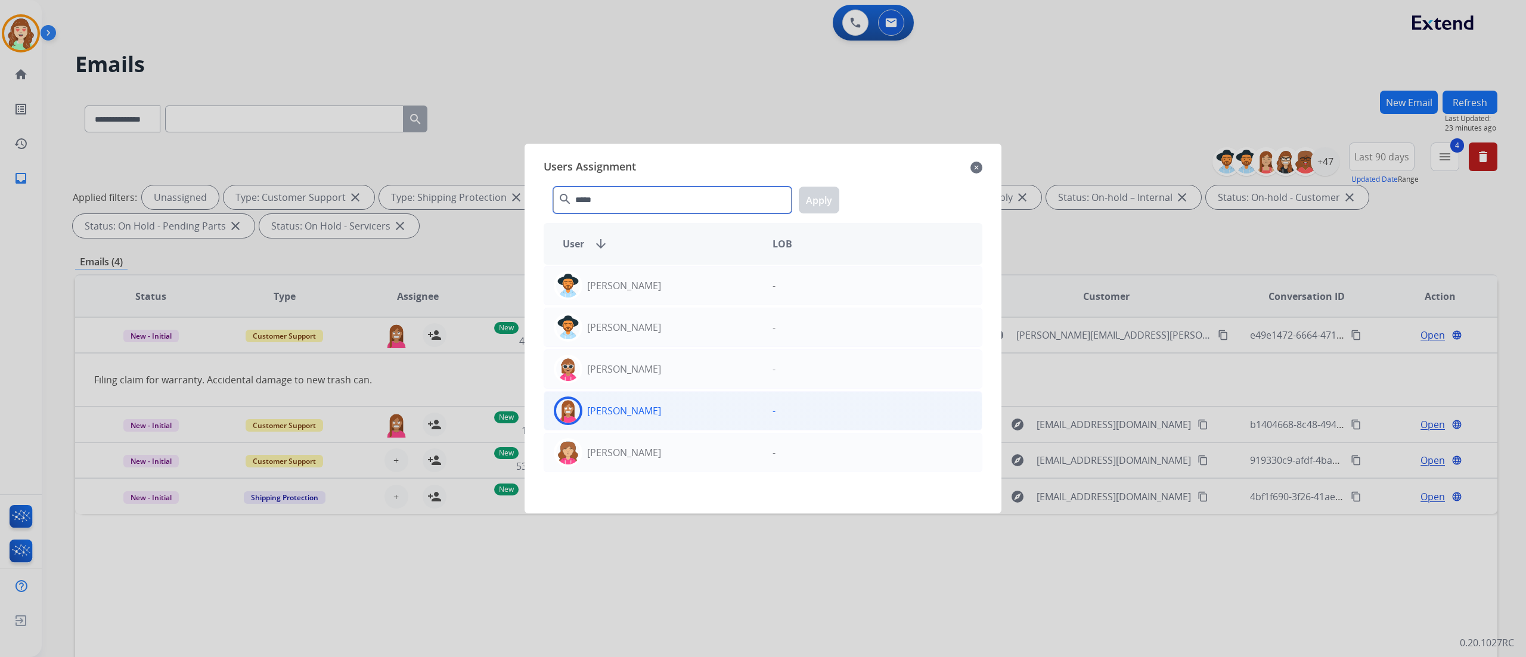
type input "*****"
click at [717, 410] on div "[PERSON_NAME]" at bounding box center [653, 410] width 219 height 29
click at [818, 185] on div "***** search Apply" at bounding box center [763, 197] width 439 height 41
click at [807, 199] on button "Apply" at bounding box center [819, 200] width 41 height 27
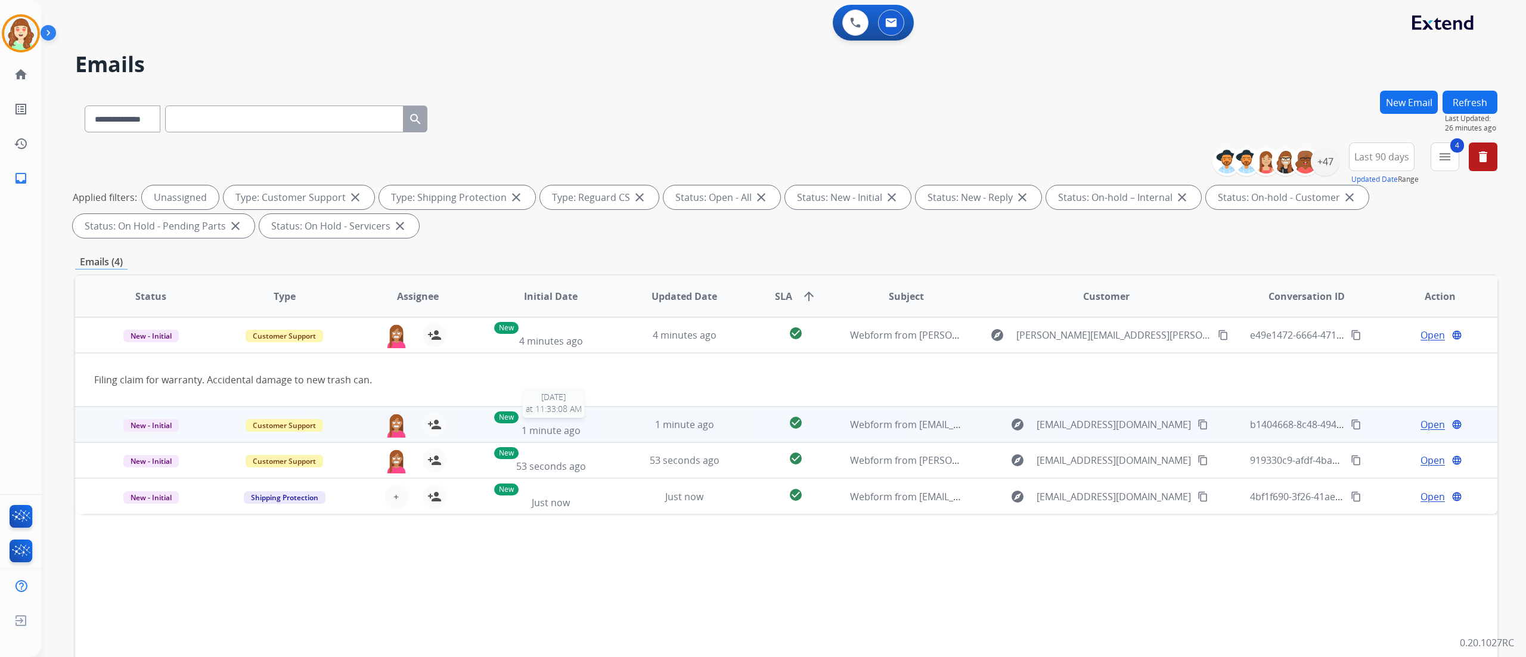
scroll to position [79, 0]
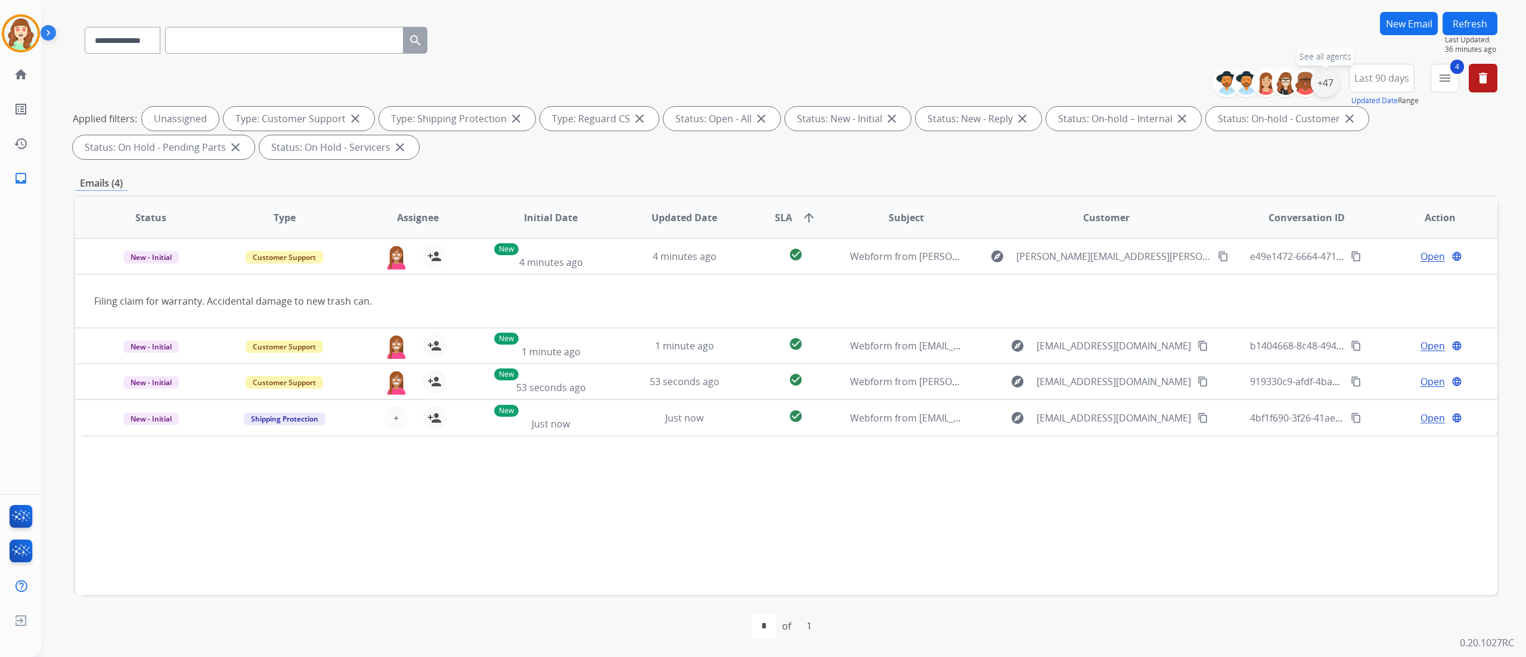
click at [1323, 83] on div "+47" at bounding box center [1325, 83] width 29 height 29
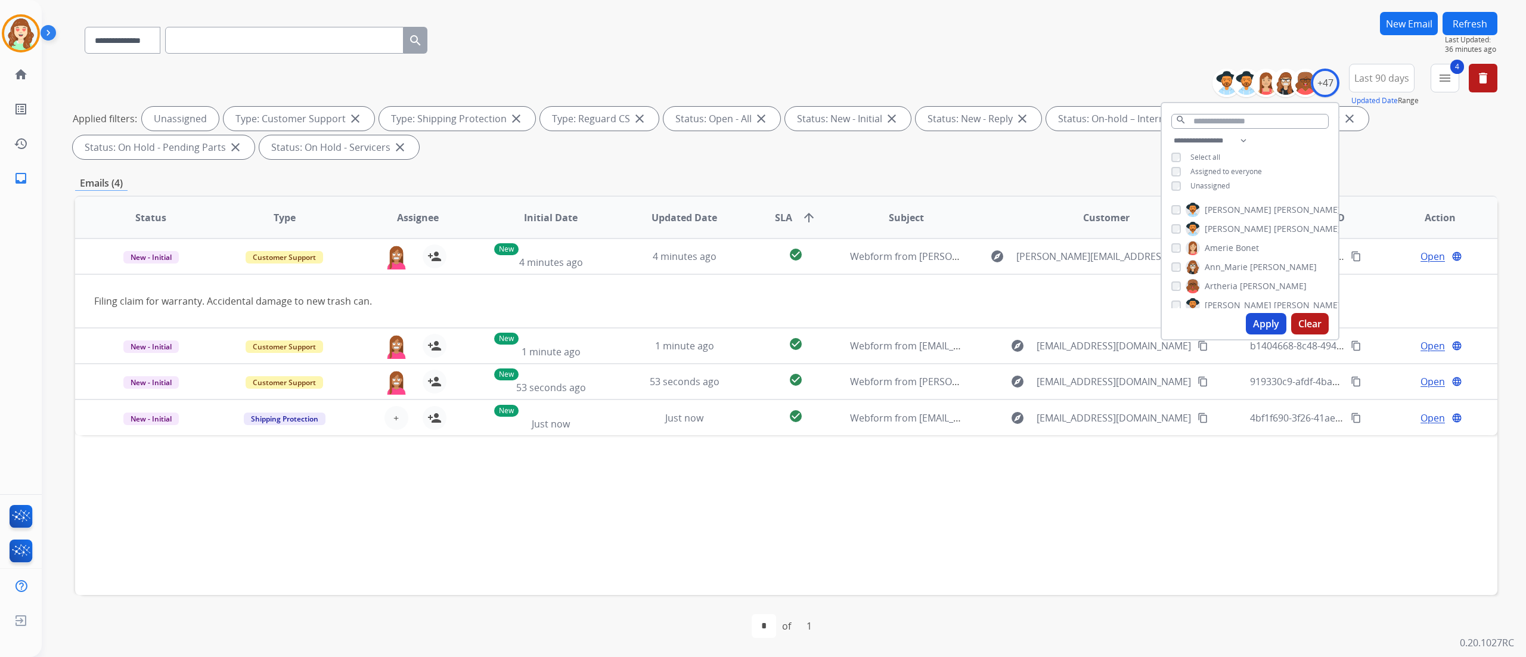
click at [1243, 316] on div "Apply Clear" at bounding box center [1250, 323] width 176 height 31
click at [1260, 317] on button "Apply" at bounding box center [1266, 323] width 41 height 21
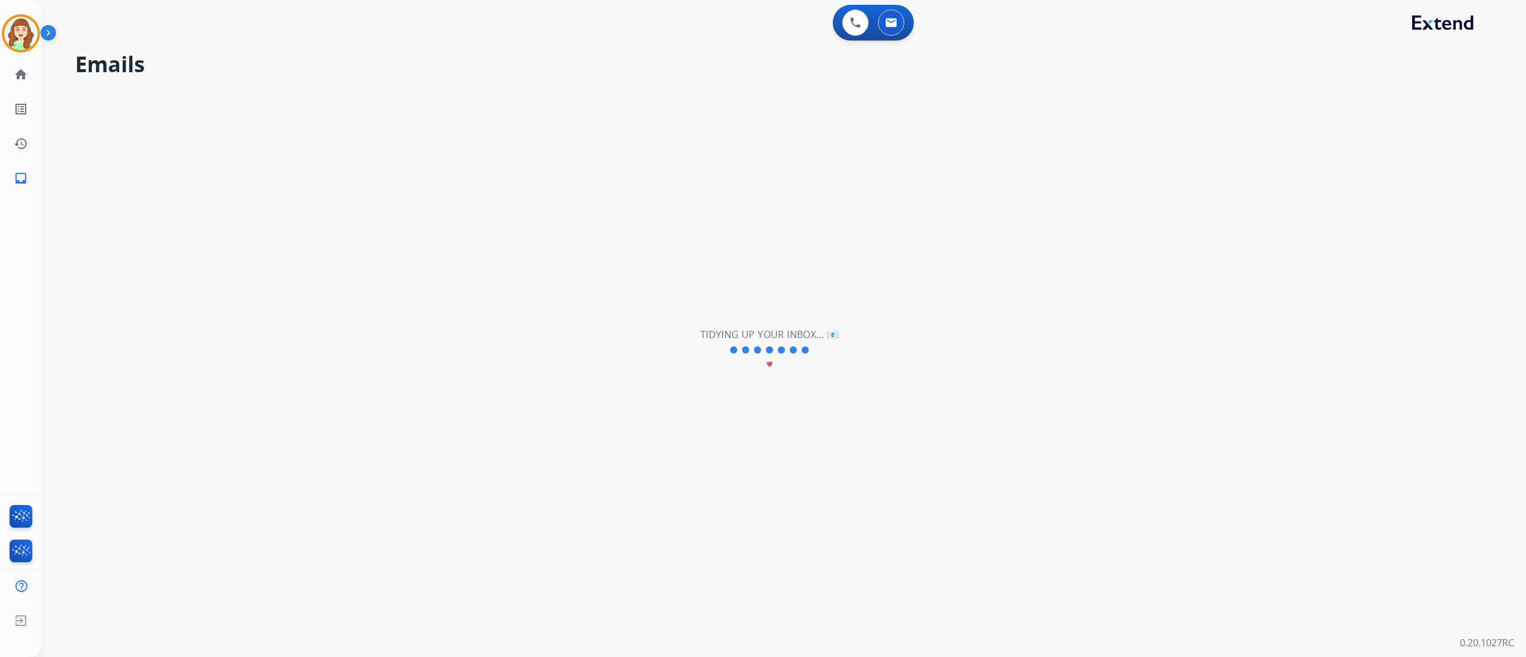
scroll to position [0, 0]
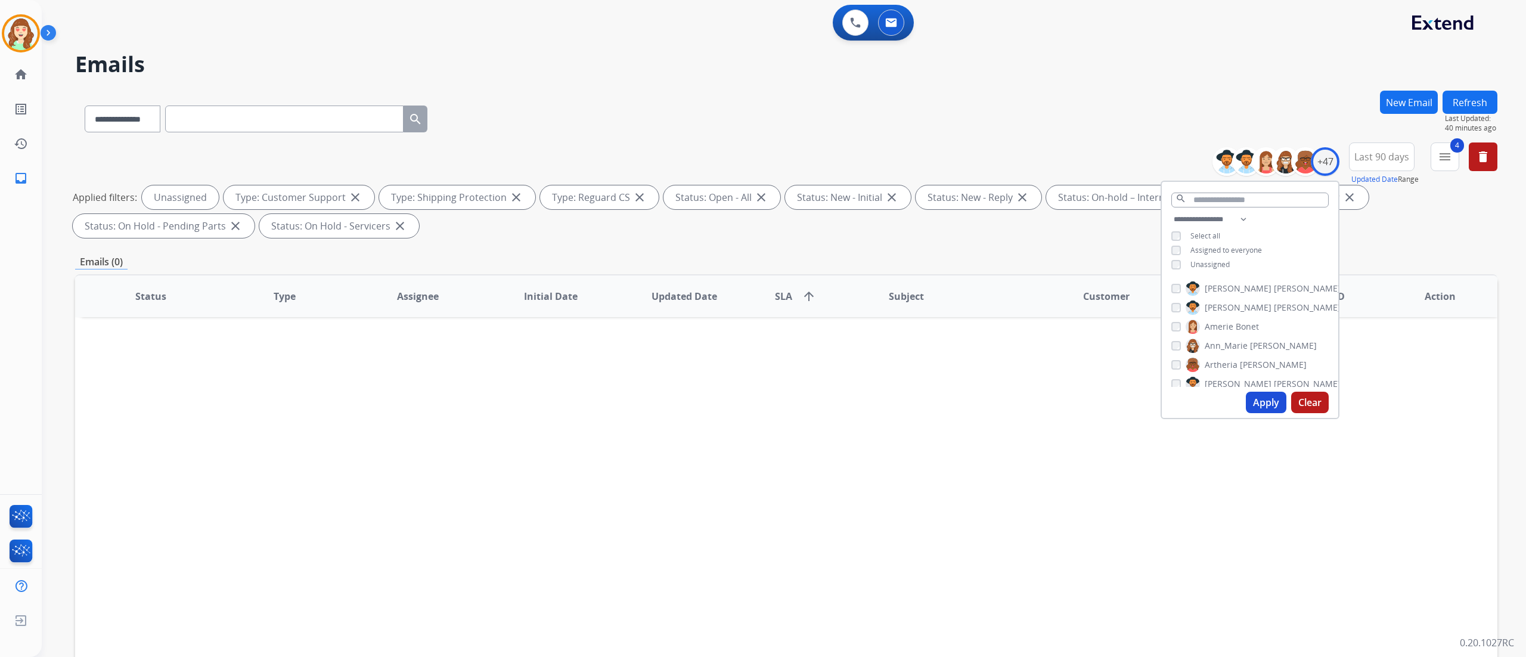
click at [1230, 395] on div "Apply Clear" at bounding box center [1250, 402] width 176 height 31
click at [1258, 396] on button "Apply" at bounding box center [1266, 402] width 41 height 21
click at [1266, 390] on div "Apply Clear" at bounding box center [1250, 402] width 176 height 31
click at [1264, 401] on button "Apply" at bounding box center [1266, 402] width 41 height 21
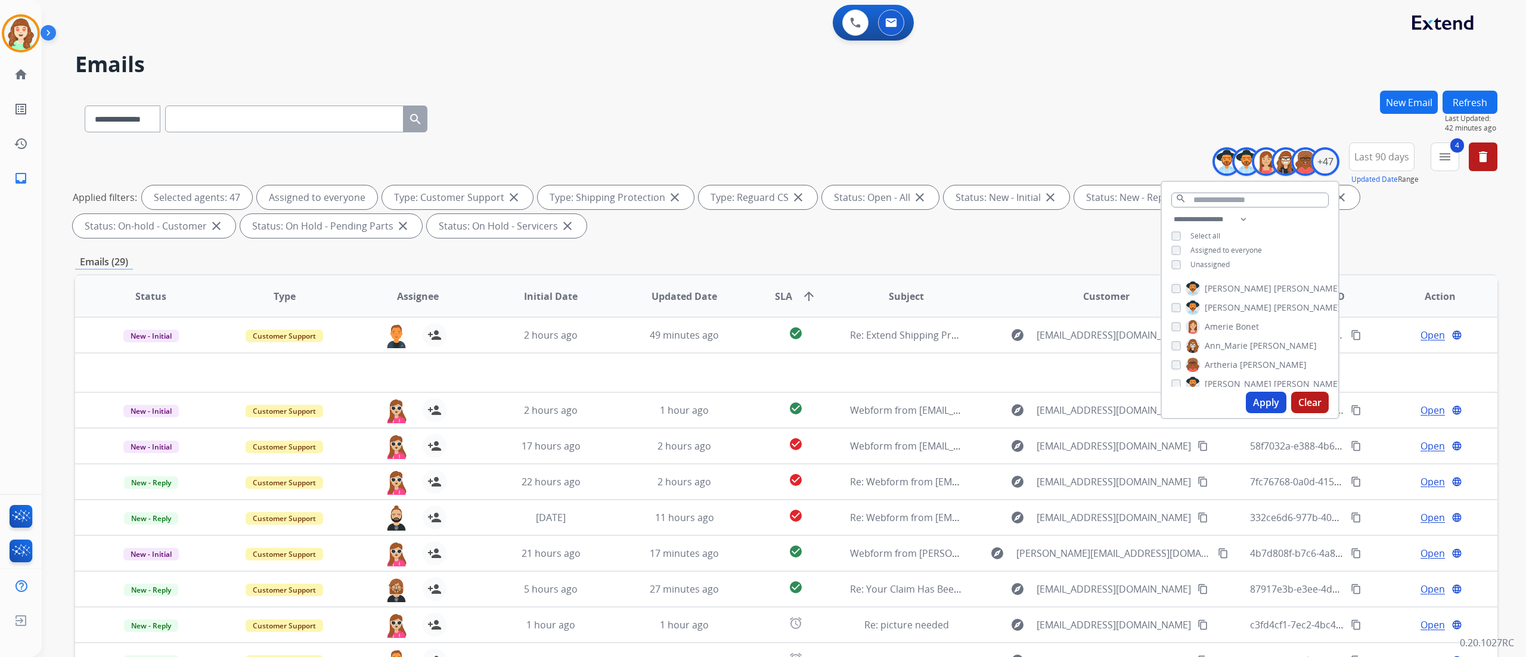
click at [786, 295] on span "SLA" at bounding box center [783, 296] width 17 height 14
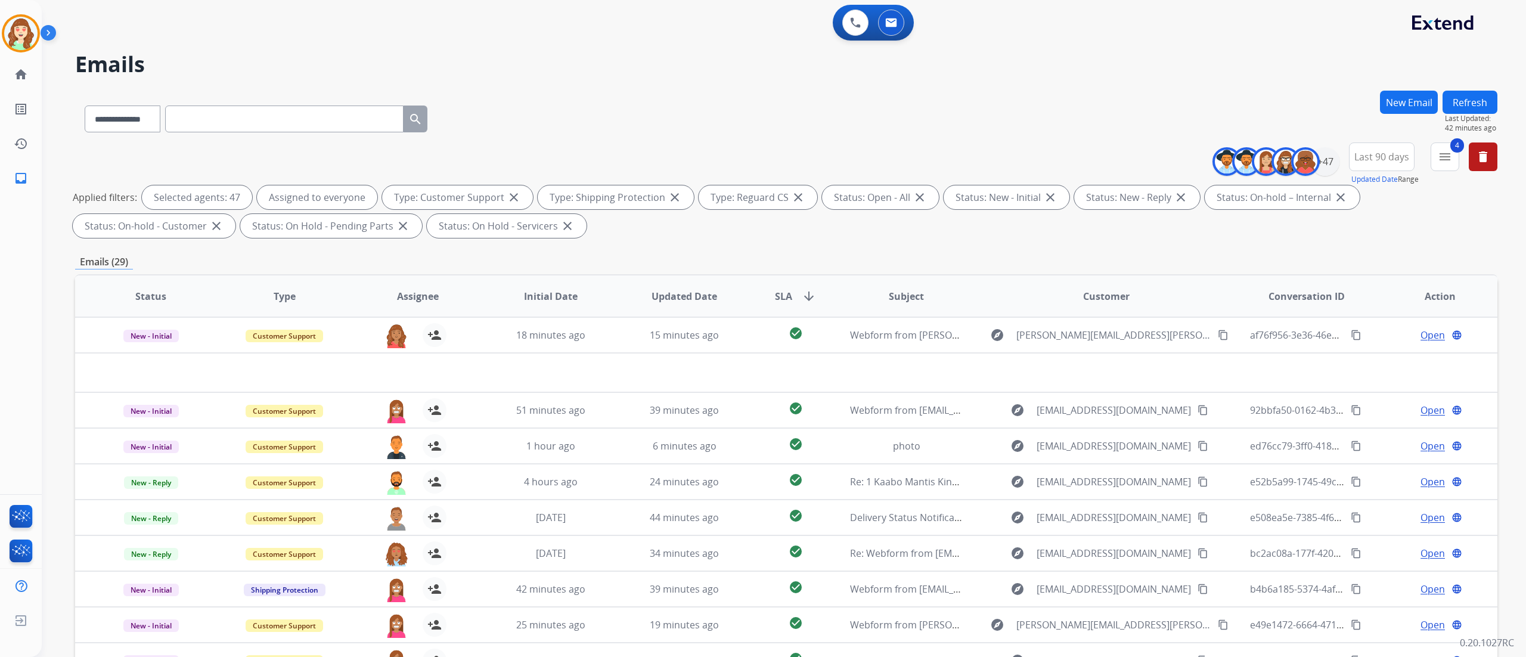
click at [211, 32] on div "0 Voice Interactions 0 Email Interactions" at bounding box center [776, 24] width 1441 height 38
click at [1314, 157] on div "+47" at bounding box center [1325, 161] width 29 height 29
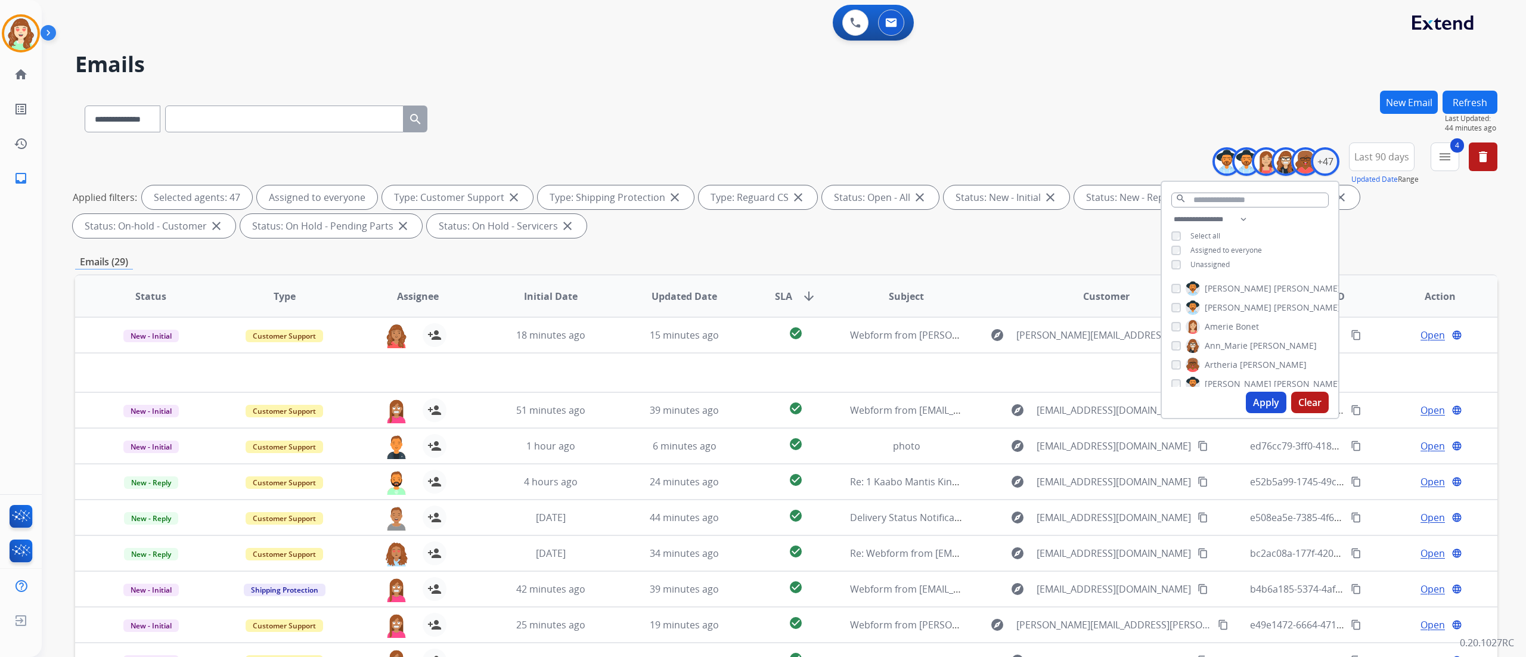
click at [1259, 400] on button "Apply" at bounding box center [1266, 402] width 41 height 21
click at [1525, 405] on div "**********" at bounding box center [784, 328] width 1484 height 657
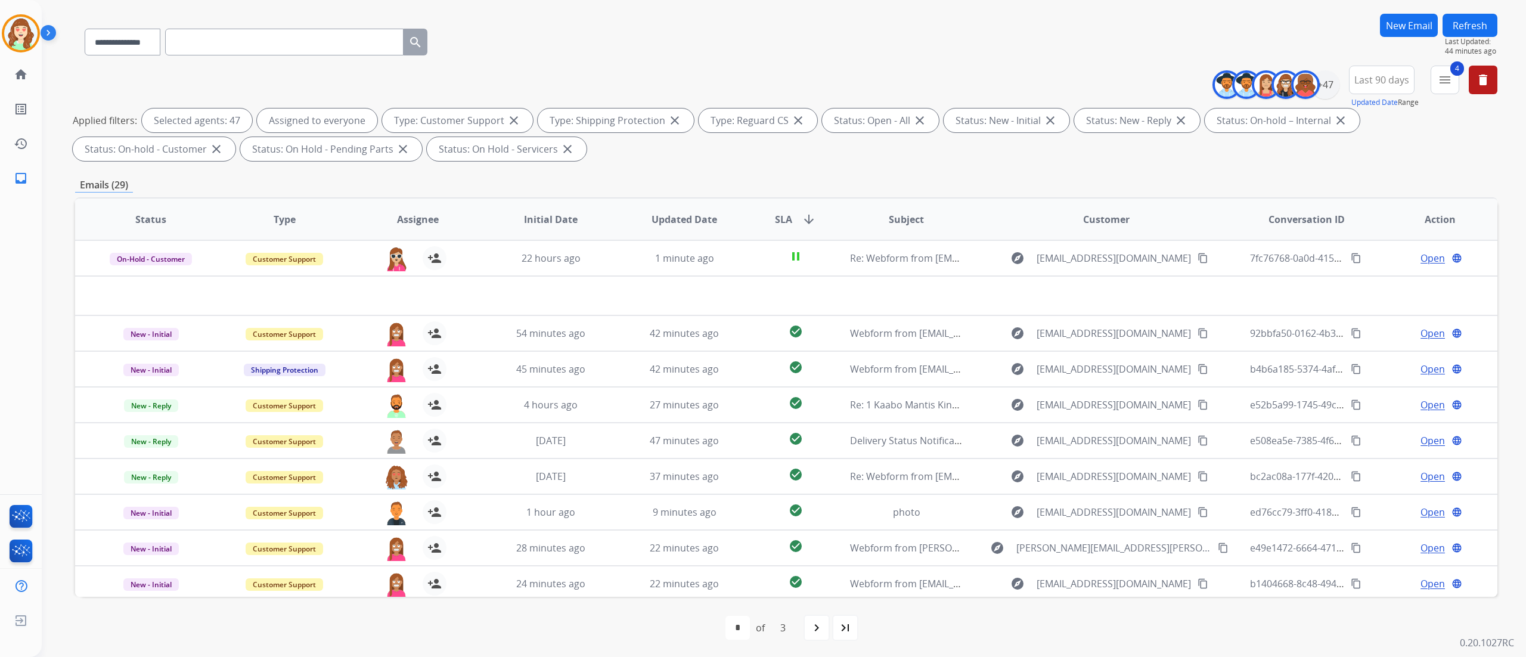
scroll to position [79, 0]
click at [819, 624] on mat-icon "navigate_next" at bounding box center [817, 626] width 14 height 14
select select "*"
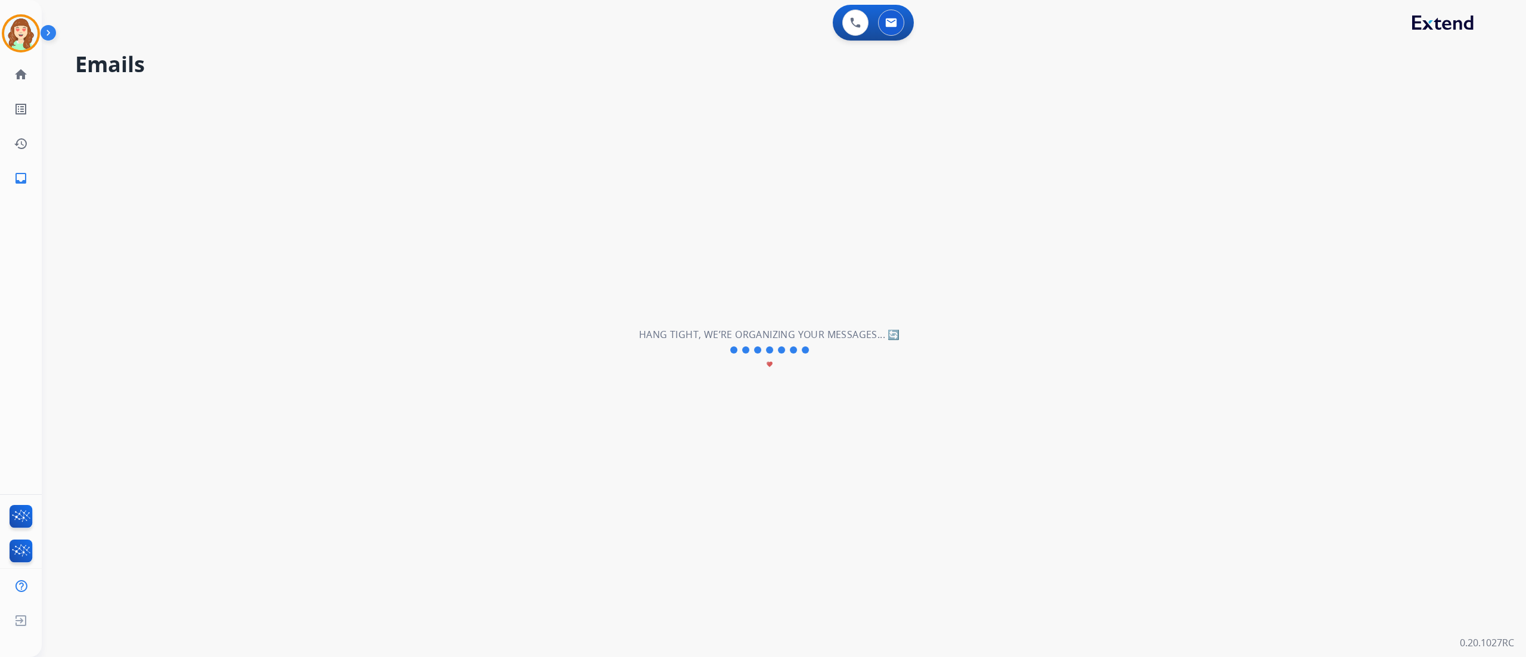
scroll to position [0, 0]
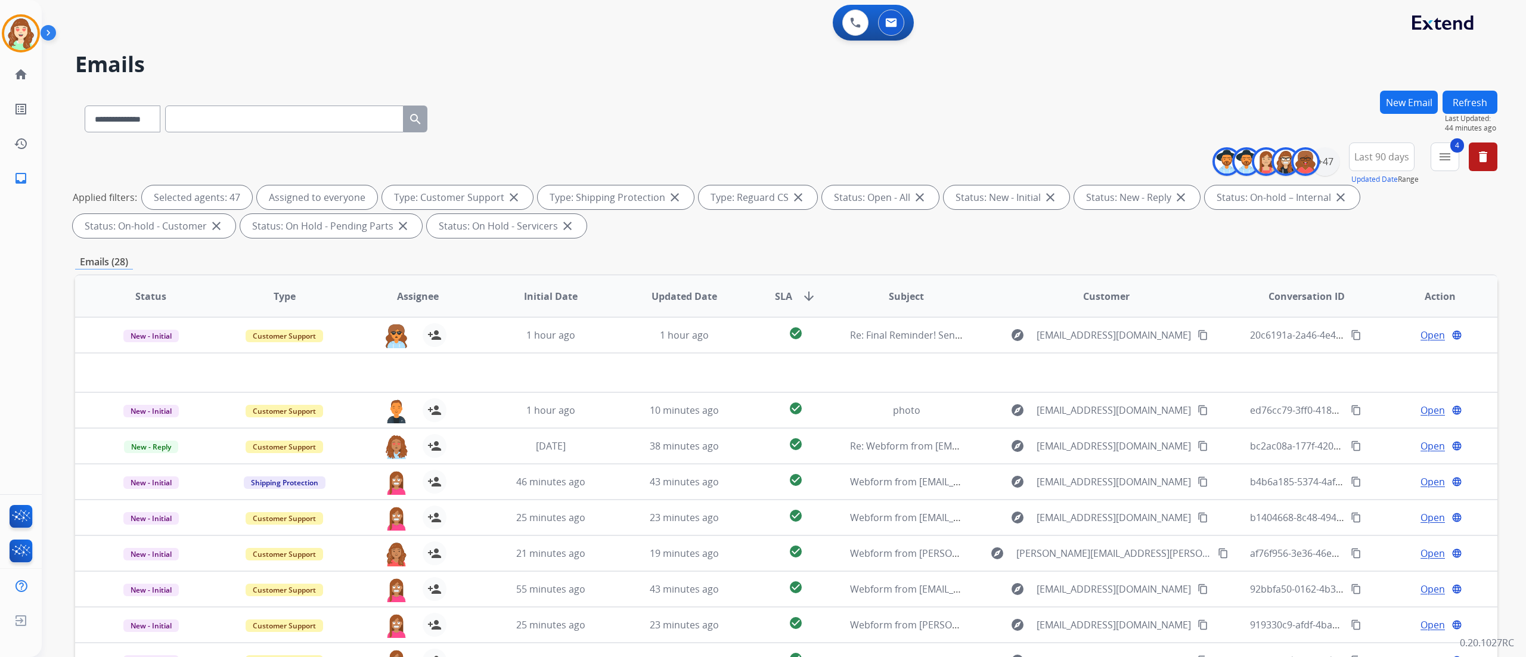
click at [208, 45] on div "**********" at bounding box center [770, 371] width 1456 height 657
click at [1512, 429] on div "**********" at bounding box center [784, 328] width 1484 height 657
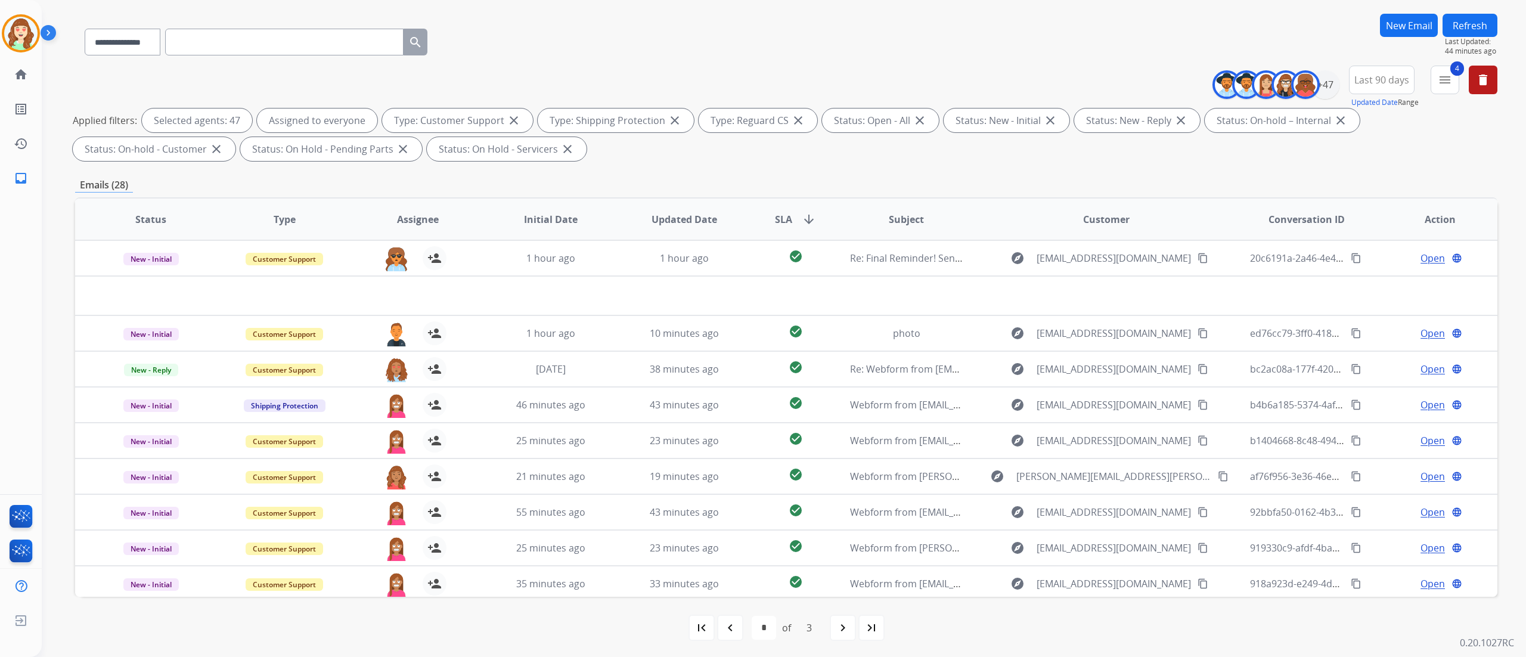
scroll to position [79, 0]
click at [110, 69] on div "**********" at bounding box center [786, 114] width 1422 height 100
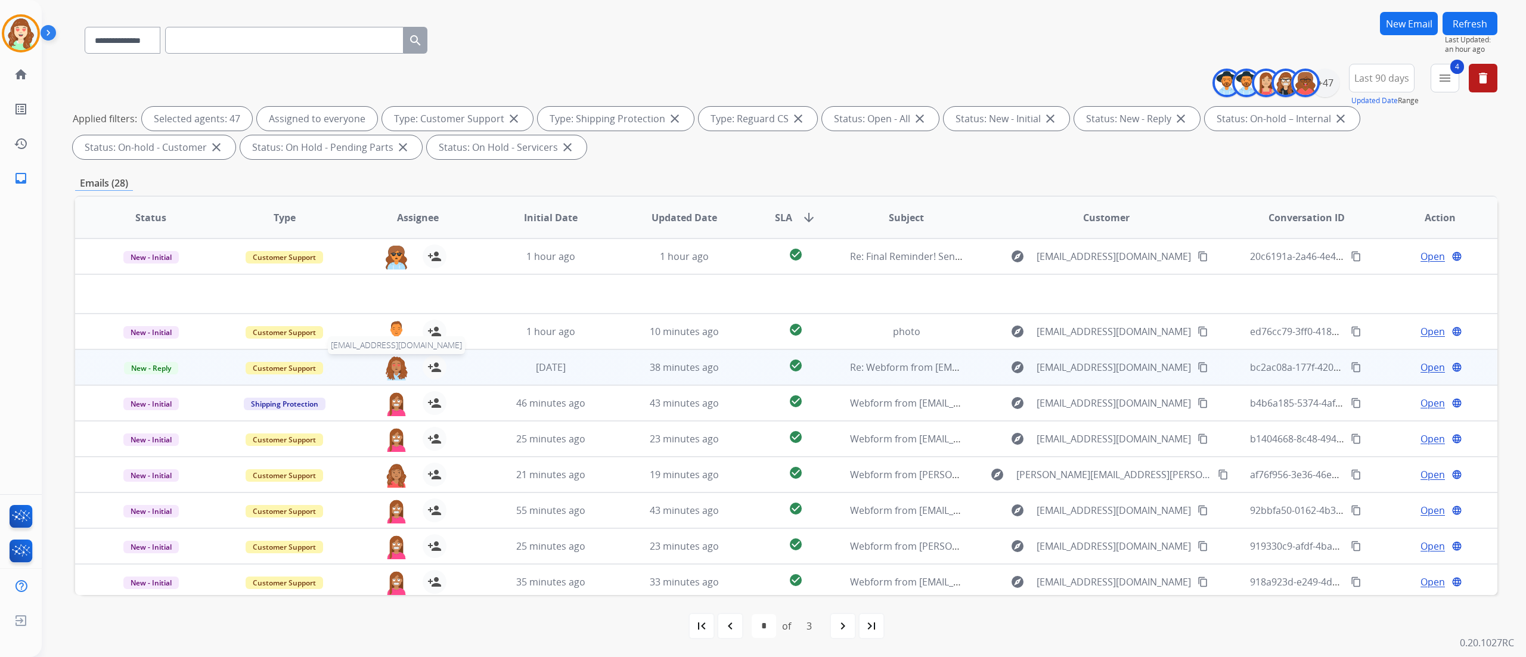
click at [397, 373] on img at bounding box center [396, 367] width 24 height 25
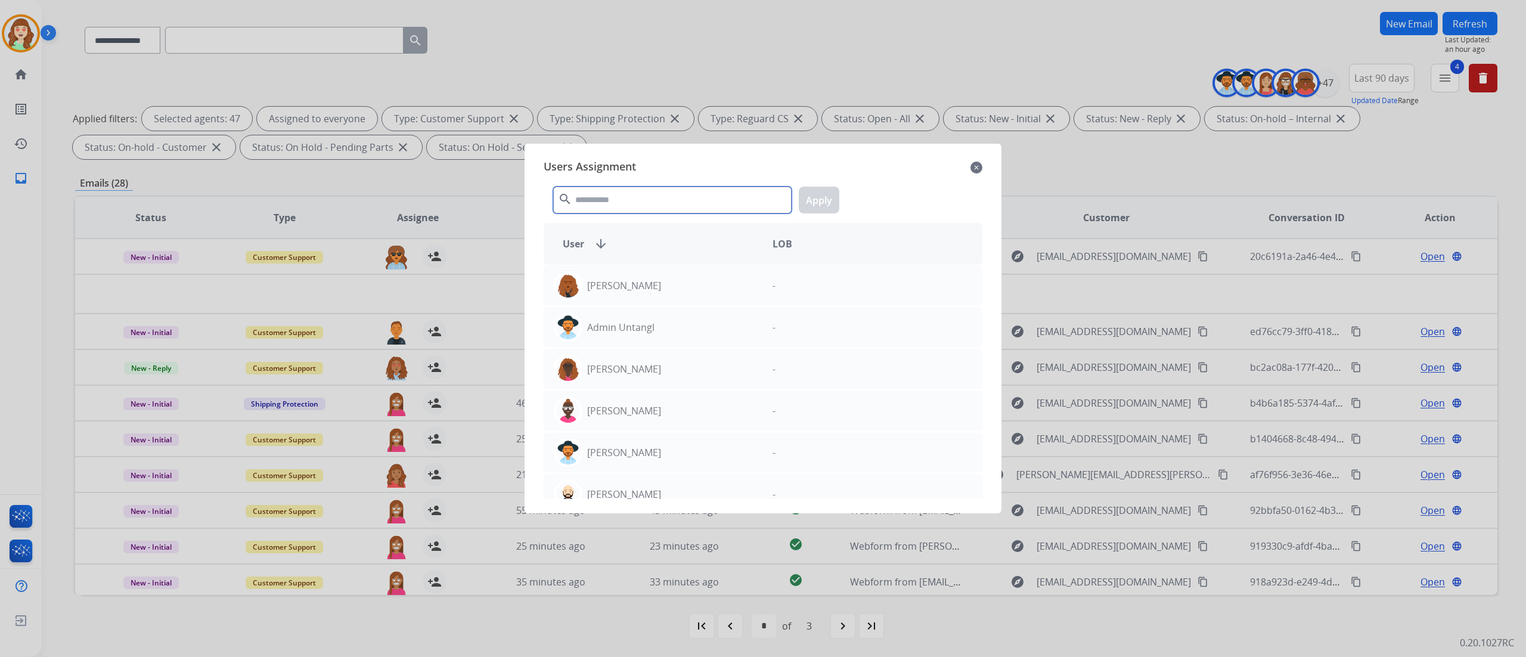
click at [625, 194] on input "text" at bounding box center [672, 200] width 238 height 27
type input "****"
click at [680, 411] on div "[PERSON_NAME]" at bounding box center [653, 410] width 219 height 29
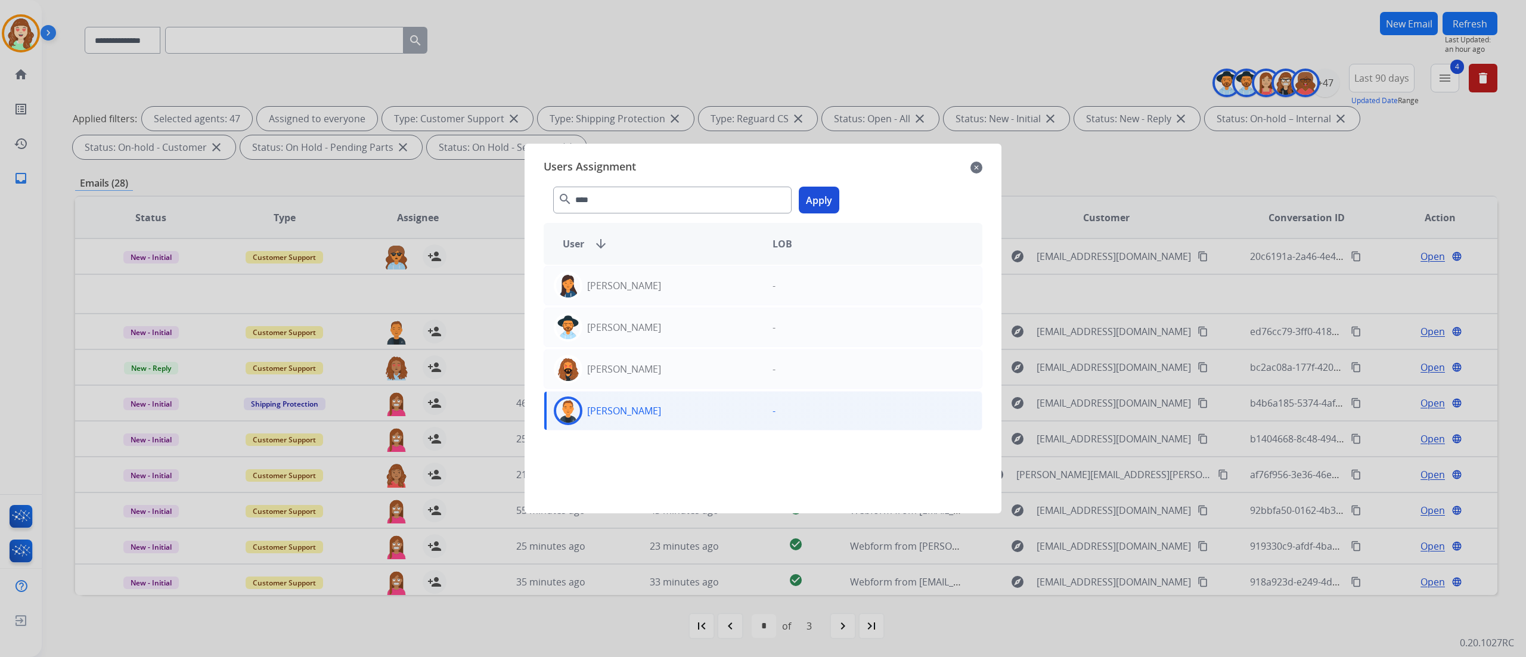
click at [821, 197] on button "Apply" at bounding box center [819, 200] width 41 height 27
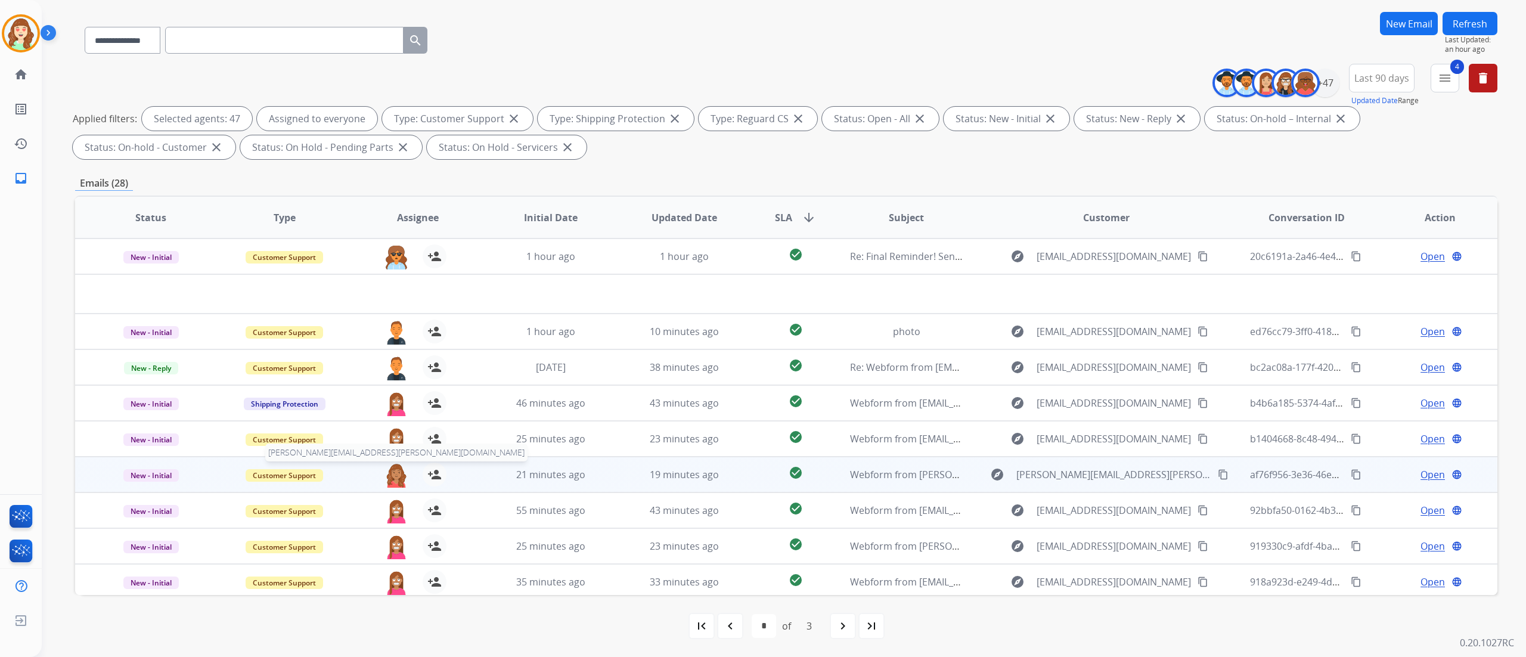
click at [387, 461] on div "[PERSON_NAME][EMAIL_ADDRESS][PERSON_NAME][DOMAIN_NAME] person_add Assign to Me" at bounding box center [408, 474] width 133 height 33
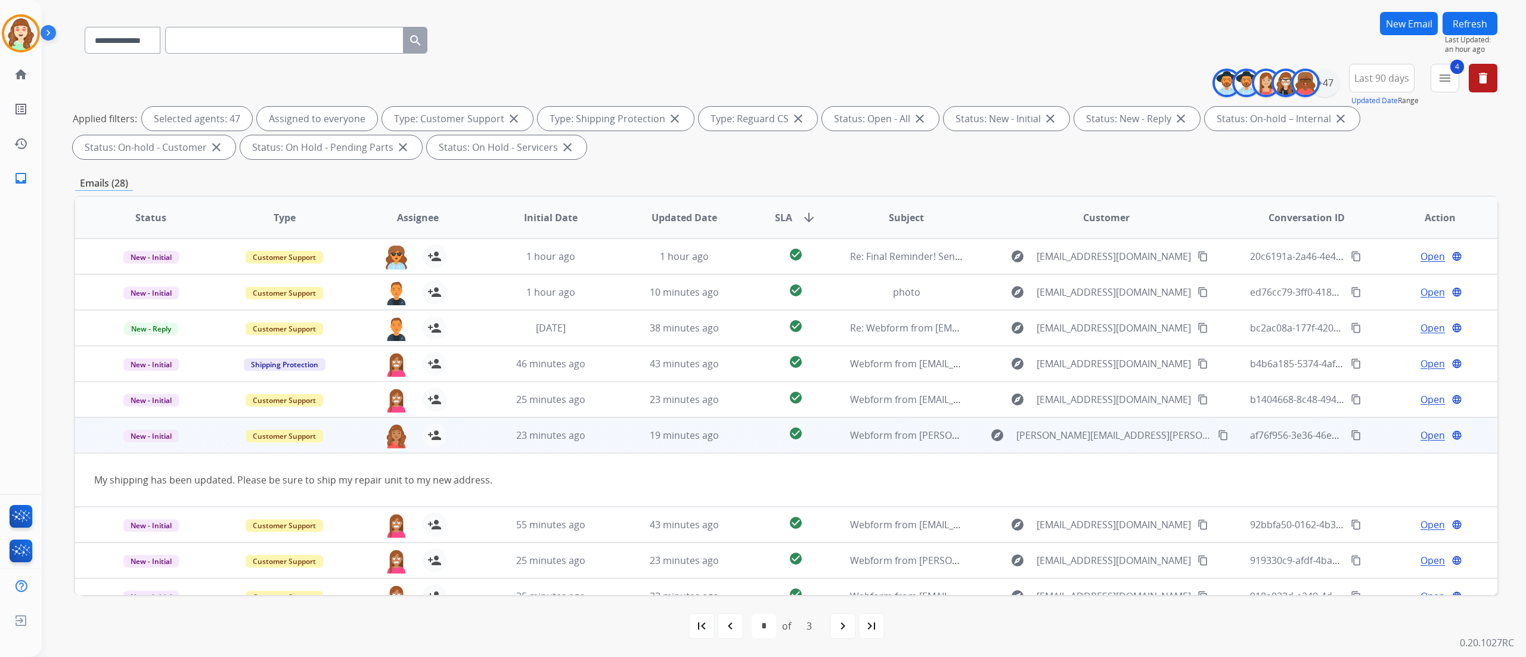
scroll to position [54, 0]
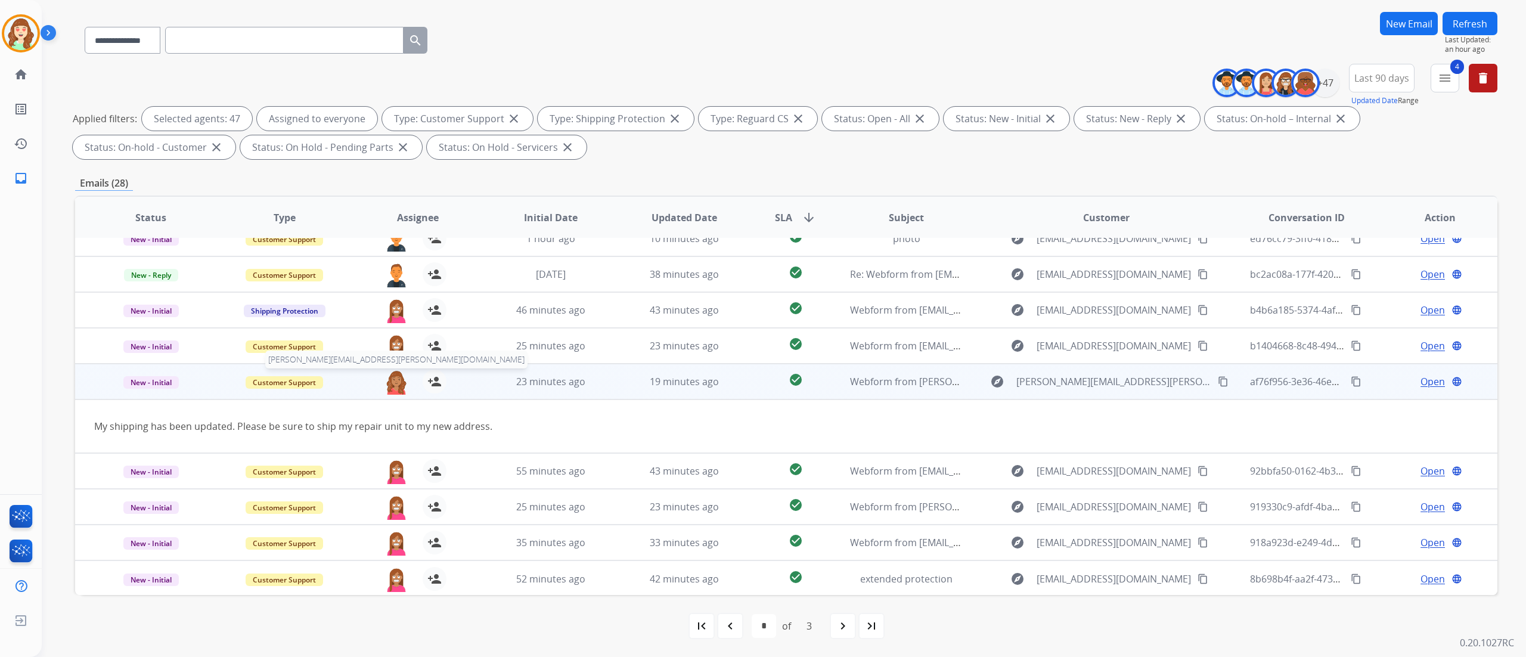
click at [395, 373] on img at bounding box center [396, 382] width 24 height 25
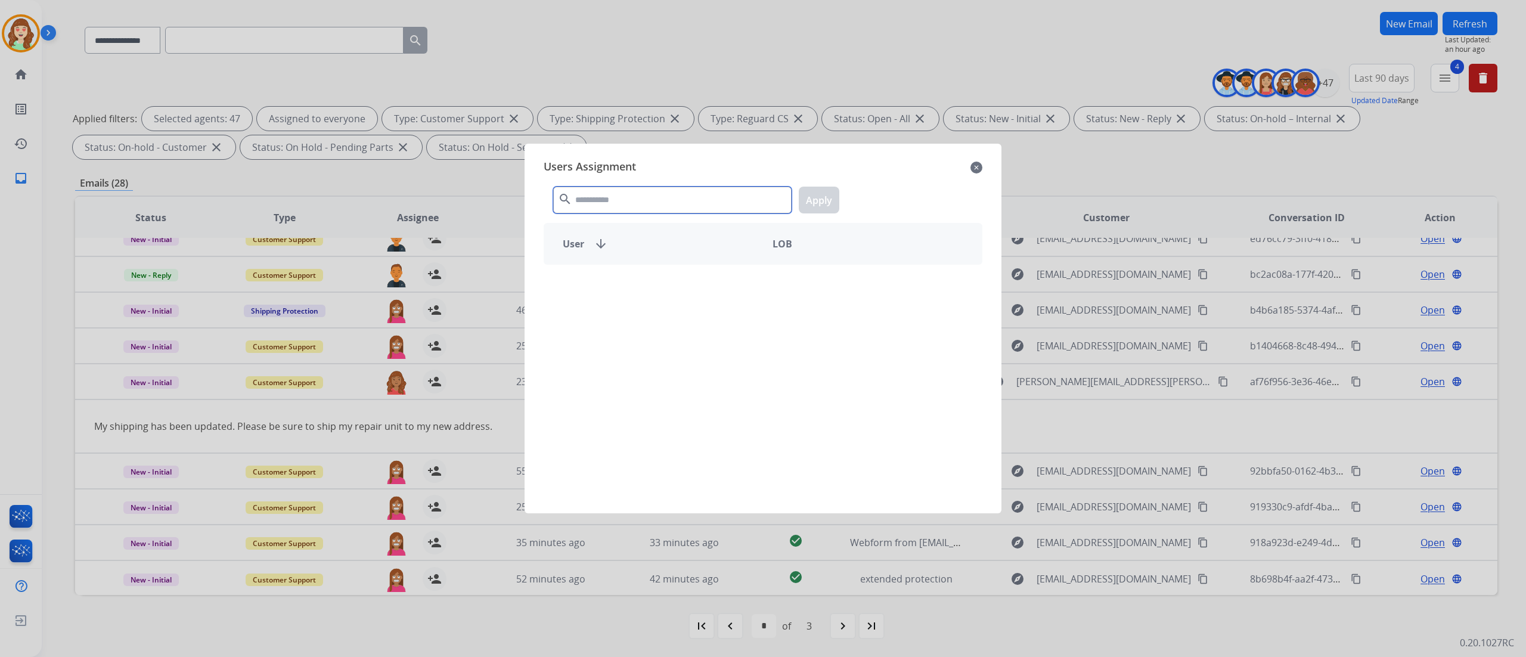
click at [643, 199] on input "text" at bounding box center [672, 200] width 238 height 27
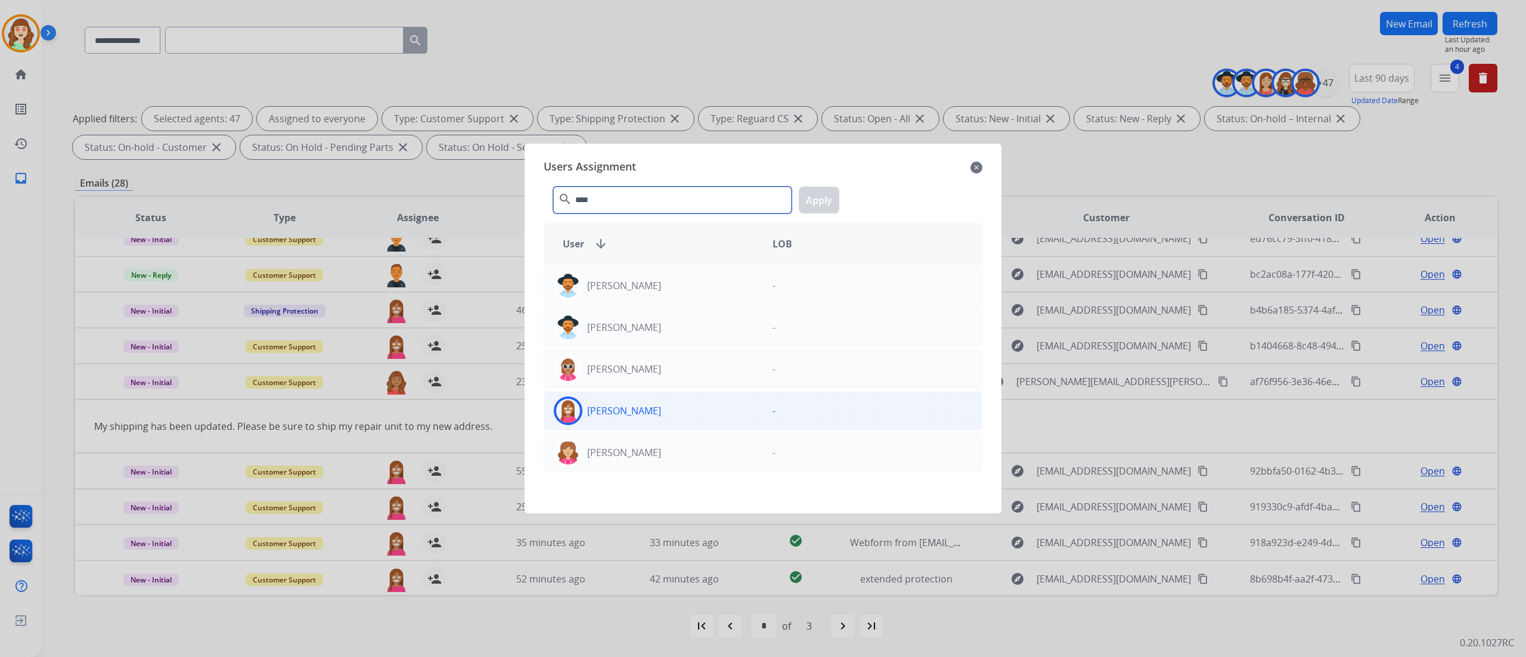
type input "****"
click at [706, 419] on div "[PERSON_NAME]" at bounding box center [653, 410] width 219 height 29
click at [812, 198] on button "Apply" at bounding box center [819, 200] width 41 height 27
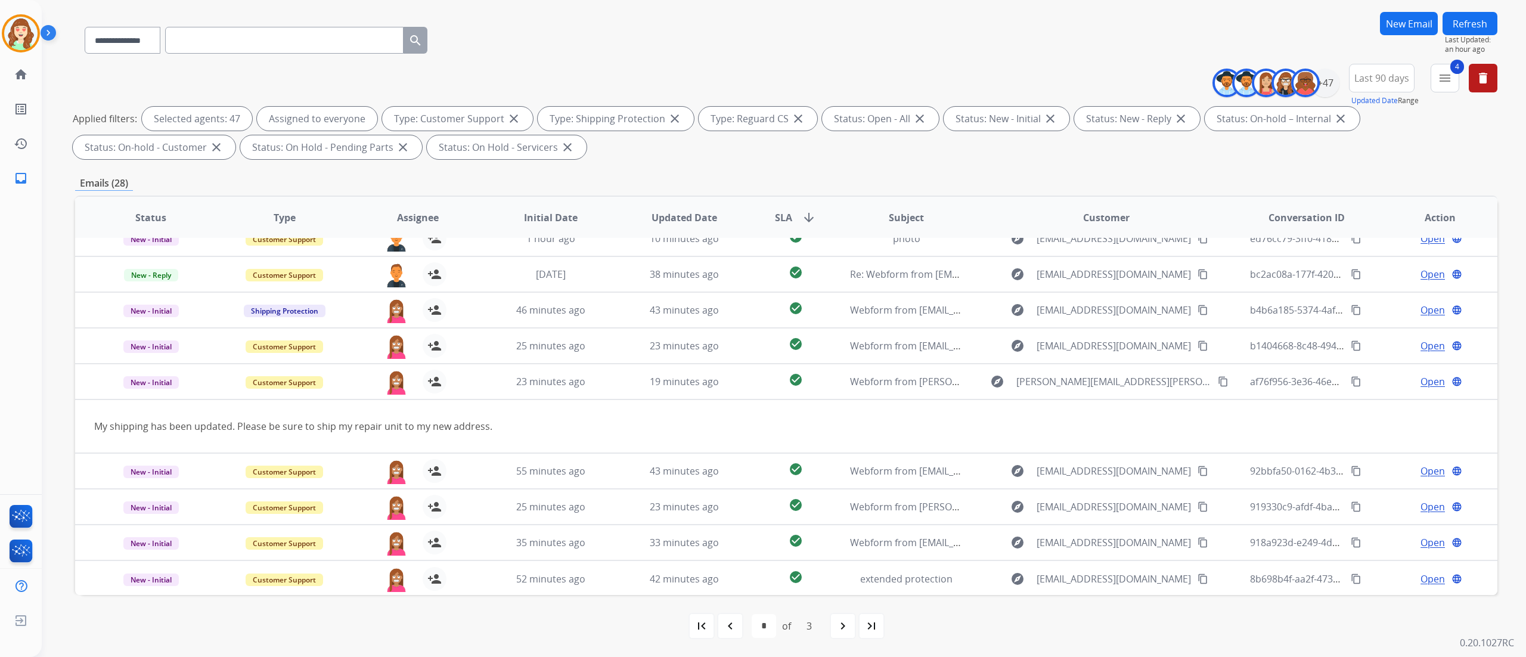
click at [1514, 516] on div "**********" at bounding box center [784, 328] width 1484 height 657
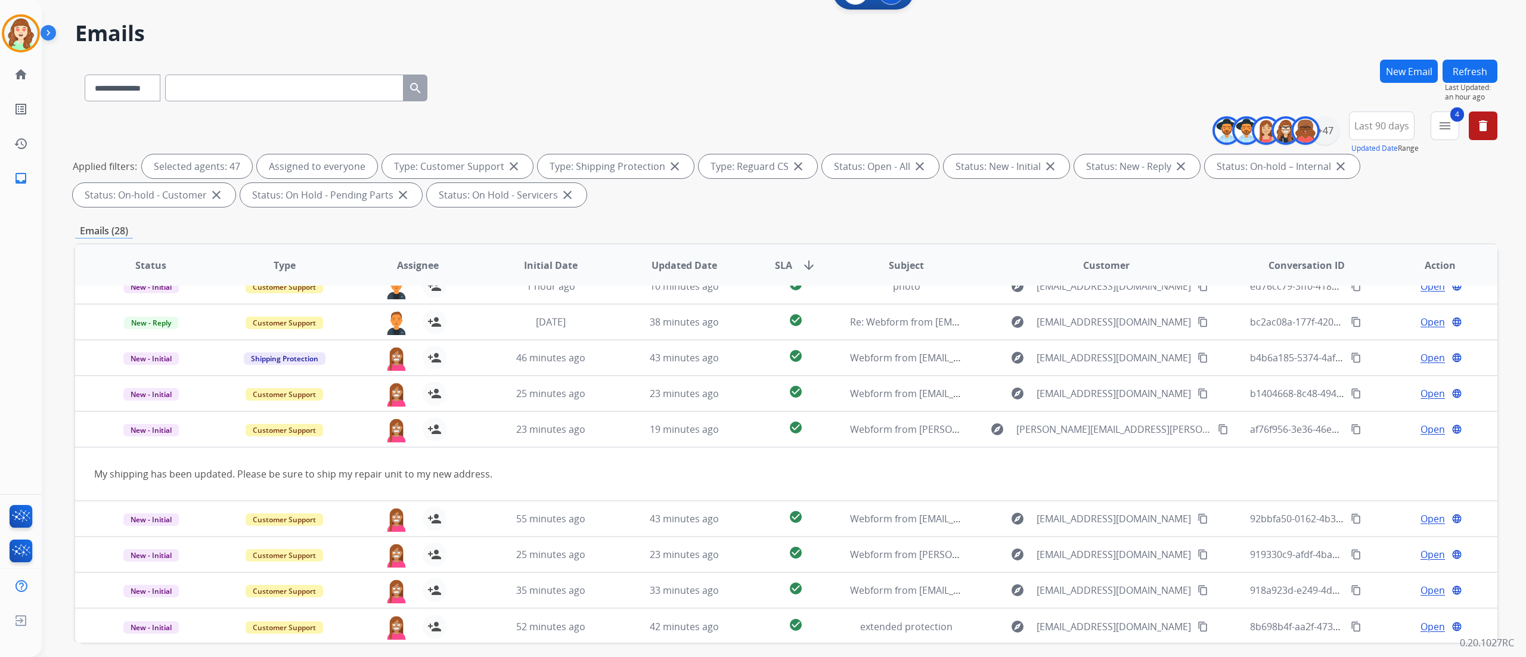
scroll to position [0, 0]
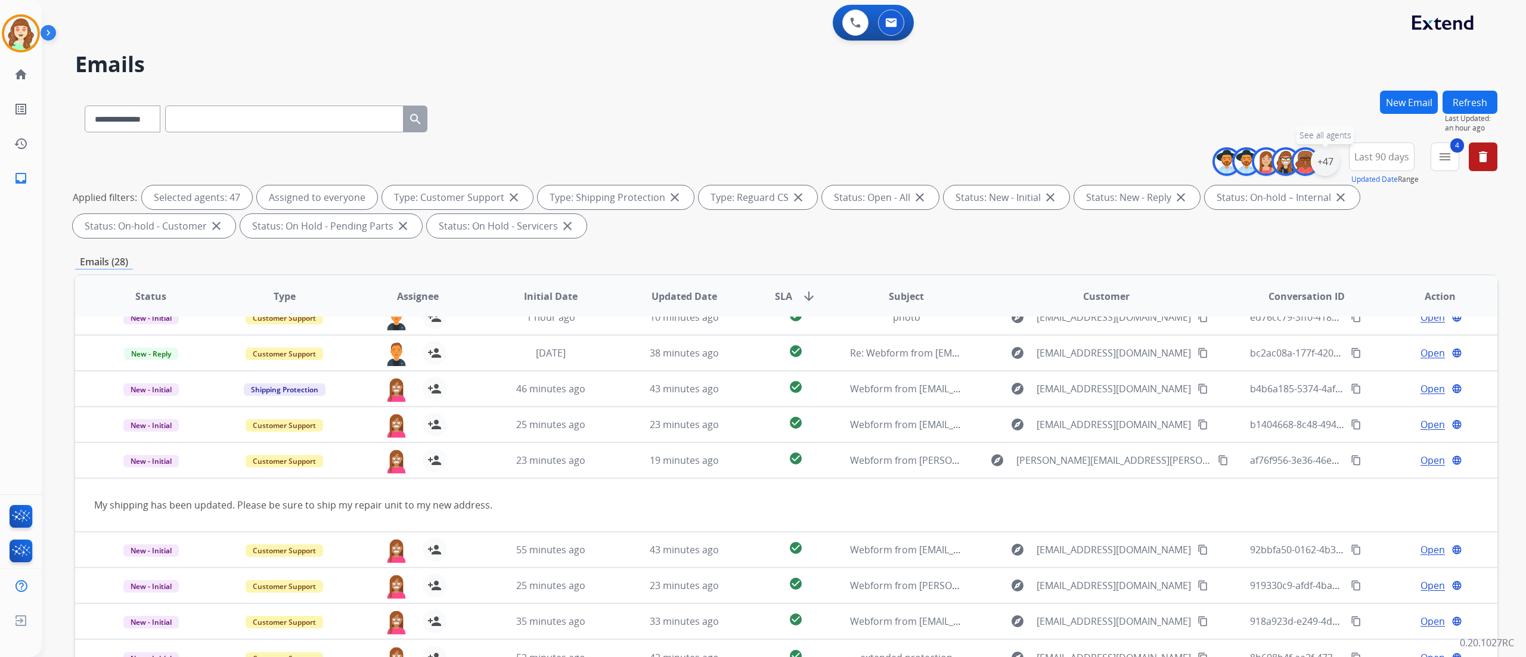
click at [1326, 162] on div "+47" at bounding box center [1325, 161] width 29 height 29
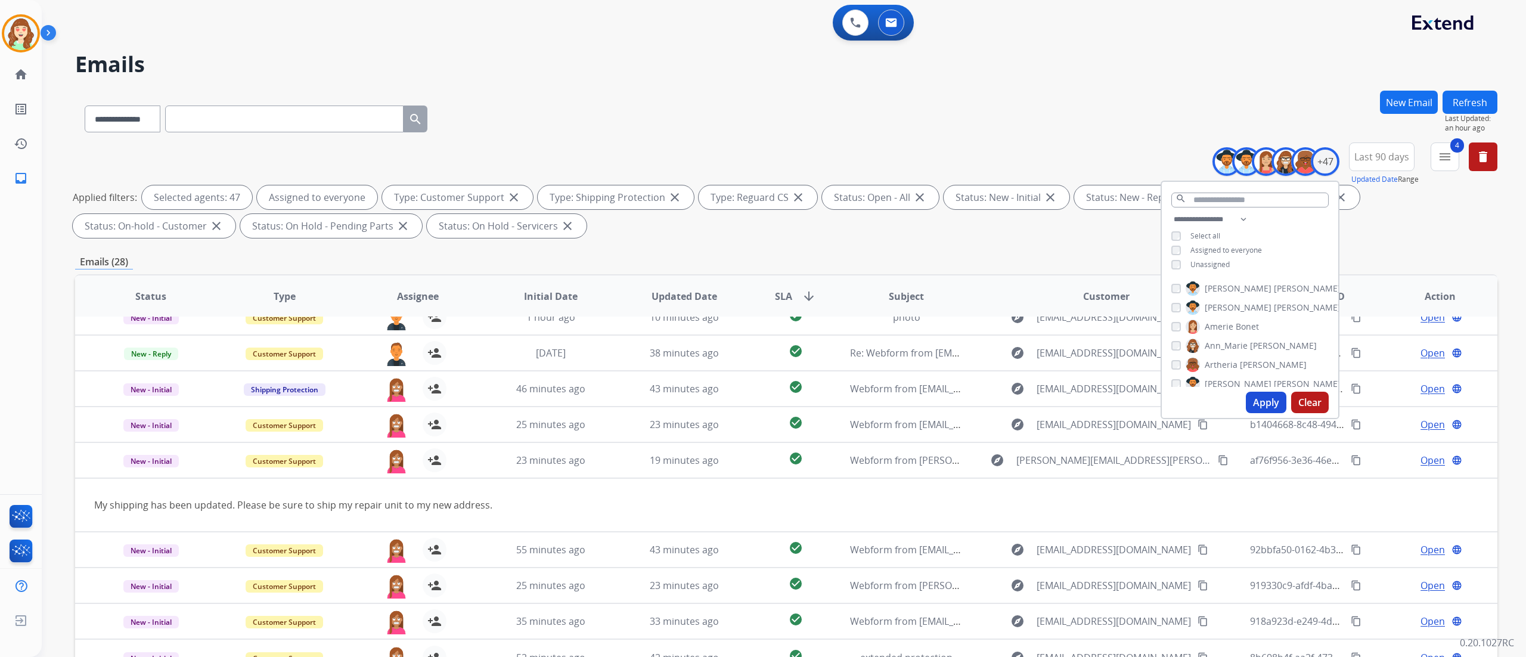
click at [1257, 405] on button "Apply" at bounding box center [1266, 402] width 41 height 21
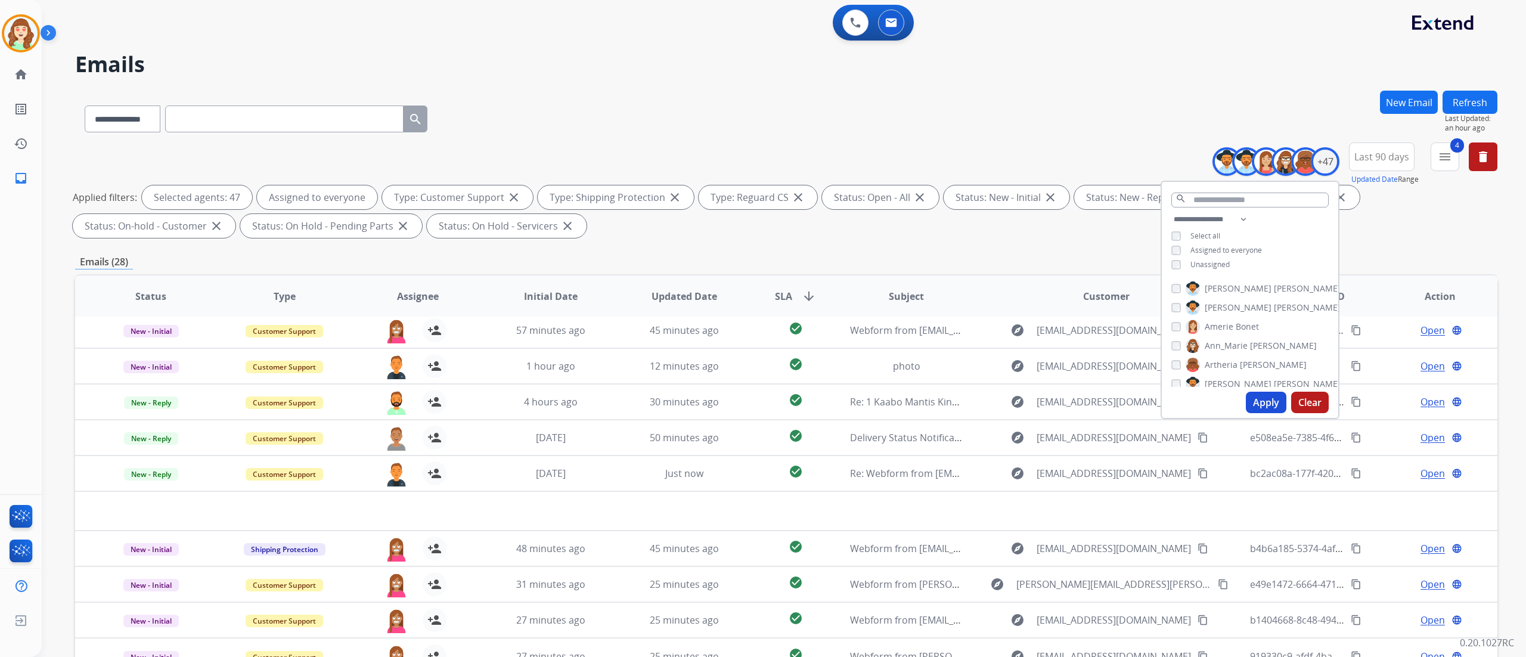
scroll to position [39, 0]
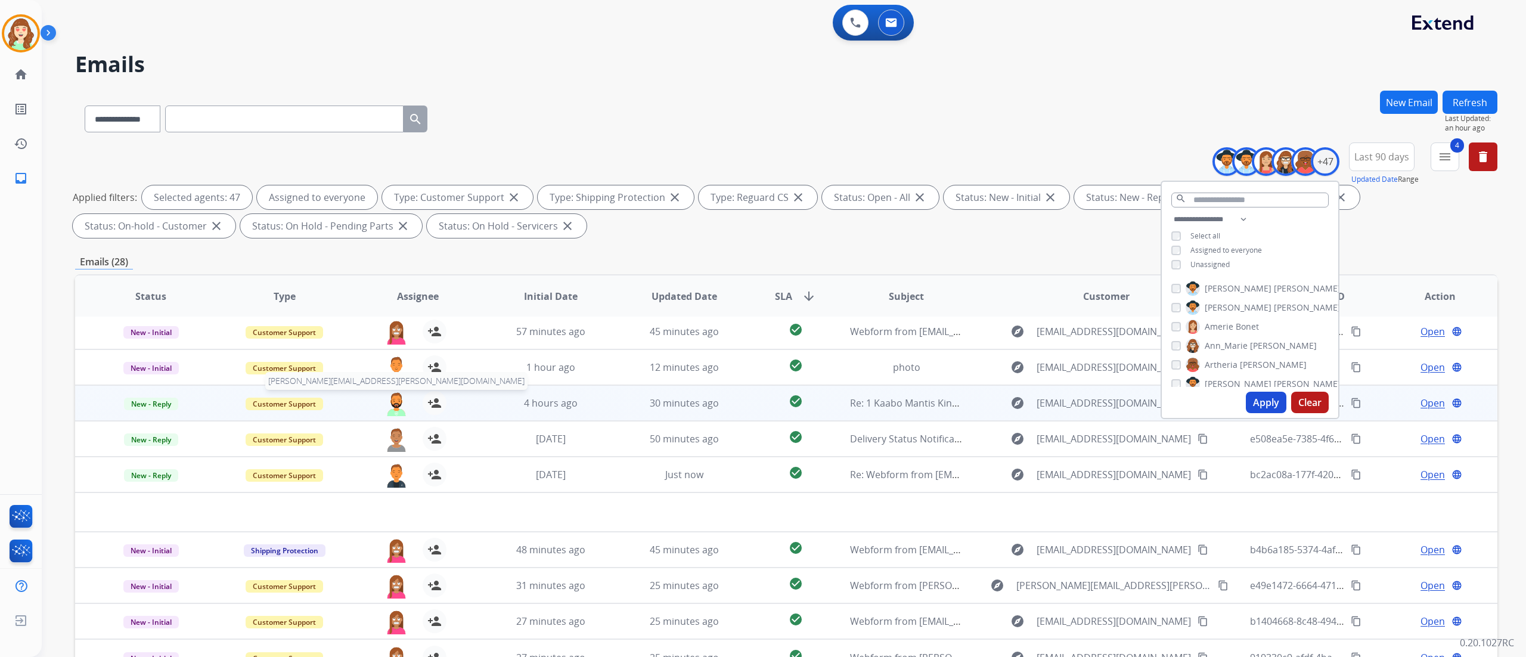
click at [396, 401] on img at bounding box center [396, 403] width 24 height 25
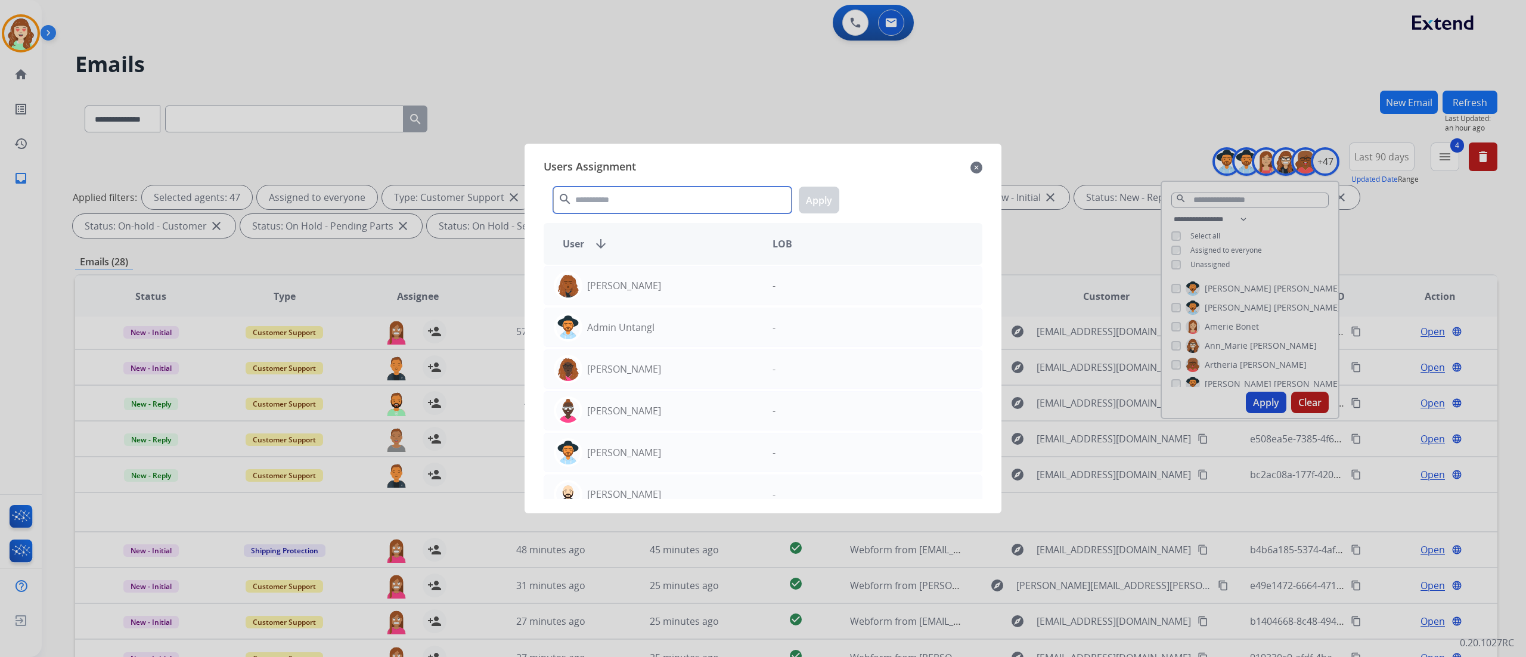
click at [662, 203] on input "text" at bounding box center [672, 200] width 238 height 27
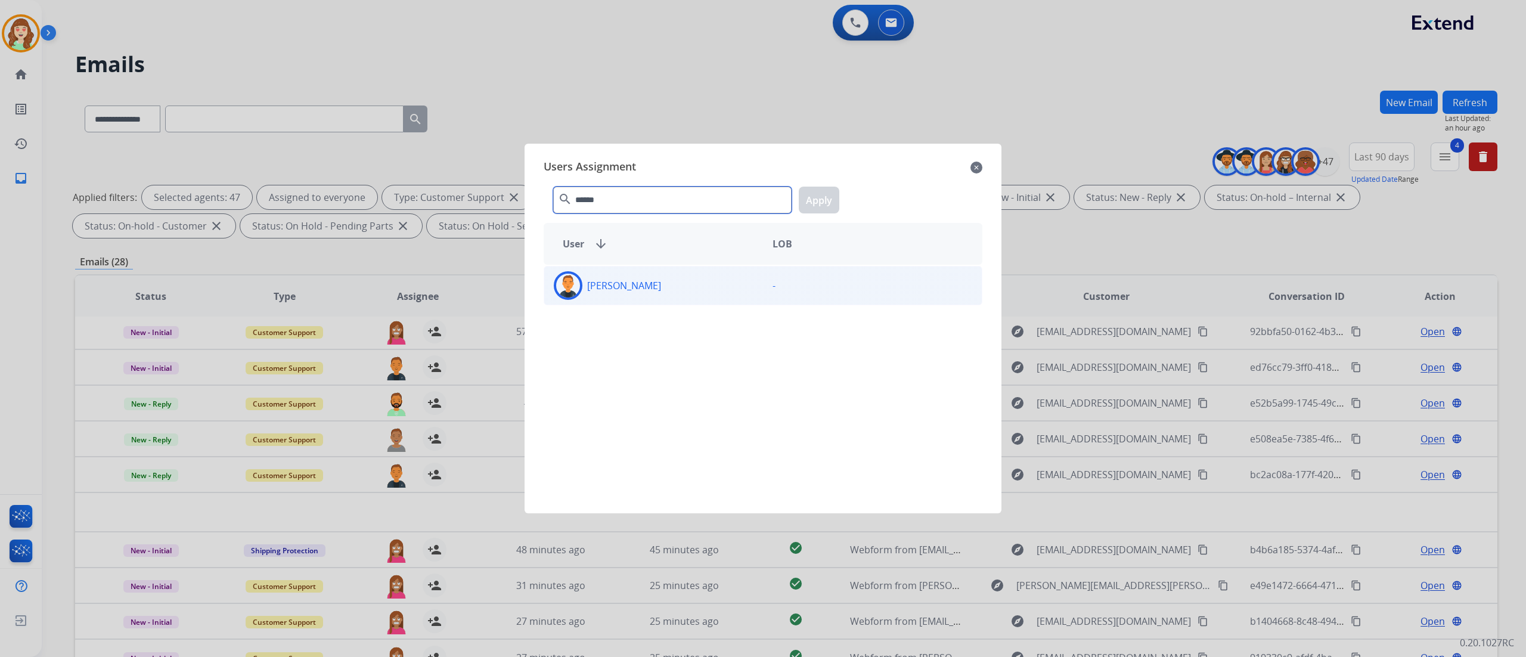
type input "******"
click at [649, 288] on div "[PERSON_NAME]" at bounding box center [653, 285] width 219 height 29
click at [828, 200] on button "Apply" at bounding box center [819, 200] width 41 height 27
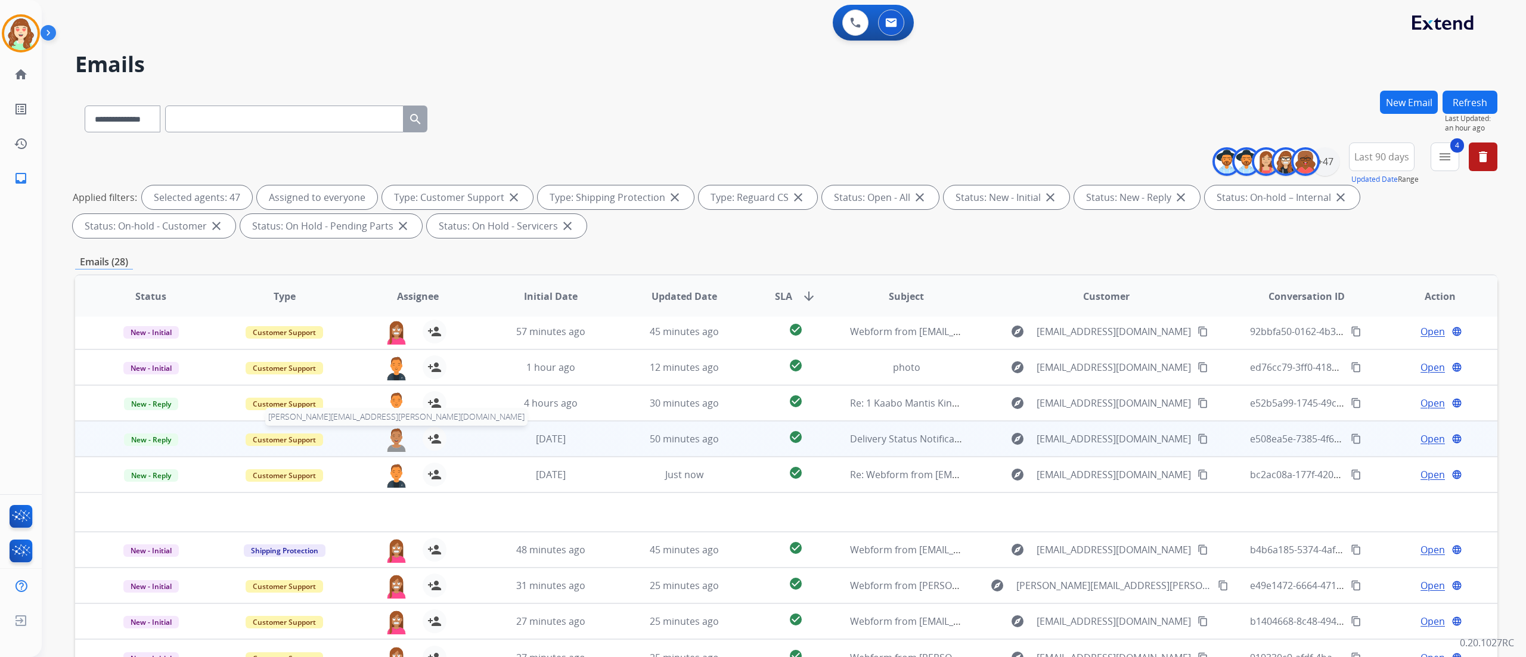
click at [389, 440] on img at bounding box center [396, 439] width 24 height 25
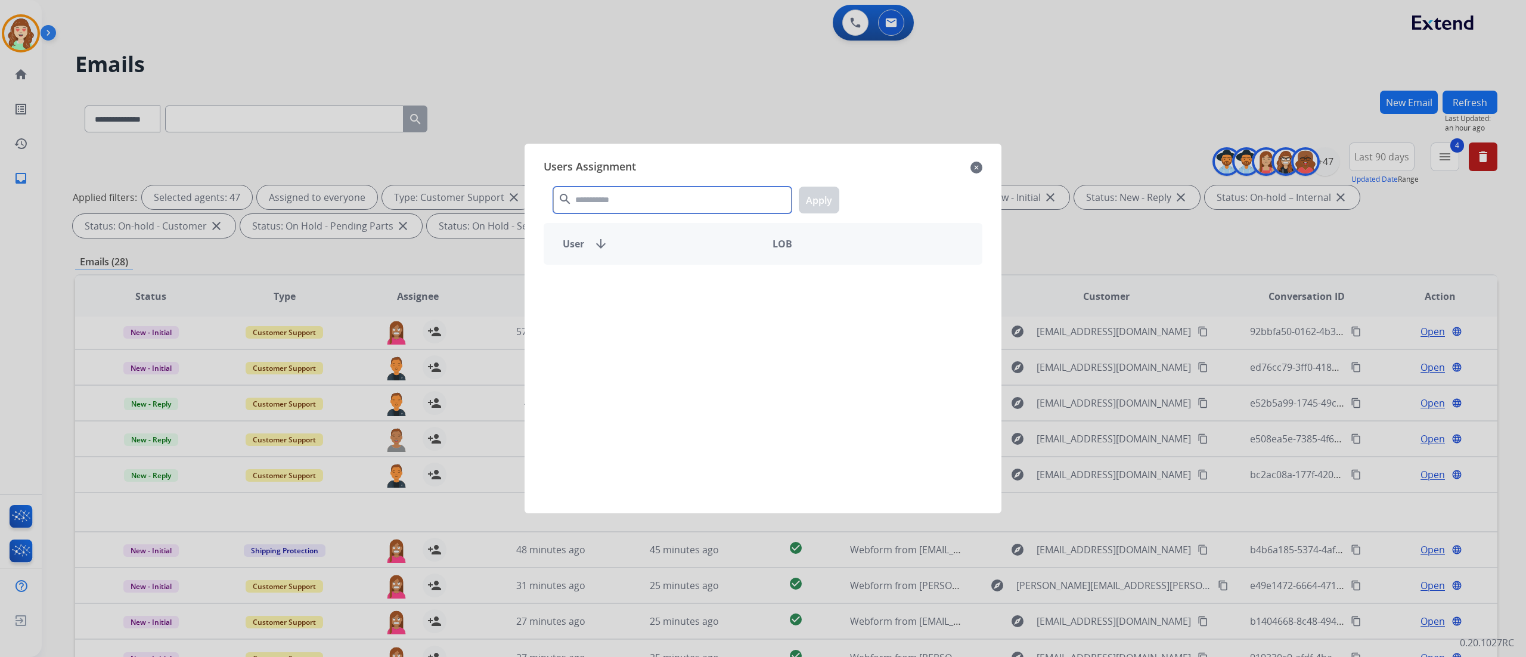
click at [618, 197] on input "text" at bounding box center [672, 200] width 238 height 27
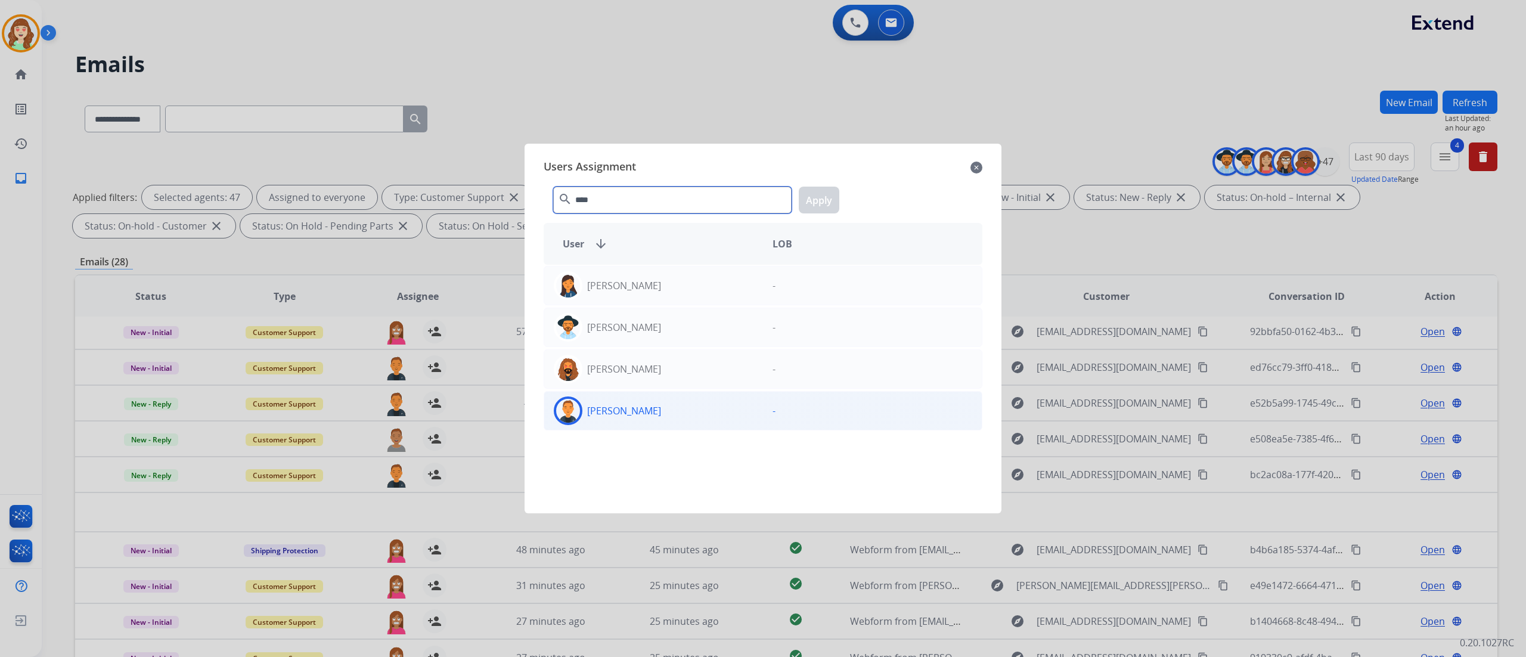
type input "****"
click at [684, 413] on div "[PERSON_NAME]" at bounding box center [653, 410] width 219 height 29
click at [824, 205] on button "Apply" at bounding box center [819, 200] width 41 height 27
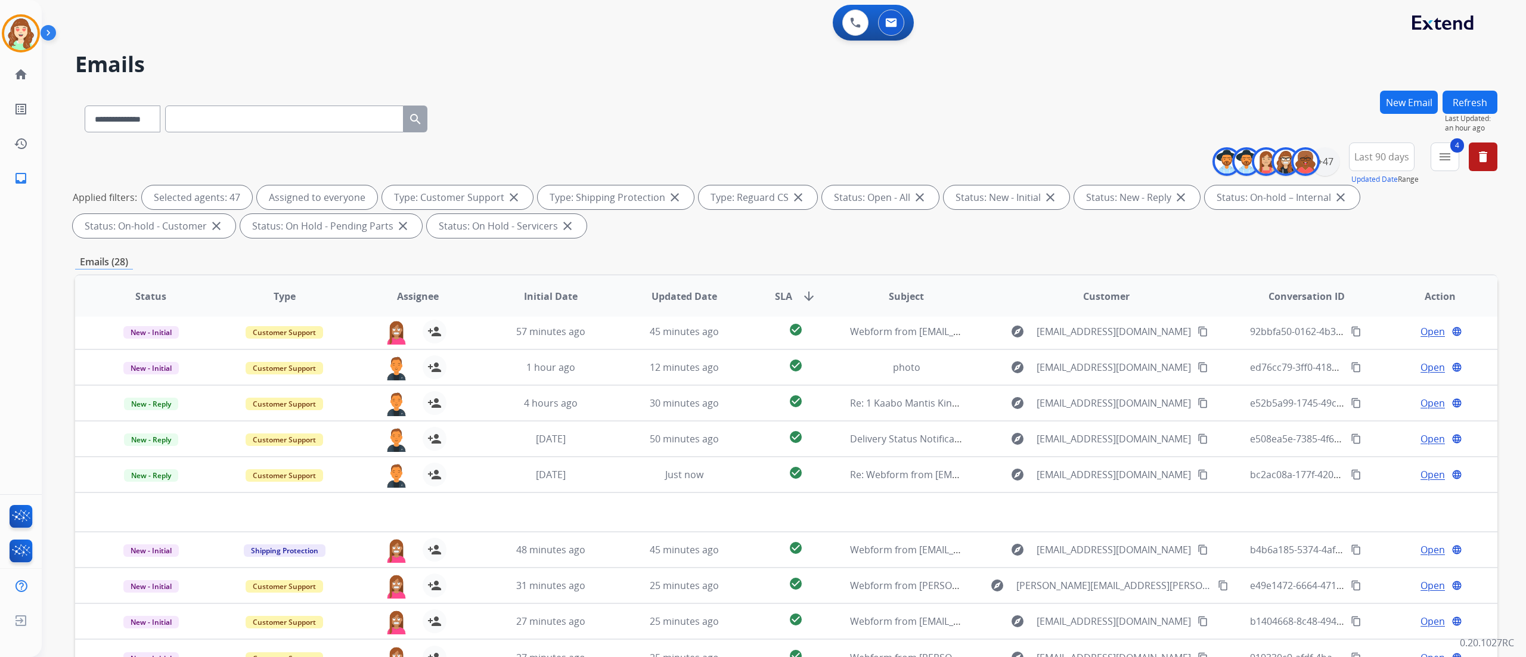
click at [1505, 268] on div "**********" at bounding box center [784, 328] width 1484 height 657
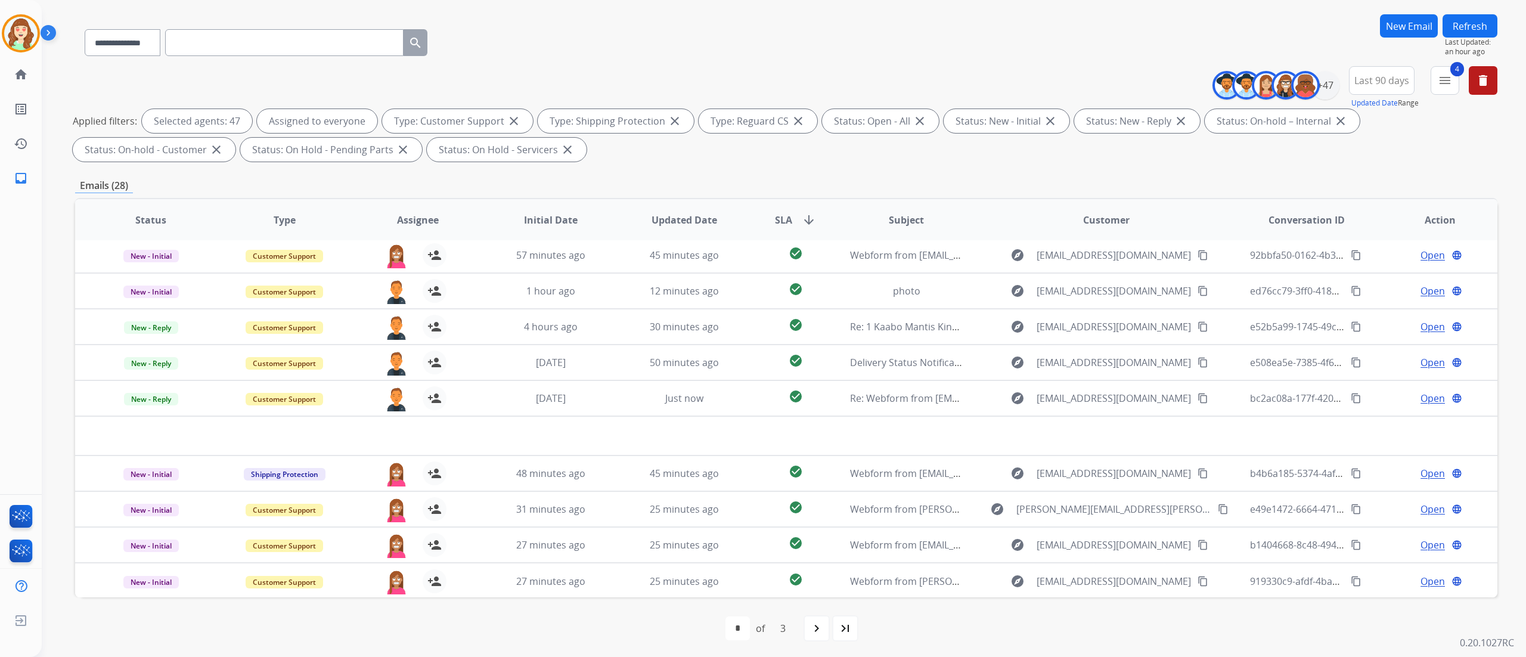
scroll to position [79, 0]
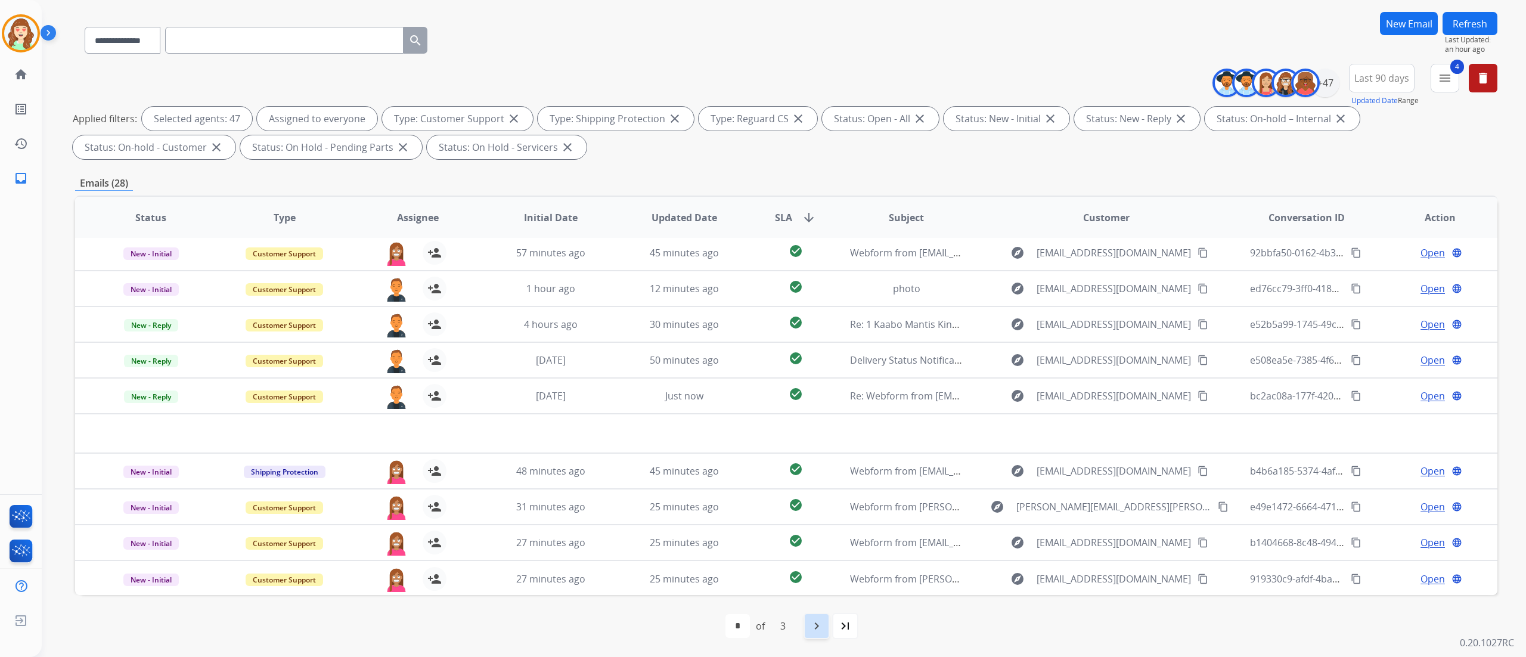
click at [821, 632] on mat-icon "navigate_next" at bounding box center [817, 626] width 14 height 14
select select "*"
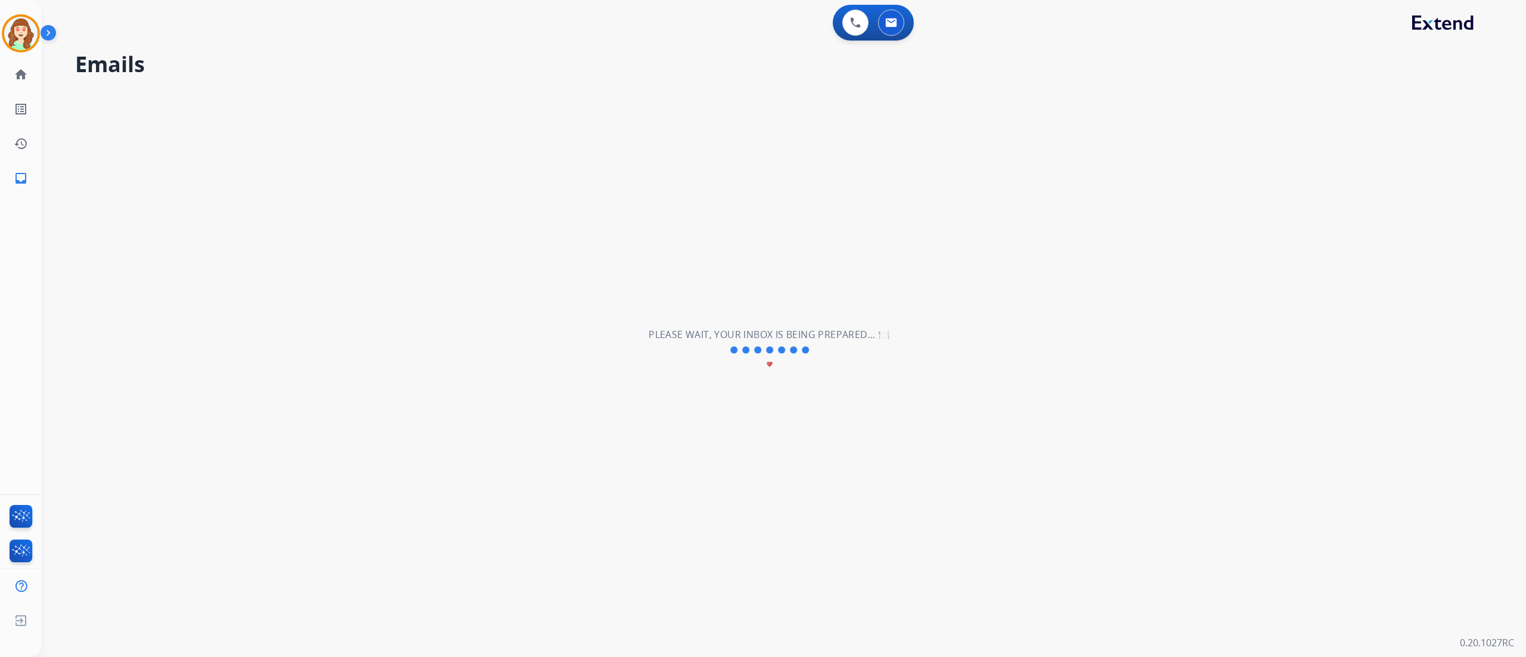
scroll to position [0, 0]
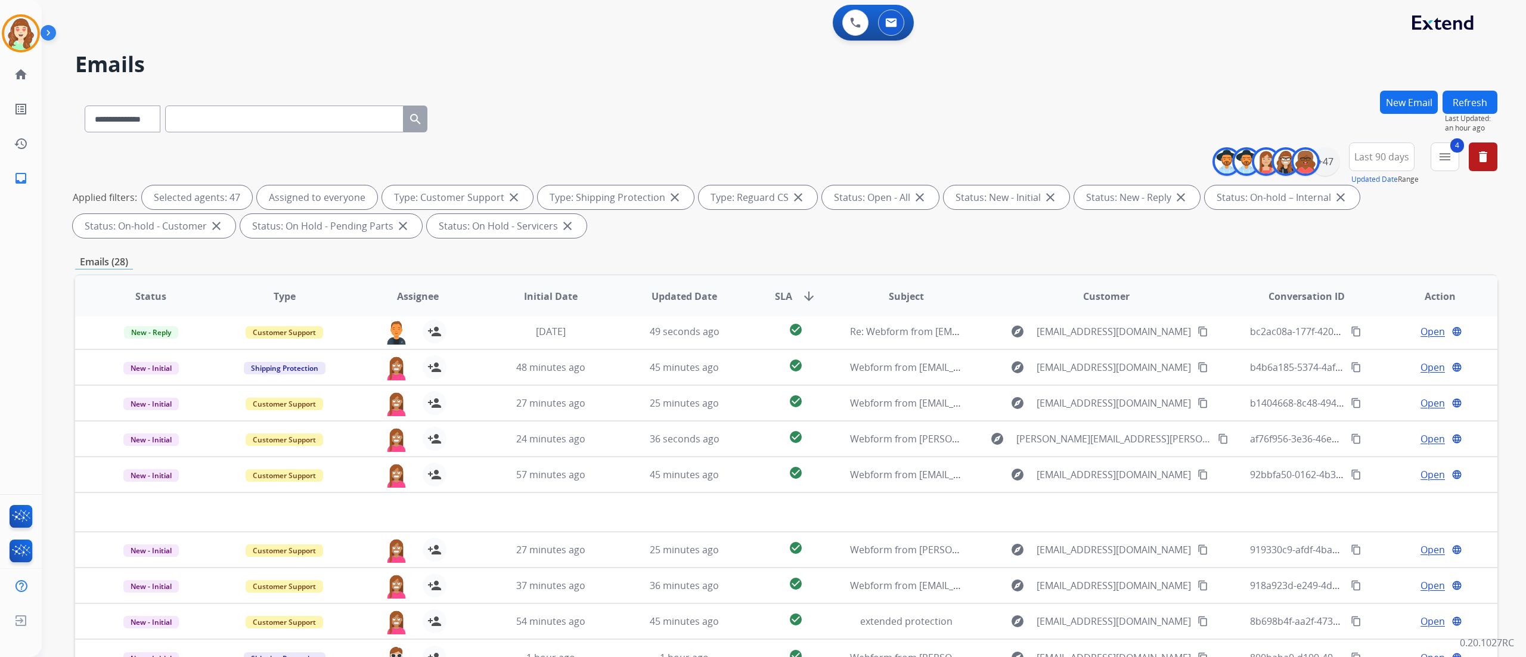
click at [1513, 507] on div "**********" at bounding box center [784, 328] width 1484 height 657
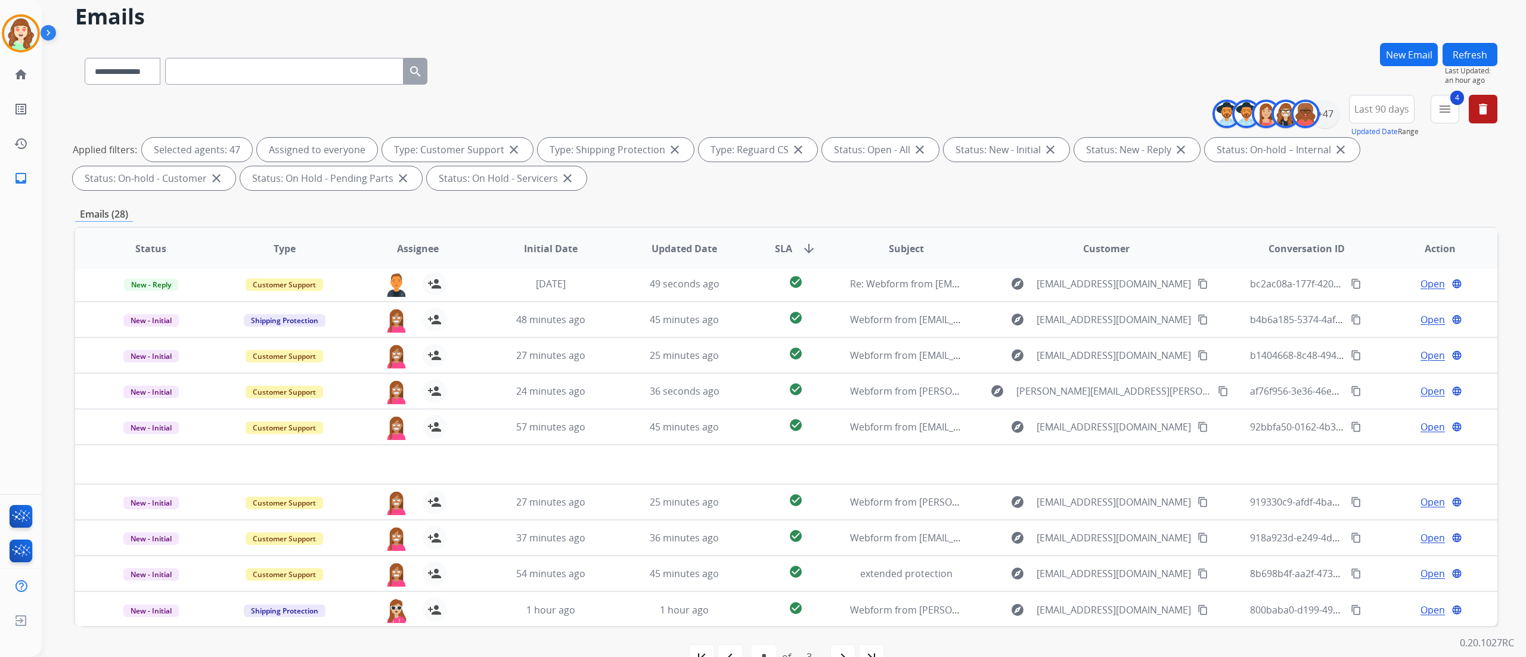
scroll to position [79, 0]
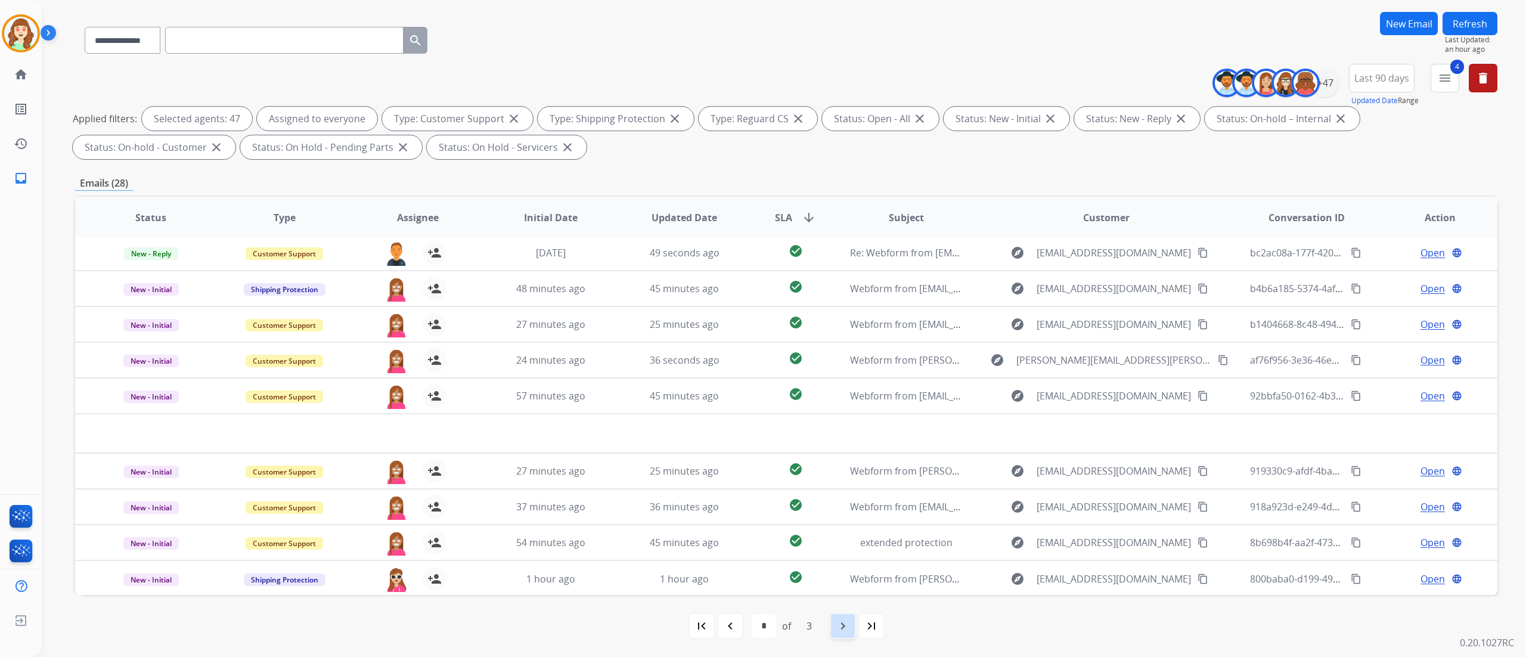
click at [841, 634] on div "navigate_next" at bounding box center [843, 626] width 26 height 26
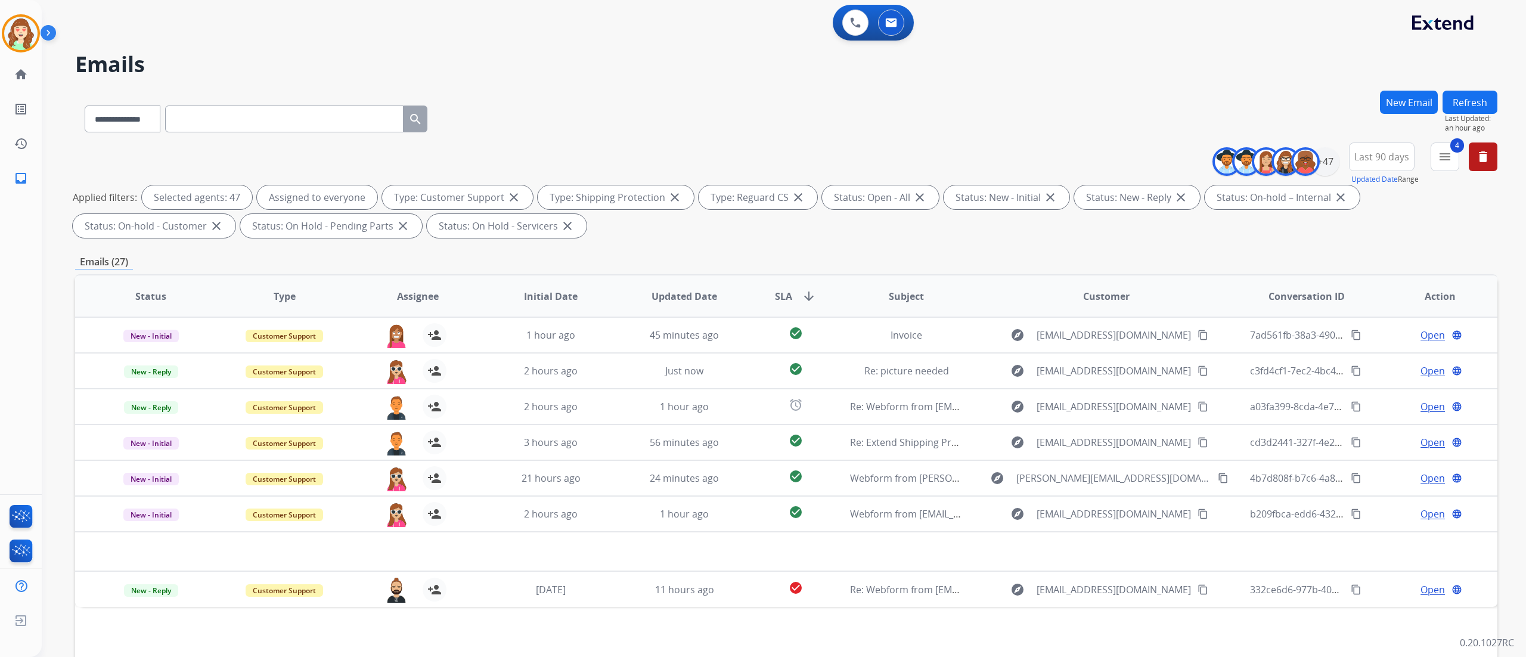
scroll to position [0, 0]
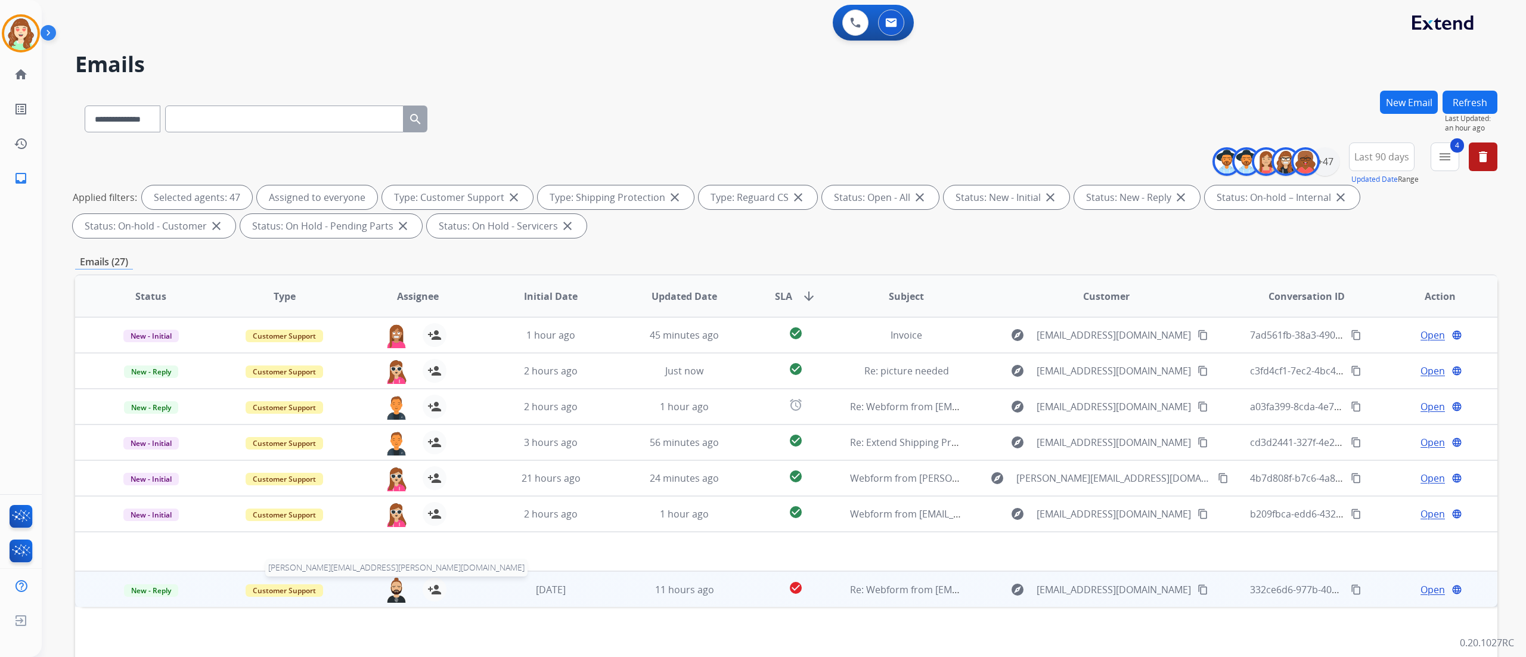
click at [394, 586] on img at bounding box center [396, 590] width 24 height 25
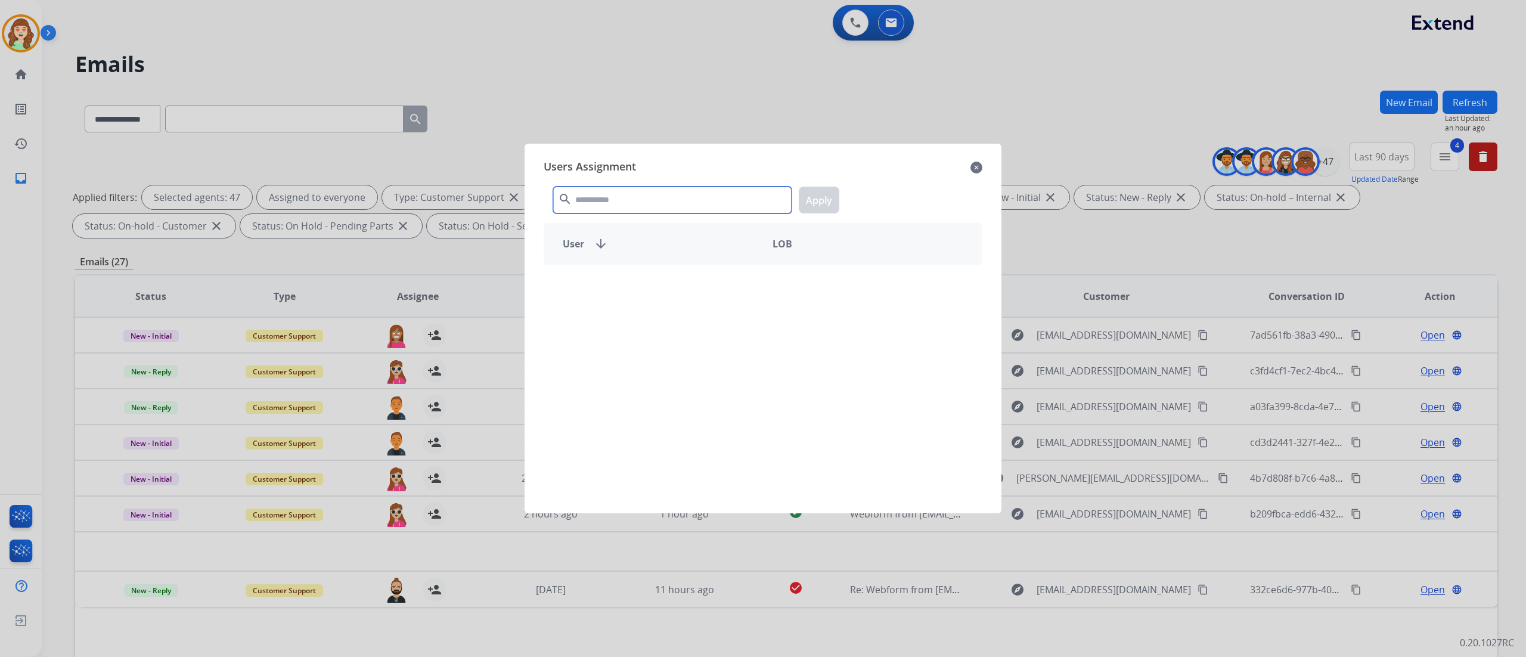
click at [608, 200] on input "text" at bounding box center [672, 200] width 238 height 27
type input "***"
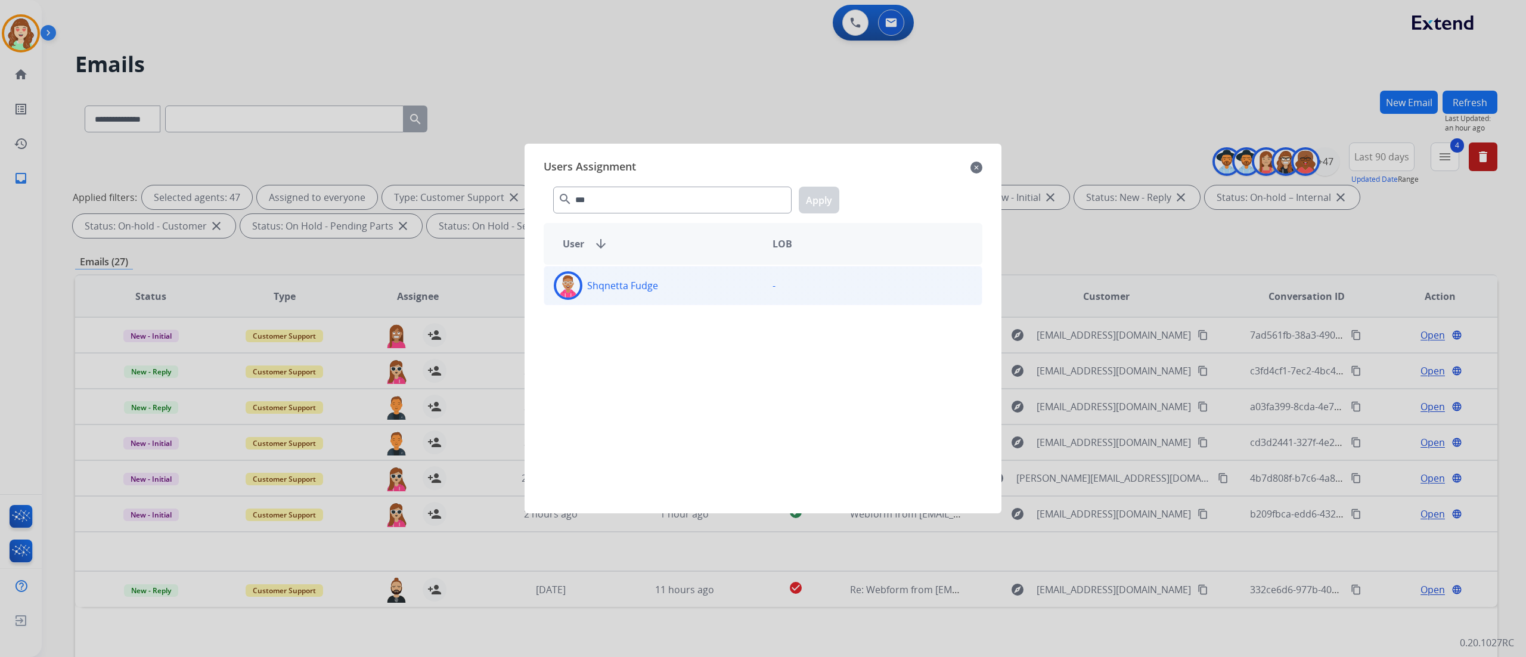
click at [714, 280] on div "Shqnetta Fudge" at bounding box center [653, 285] width 219 height 29
click at [826, 193] on button "Apply" at bounding box center [819, 200] width 41 height 27
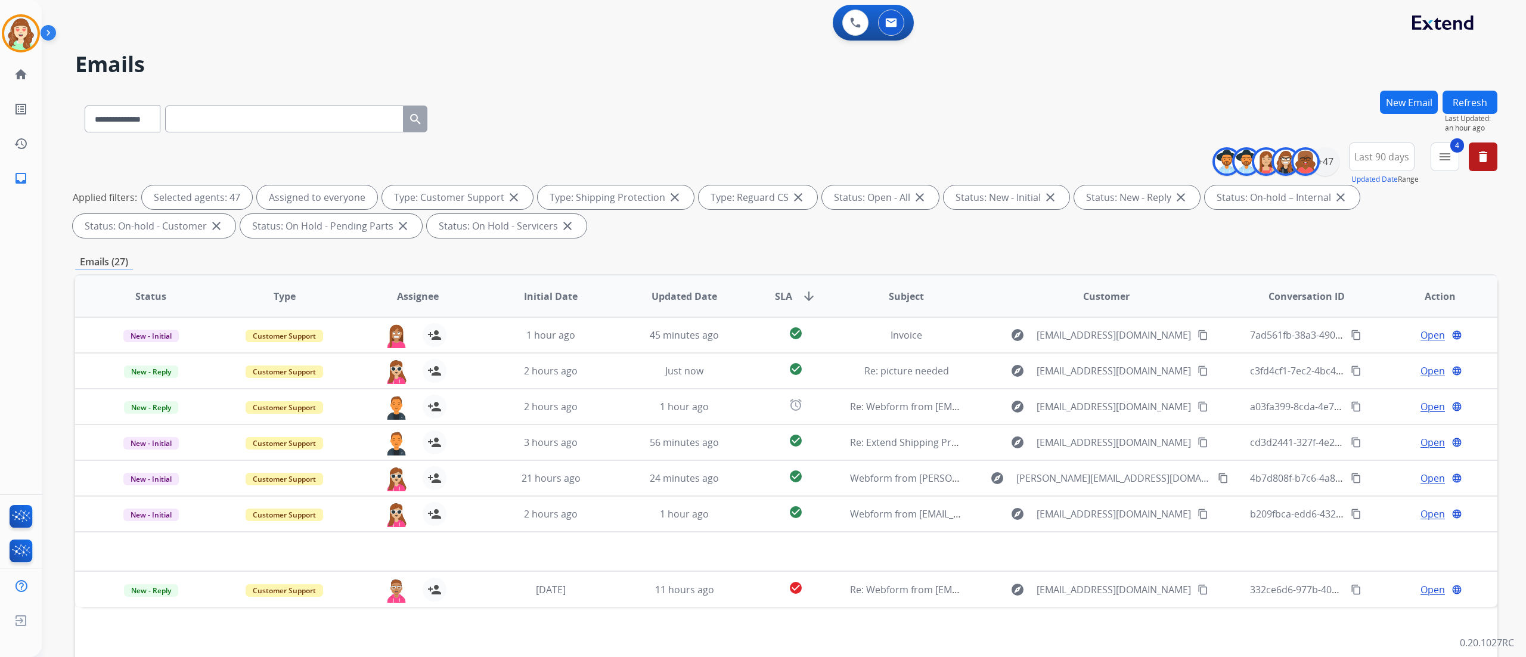
click at [1515, 520] on div "**********" at bounding box center [784, 328] width 1484 height 657
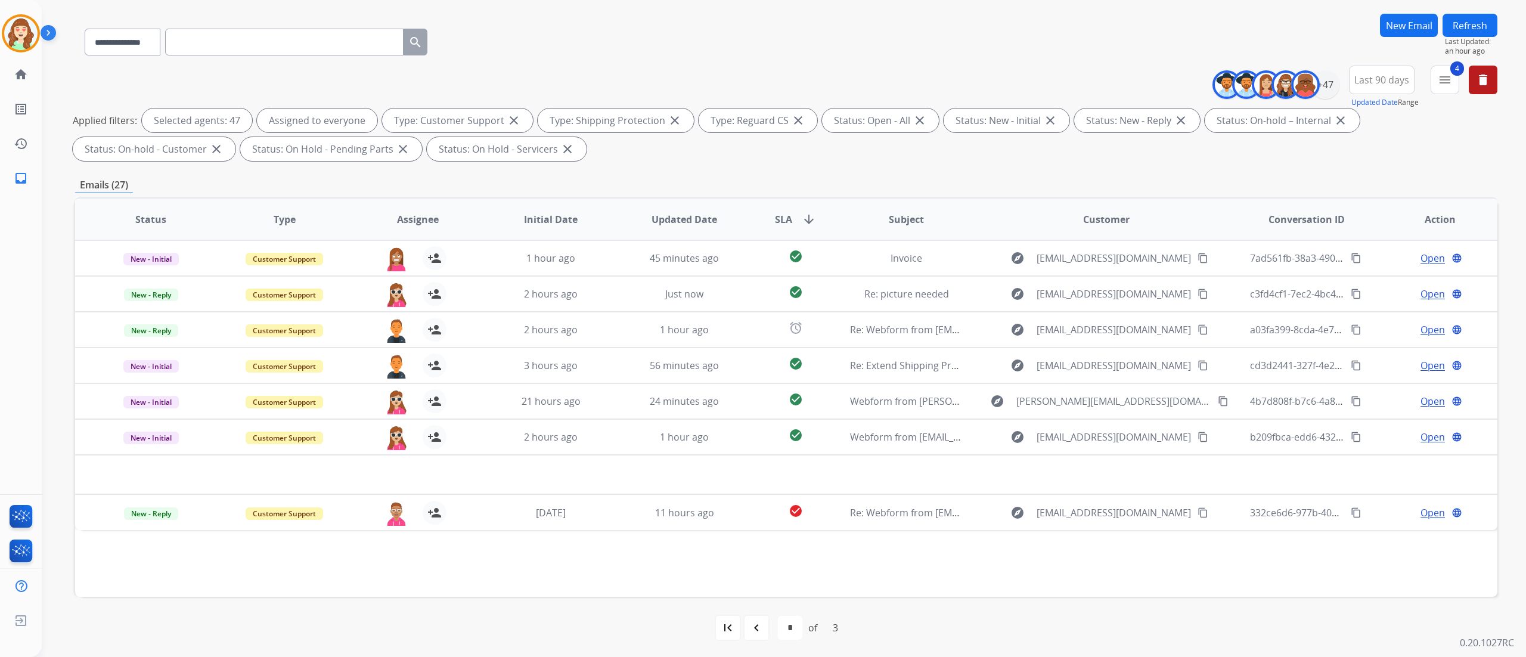
scroll to position [79, 0]
click at [723, 624] on mat-icon "first_page" at bounding box center [728, 626] width 14 height 14
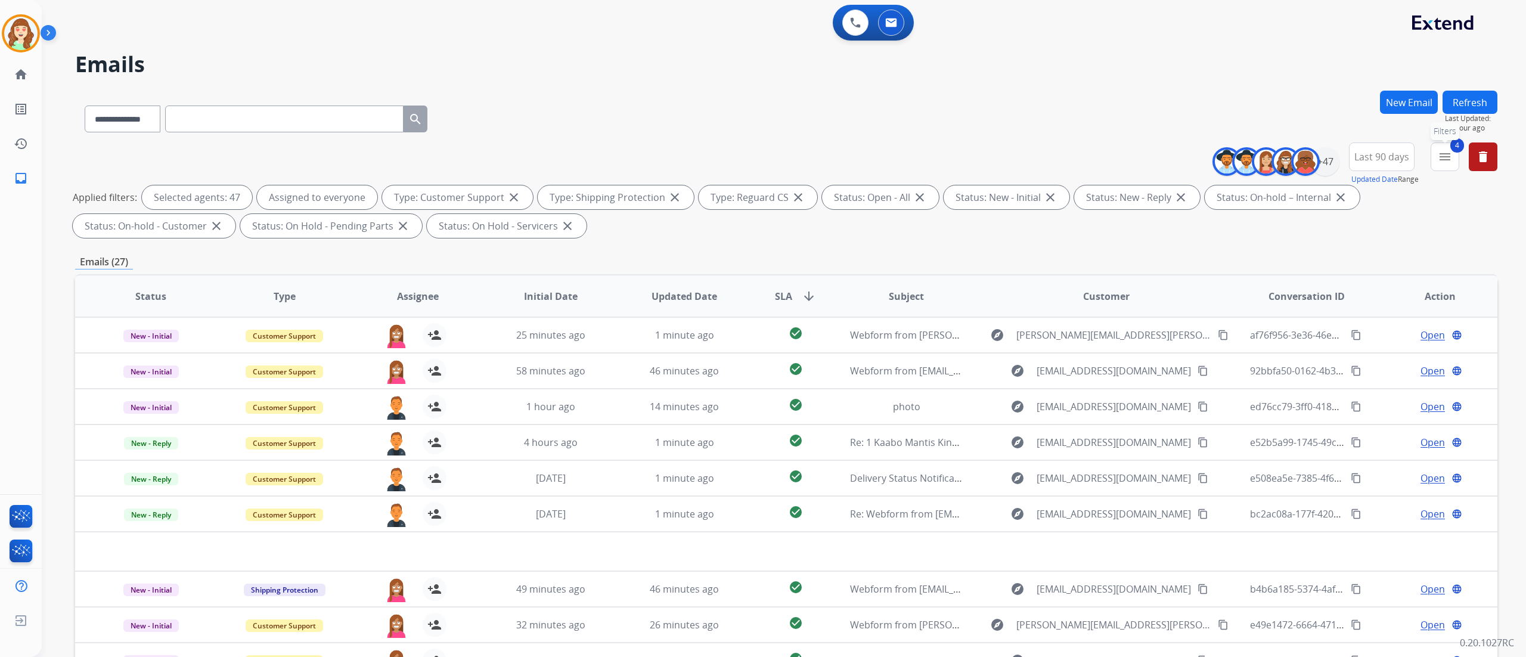
click at [1444, 162] on mat-icon "menu" at bounding box center [1445, 157] width 14 height 14
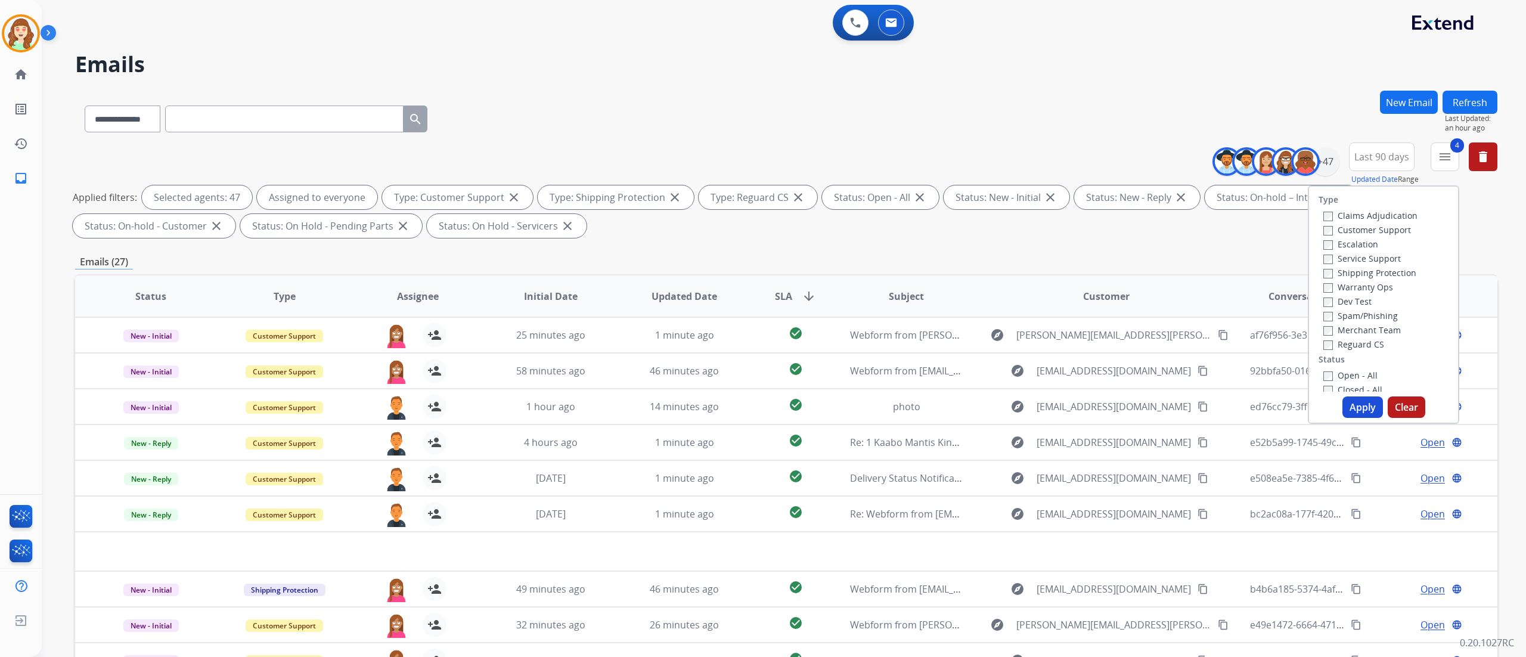
click at [1326, 225] on label "Customer Support" at bounding box center [1367, 229] width 88 height 11
click at [1323, 253] on label "Service Support" at bounding box center [1361, 258] width 77 height 11
click at [1326, 308] on div "Spam/Phishing" at bounding box center [1370, 315] width 94 height 14
click at [1348, 412] on button "Apply" at bounding box center [1362, 406] width 41 height 21
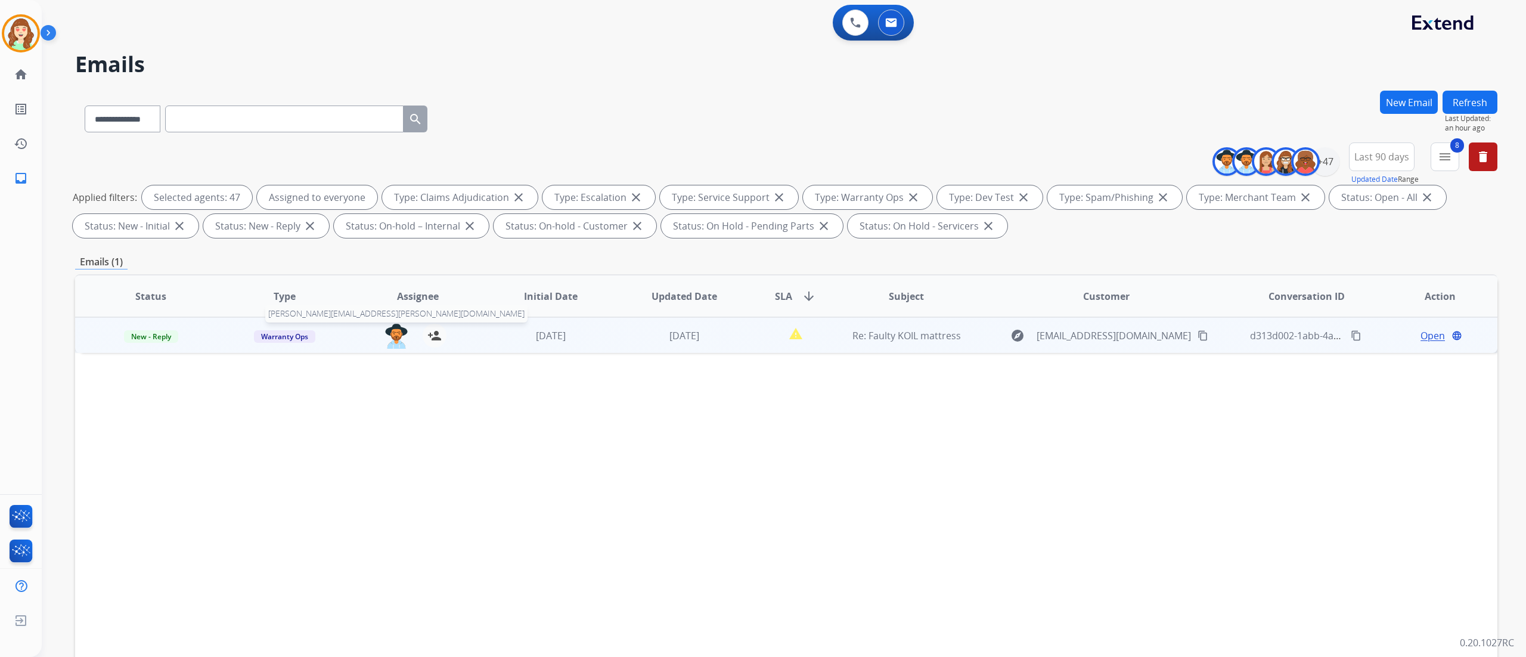
click at [395, 328] on img at bounding box center [396, 336] width 24 height 25
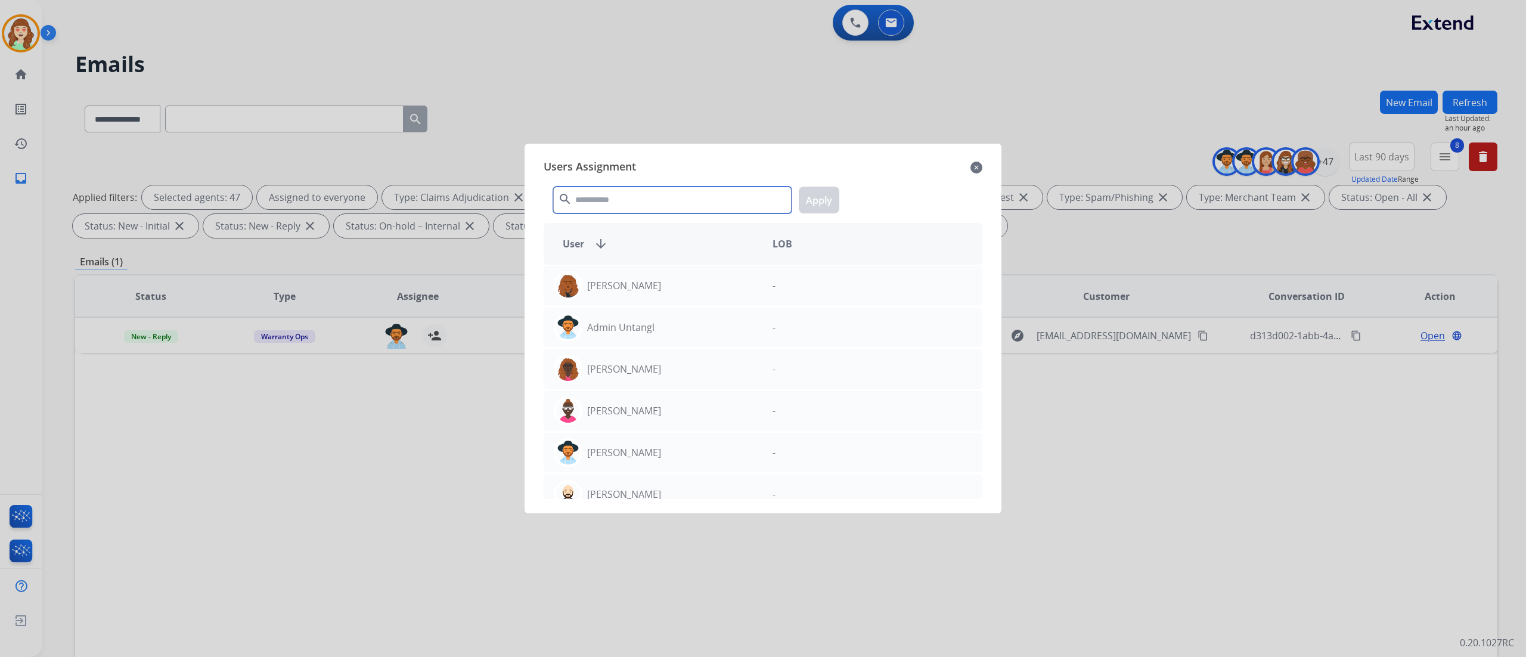
click at [625, 204] on input "text" at bounding box center [672, 200] width 238 height 27
type input "****"
click at [669, 283] on div "[PERSON_NAME]" at bounding box center [653, 285] width 219 height 29
click at [825, 195] on button "Apply" at bounding box center [819, 200] width 41 height 27
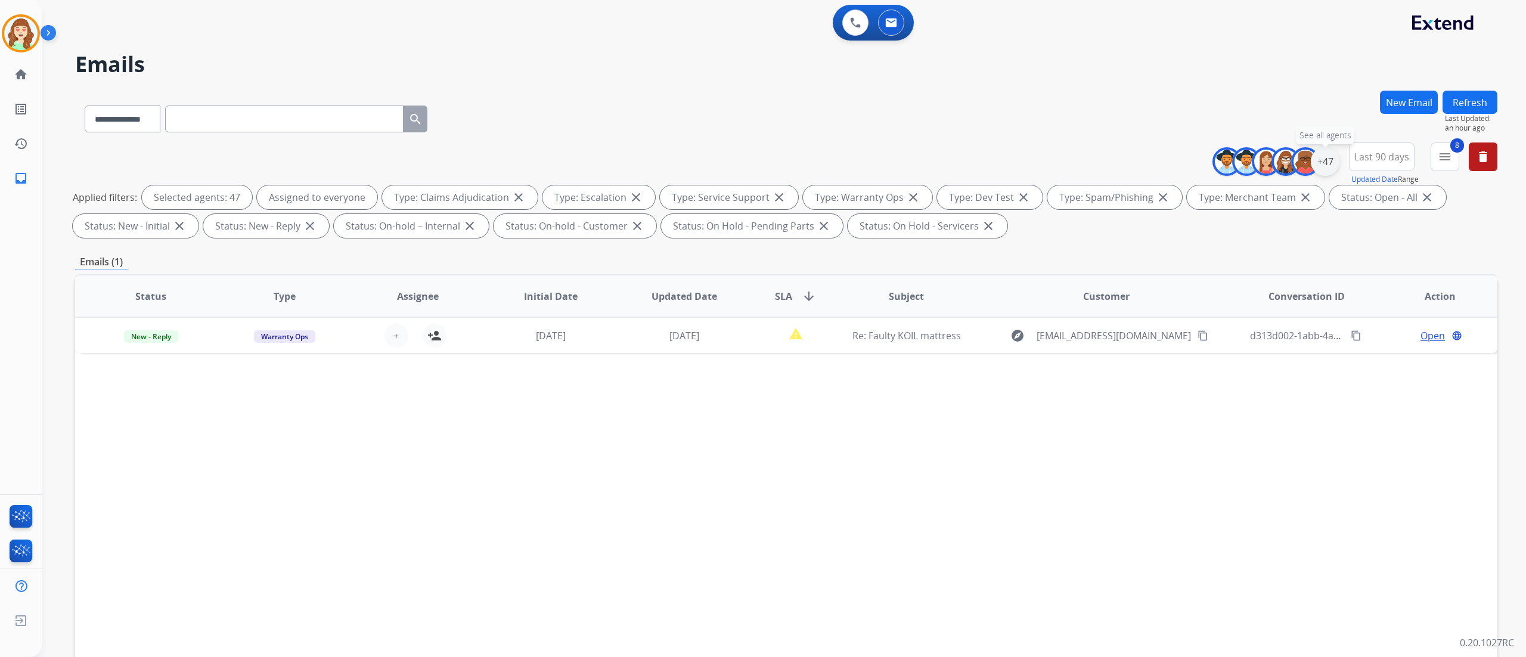
click at [1327, 157] on div "+47" at bounding box center [1325, 161] width 29 height 29
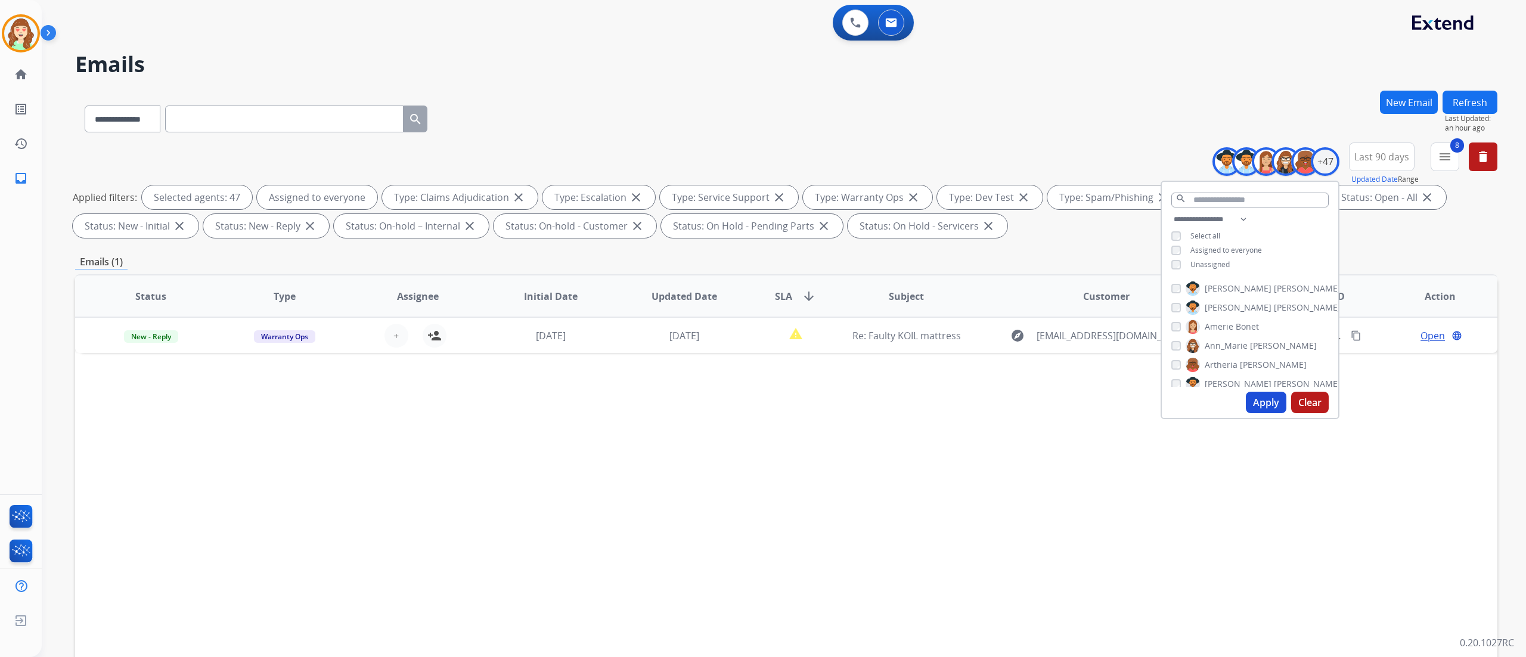
click at [1265, 408] on button "Apply" at bounding box center [1266, 402] width 41 height 21
click at [1422, 105] on button "New Email" at bounding box center [1409, 102] width 58 height 23
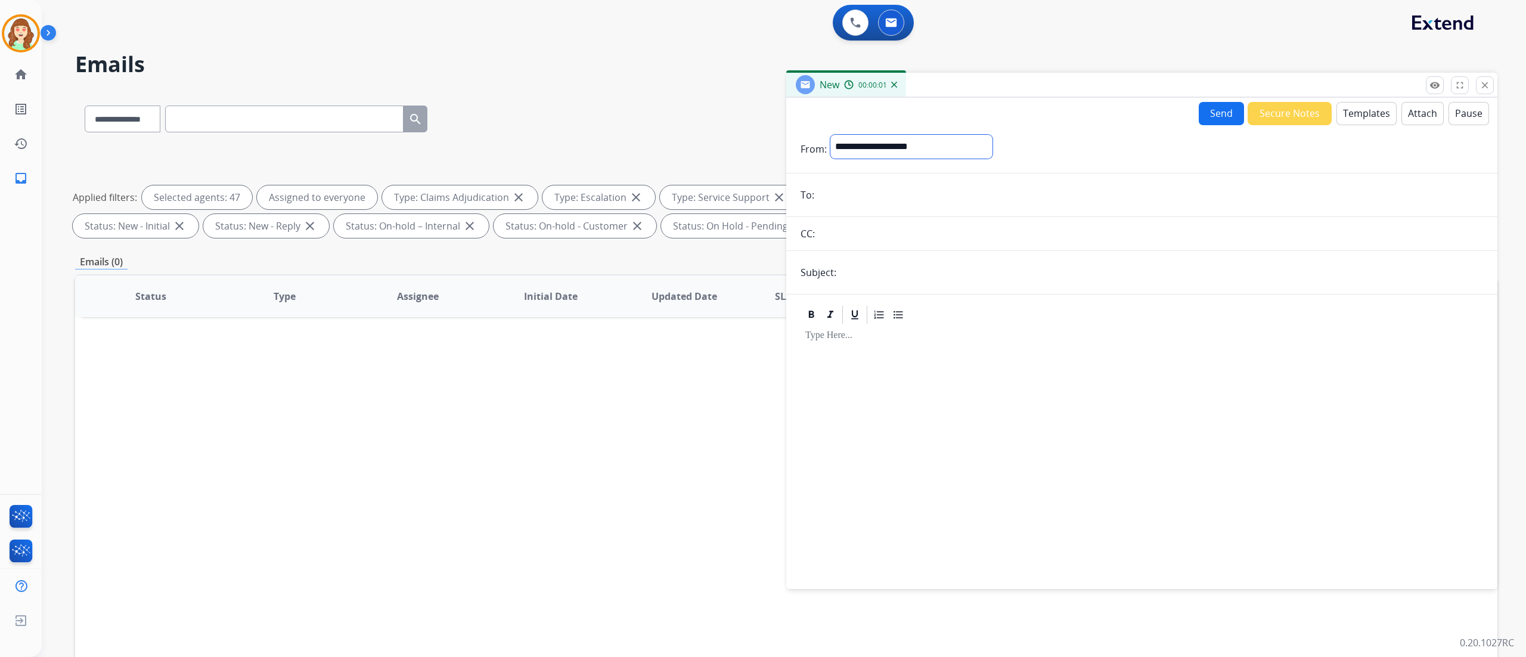
click at [926, 141] on select "**********" at bounding box center [911, 147] width 162 height 24
click at [1484, 80] on button "close Close" at bounding box center [1485, 85] width 18 height 18
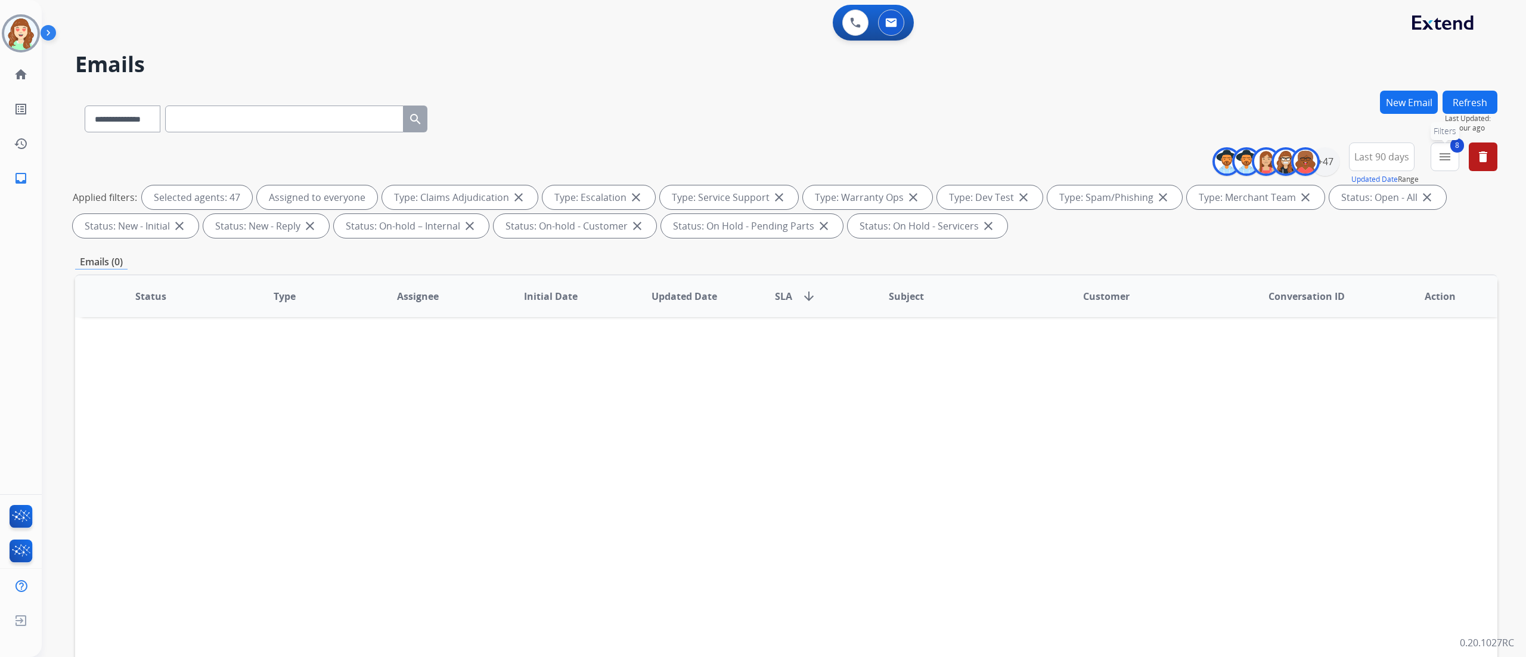
click at [1453, 160] on button "8 menu Filters" at bounding box center [1445, 156] width 29 height 29
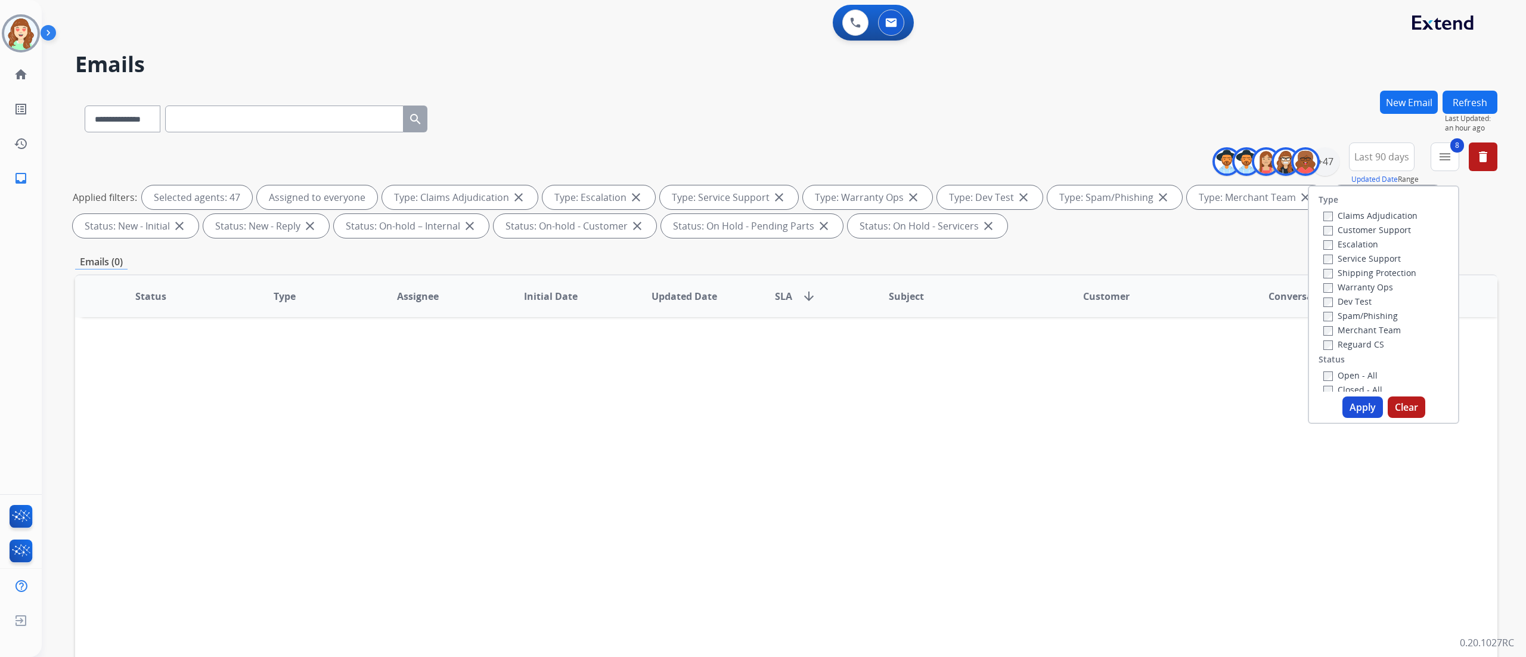
click at [1323, 208] on div "Claims Adjudication" at bounding box center [1370, 215] width 94 height 14
click at [1359, 415] on button "Apply" at bounding box center [1362, 406] width 41 height 21
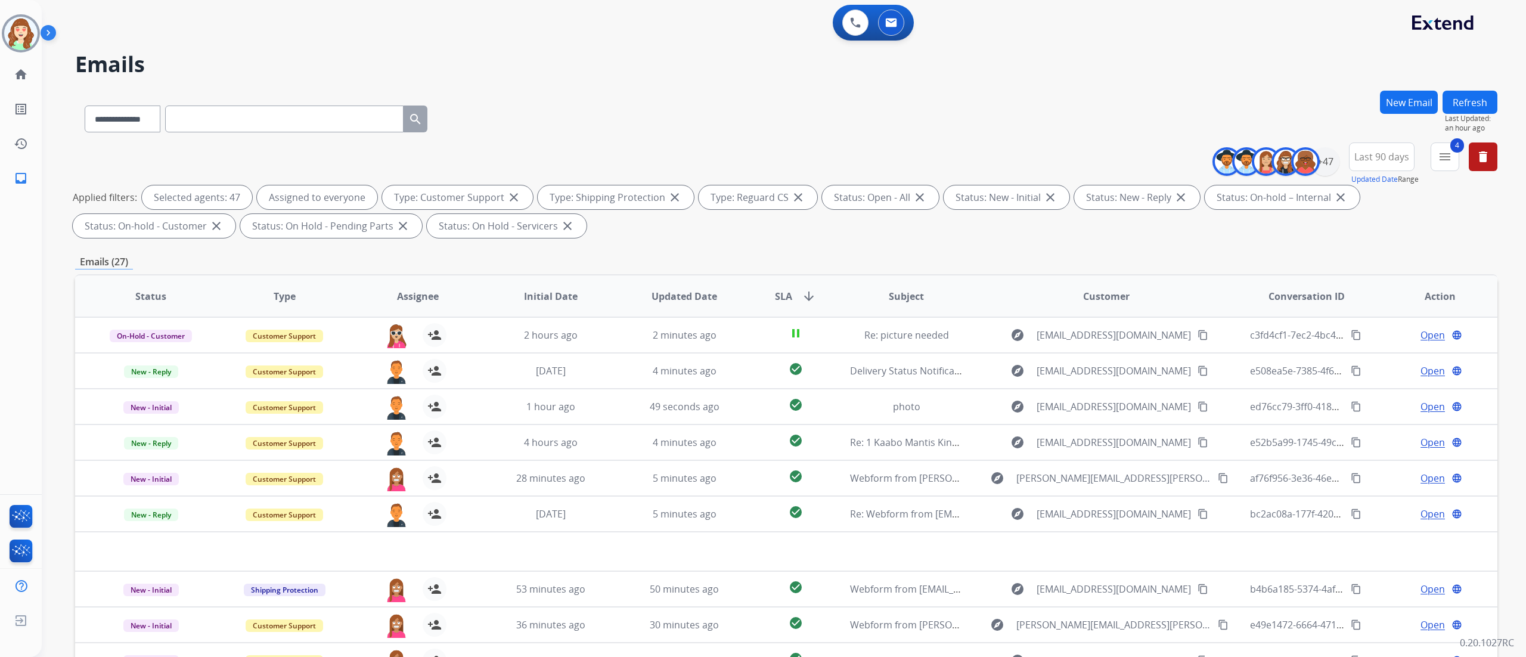
click at [1238, 246] on div "**********" at bounding box center [786, 413] width 1422 height 645
click at [1327, 151] on div "+47" at bounding box center [1325, 161] width 29 height 29
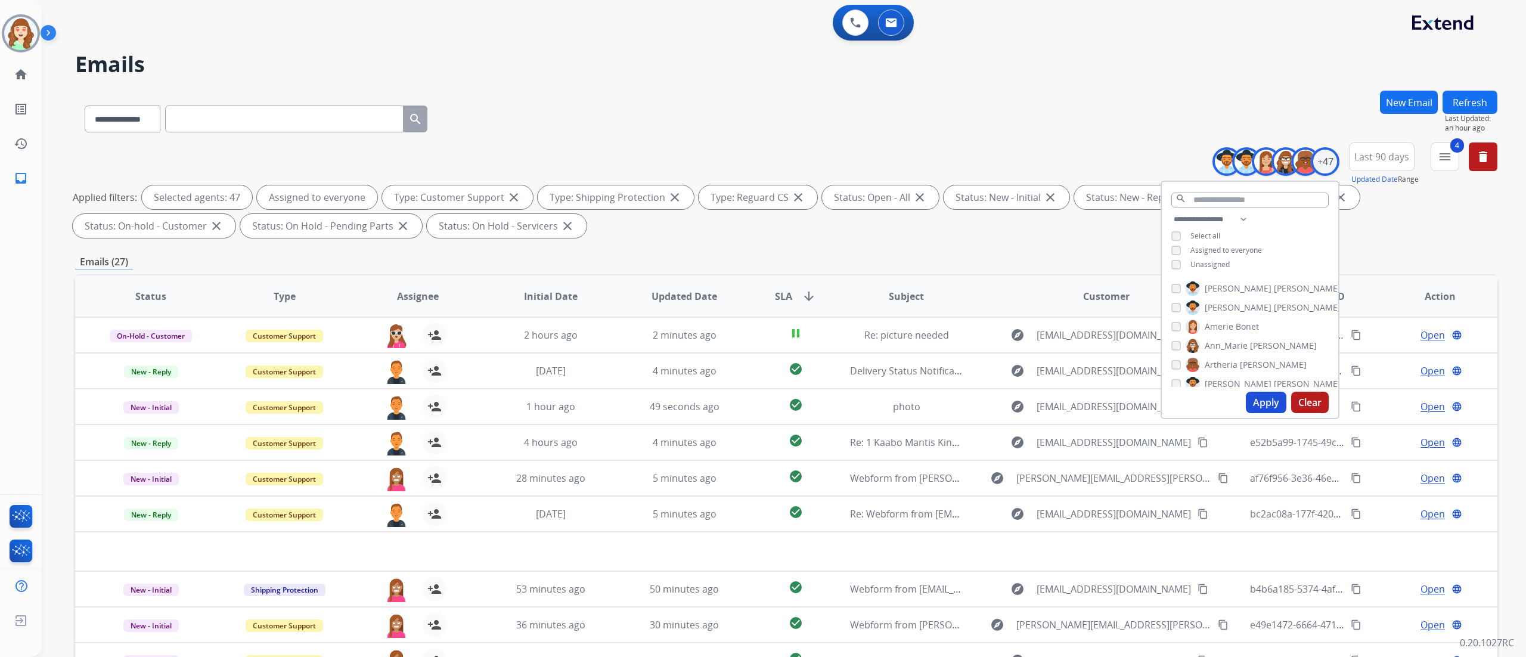
click at [1260, 395] on button "Apply" at bounding box center [1266, 402] width 41 height 21
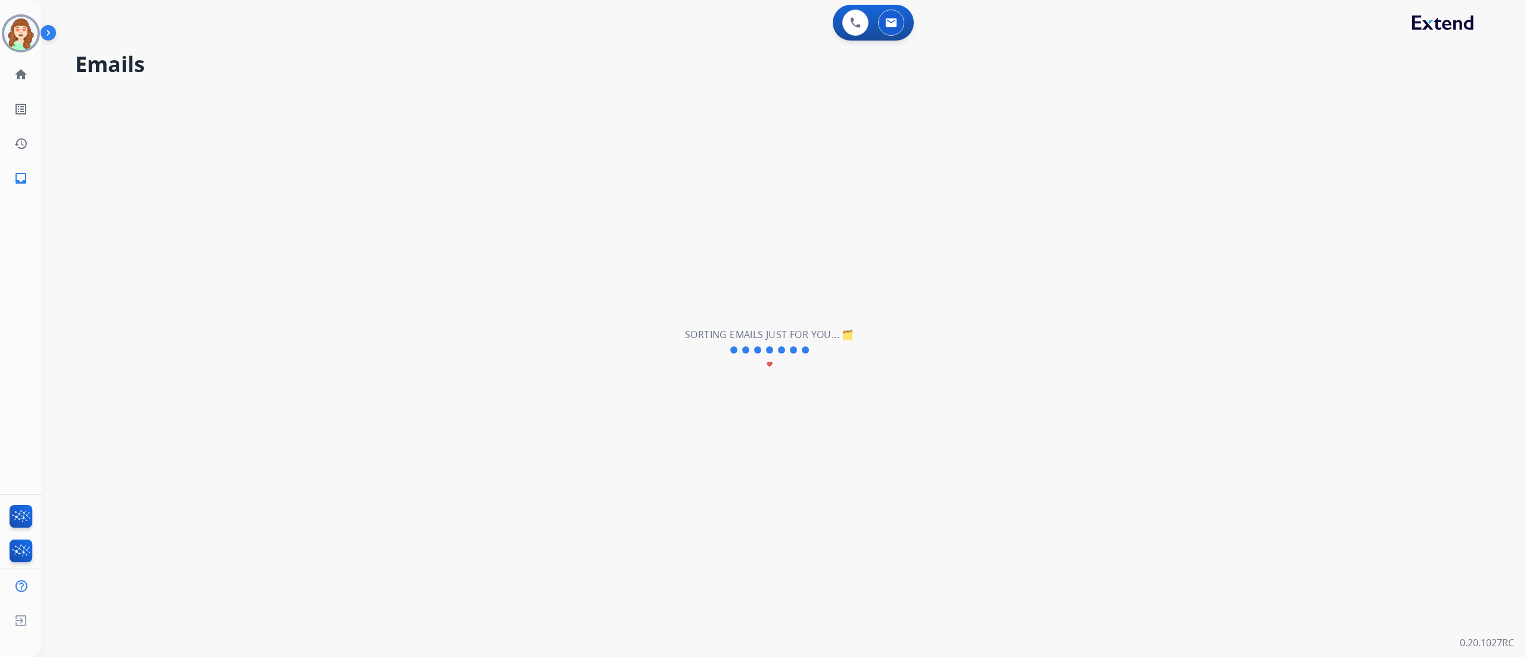
click at [1260, 395] on div "**********" at bounding box center [770, 350] width 1456 height 614
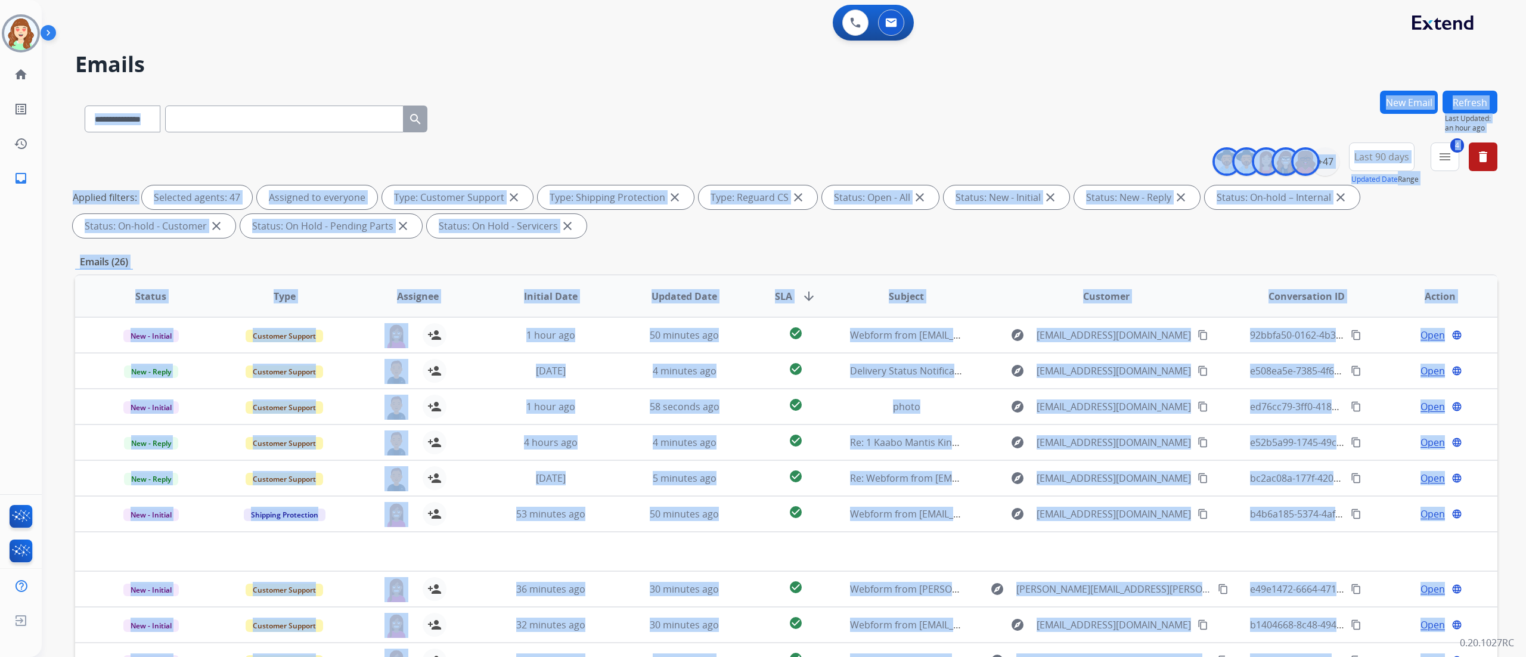
click at [1509, 401] on div "**********" at bounding box center [784, 328] width 1484 height 657
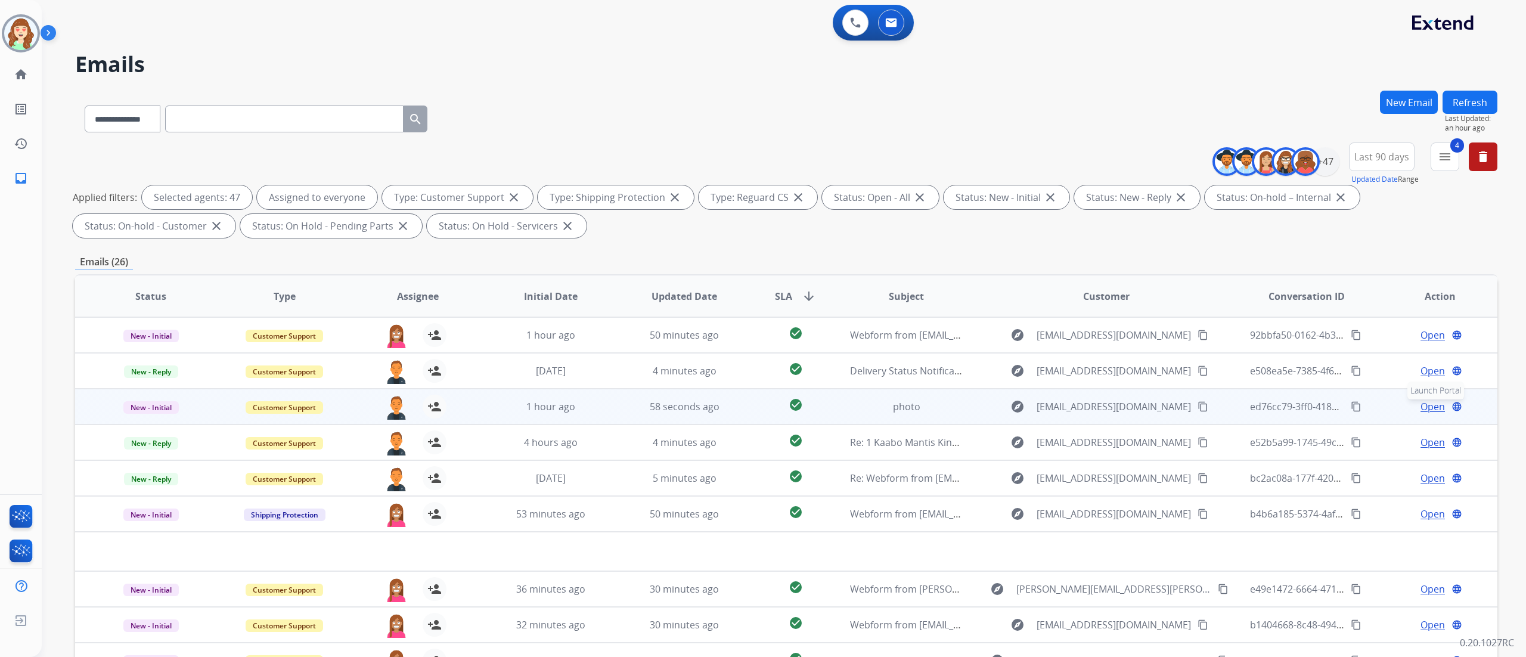
scroll to position [48, 0]
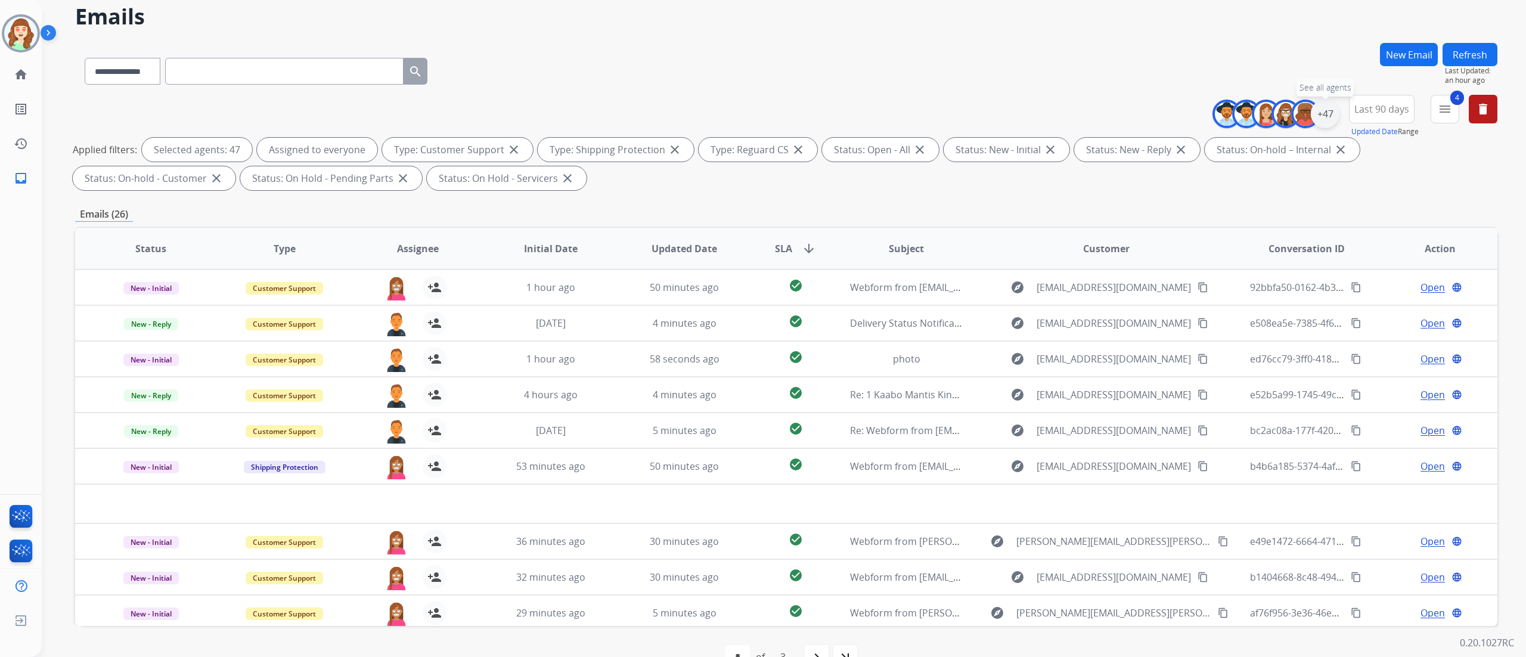
click at [1317, 110] on div "+47" at bounding box center [1325, 114] width 29 height 29
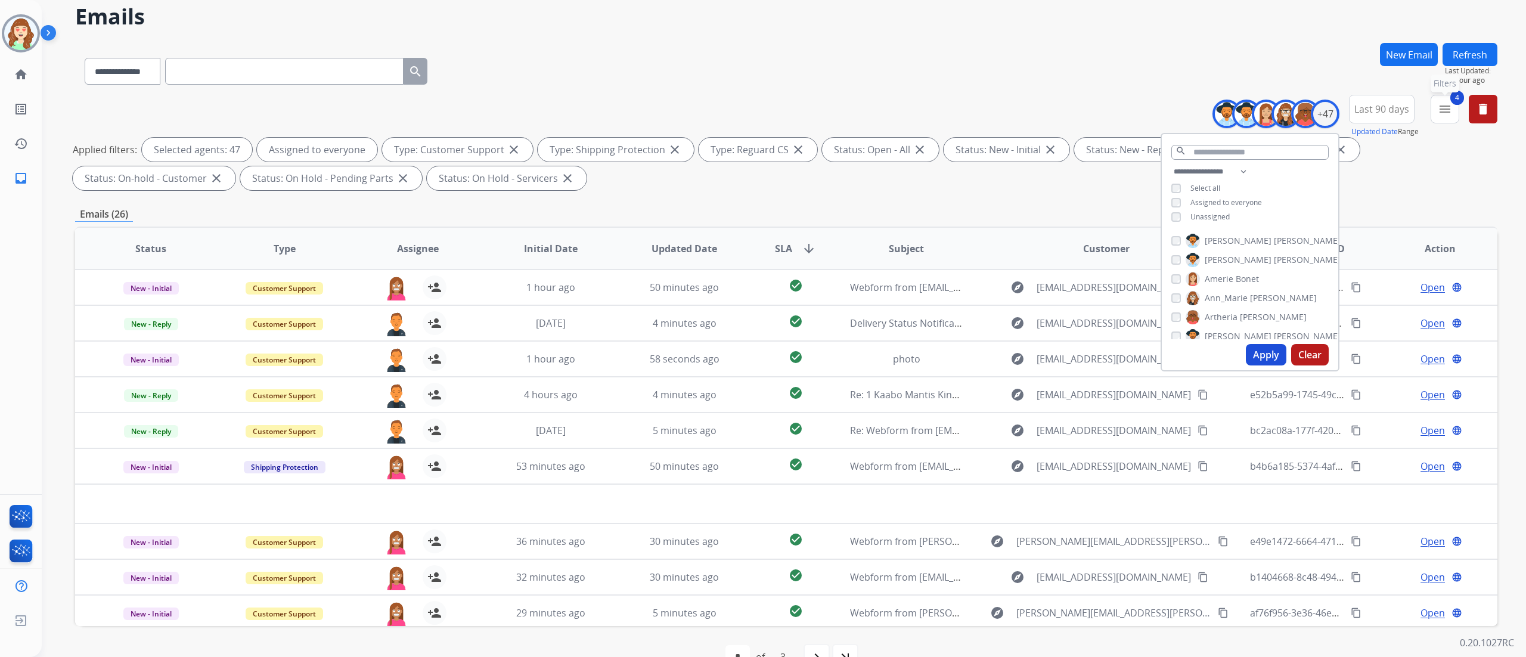
click at [1450, 109] on mat-icon "menu" at bounding box center [1445, 109] width 14 height 14
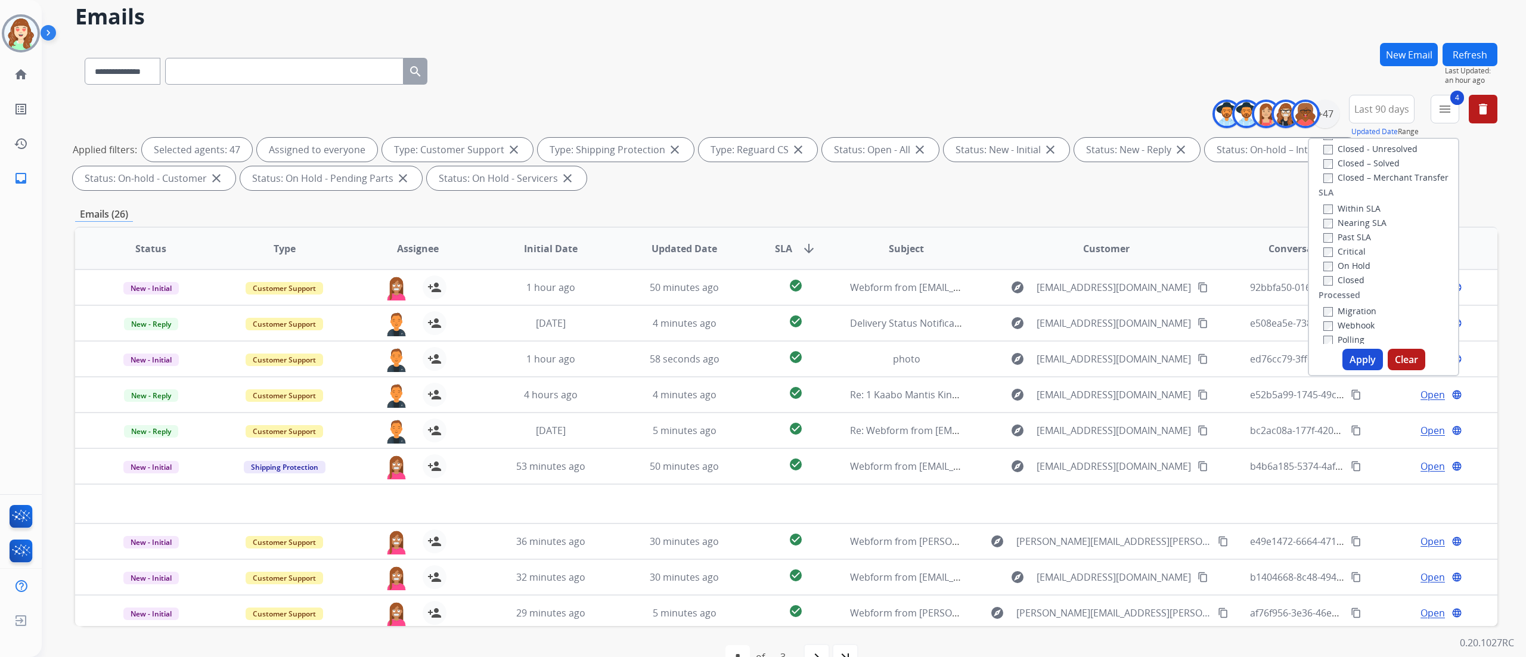
scroll to position [314, 0]
click at [1325, 224] on div "Critical" at bounding box center [1354, 231] width 63 height 14
click at [1323, 209] on div "Past SLA" at bounding box center [1354, 216] width 63 height 14
click at [1356, 357] on button "Apply" at bounding box center [1362, 359] width 41 height 21
